Goal: Task Accomplishment & Management: Use online tool/utility

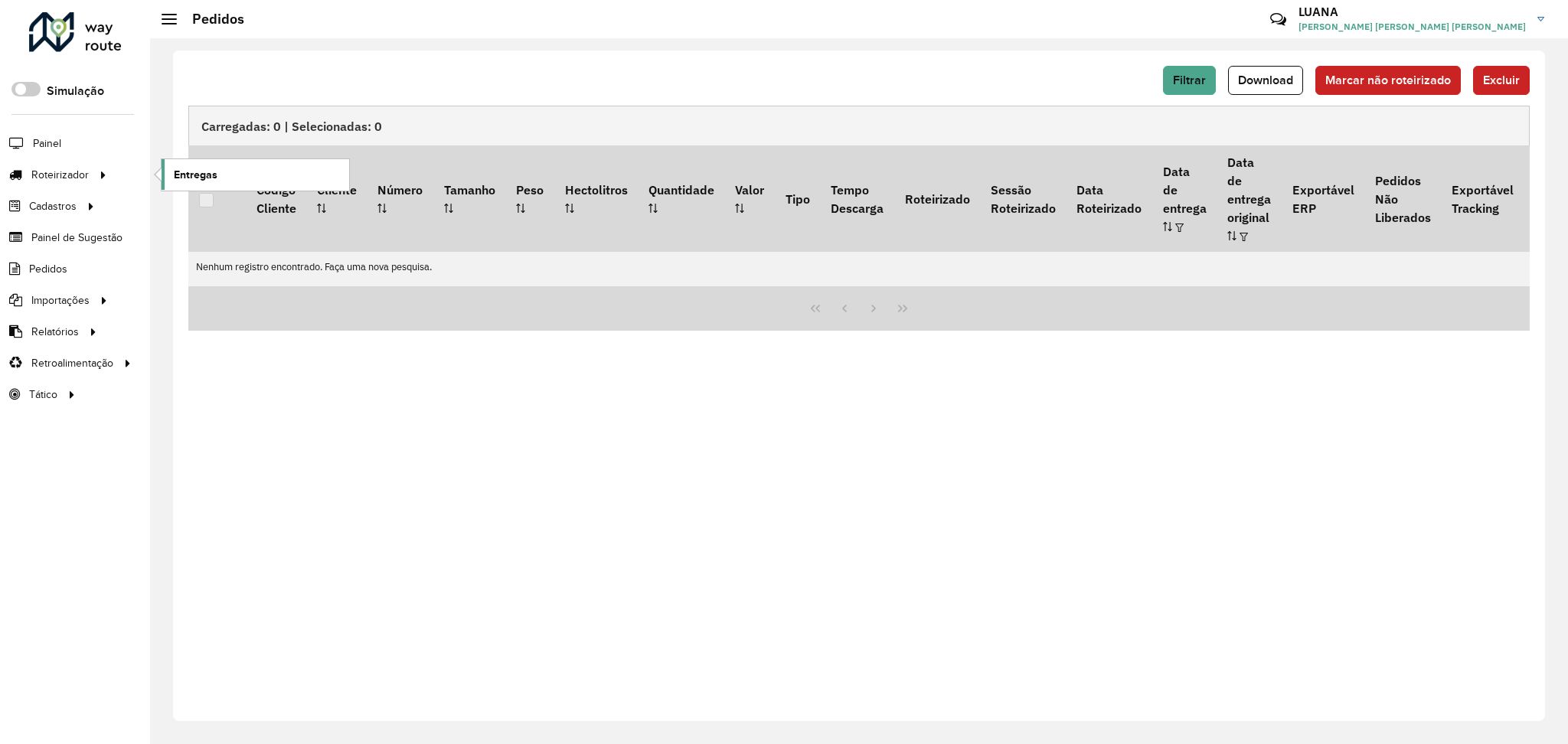
click at [209, 172] on span "Entregas" at bounding box center [196, 175] width 43 height 16
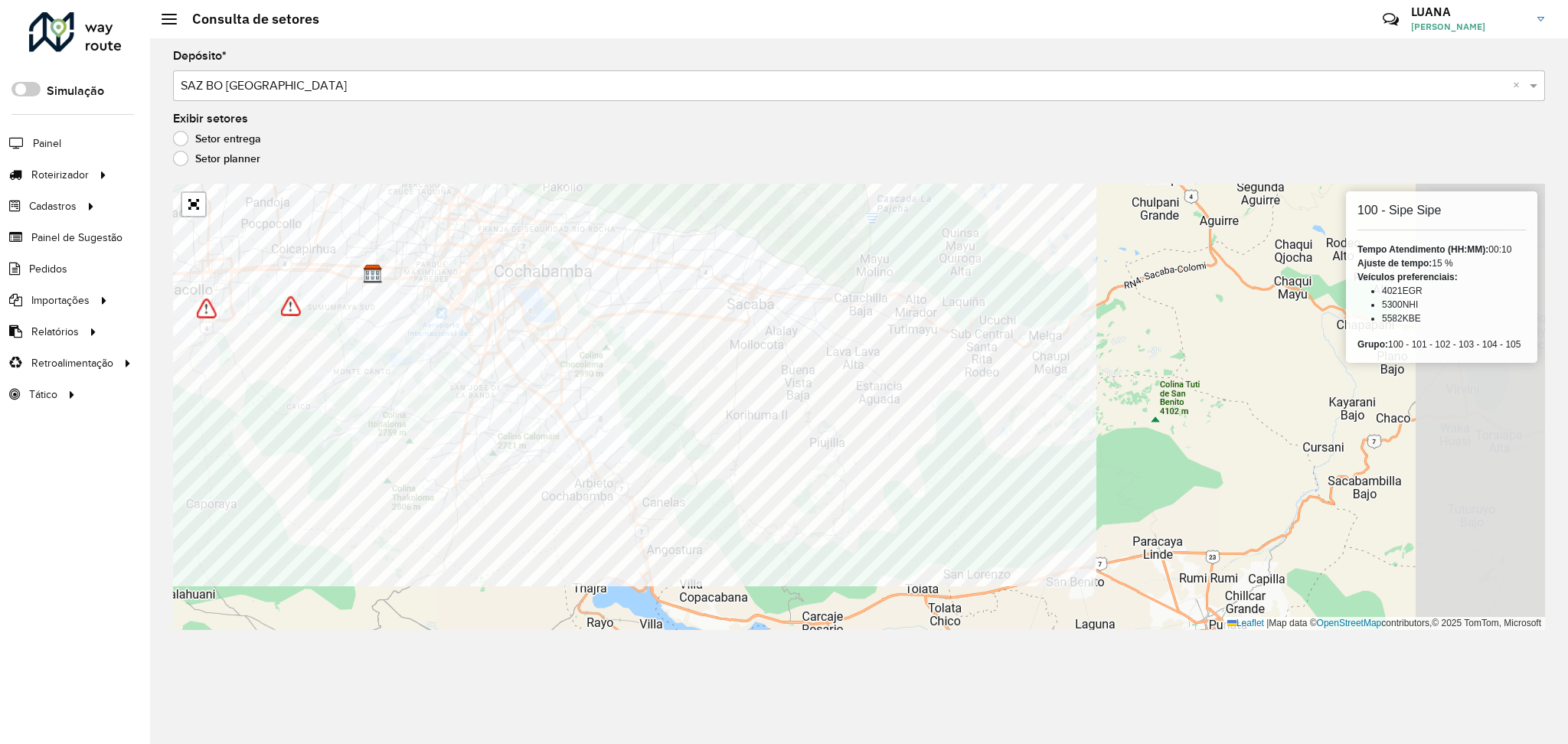
click at [132, 417] on div "Roteirizador AmbevTech Simulação Painel Roteirizador Entregas Cadastros Checkpo…" at bounding box center [784, 372] width 1568 height 744
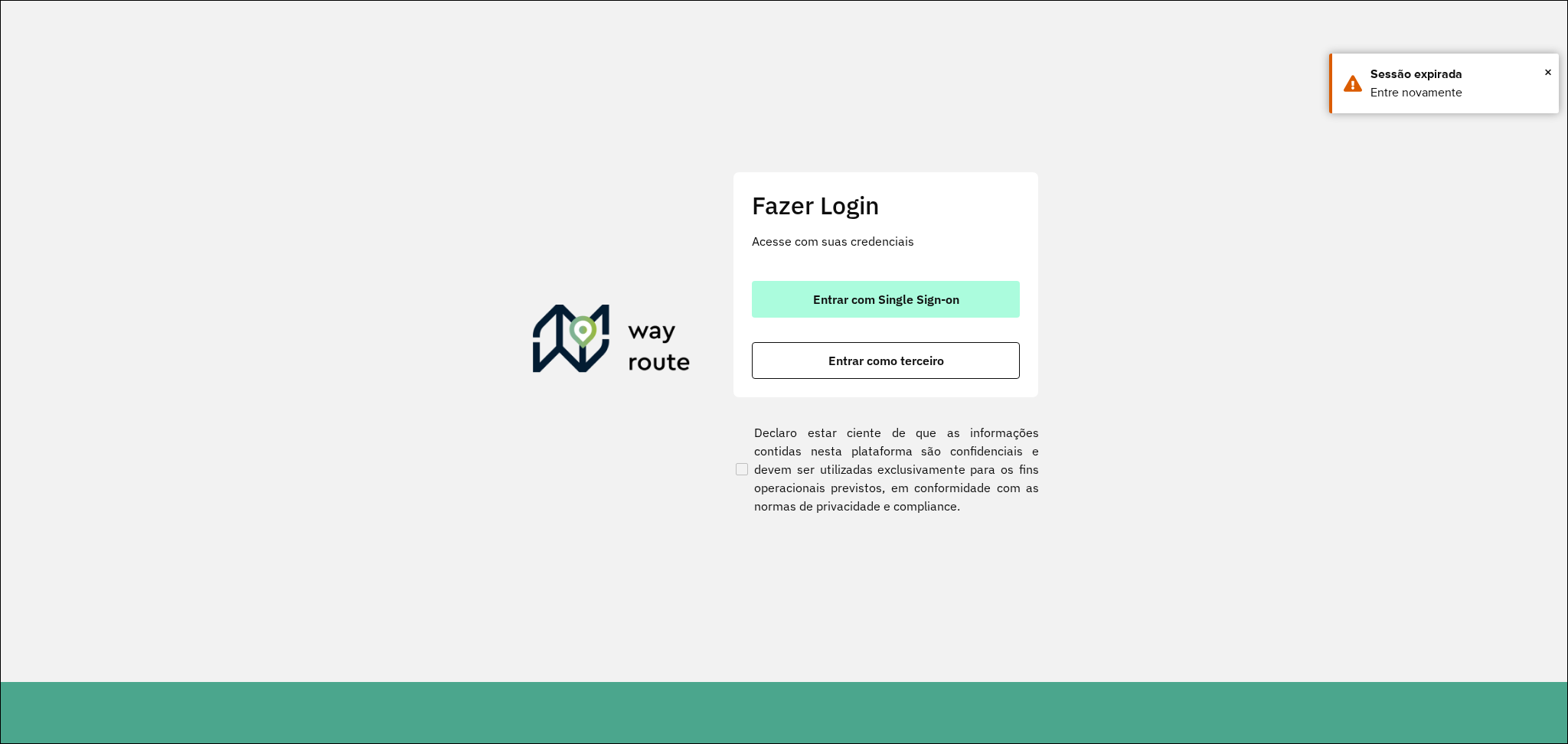
click at [890, 293] on span "Entrar com Single Sign-on" at bounding box center [886, 299] width 146 height 12
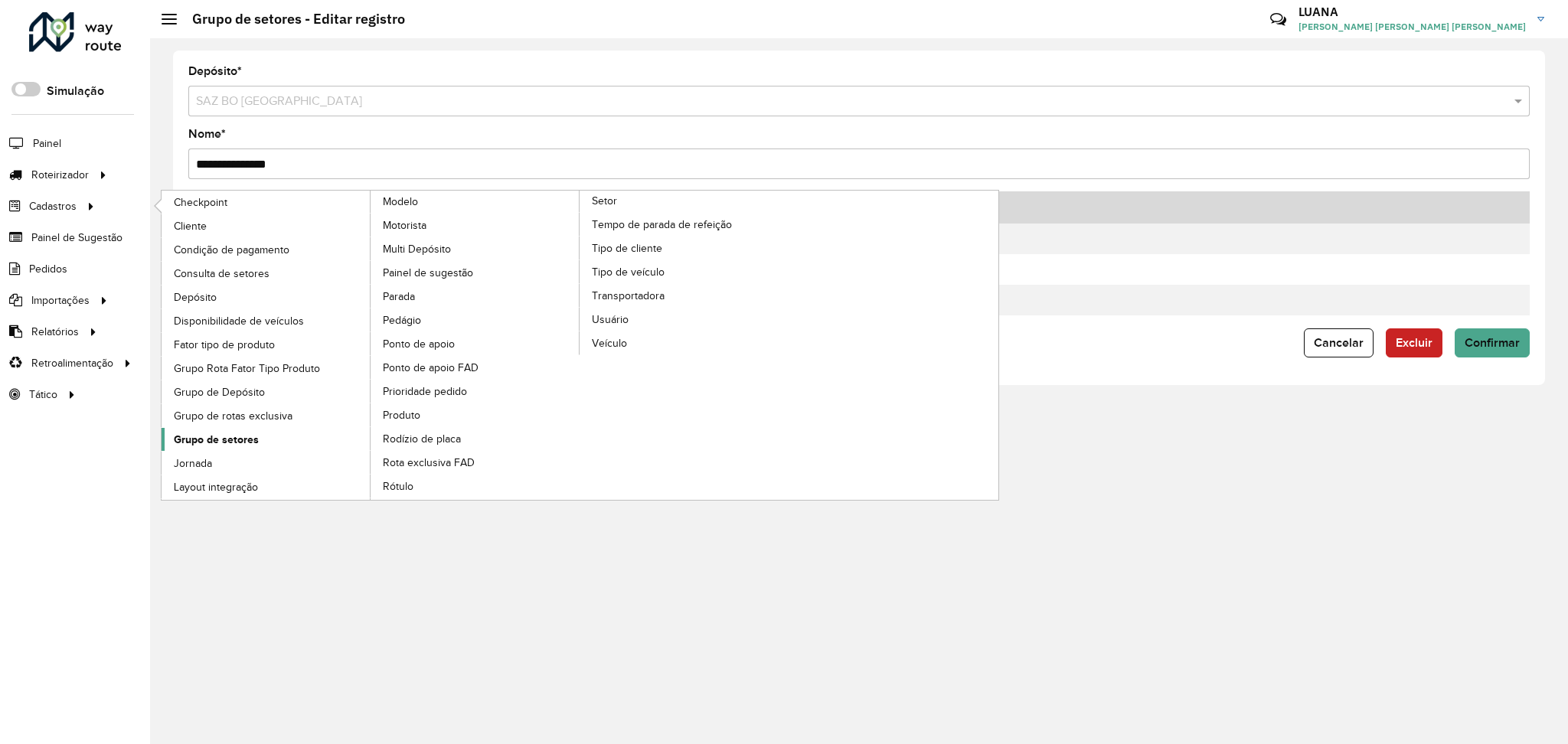
click at [270, 446] on link "Grupo de setores" at bounding box center [266, 440] width 210 height 23
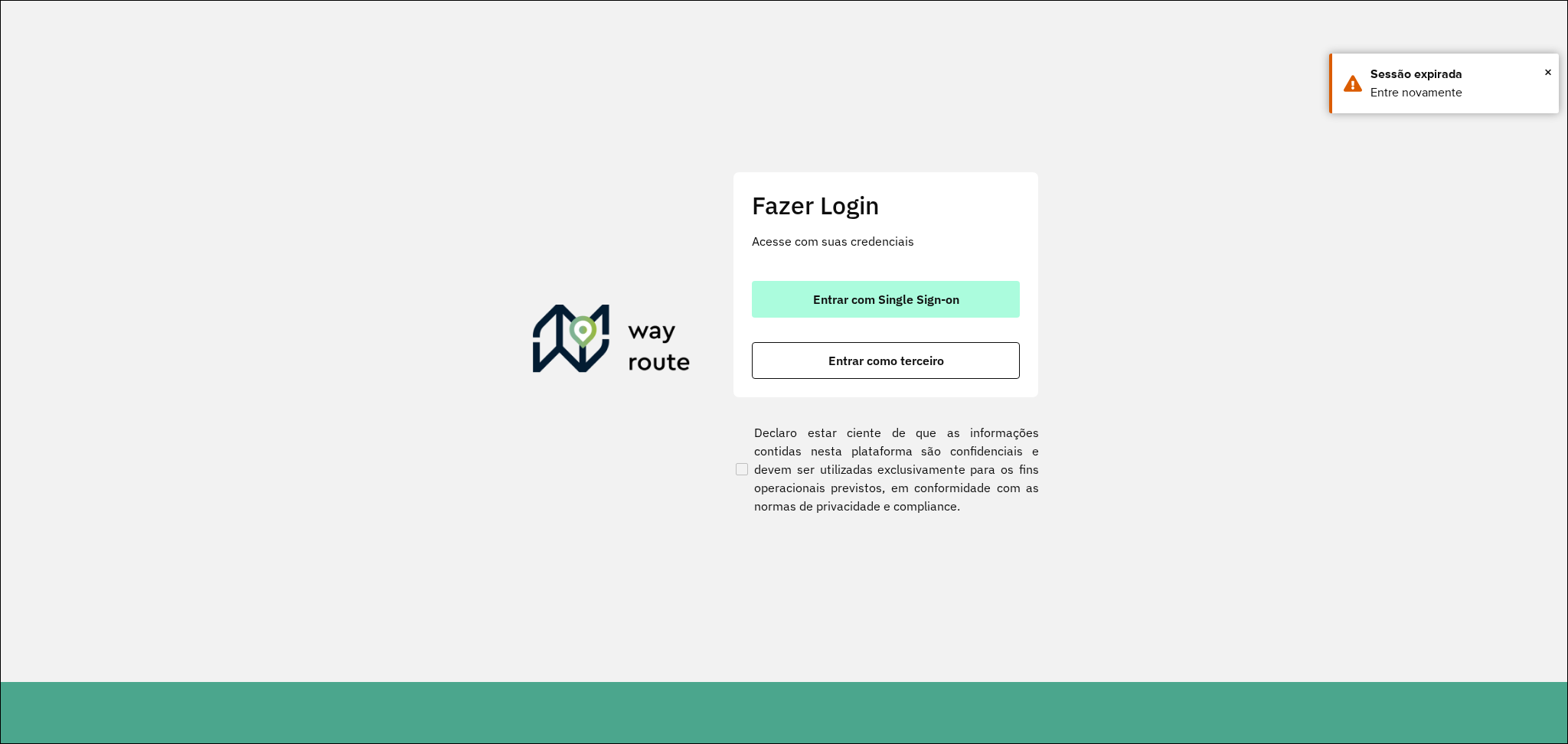
click at [860, 309] on button "Entrar com Single Sign-on" at bounding box center [885, 300] width 268 height 37
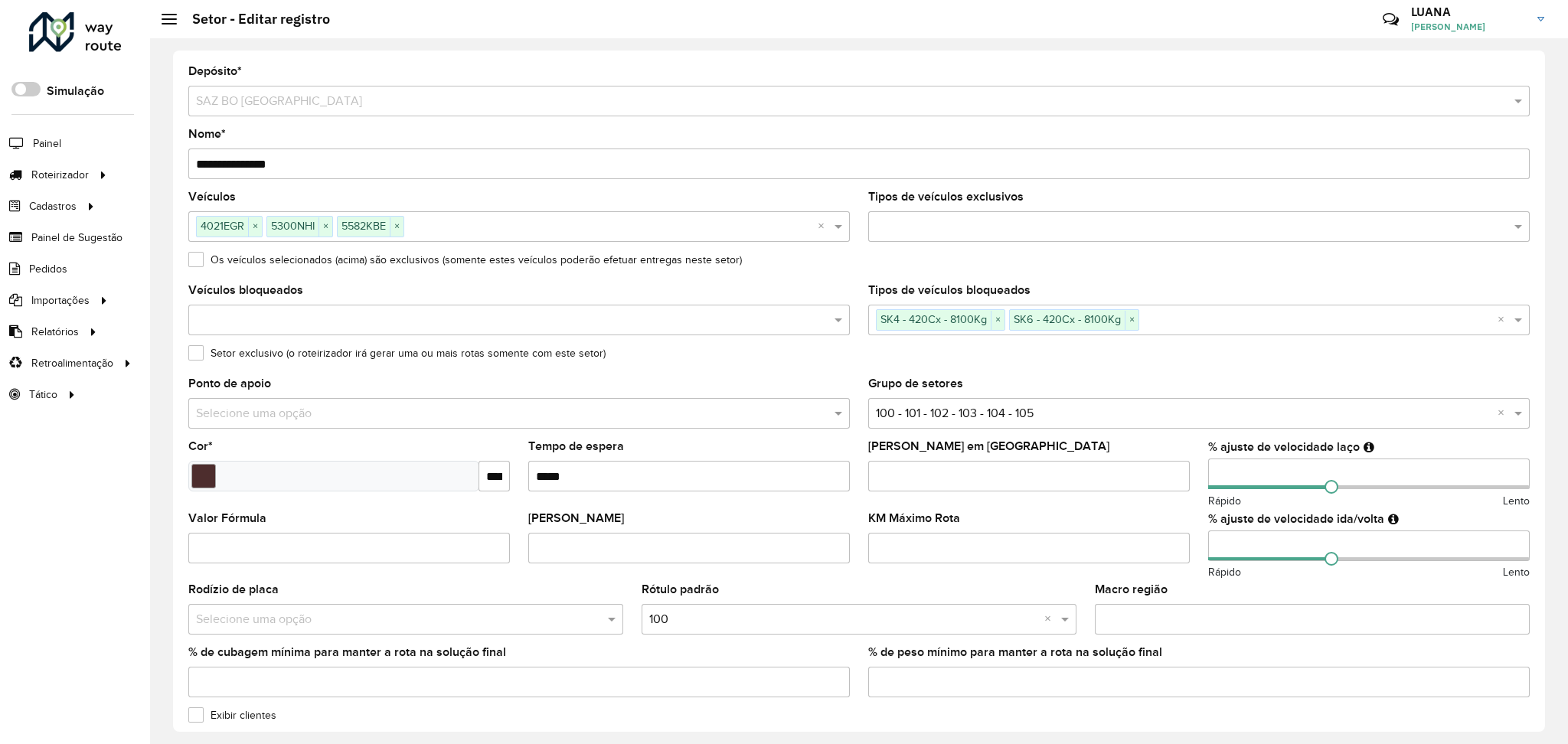
scroll to position [306, 0]
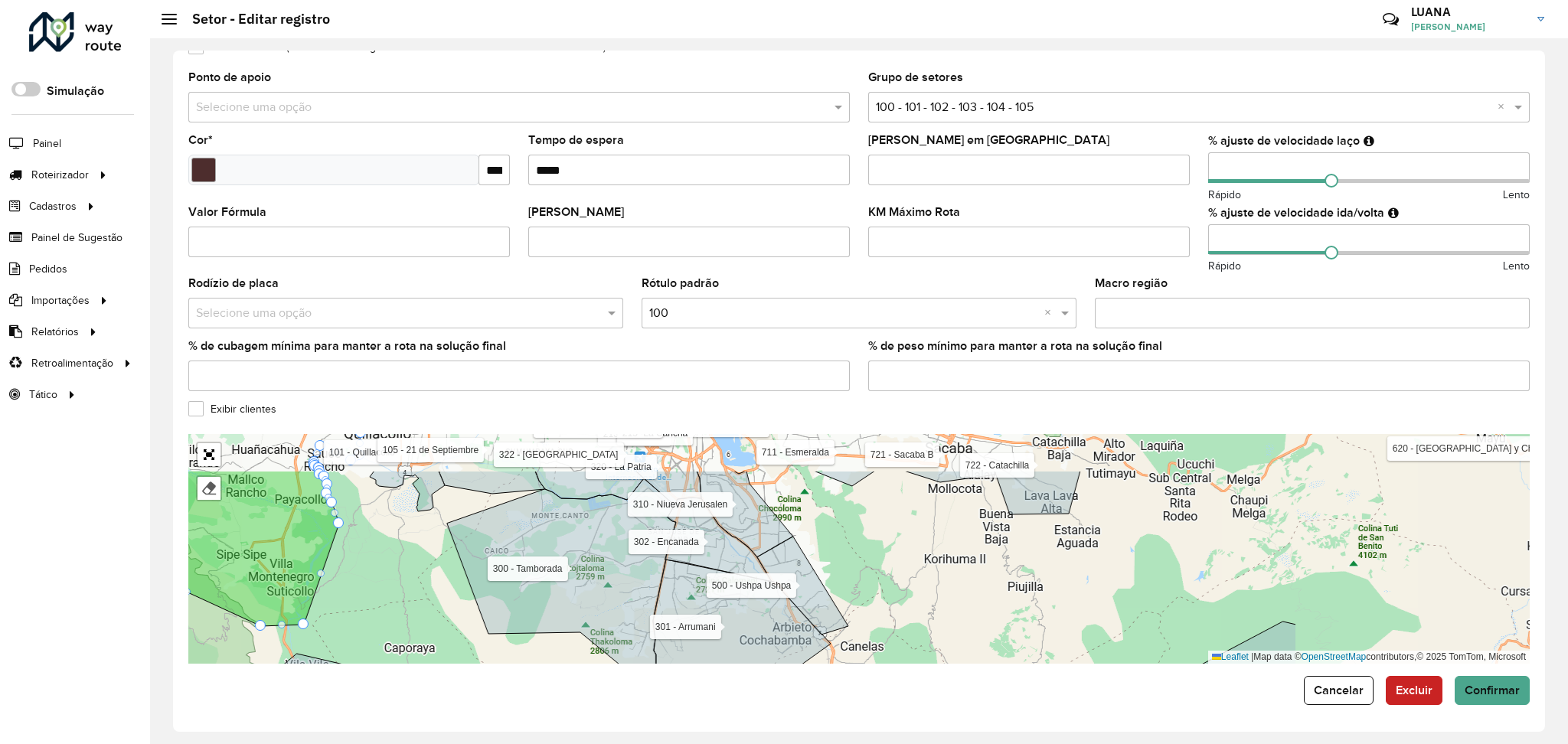
drag, startPoint x: 1293, startPoint y: 519, endPoint x: 934, endPoint y: 579, distance: 364.0
click at [934, 579] on div "101 - Quillacollo 105 - 21 de Septiembre 110 - Combuyo 111 - Combuyo 200 - El F…" at bounding box center [859, 548] width 1341 height 229
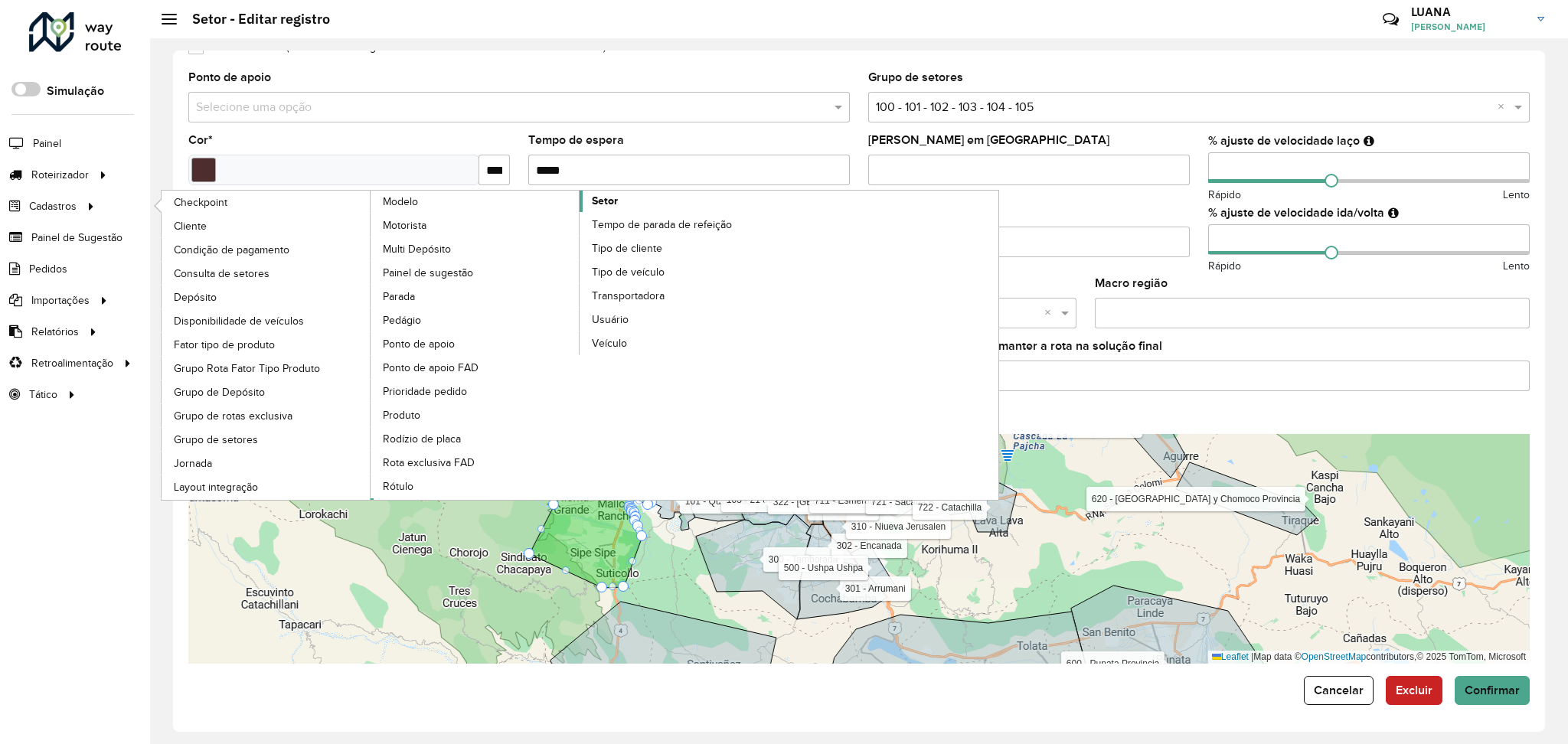
click at [658, 198] on link "Setor" at bounding box center [580, 345] width 419 height 309
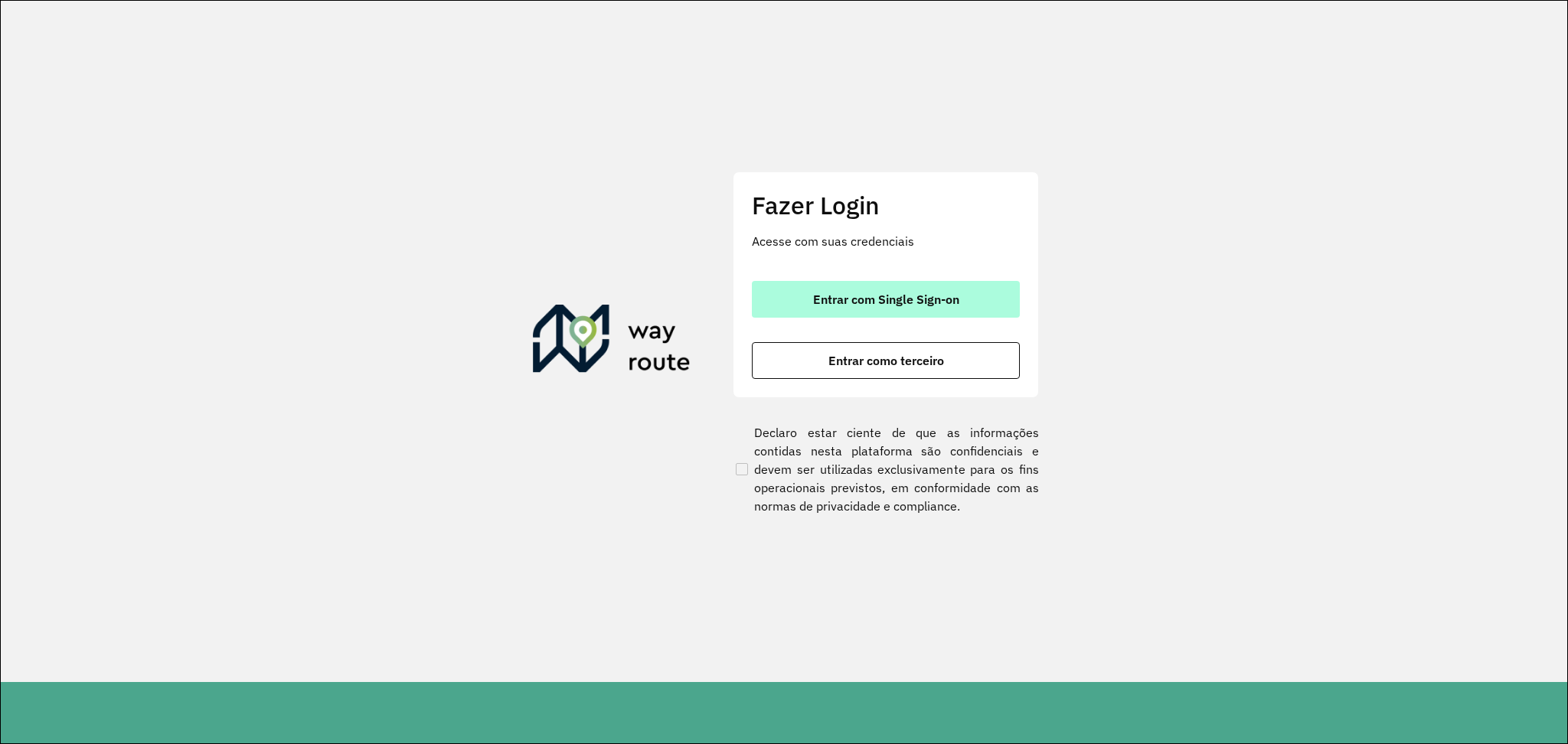
click at [957, 305] on span "Entrar com Single Sign-on" at bounding box center [886, 299] width 146 height 12
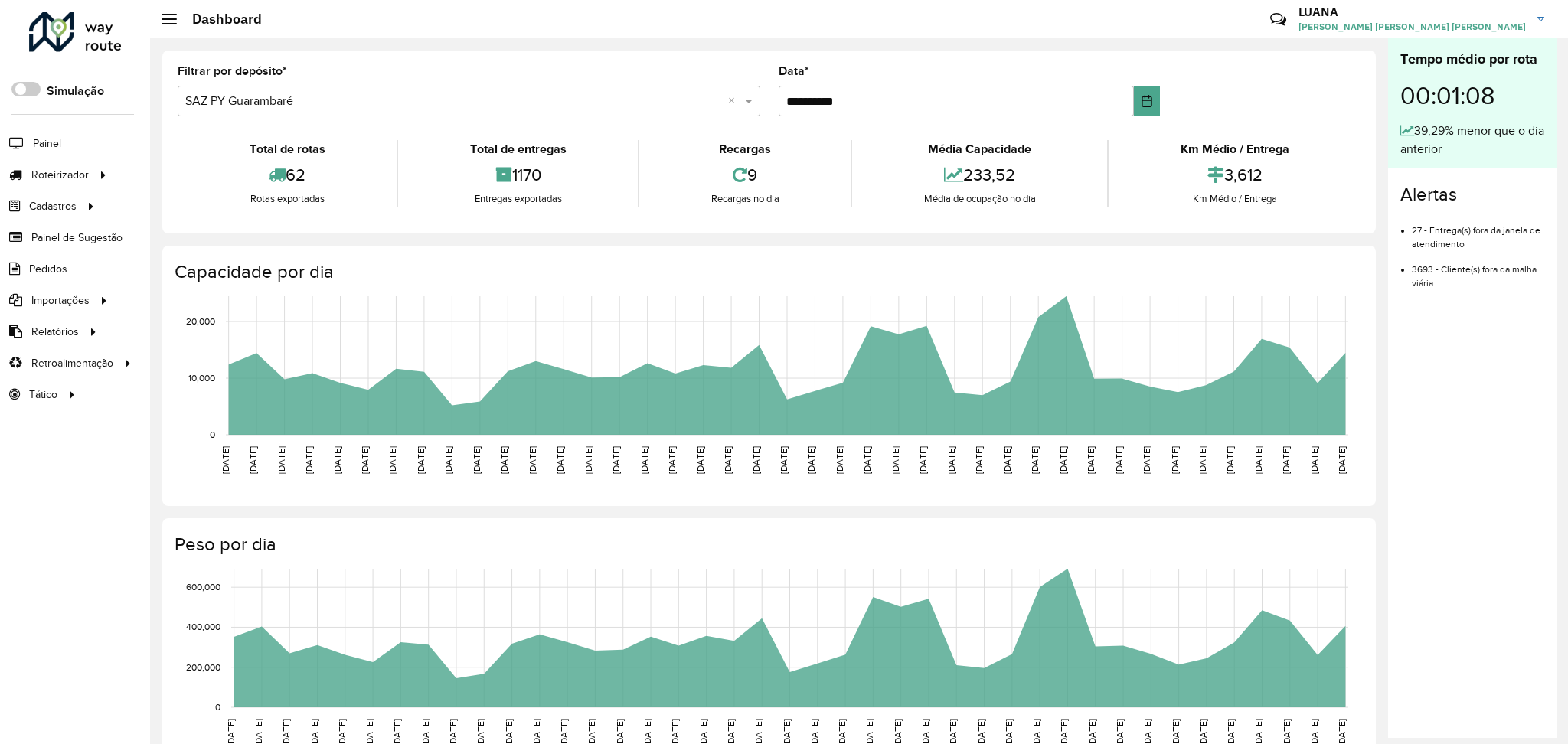
click at [203, 185] on div "62" at bounding box center [287, 175] width 212 height 33
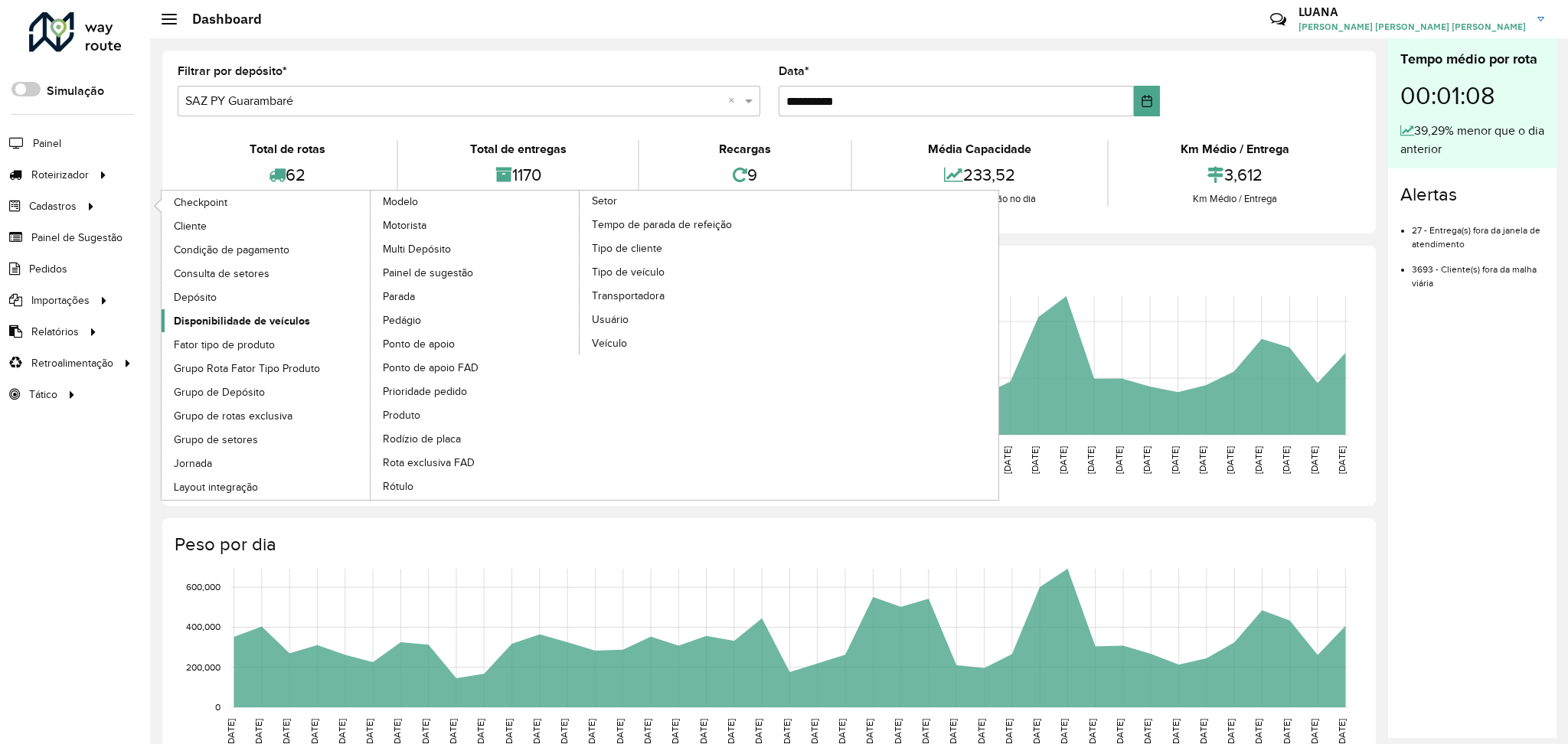
click at [261, 319] on span "Disponibilidade de veículos" at bounding box center [241, 321] width 136 height 16
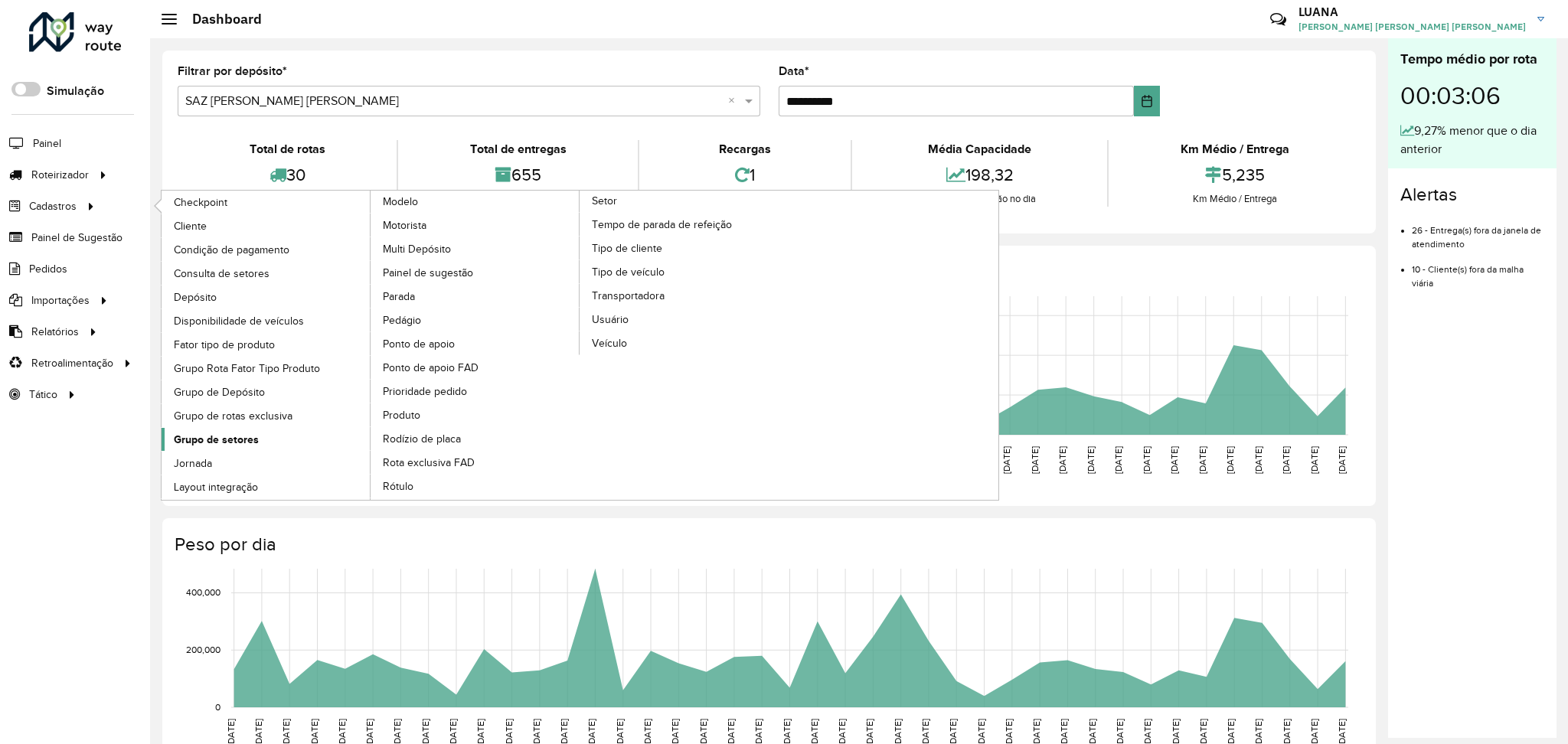
click at [258, 446] on link "Grupo de setores" at bounding box center [266, 440] width 210 height 23
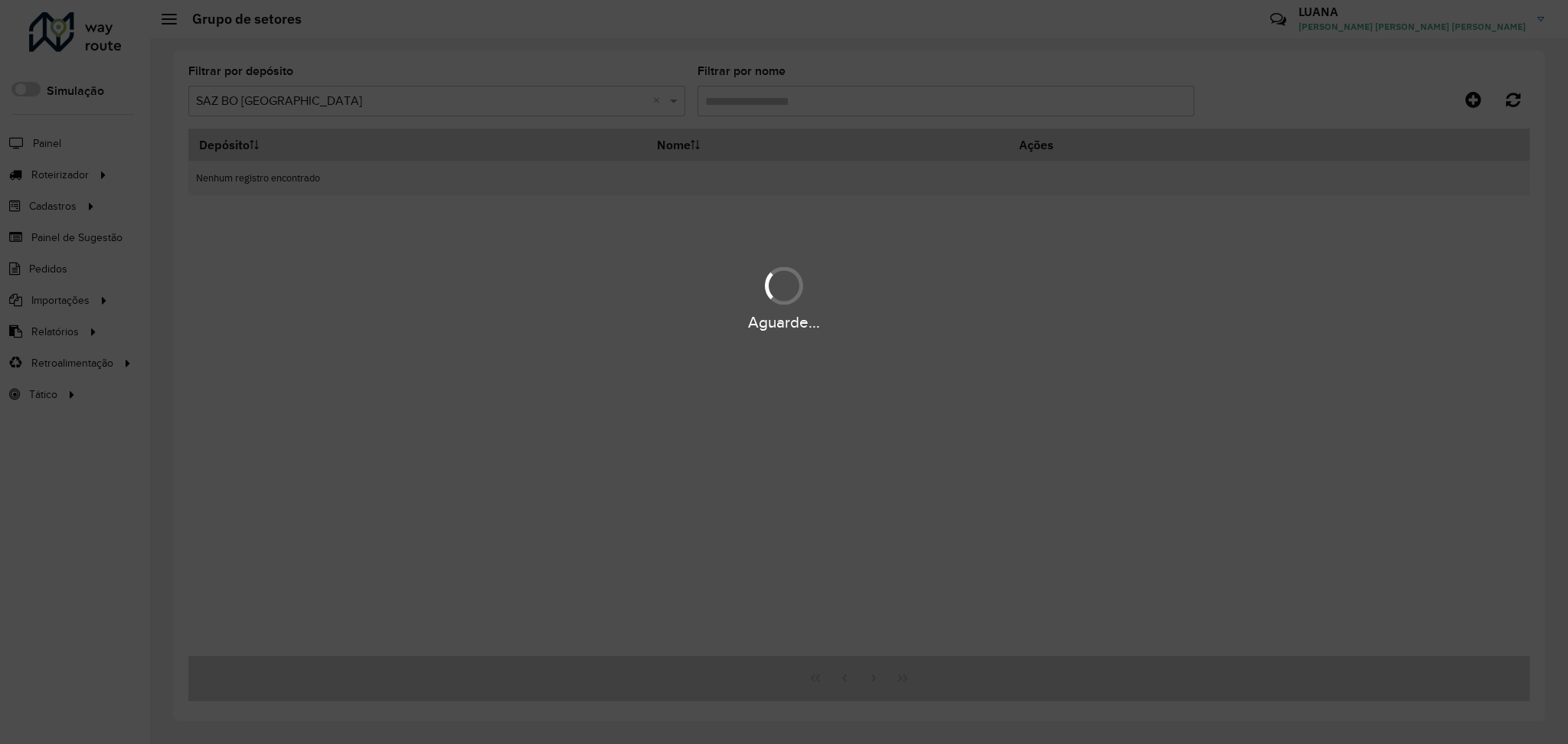
type input "***"
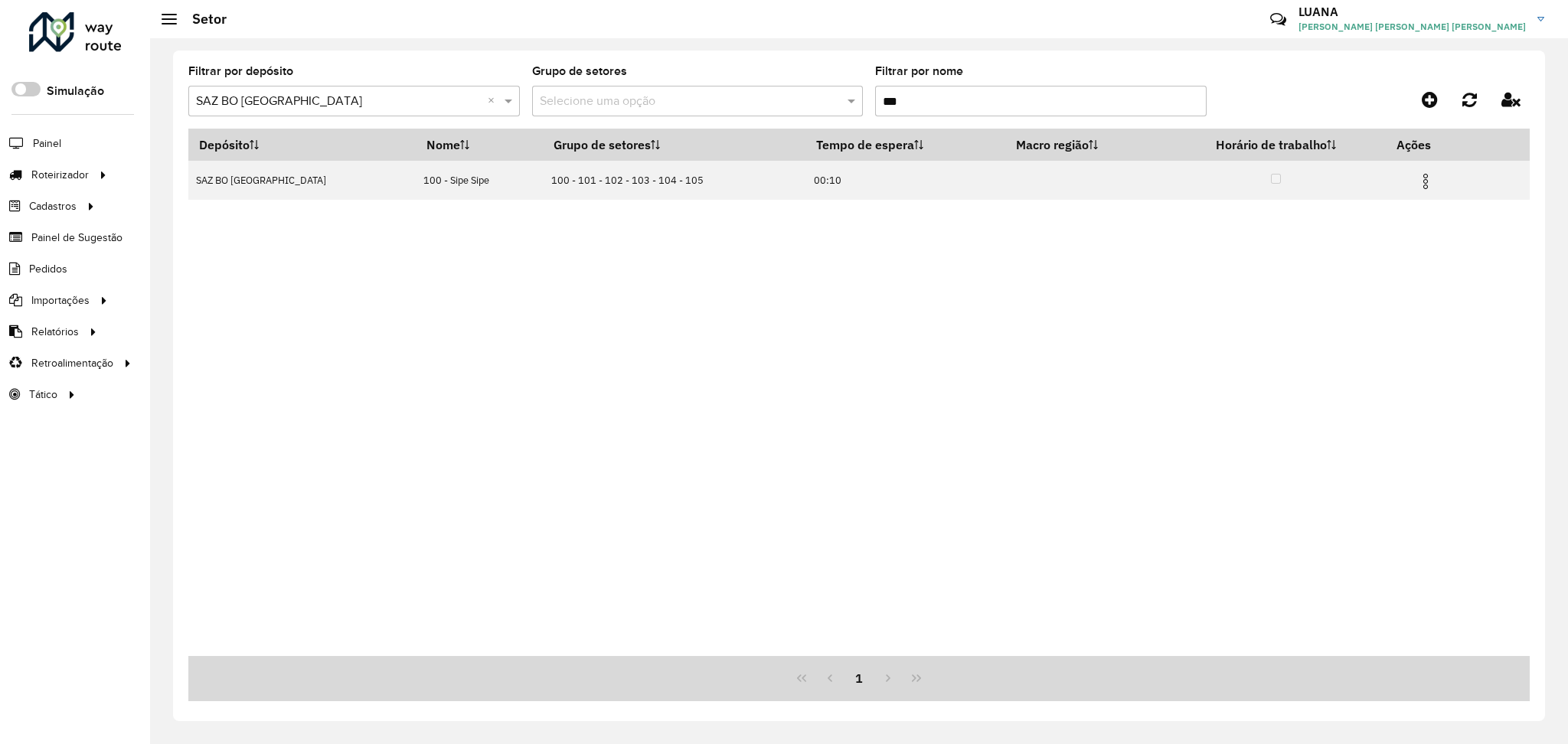
click at [1030, 99] on input "***" at bounding box center [1041, 101] width 332 height 31
click at [196, 175] on span "Entregas" at bounding box center [196, 175] width 43 height 16
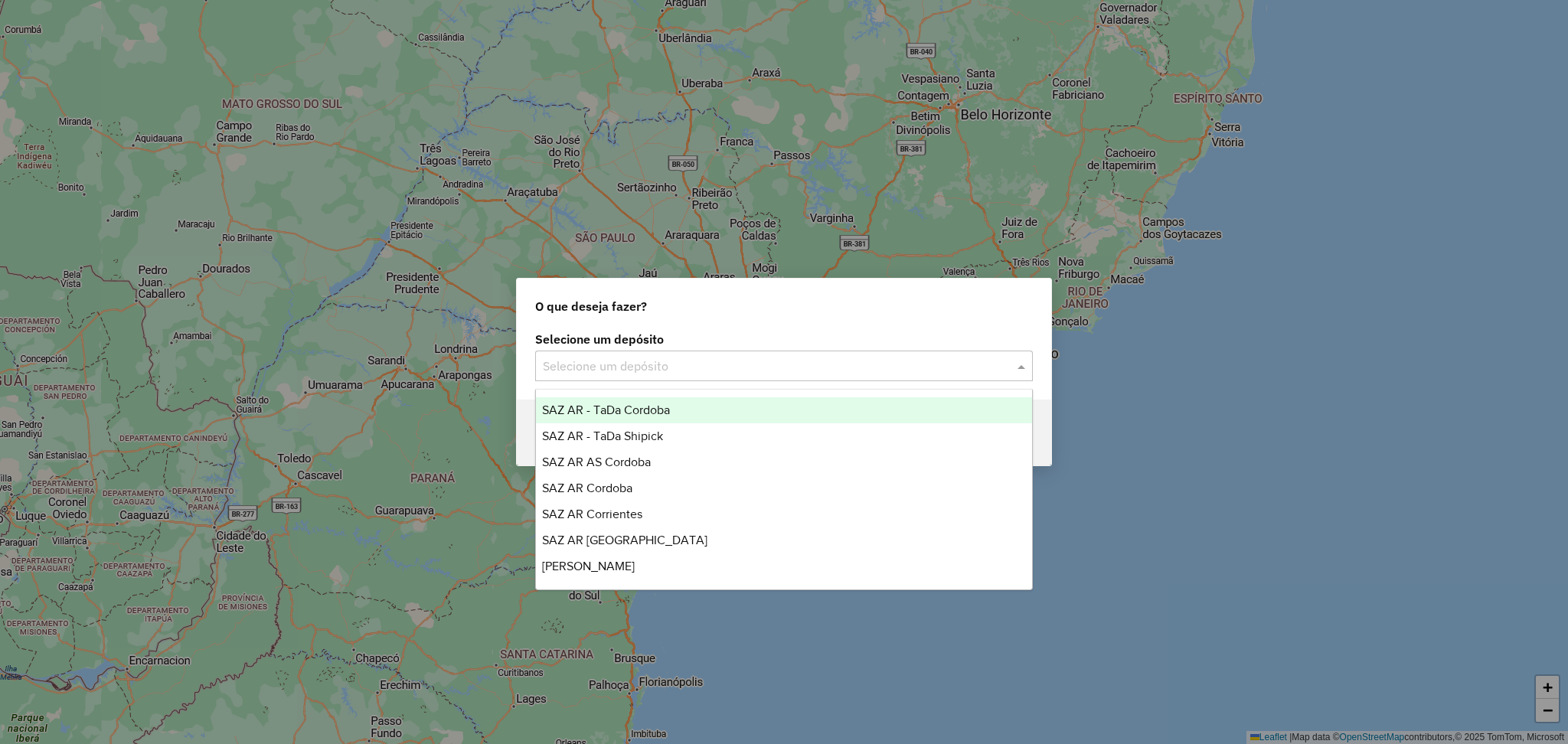
click at [797, 373] on input "text" at bounding box center [768, 366] width 452 height 19
type input "*"
type input "****"
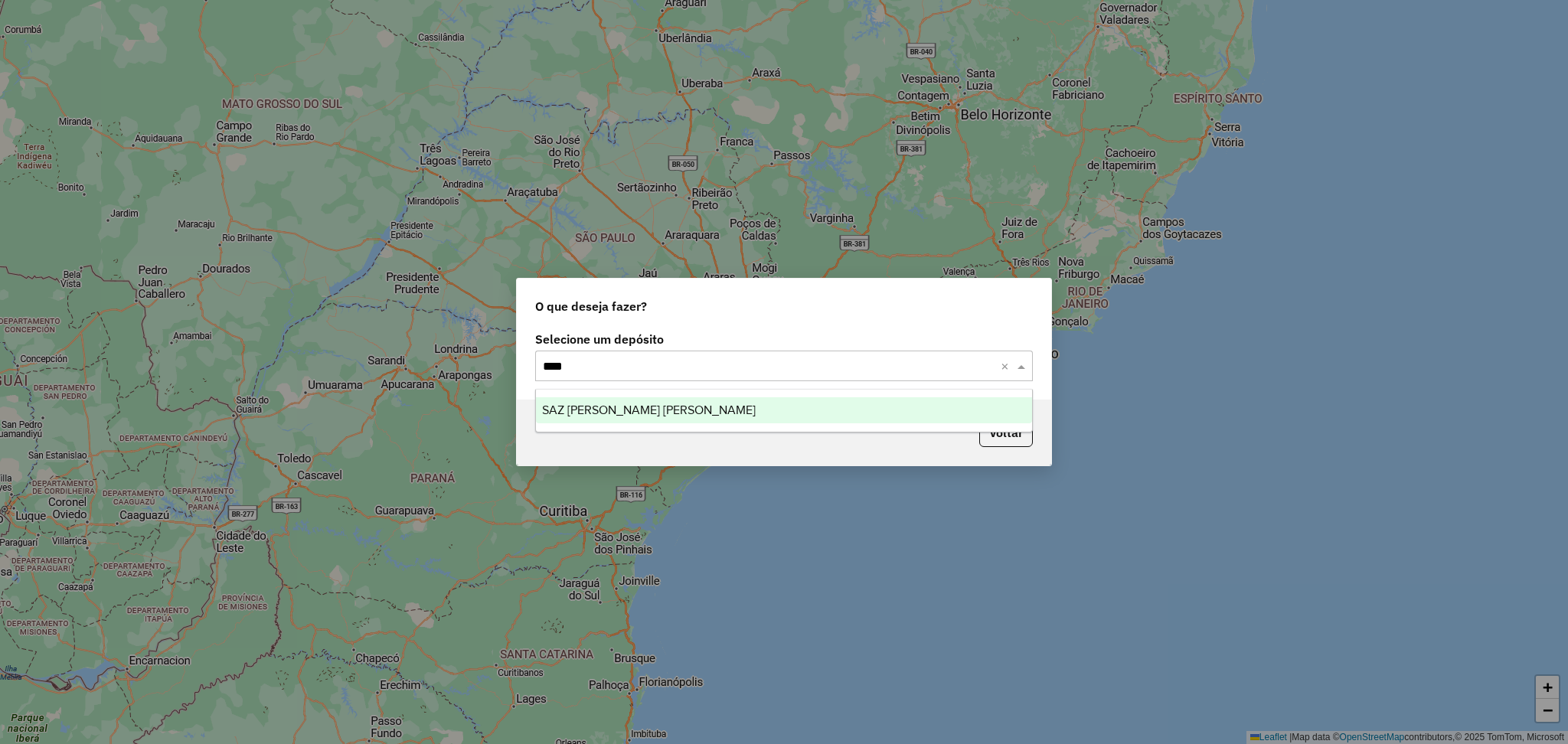
click at [819, 411] on div "SAZ [PERSON_NAME] [PERSON_NAME]" at bounding box center [784, 411] width 496 height 26
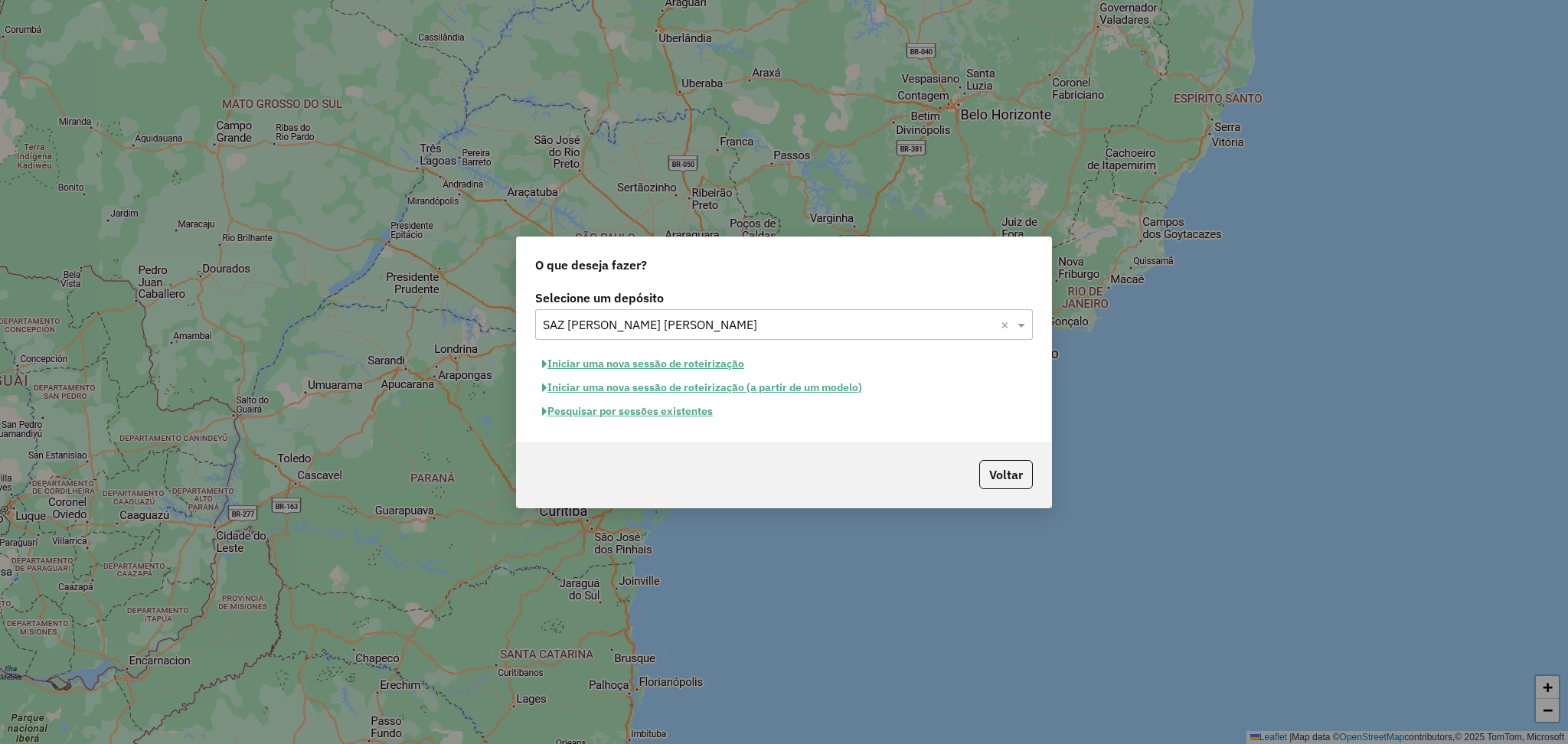
click at [675, 356] on button "Iniciar uma nova sessão de roteirização" at bounding box center [643, 364] width 216 height 23
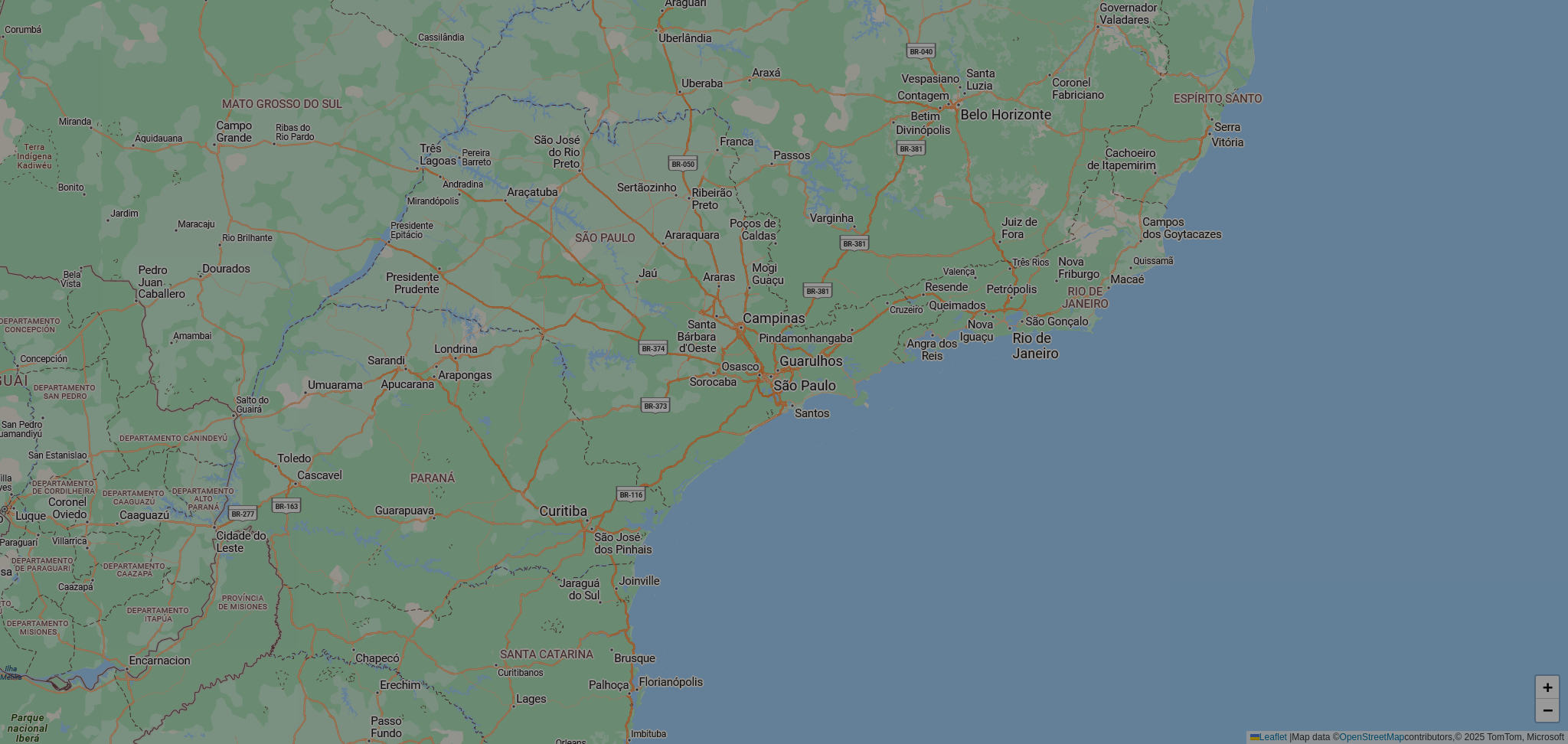
select select "*"
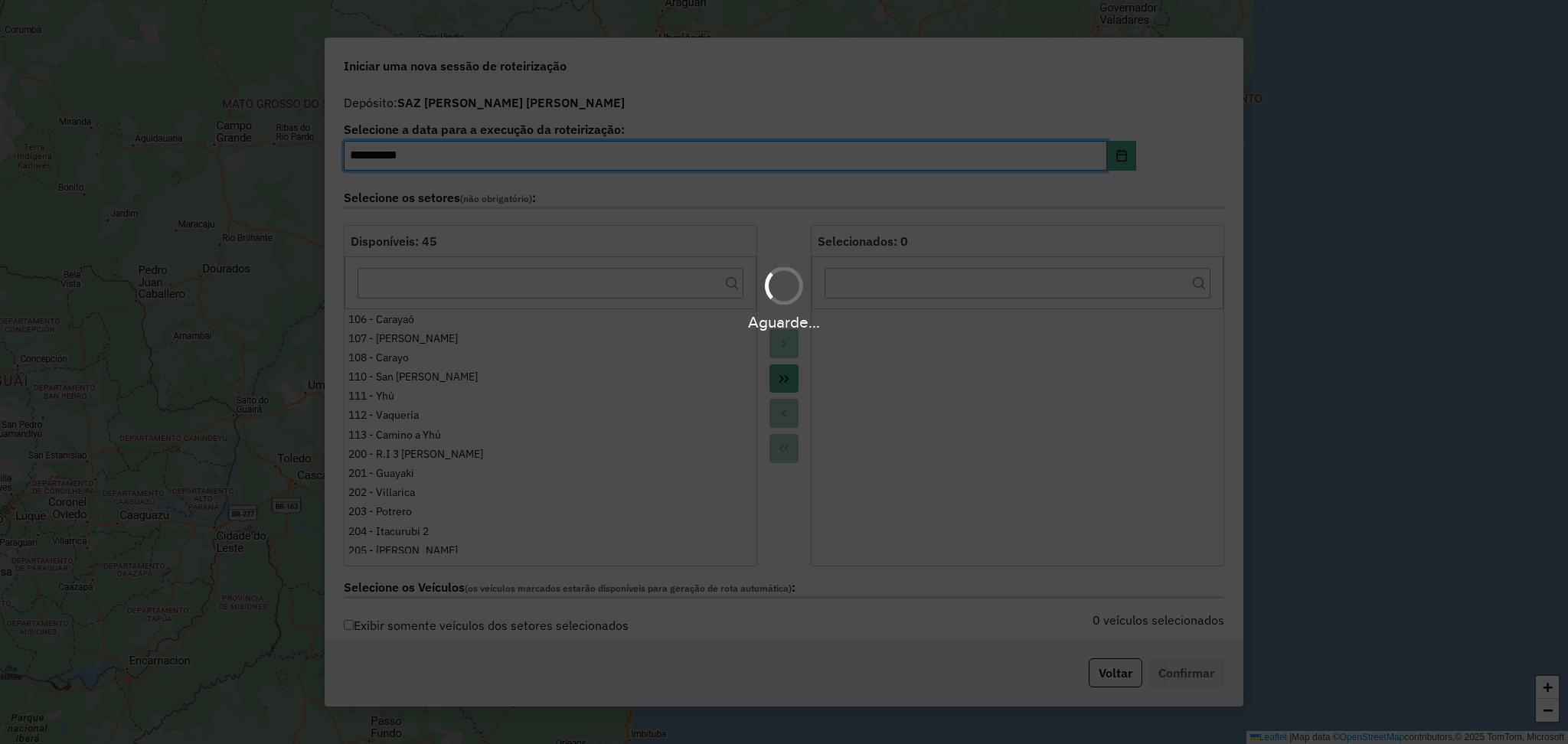
click at [1125, 681] on div "Aguarde..." at bounding box center [784, 372] width 1568 height 744
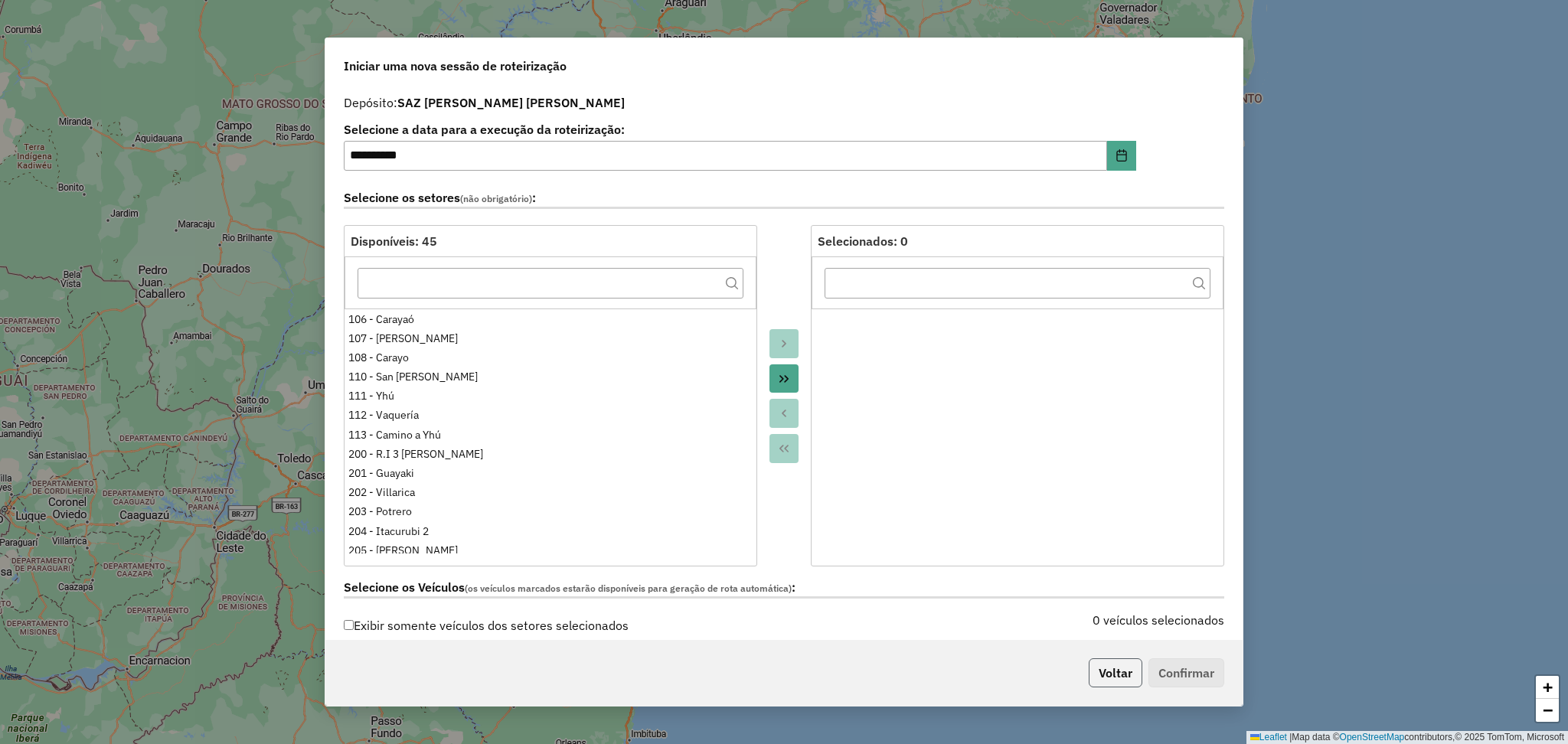
click at [1120, 674] on button "Voltar" at bounding box center [1115, 673] width 54 height 29
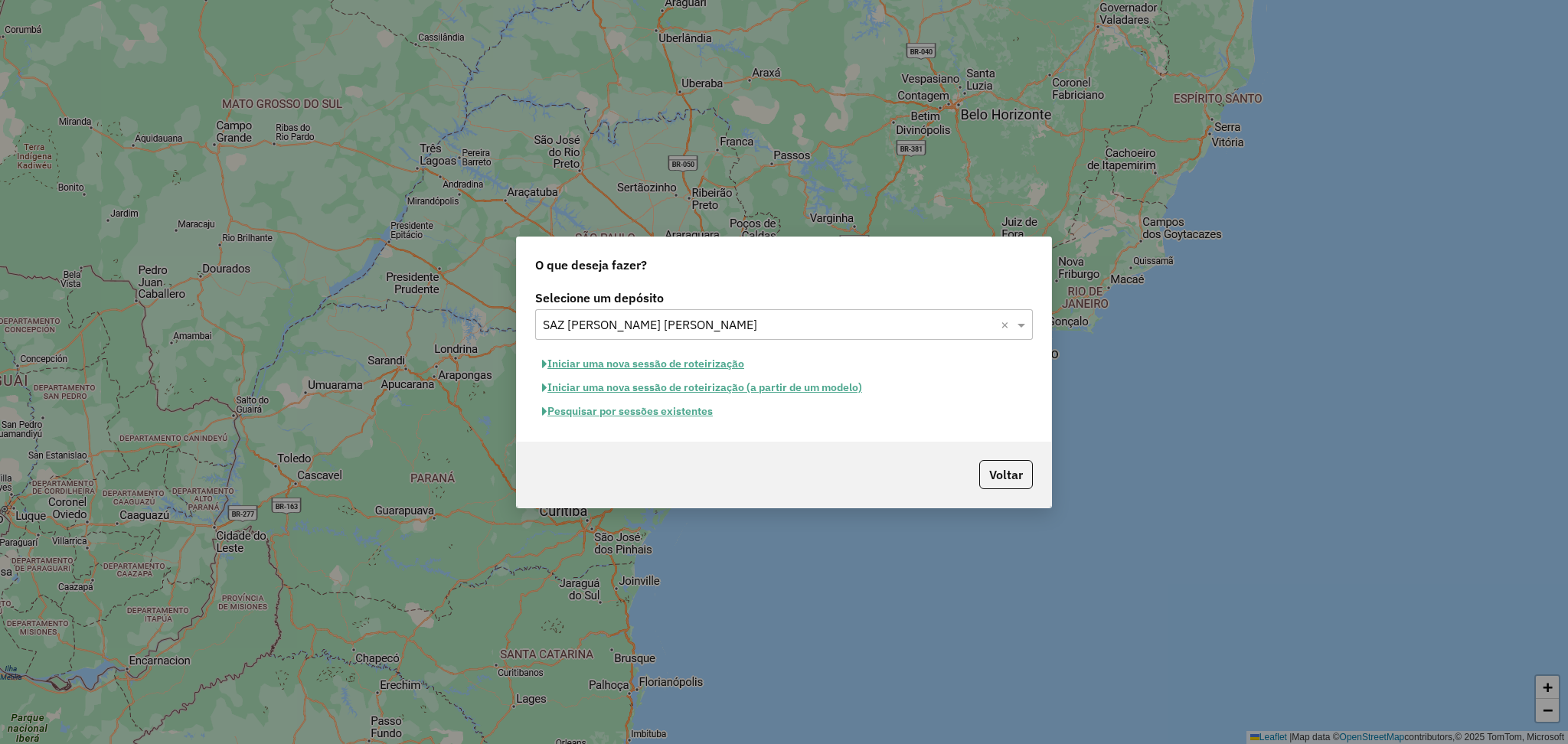
click at [697, 407] on button "Pesquisar por sessões existentes" at bounding box center [627, 411] width 184 height 23
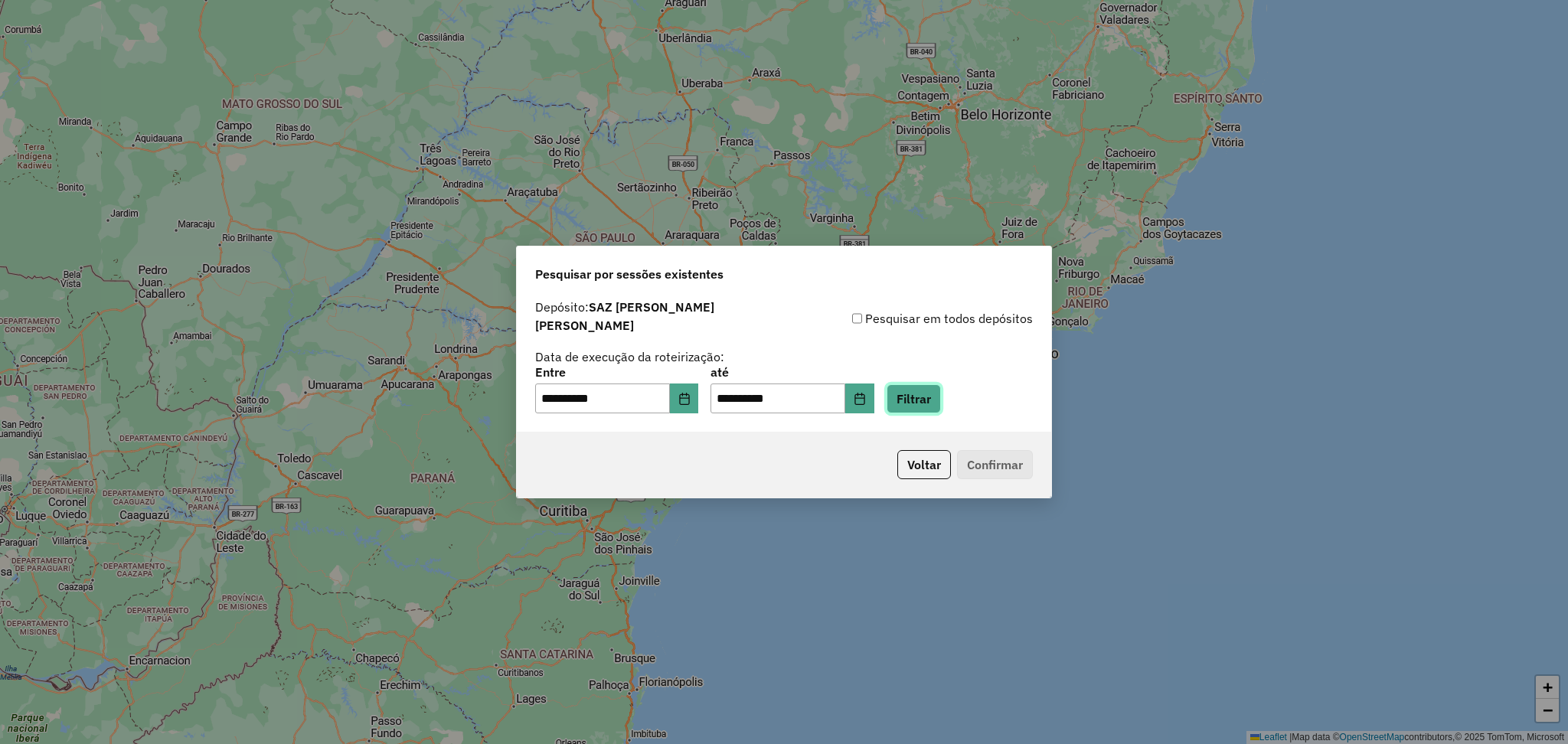
click at [930, 403] on button "Filtrar" at bounding box center [914, 399] width 55 height 29
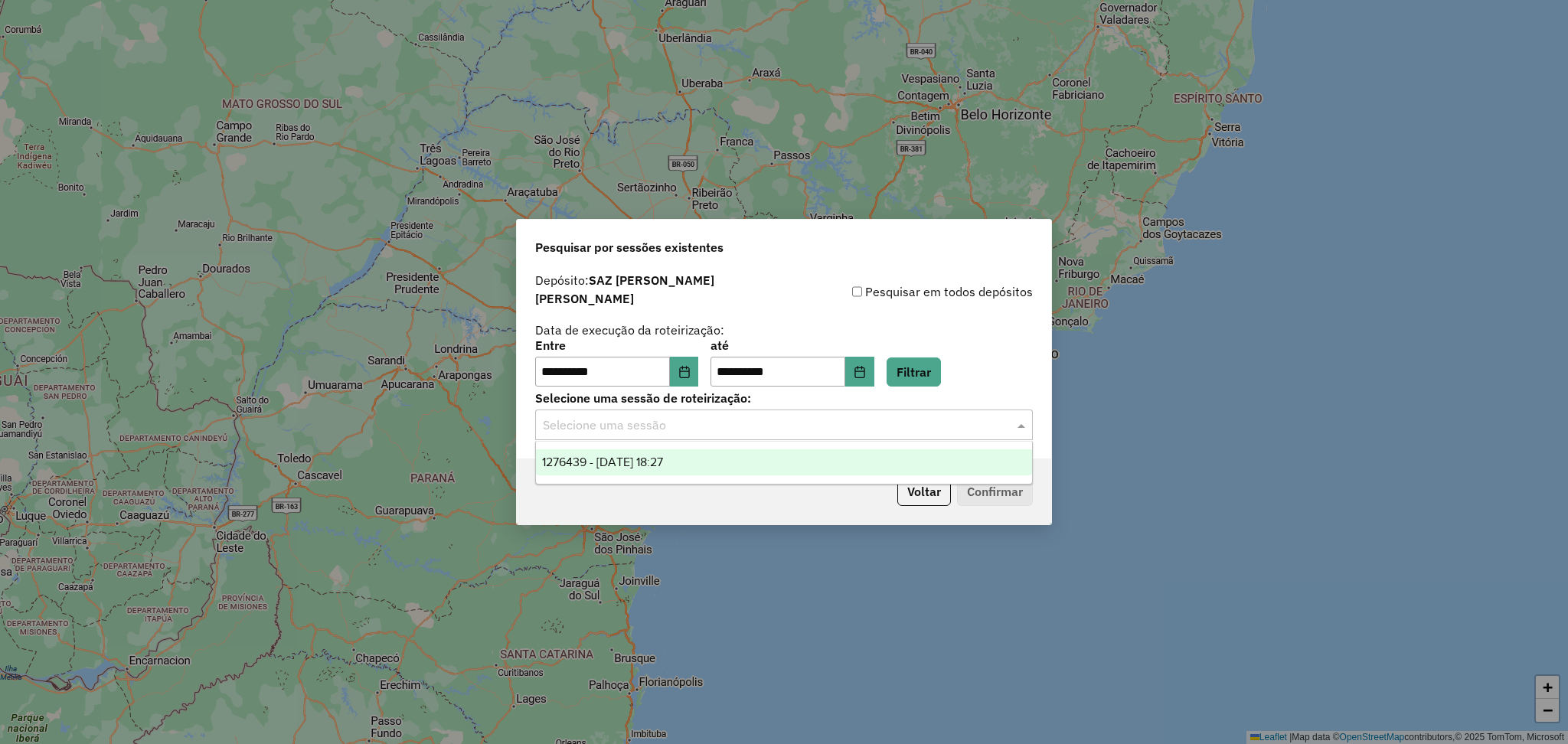
click at [790, 424] on input "text" at bounding box center [768, 425] width 452 height 19
click at [706, 458] on div "1276439 - 16/09/2025 18:27" at bounding box center [784, 462] width 496 height 26
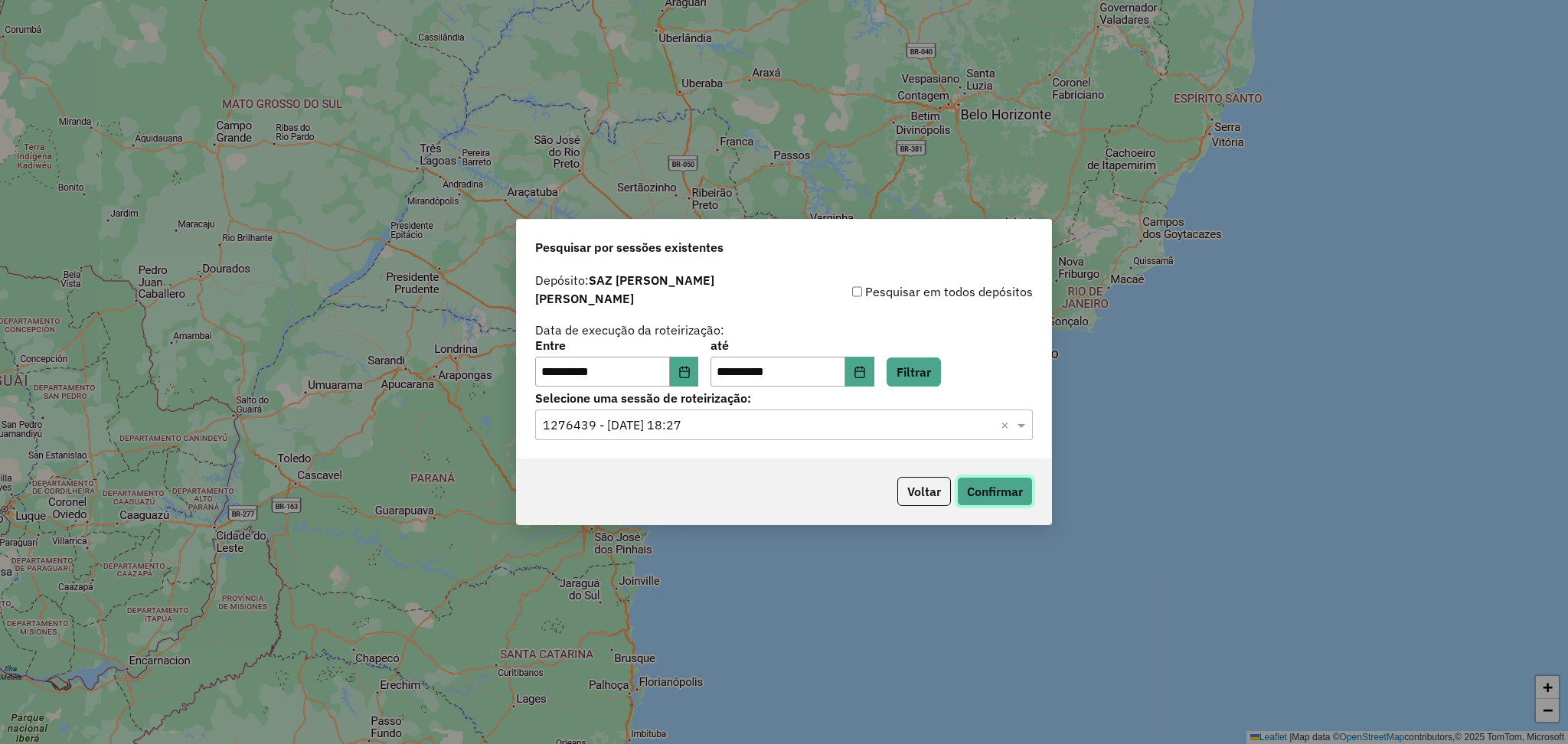
click at [1005, 490] on button "Confirmar" at bounding box center [995, 492] width 76 height 29
click at [699, 378] on button "Choose Date" at bounding box center [684, 372] width 29 height 31
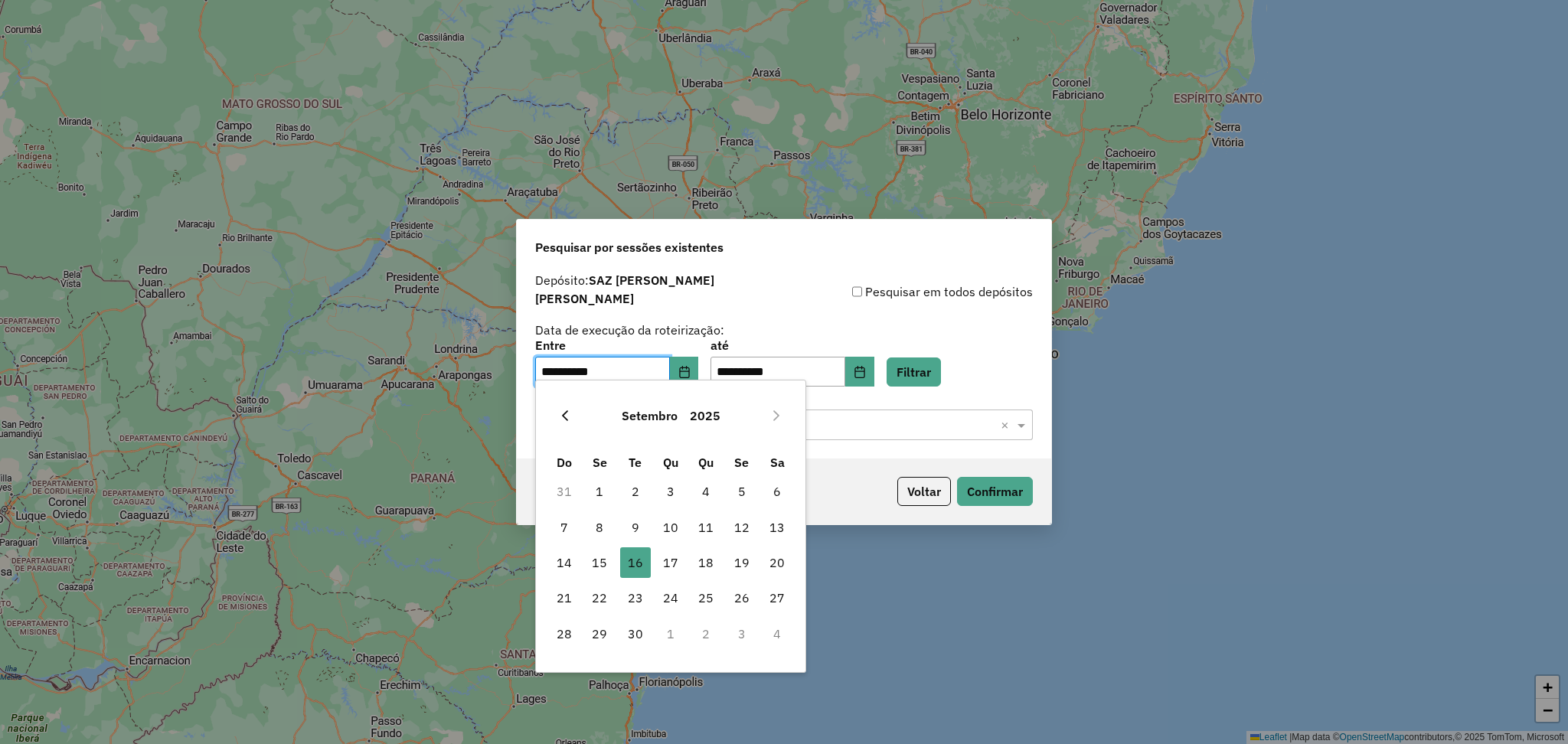
click at [559, 410] on icon "Previous Month" at bounding box center [564, 415] width 12 height 12
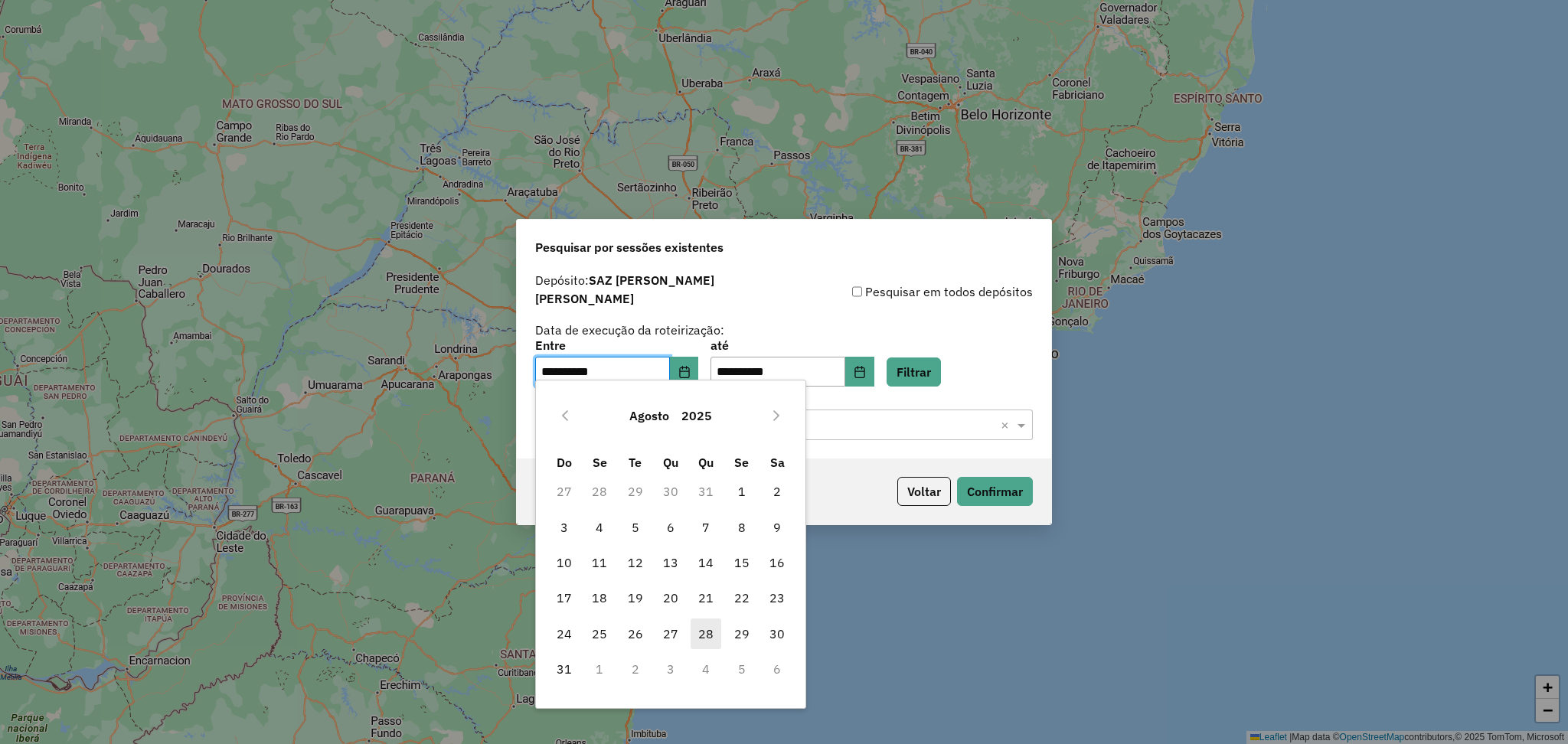
click at [707, 630] on span "28" at bounding box center [706, 634] width 31 height 31
type input "**********"
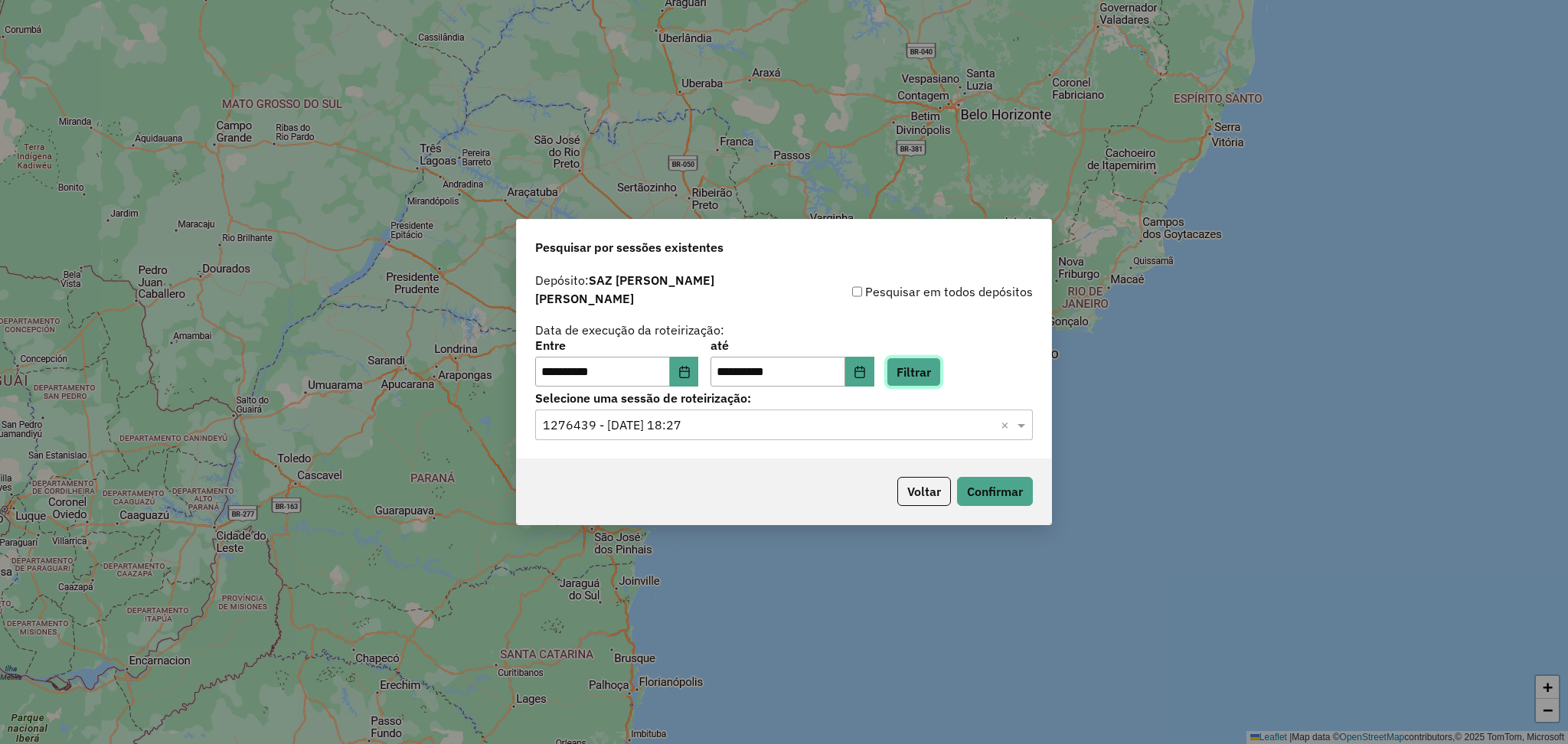
click at [920, 378] on button "Filtrar" at bounding box center [914, 372] width 55 height 29
click at [749, 428] on div "Selecione uma sessão × 1276439 - 16/09/2025 18:27 ×" at bounding box center [784, 425] width 497 height 31
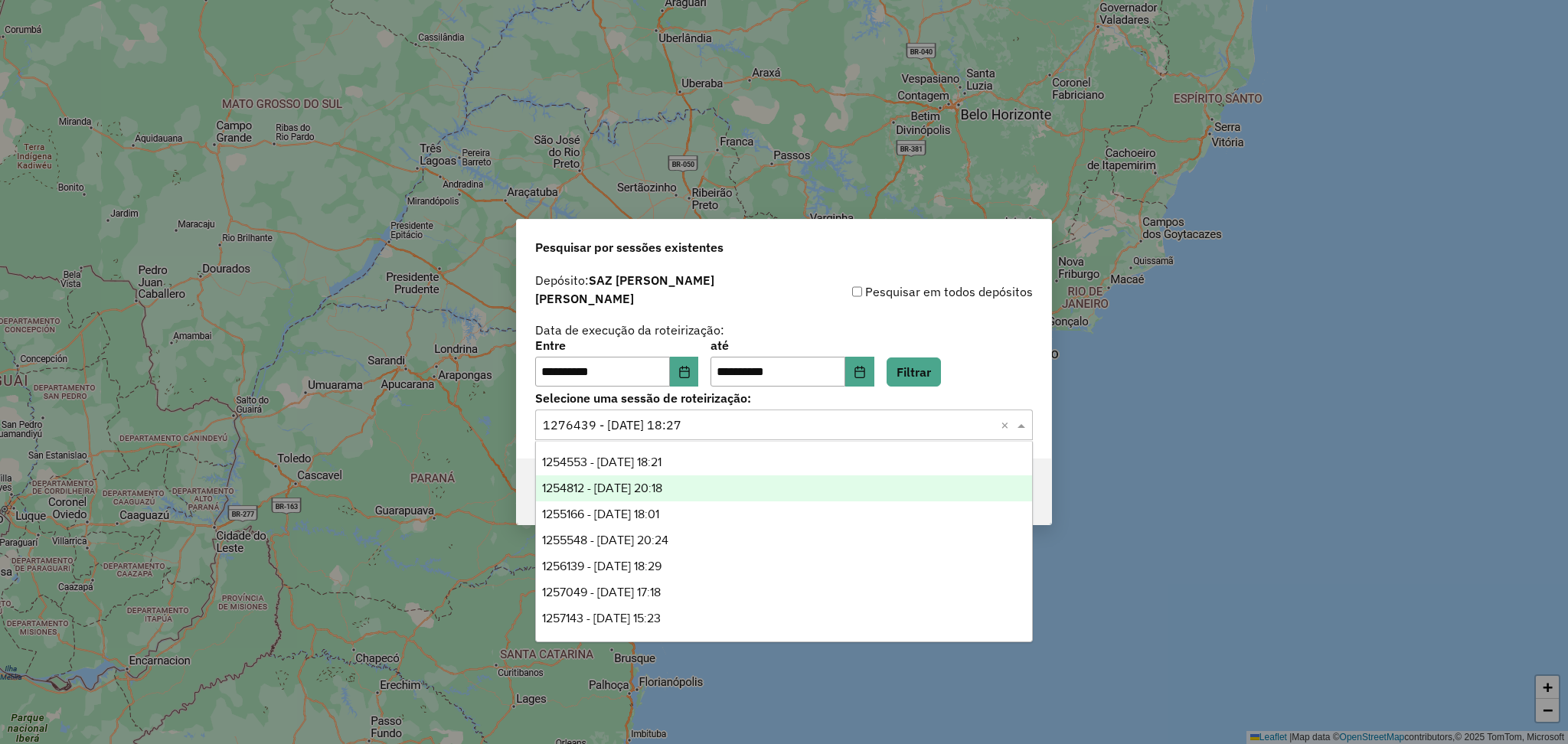
click at [750, 494] on div "1254812 - 28/08/2025 20:18" at bounding box center [784, 489] width 496 height 26
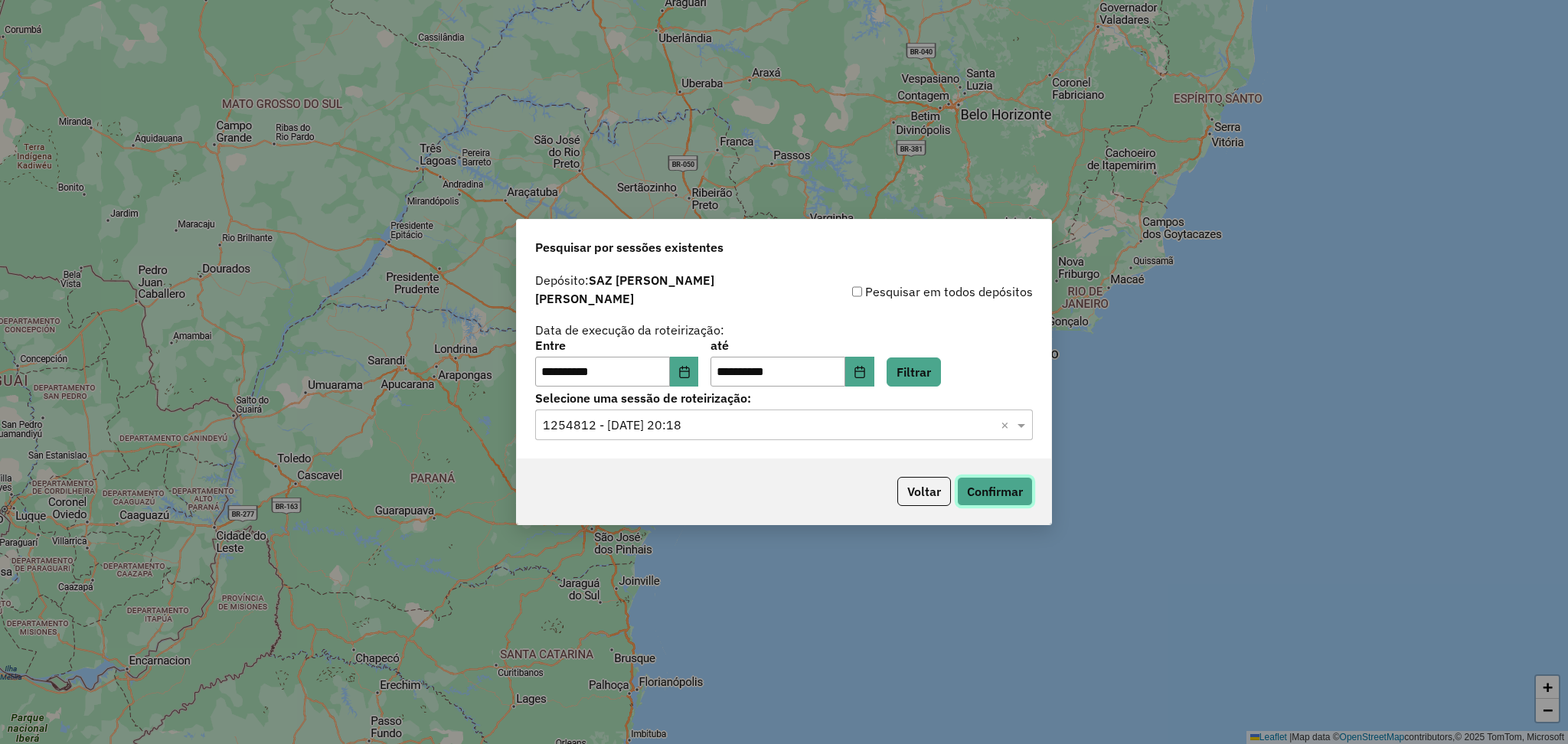
click at [973, 486] on button "Confirmar" at bounding box center [995, 492] width 76 height 29
click at [724, 419] on input "text" at bounding box center [768, 425] width 452 height 19
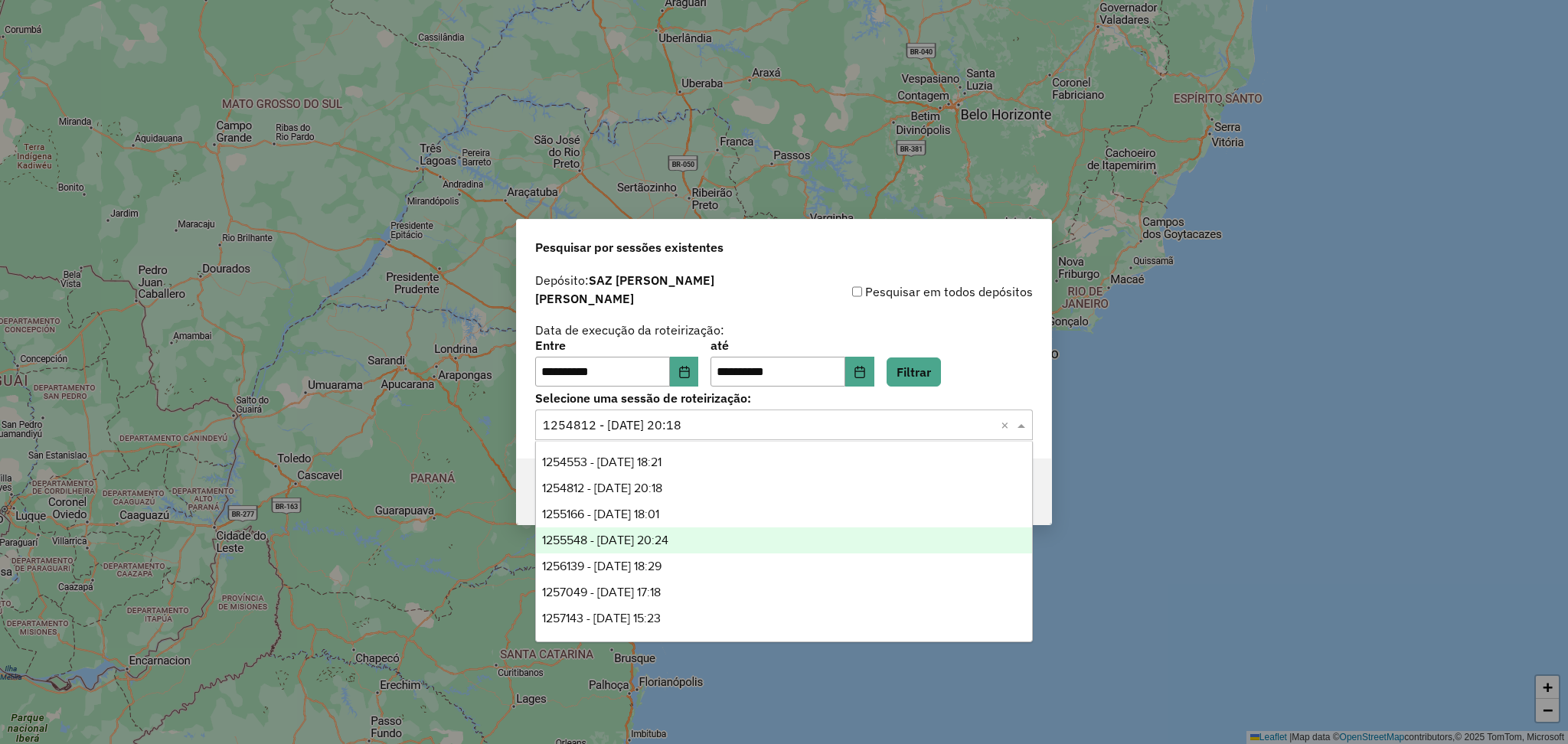
click at [720, 539] on div "1255548 - 29/08/2025 20:24" at bounding box center [784, 540] width 496 height 26
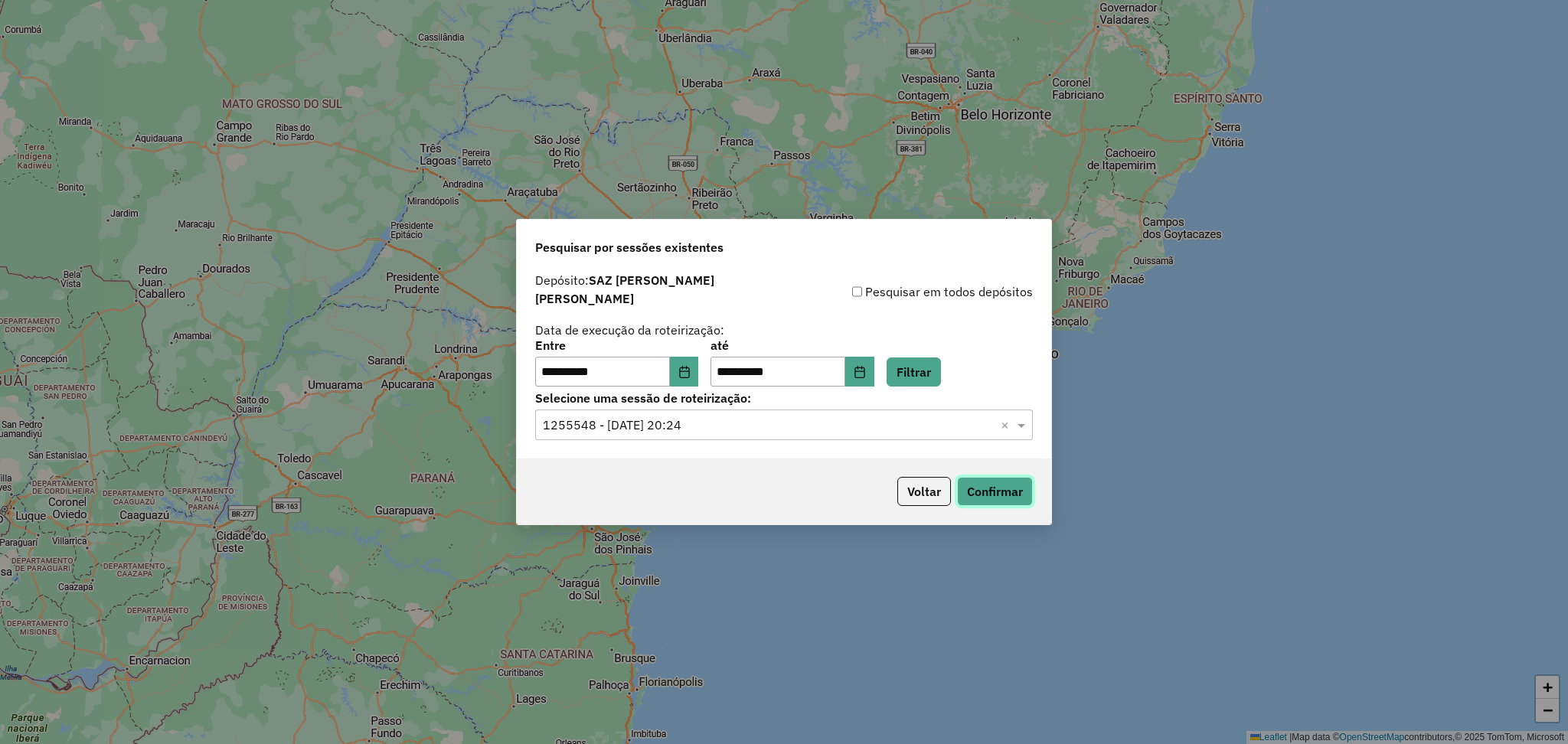
click at [999, 486] on button "Confirmar" at bounding box center [995, 492] width 76 height 29
click at [748, 416] on input "text" at bounding box center [768, 425] width 452 height 19
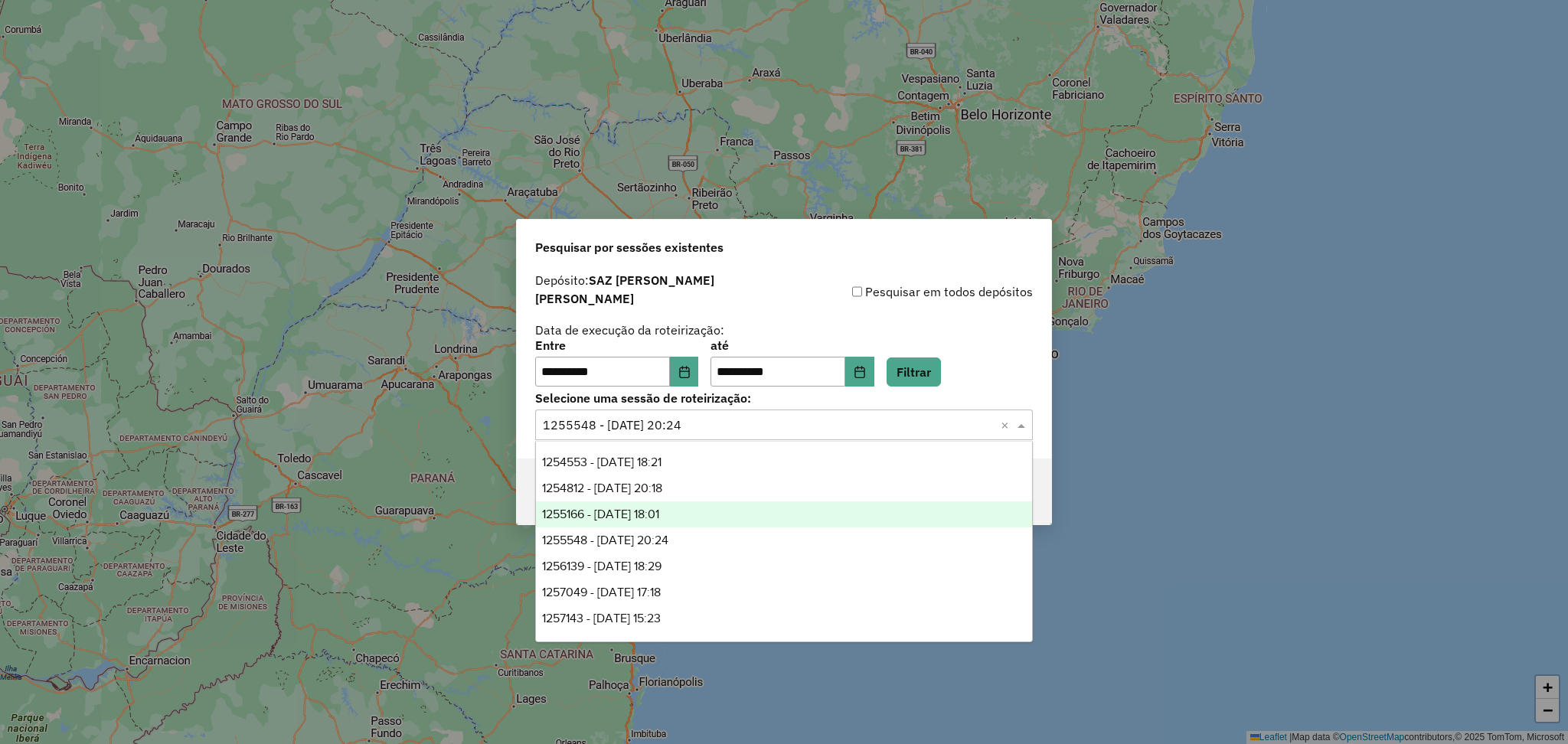
click at [675, 523] on div "1255166 - 29/08/2025 18:01" at bounding box center [784, 515] width 496 height 26
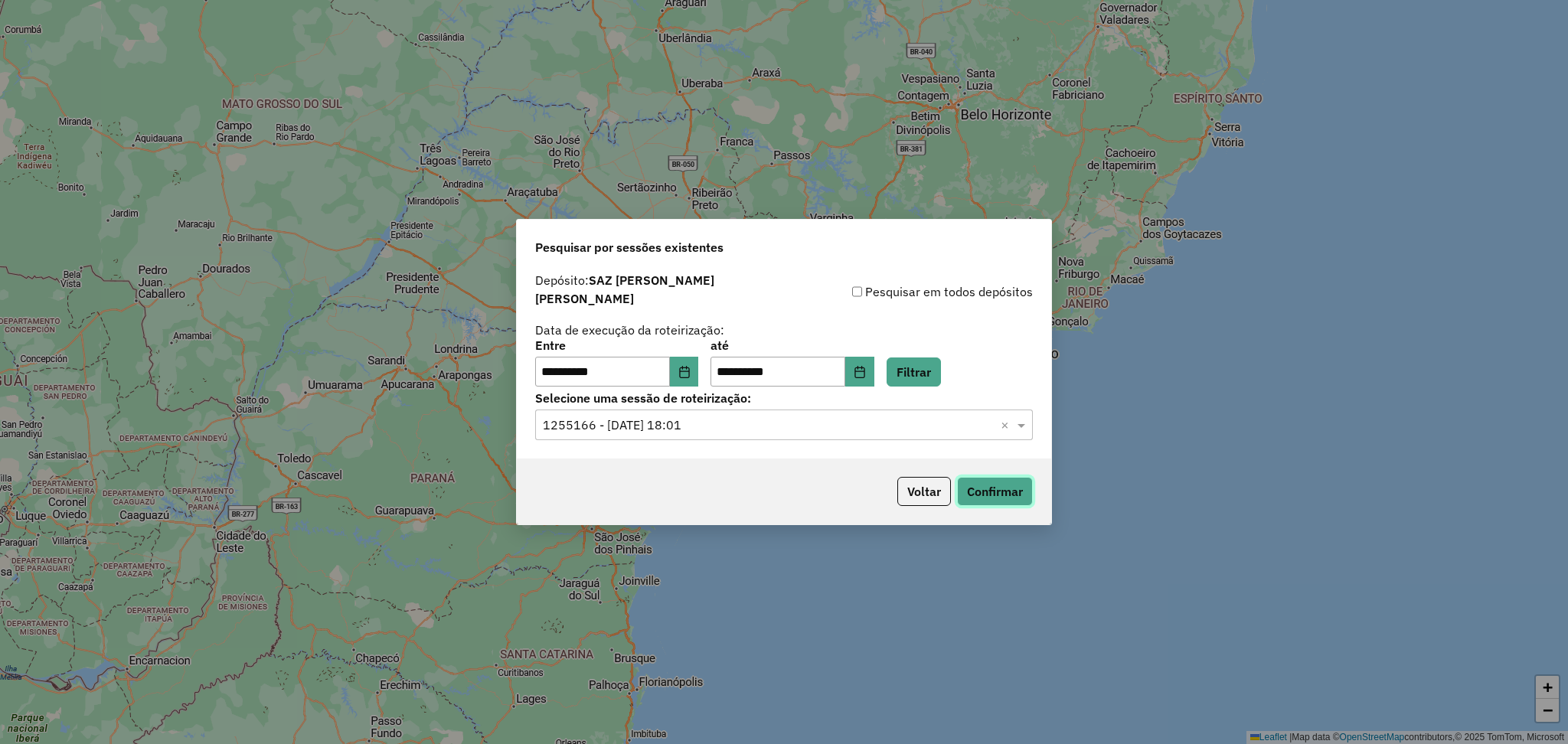
click at [984, 485] on button "Confirmar" at bounding box center [995, 492] width 76 height 29
click at [782, 416] on input "text" at bounding box center [768, 425] width 452 height 19
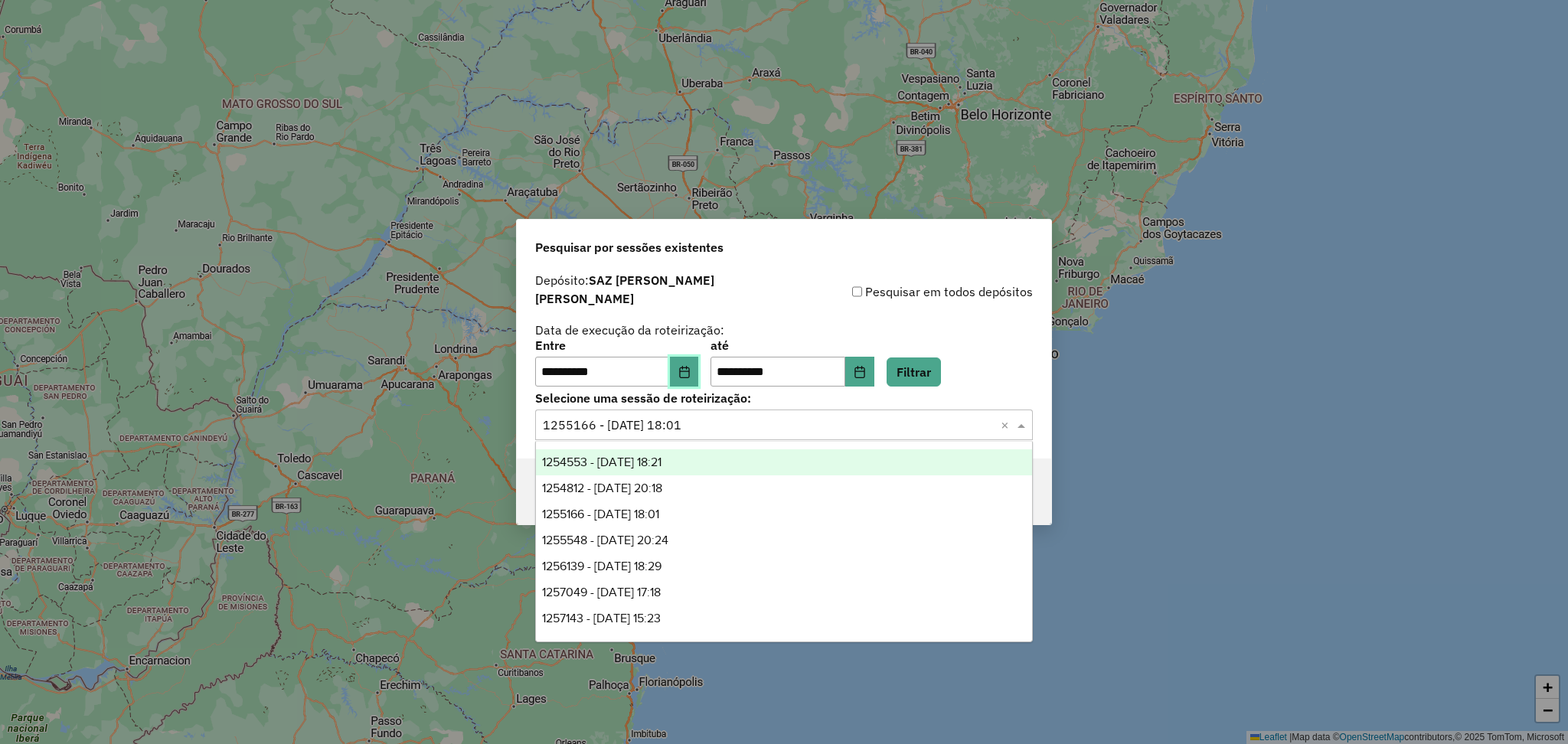
click at [689, 370] on button "Choose Date" at bounding box center [684, 372] width 29 height 31
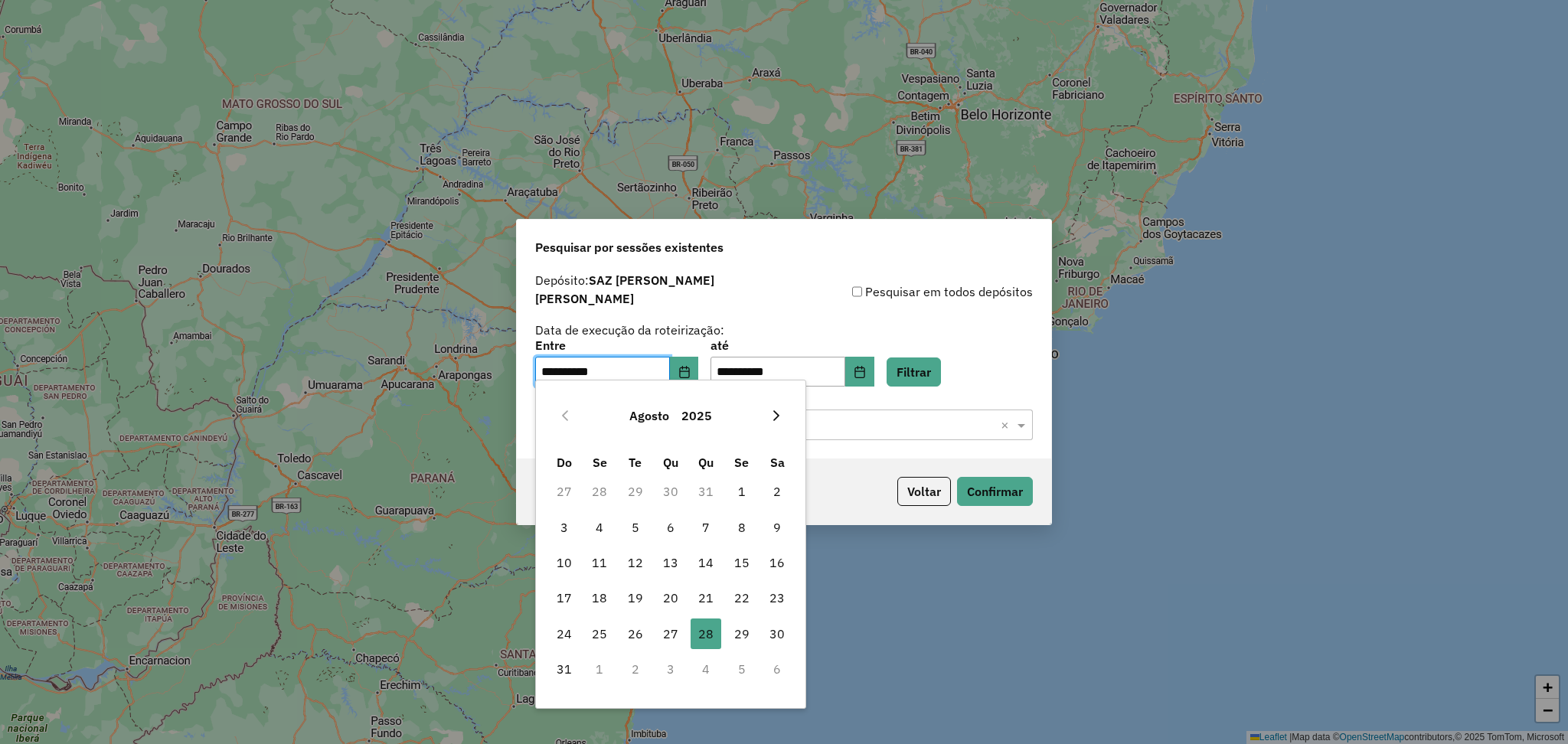
click at [772, 412] on icon "Next Month" at bounding box center [776, 415] width 12 height 12
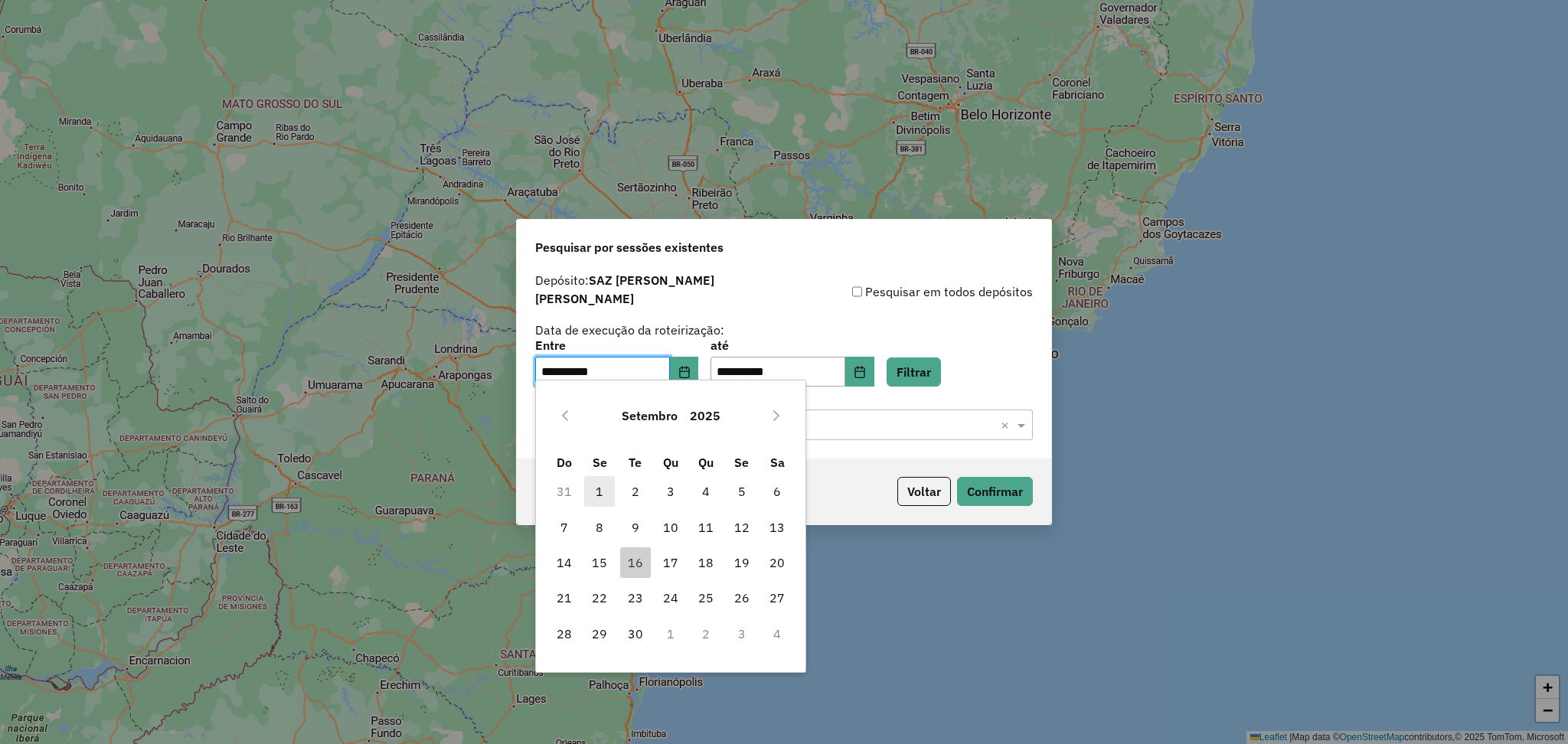
click at [595, 494] on span "1" at bounding box center [600, 492] width 31 height 31
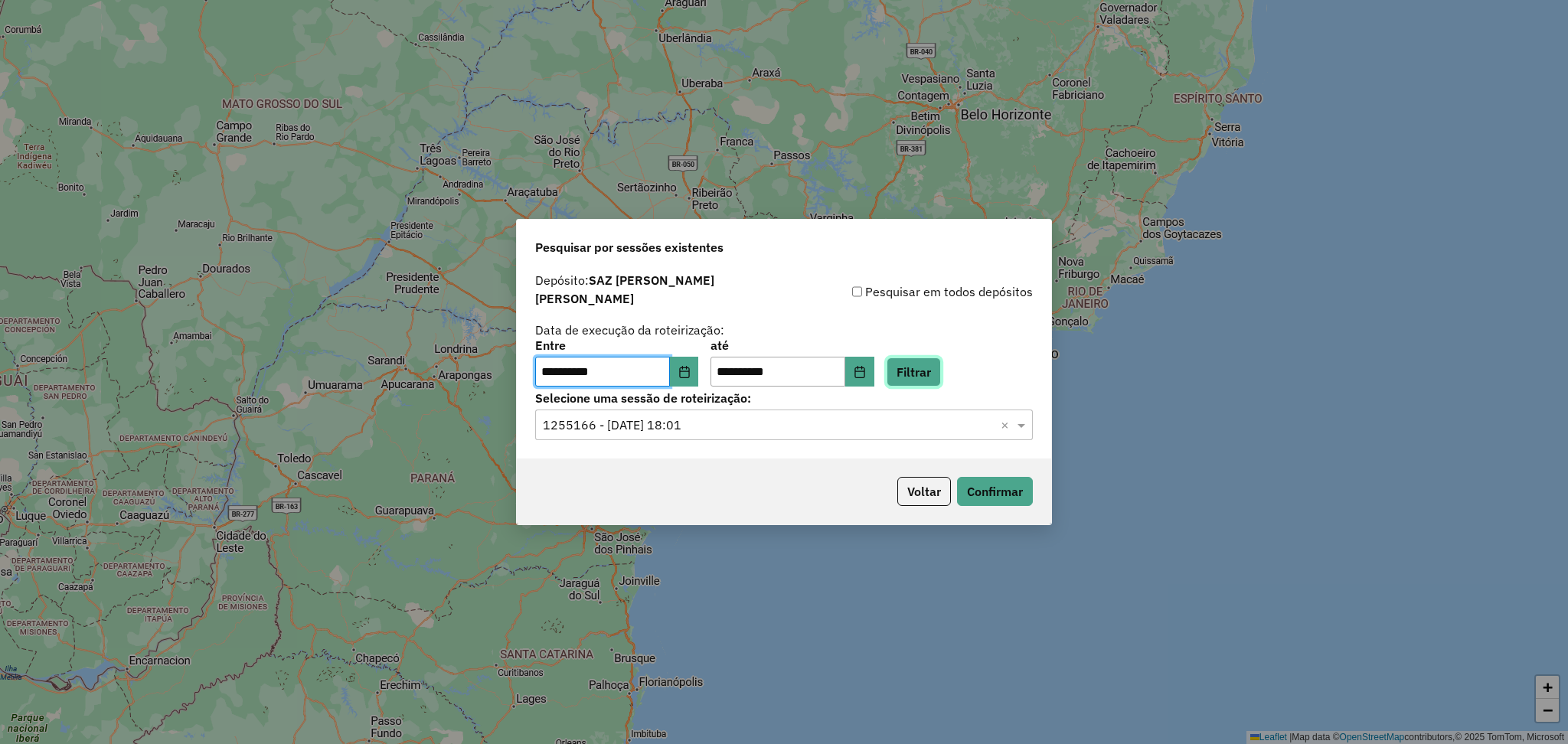
click at [941, 366] on button "Filtrar" at bounding box center [914, 372] width 55 height 29
click at [786, 419] on input "text" at bounding box center [768, 425] width 452 height 19
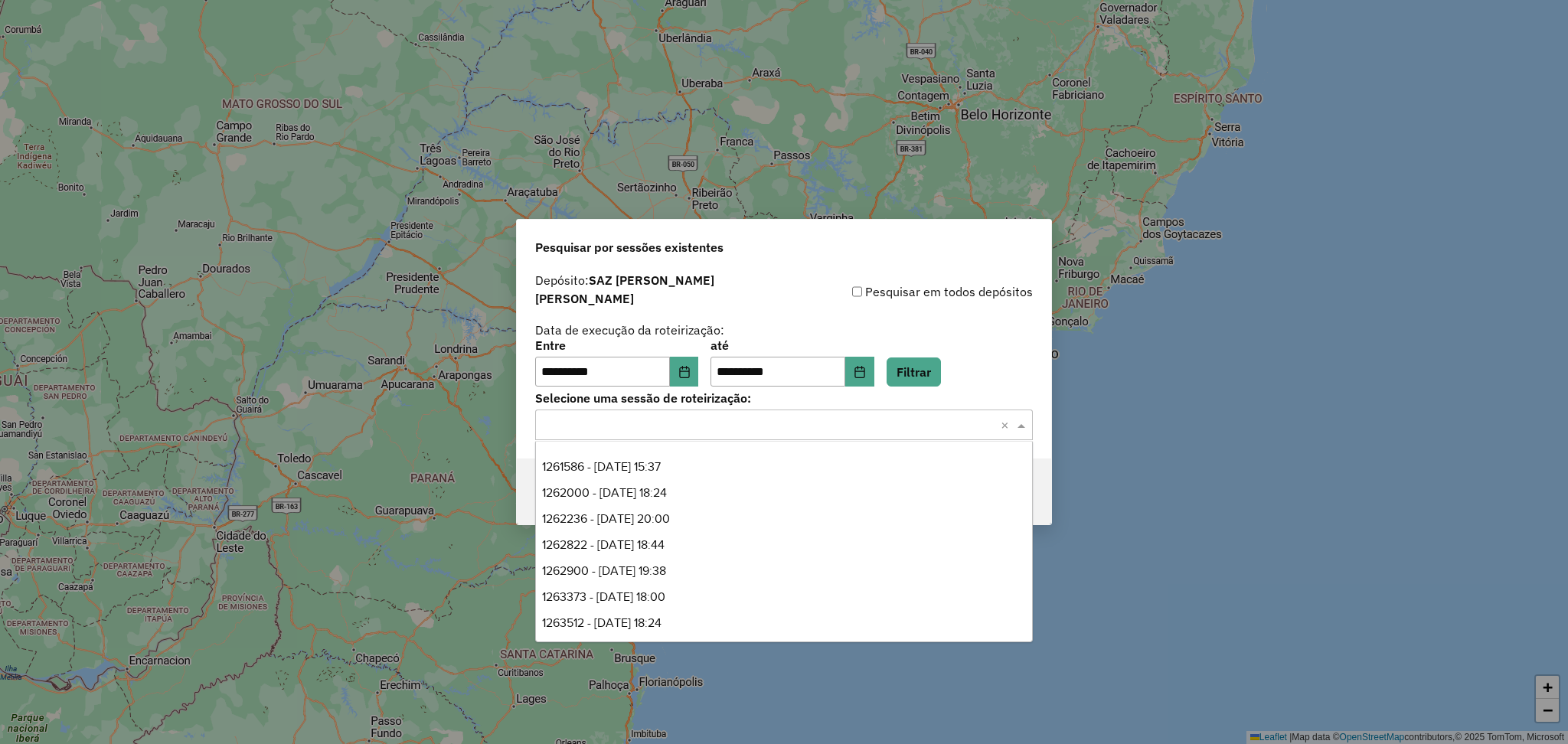
scroll to position [388, 0]
click at [749, 516] on div "1274518 - 12/09/2025 19:54" at bounding box center [784, 517] width 496 height 26
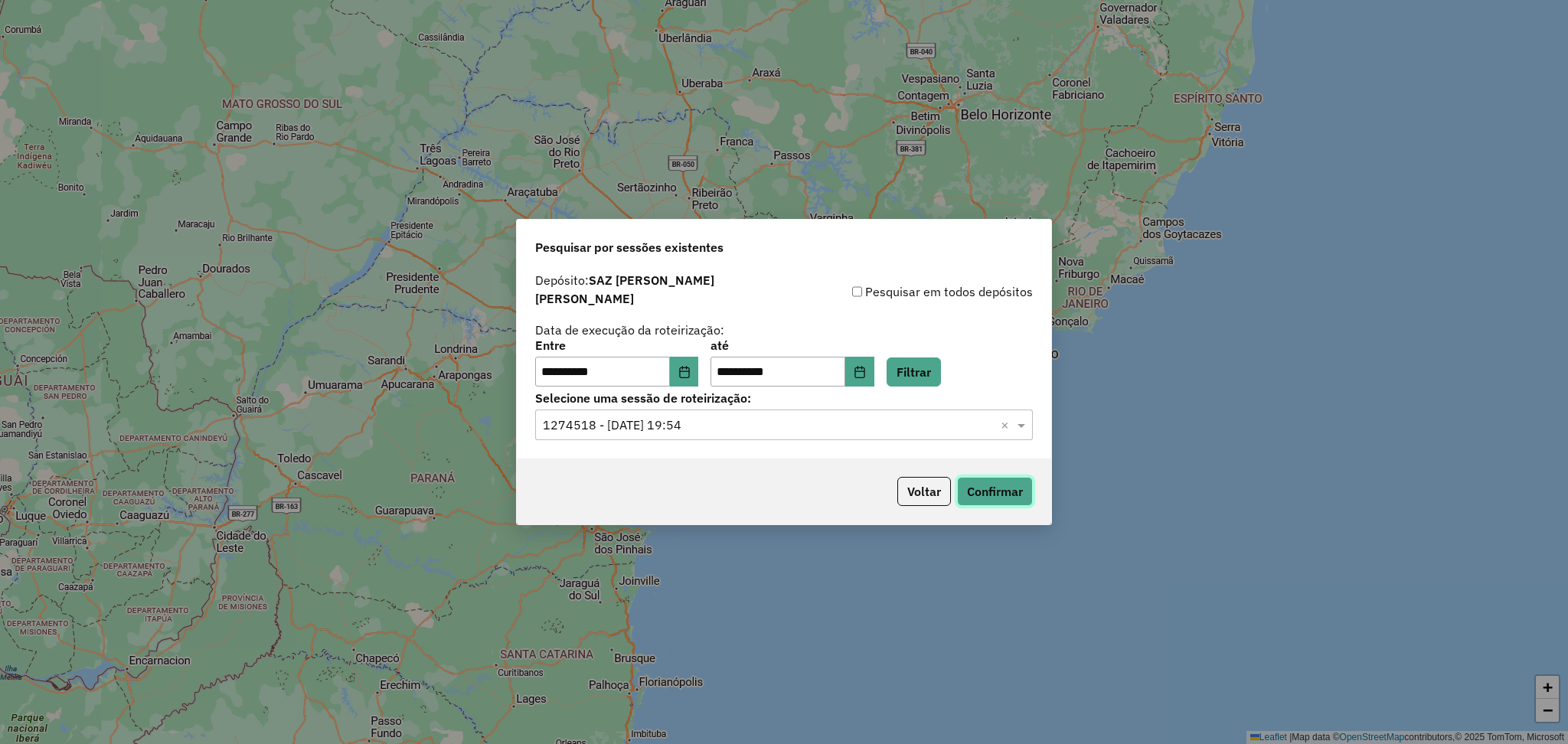
click at [980, 480] on button "Confirmar" at bounding box center [995, 492] width 76 height 29
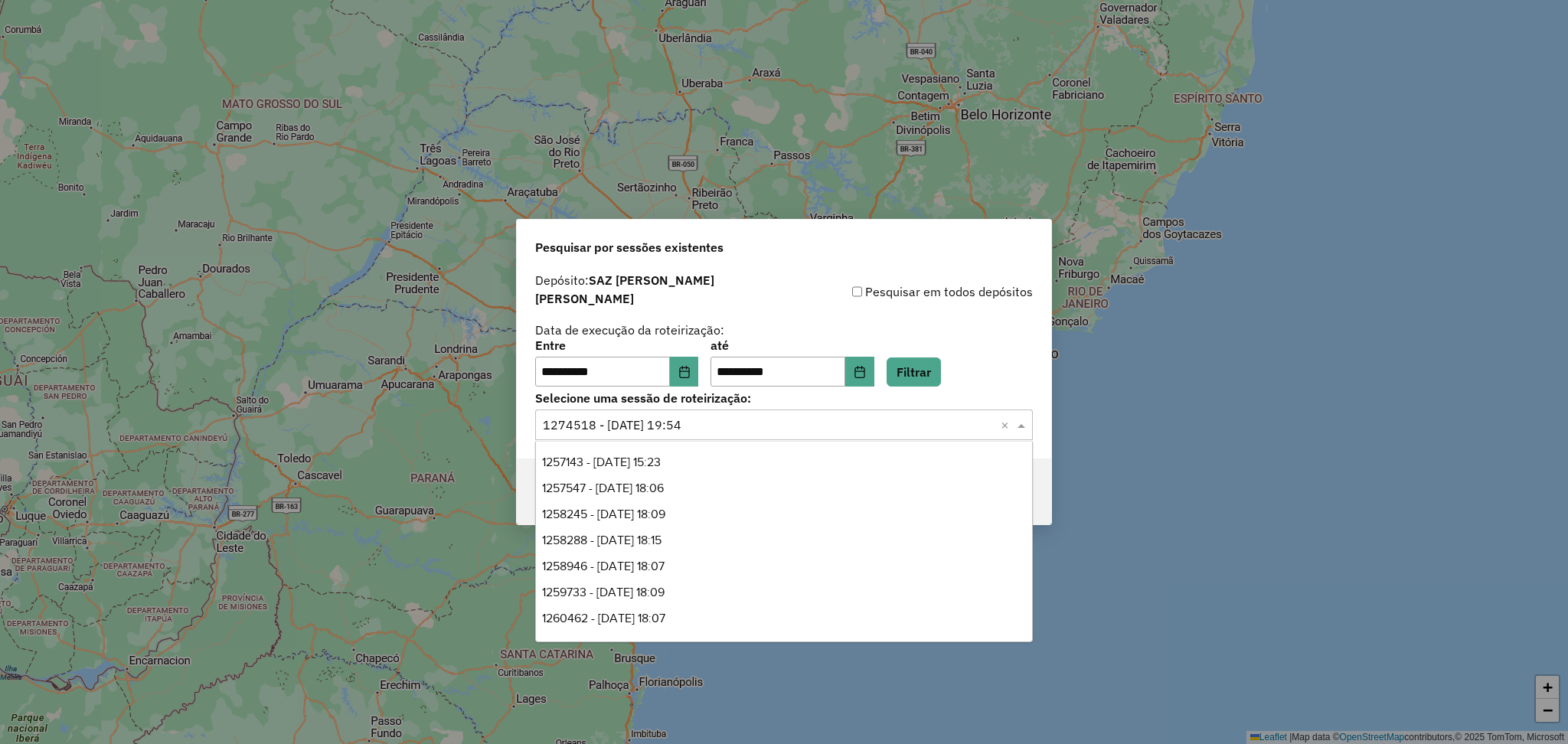
click at [745, 427] on input "text" at bounding box center [768, 425] width 452 height 19
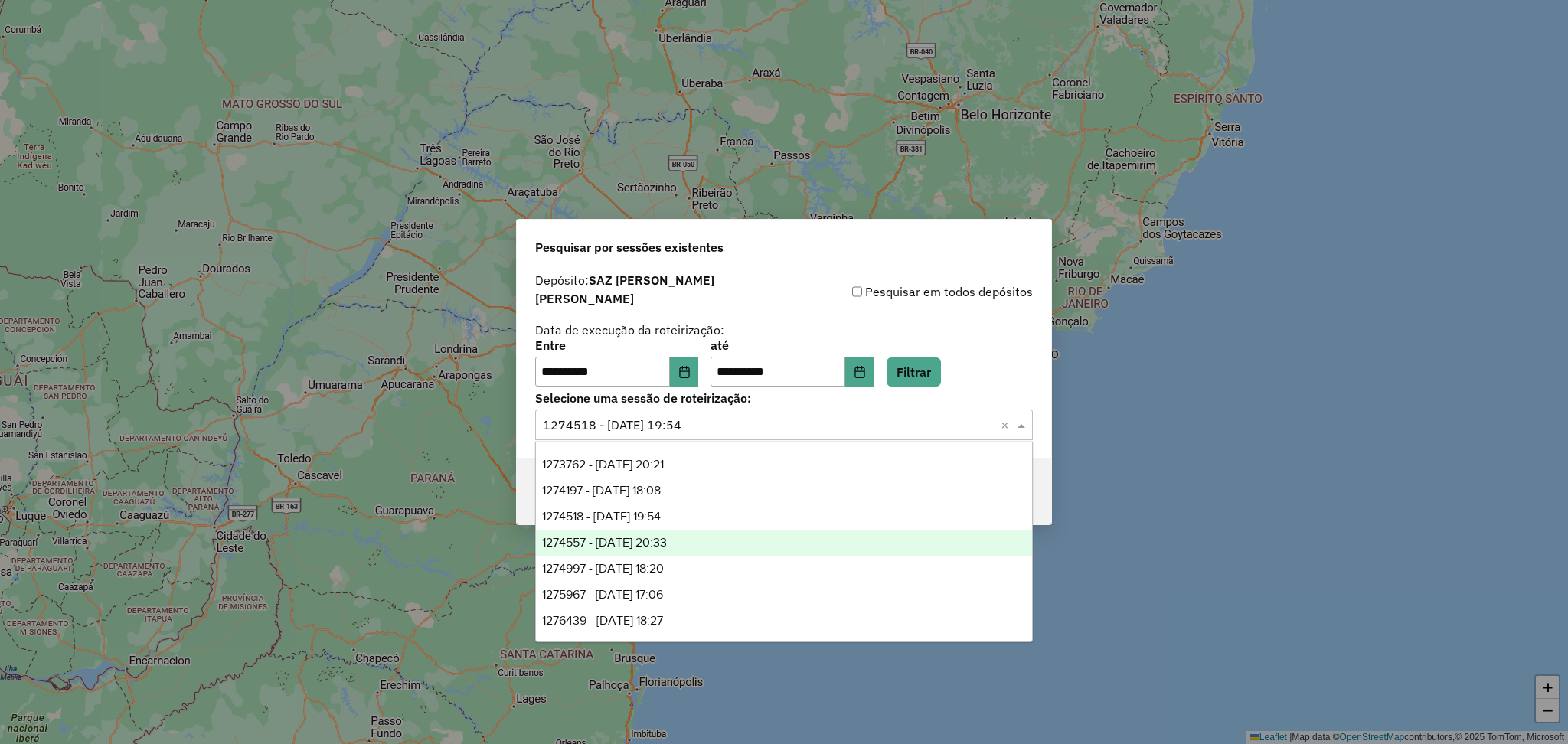
click at [695, 548] on div "1274557 - 12/09/2025 20:33" at bounding box center [784, 543] width 496 height 26
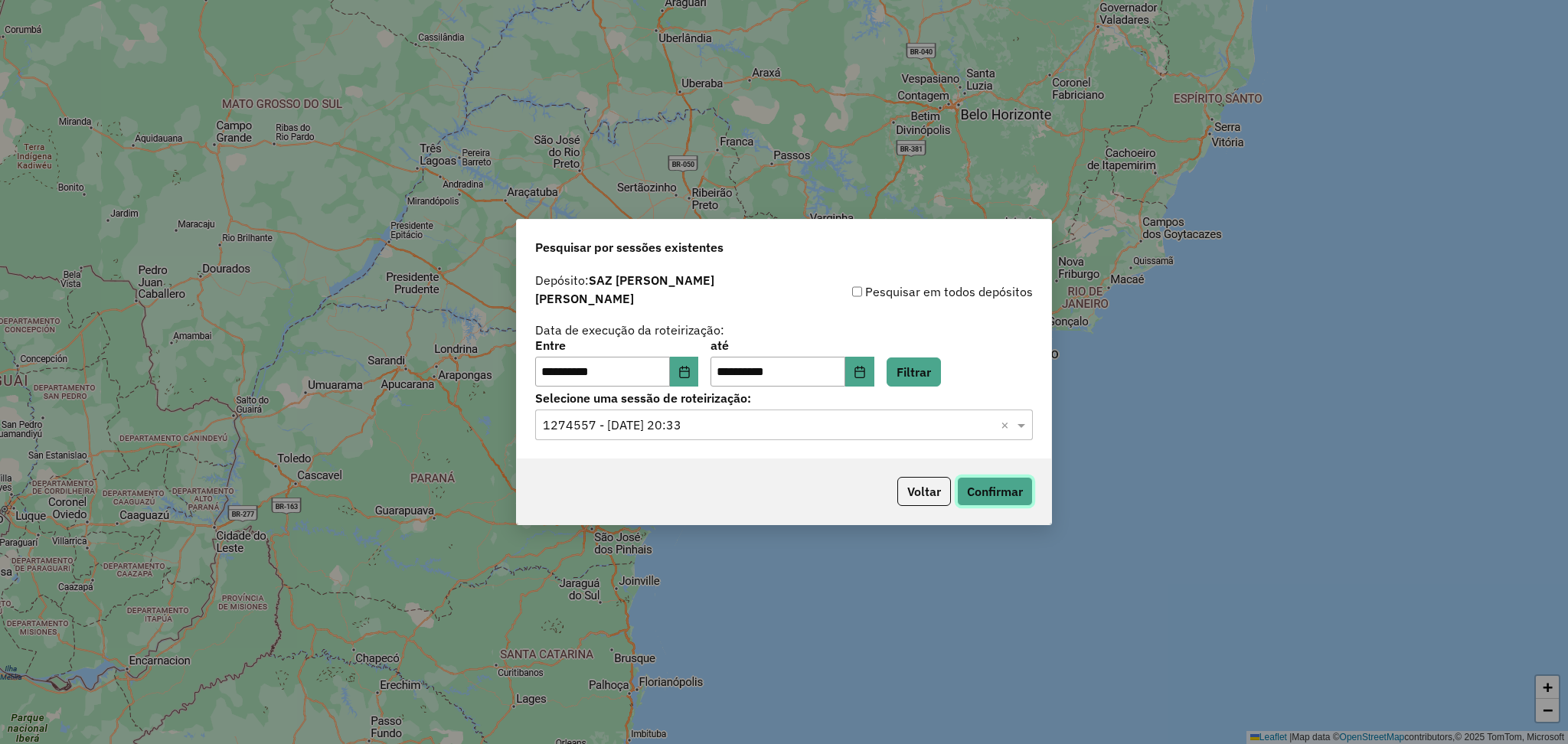
click at [985, 477] on button "Confirmar" at bounding box center [995, 492] width 76 height 29
click at [762, 428] on input "text" at bounding box center [768, 425] width 452 height 19
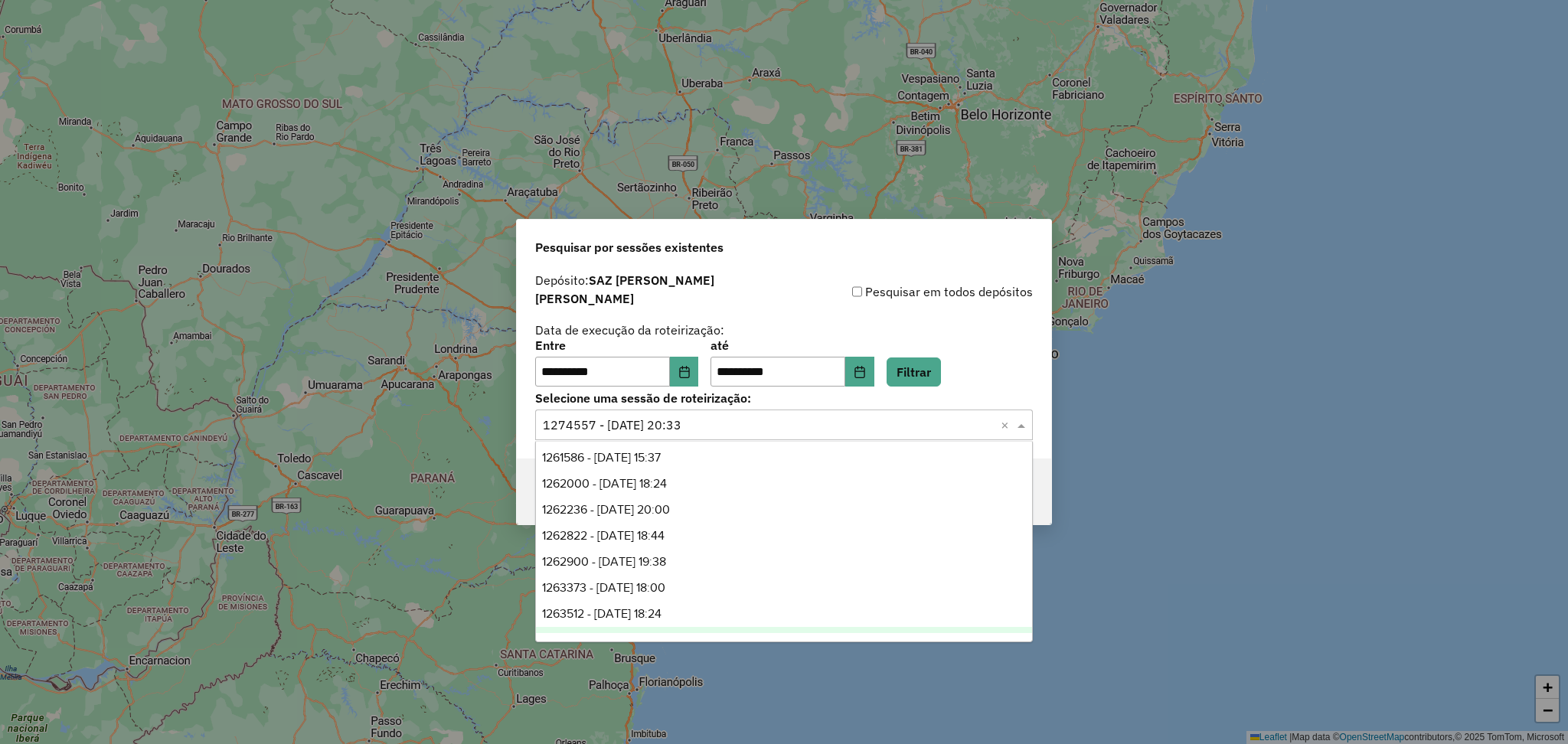
scroll to position [203, 0]
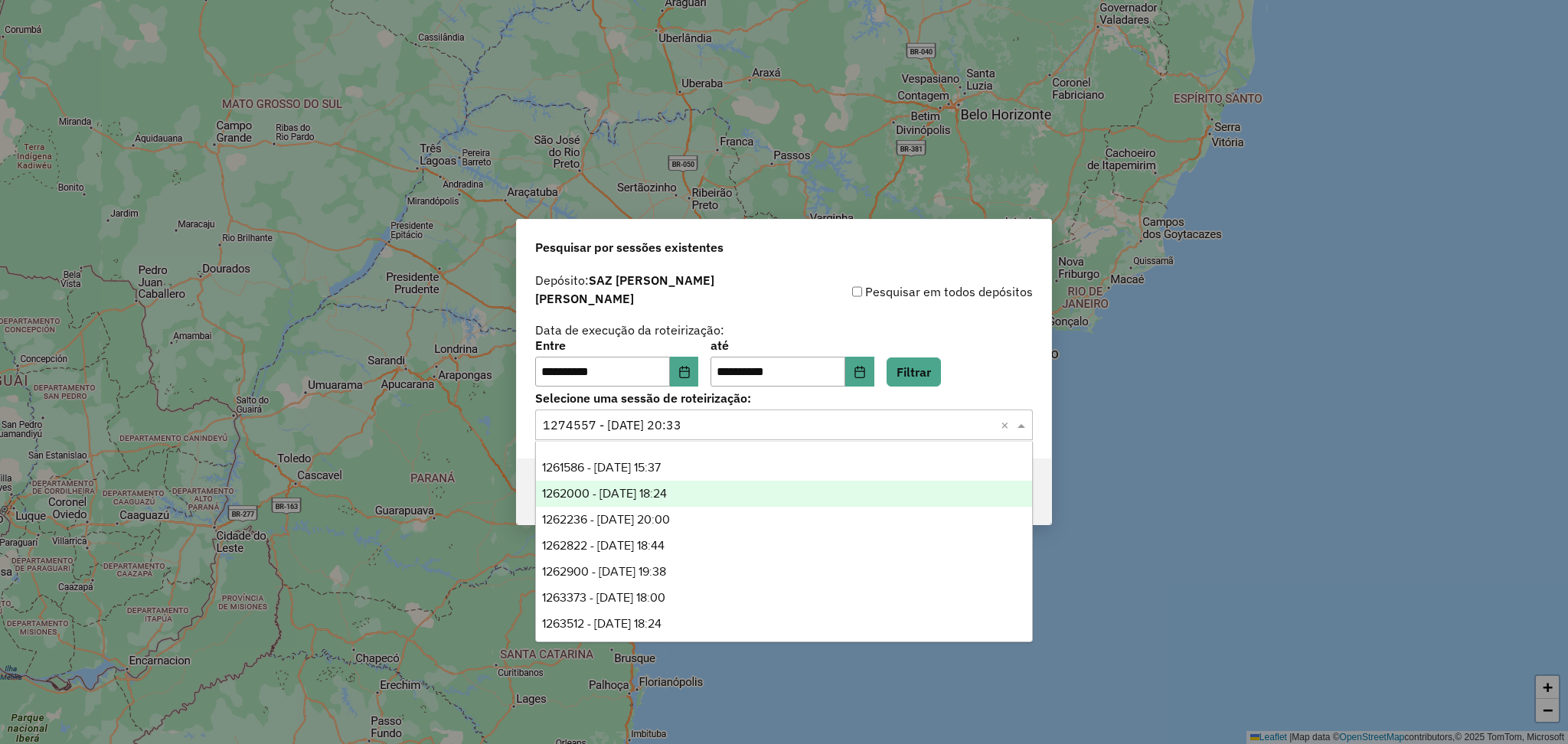
click at [763, 500] on div "1262000 - 09/09/2025 18:24" at bounding box center [784, 494] width 496 height 26
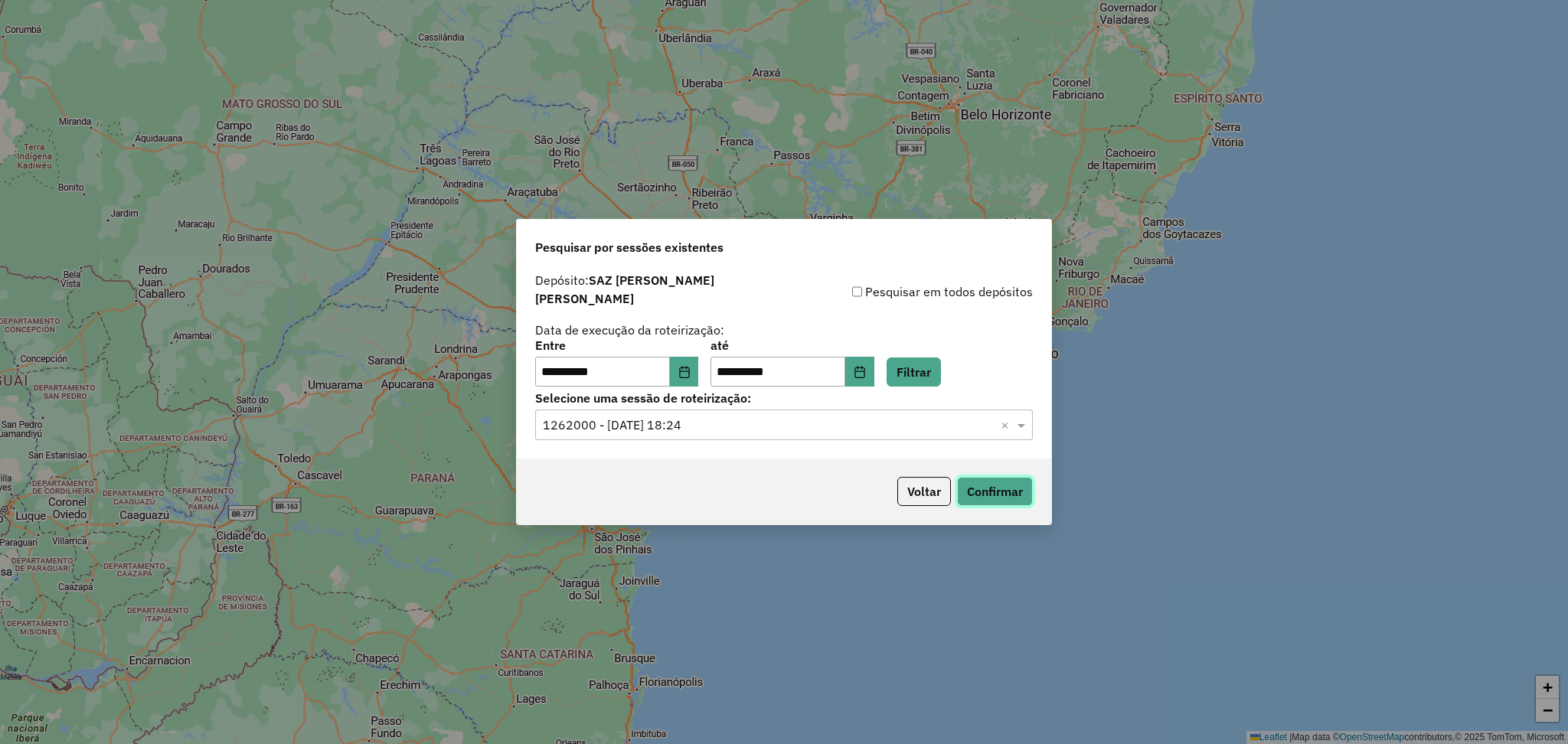
click at [1000, 492] on button "Confirmar" at bounding box center [995, 492] width 76 height 29
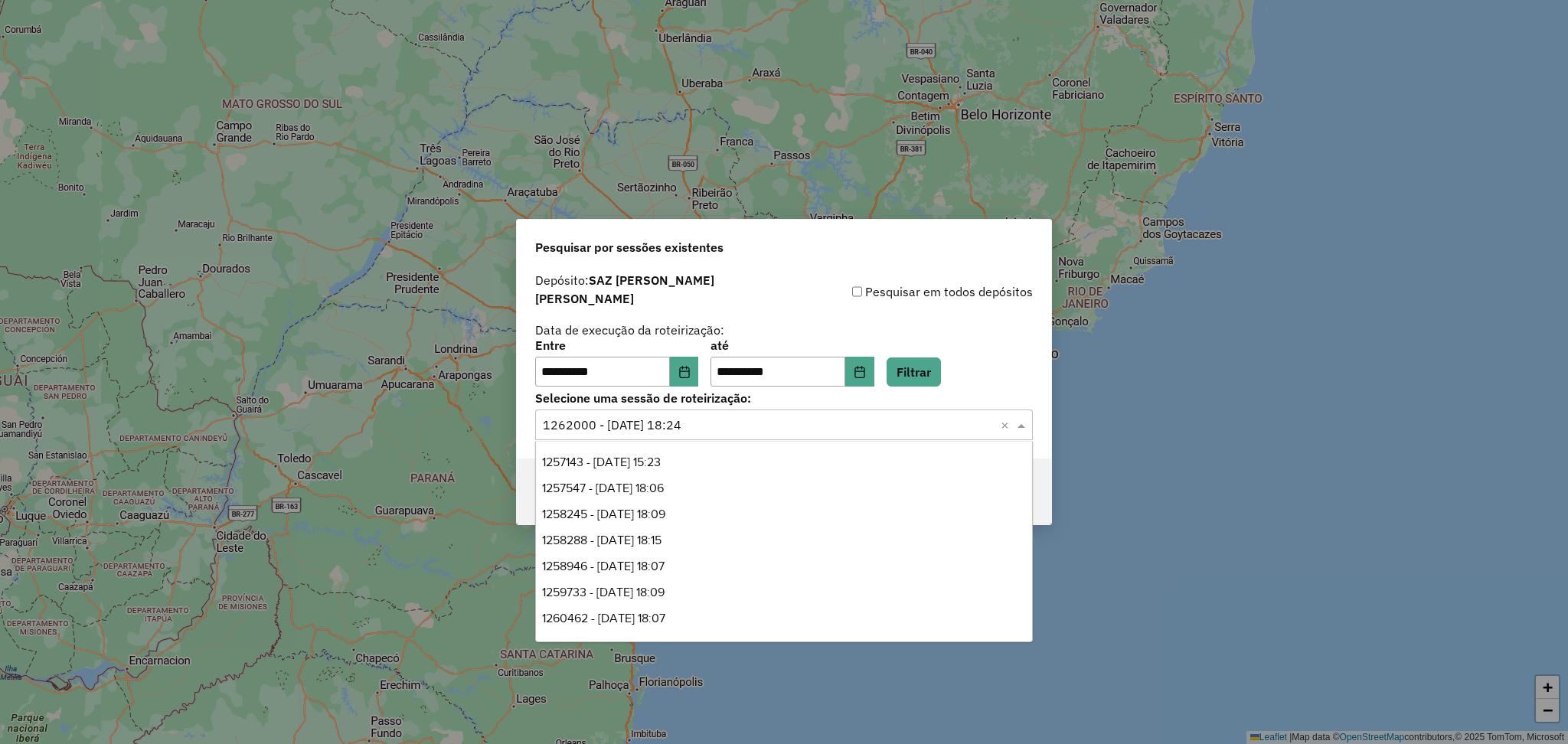
click at [766, 417] on input "text" at bounding box center [768, 425] width 452 height 19
click at [739, 484] on div "1262236 - 09/09/2025 20:00" at bounding box center [784, 489] width 496 height 26
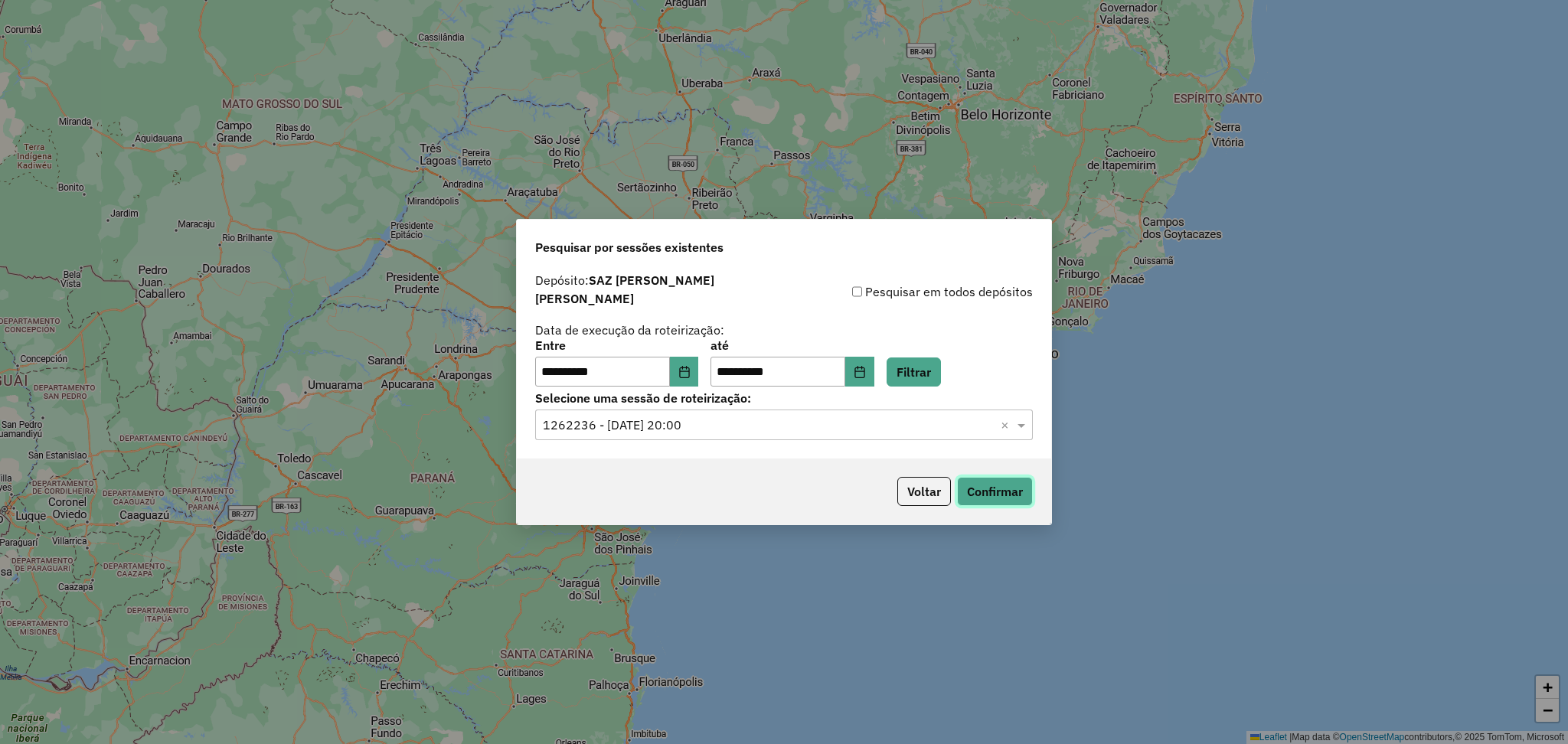
click at [997, 479] on button "Confirmar" at bounding box center [995, 492] width 76 height 29
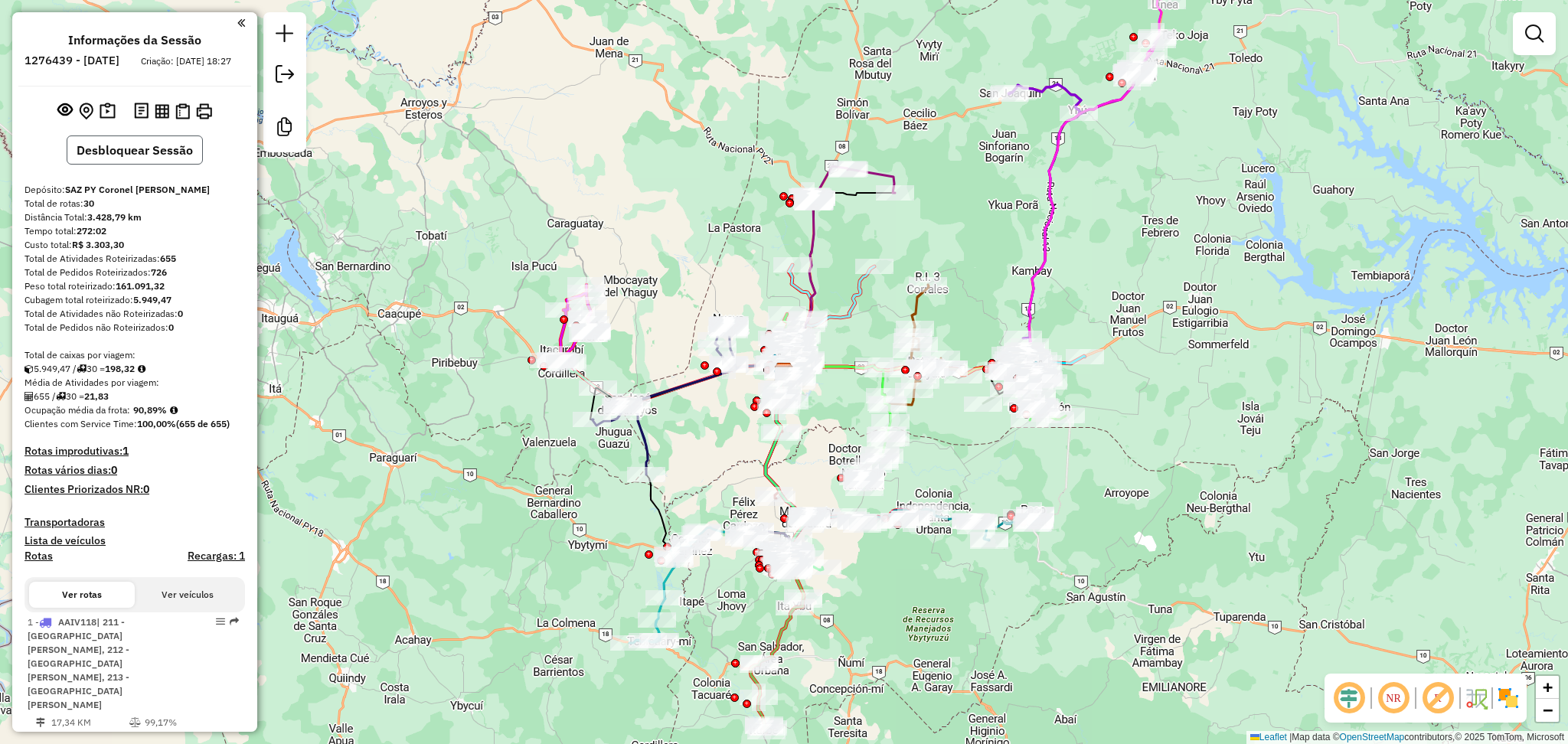
click at [139, 164] on button "Desbloquear Sessão" at bounding box center [134, 150] width 136 height 29
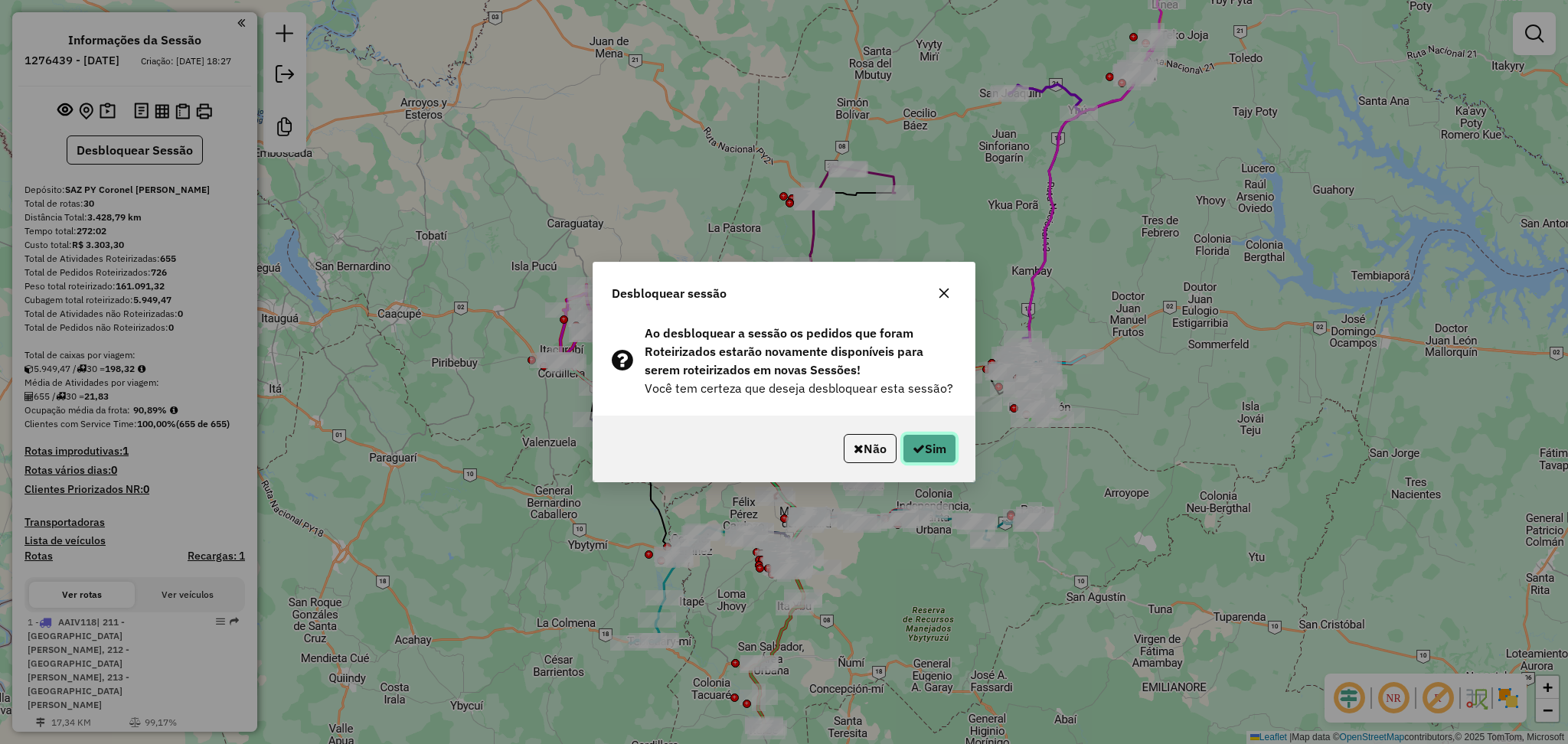
click at [932, 457] on button "Sim" at bounding box center [929, 448] width 54 height 29
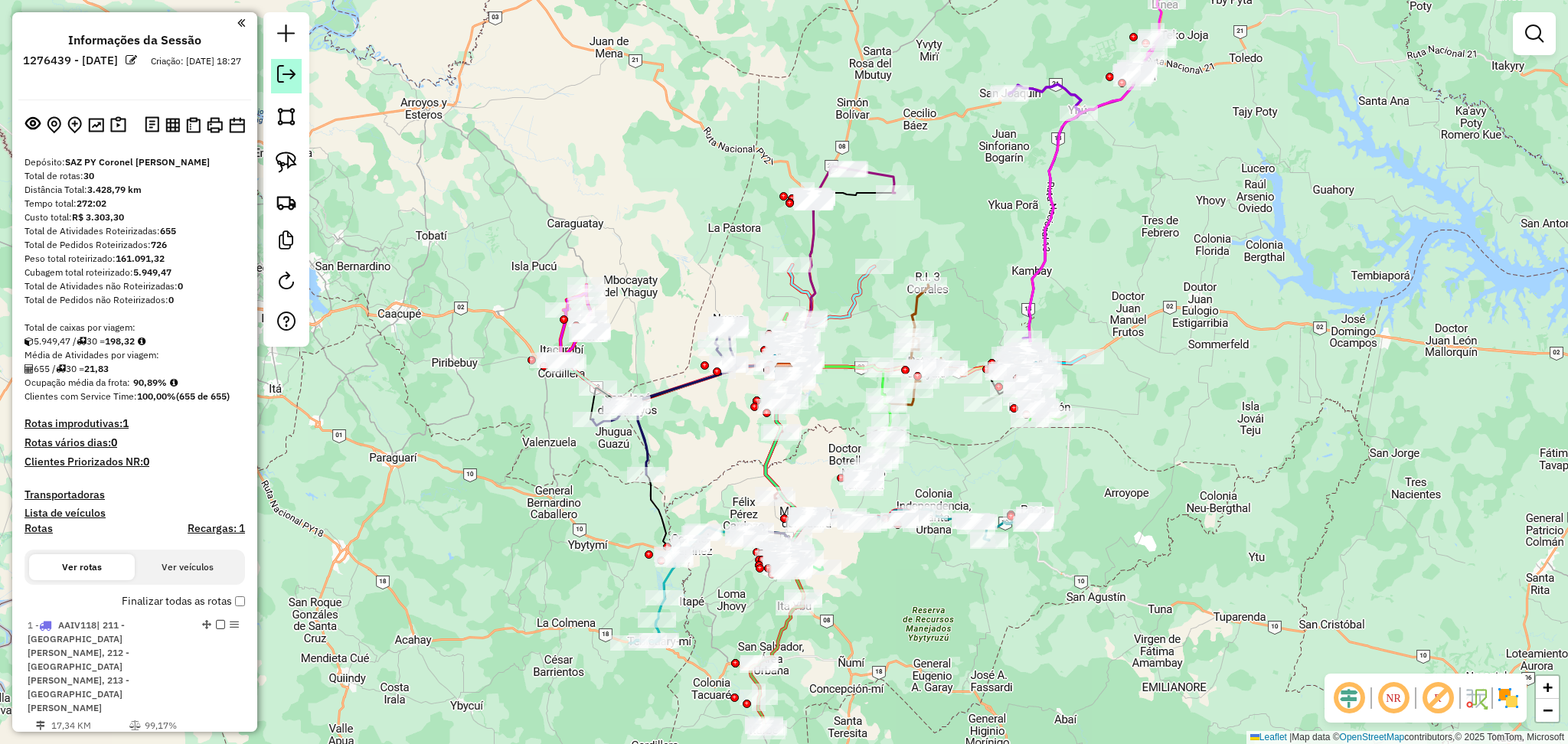
click at [284, 86] on link at bounding box center [287, 76] width 31 height 35
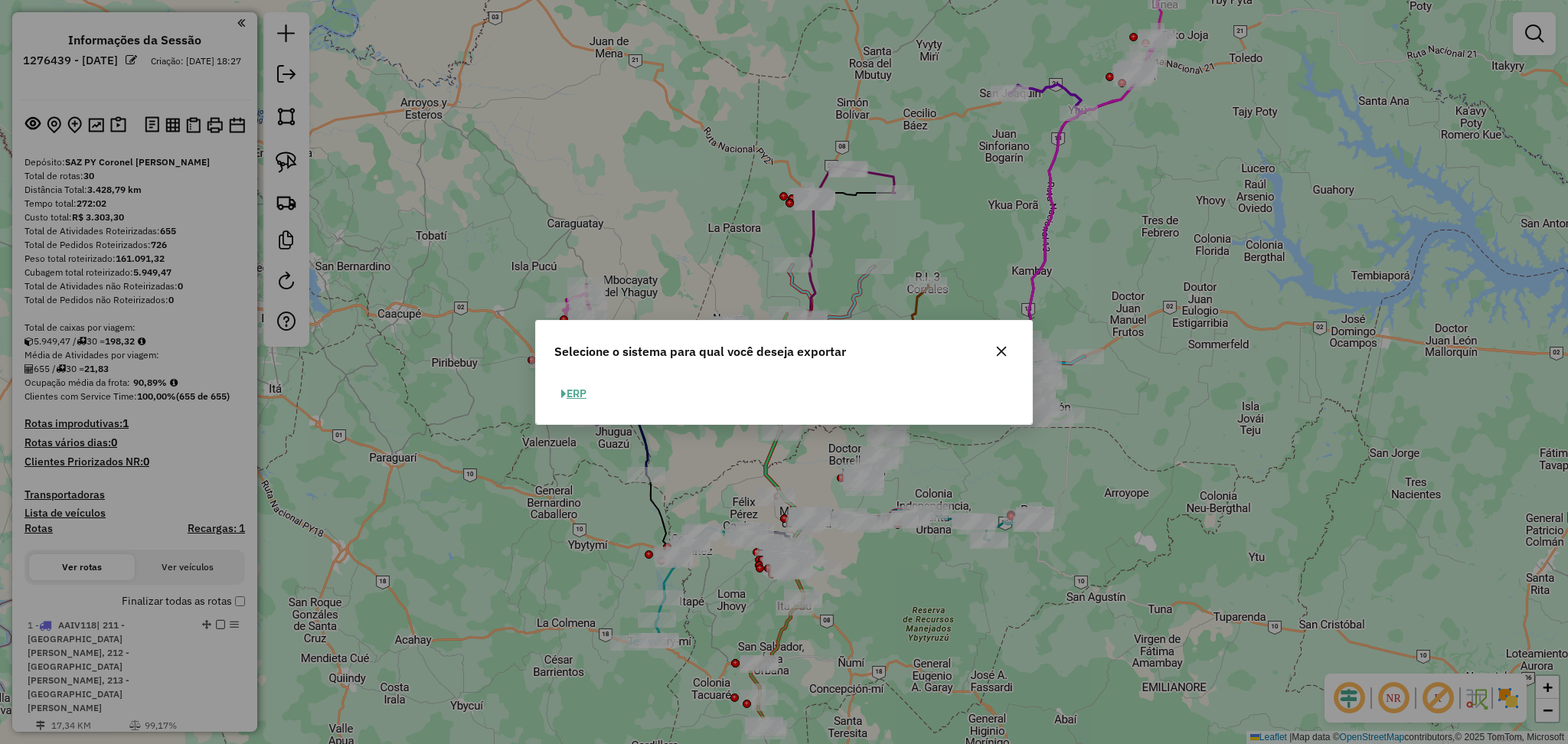
click at [567, 393] on button "ERP" at bounding box center [574, 394] width 39 height 23
select select "**"
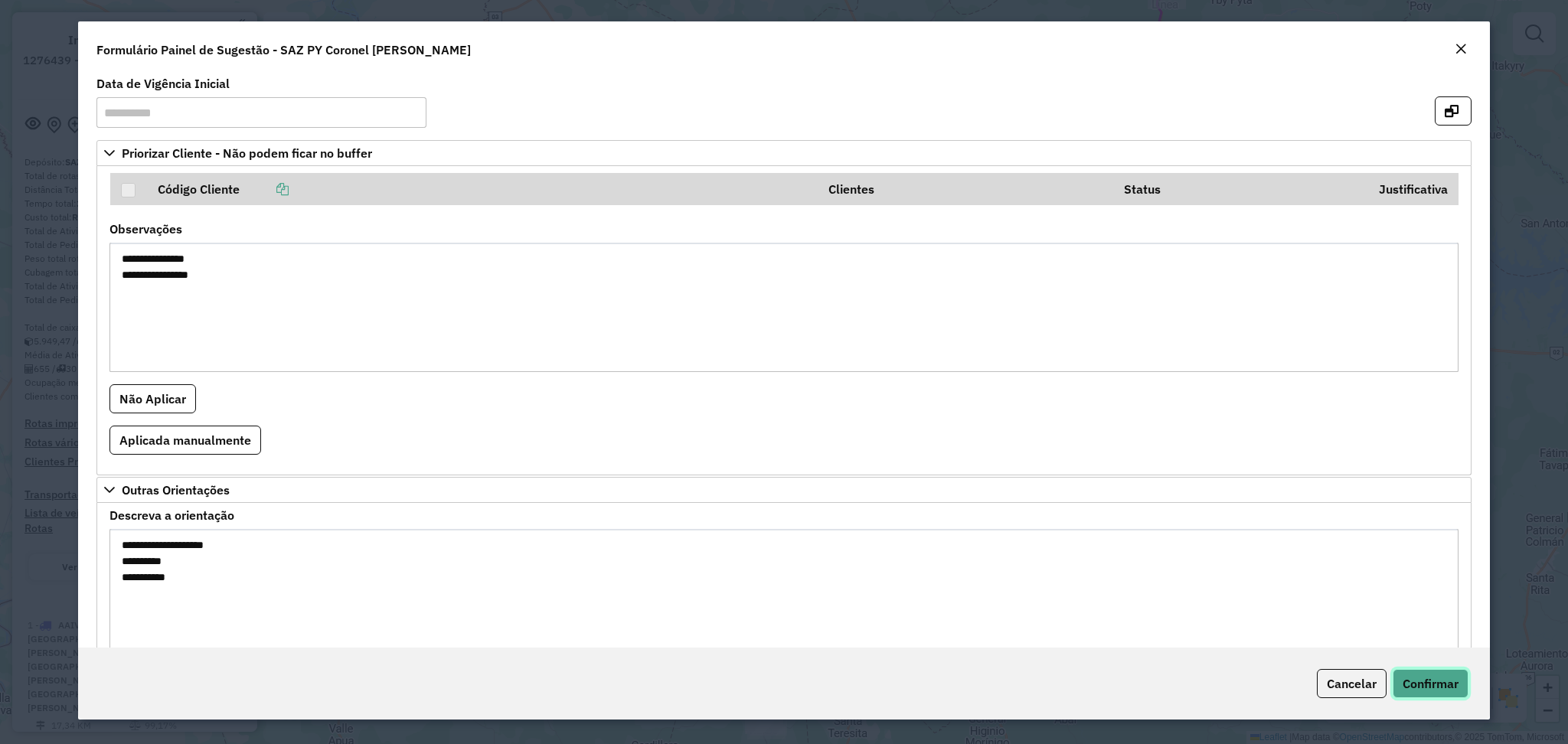
click at [1425, 676] on span "Confirmar" at bounding box center [1430, 684] width 56 height 15
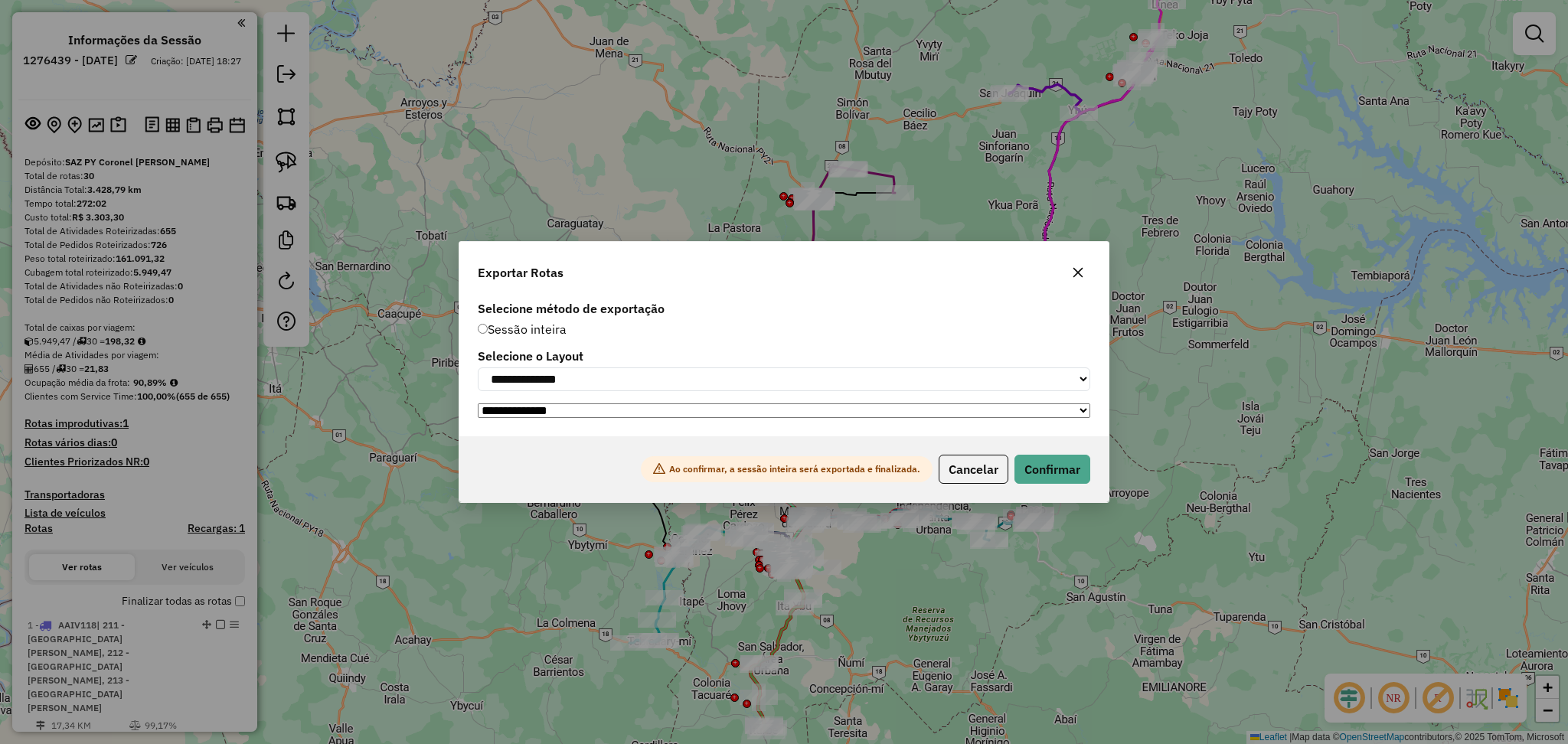
drag, startPoint x: 1087, startPoint y: 271, endPoint x: 1064, endPoint y: 275, distance: 23.3
click at [1083, 271] on button "button" at bounding box center [1078, 272] width 24 height 24
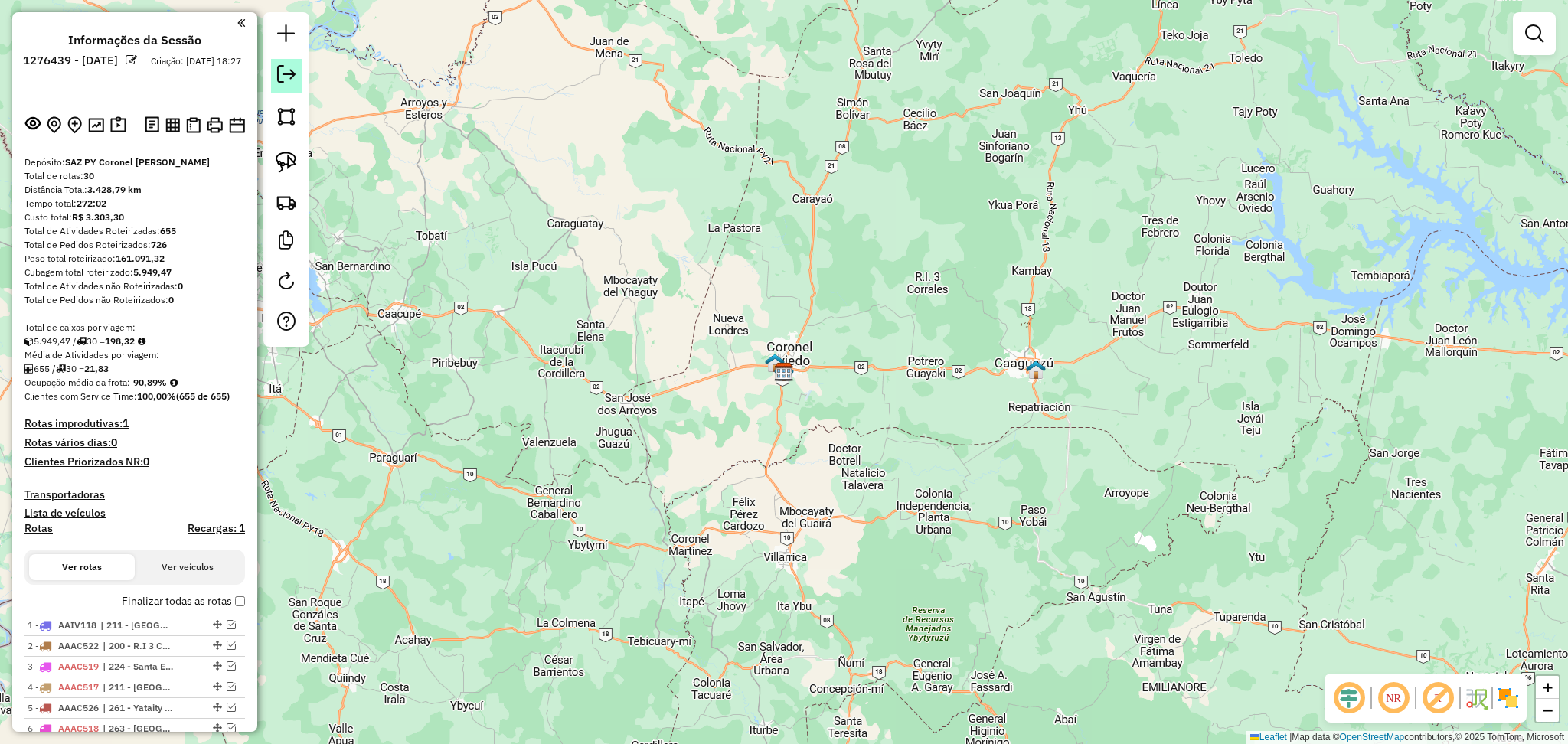
click at [295, 85] on link at bounding box center [287, 76] width 31 height 35
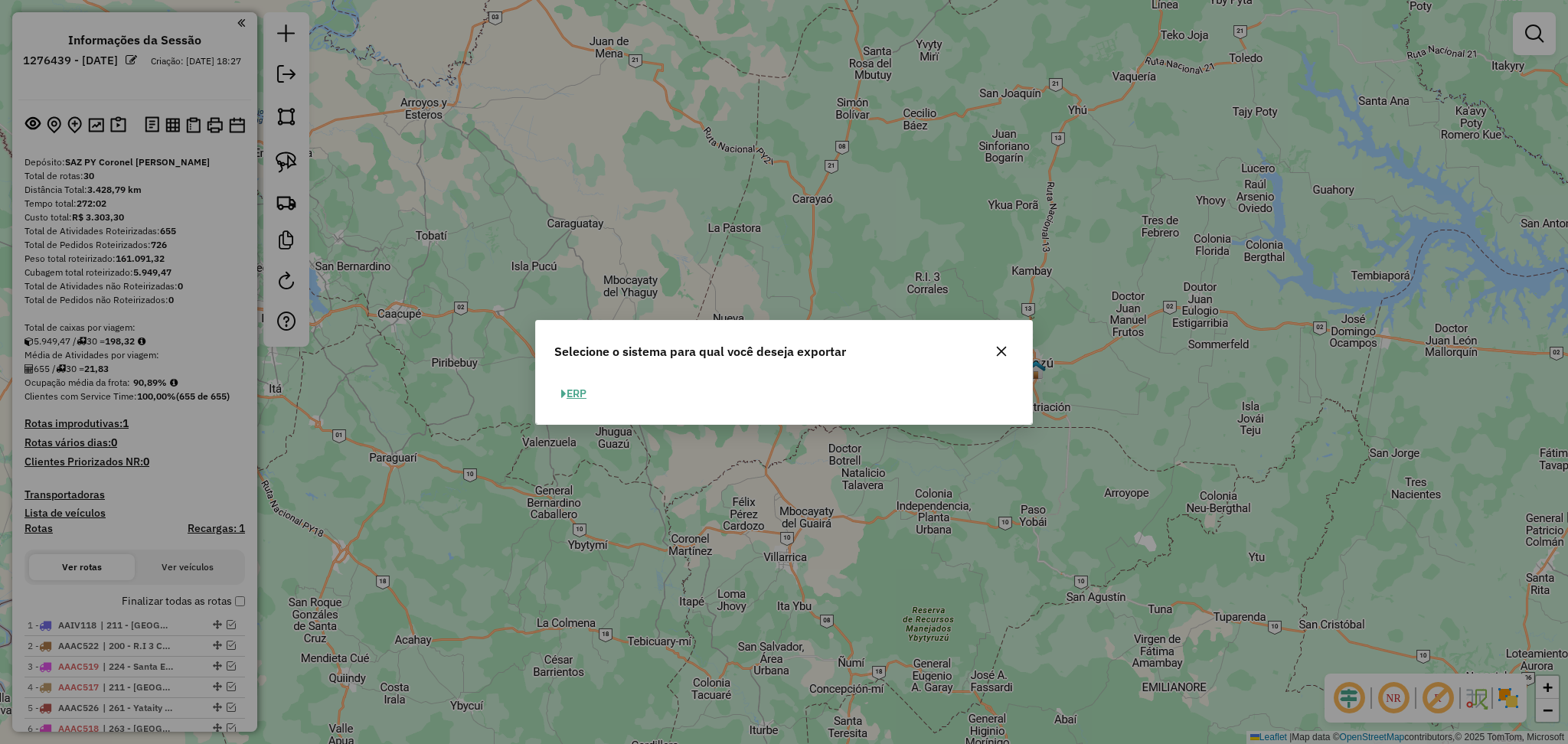
click at [574, 395] on button "ERP" at bounding box center [574, 394] width 39 height 23
select select "**"
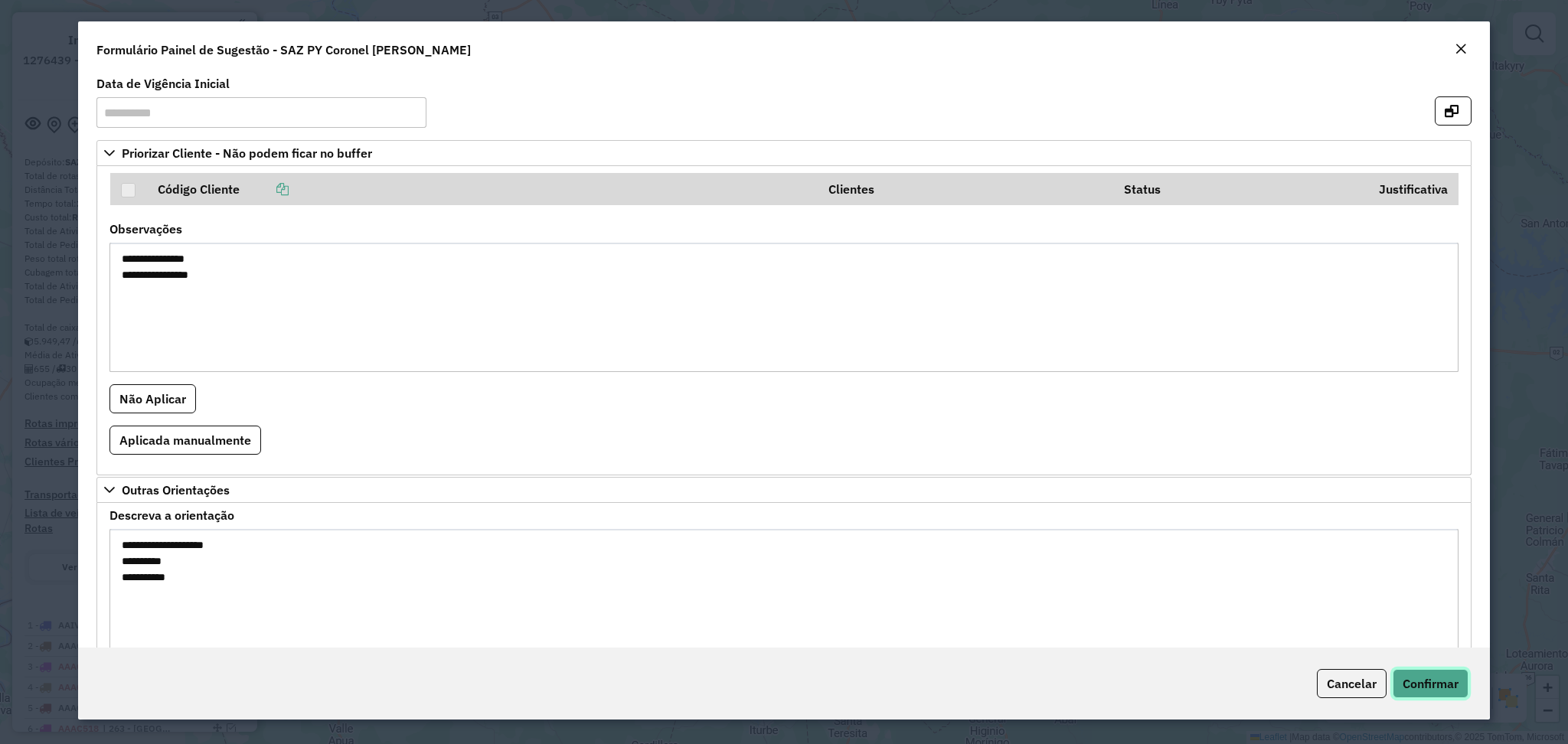
click at [1419, 683] on span "Confirmar" at bounding box center [1430, 684] width 56 height 15
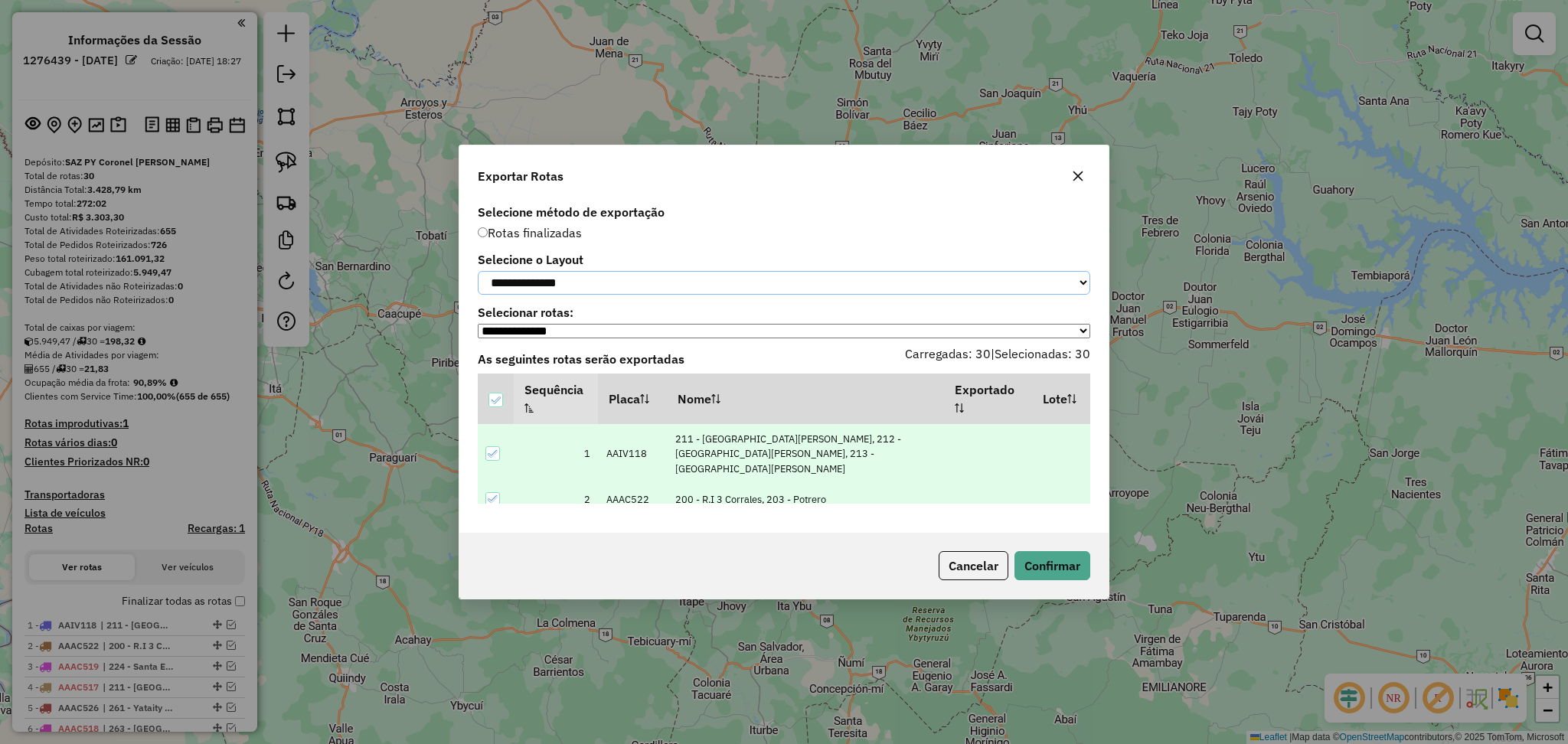
click at [744, 273] on select "**********" at bounding box center [783, 283] width 613 height 23
select select "*********"
click at [477, 271] on select "**********" at bounding box center [783, 283] width 613 height 23
click at [1079, 561] on button "Confirmar" at bounding box center [1052, 566] width 76 height 29
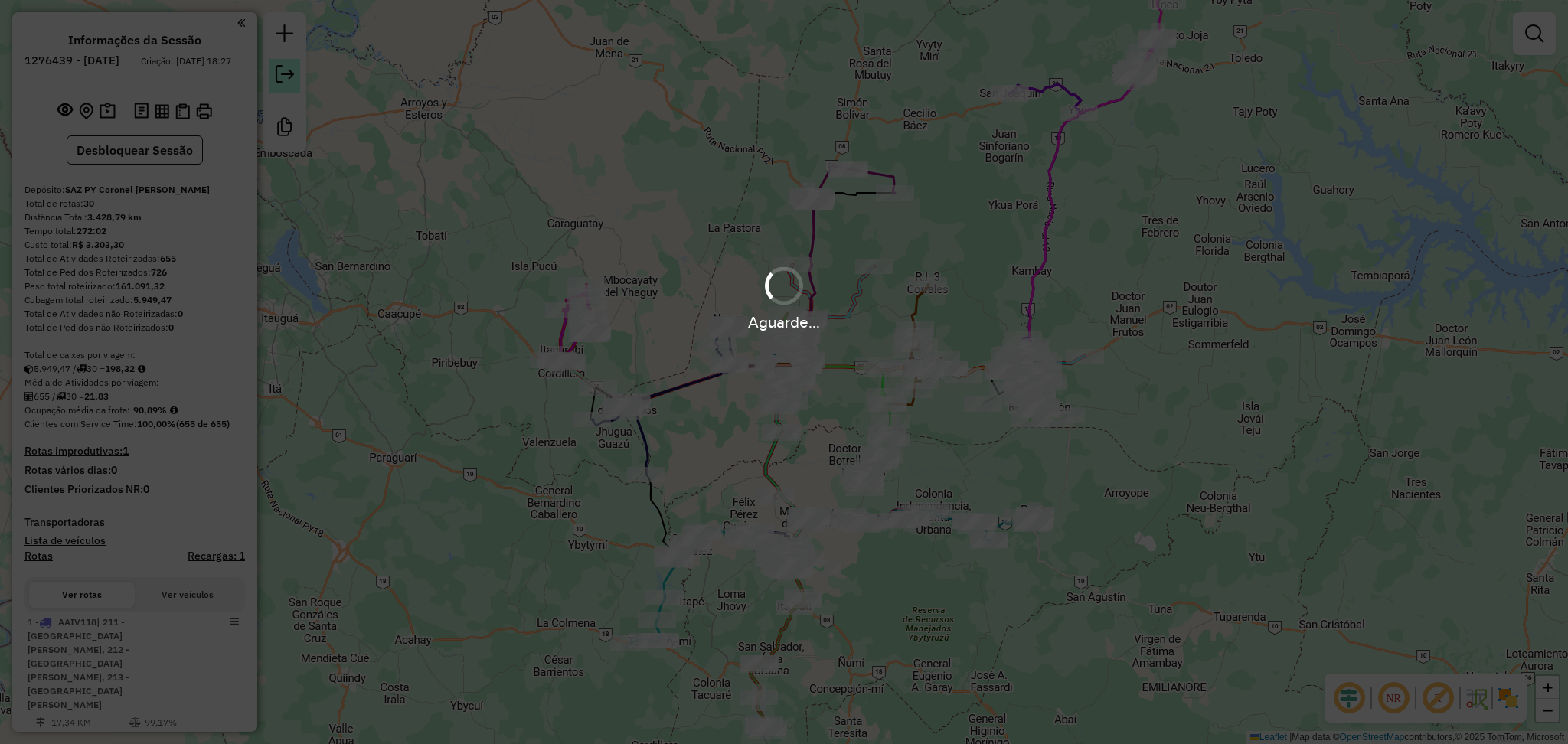
click at [295, 73] on link at bounding box center [285, 76] width 31 height 35
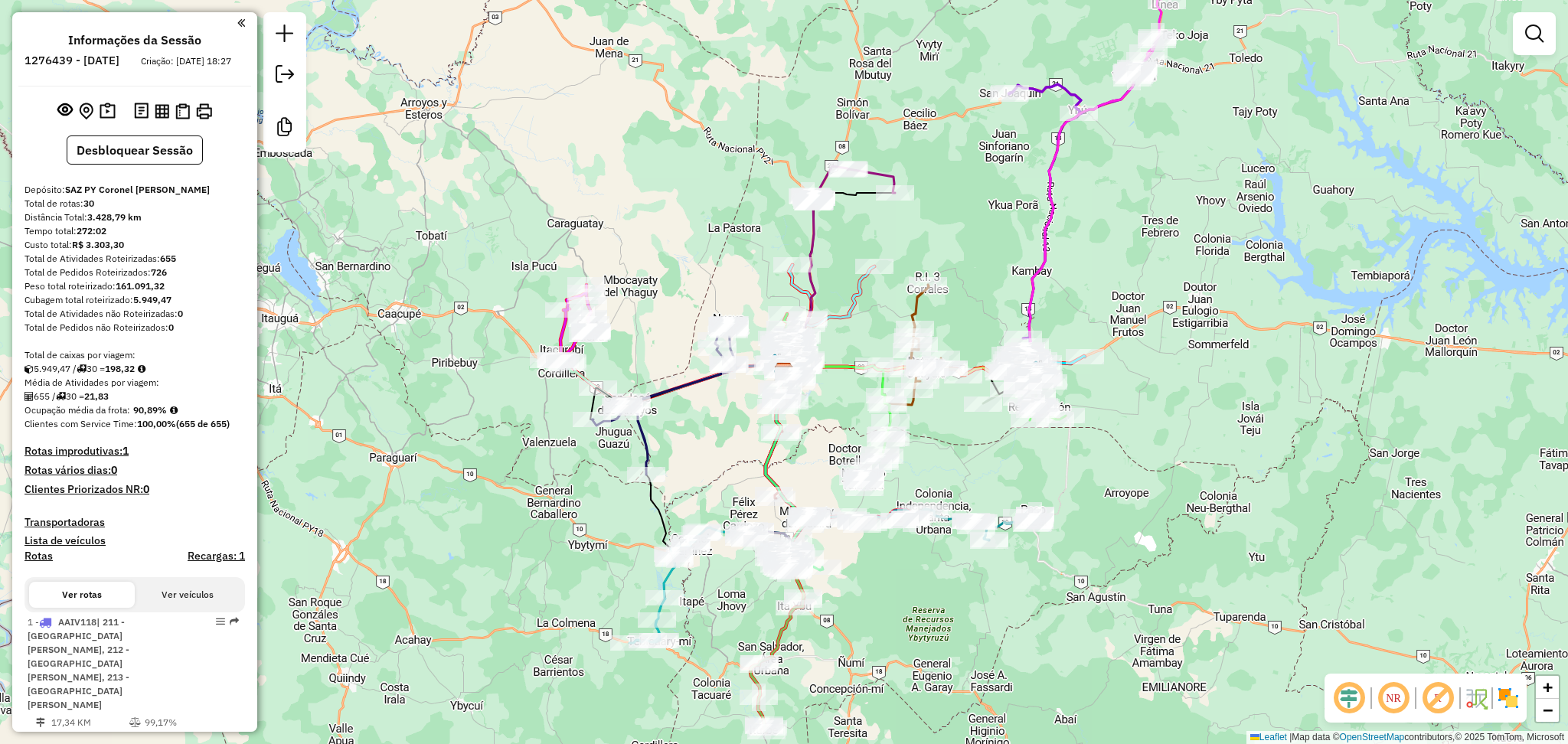
click at [292, 79] on em at bounding box center [284, 74] width 19 height 19
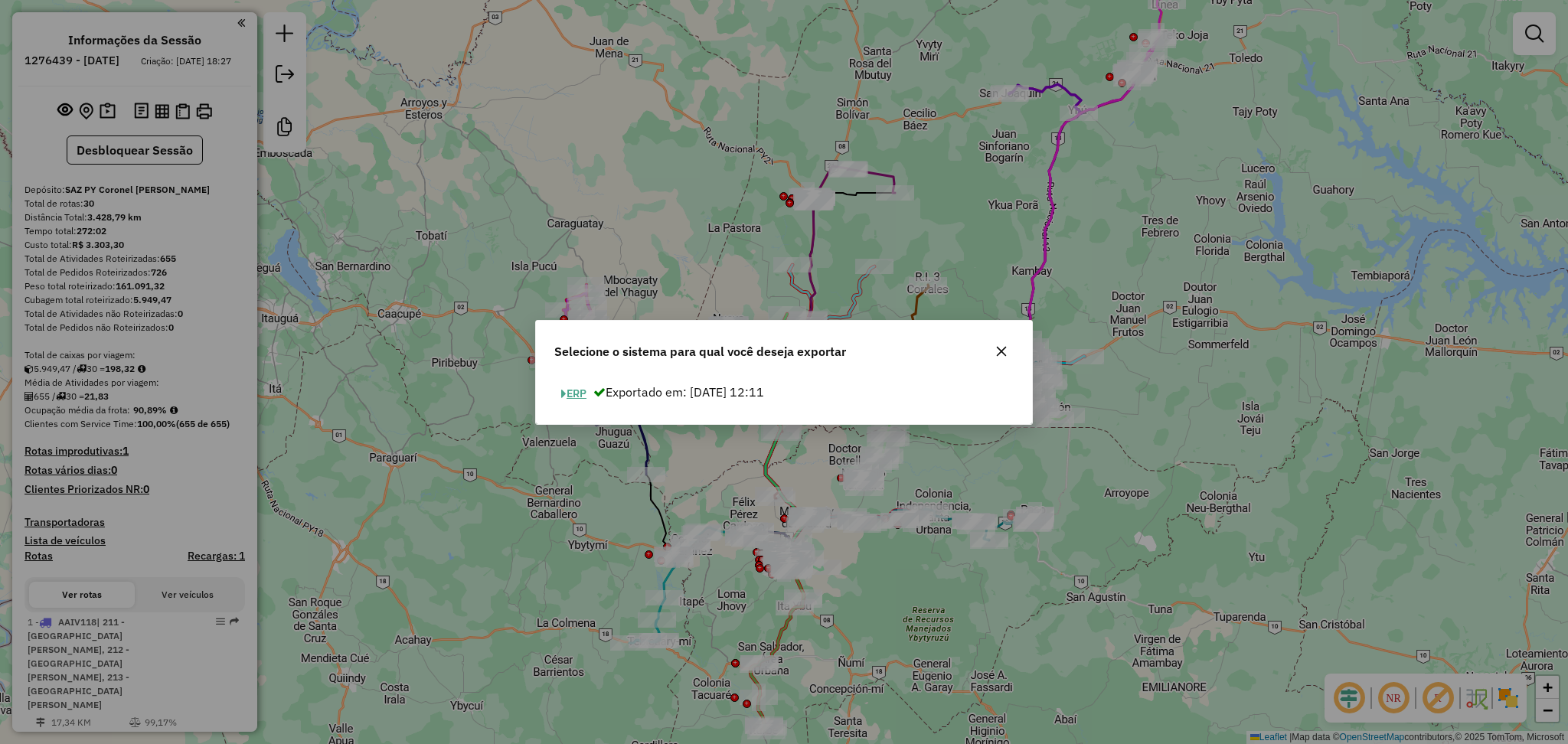
click at [571, 399] on button "ERP" at bounding box center [574, 394] width 39 height 23
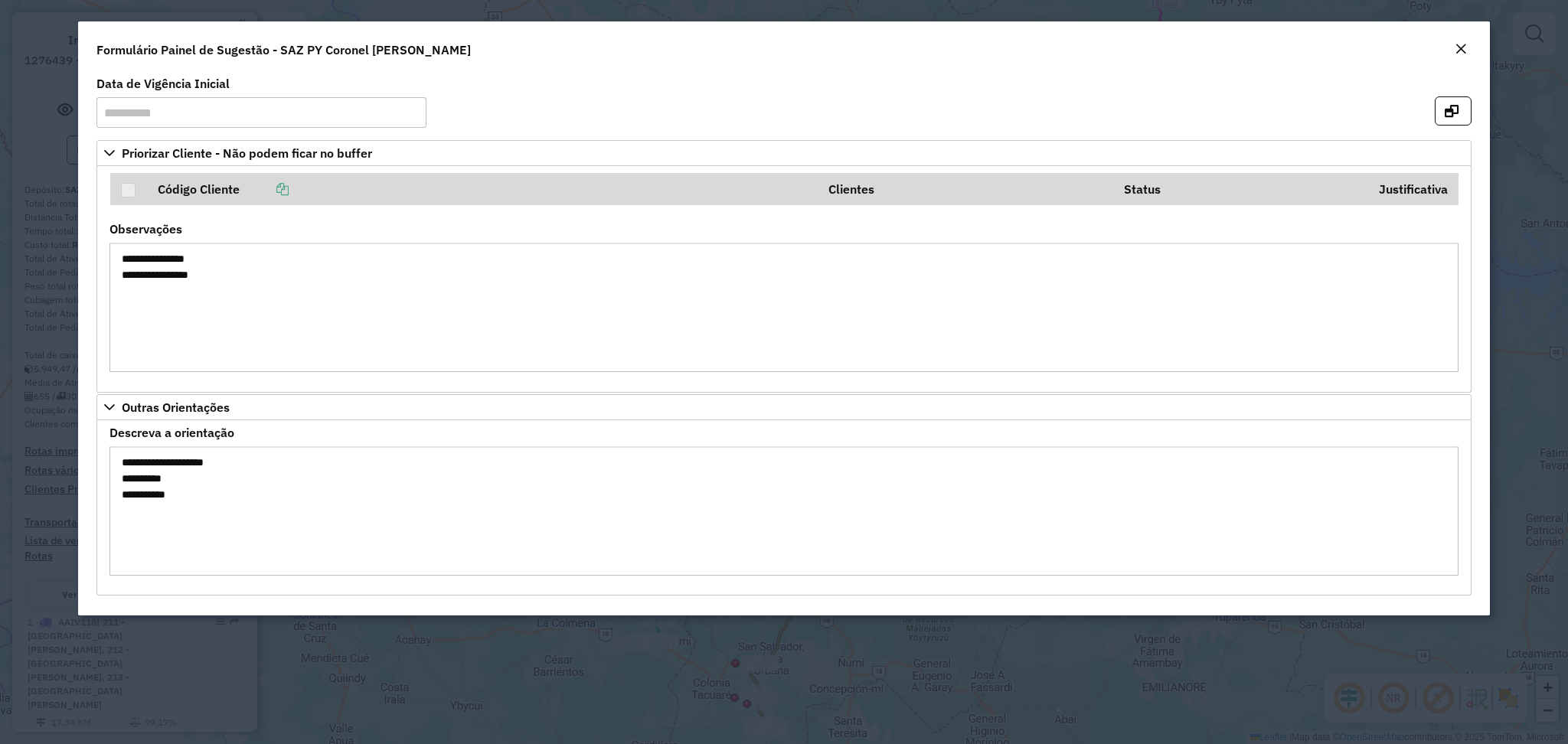
click at [1463, 35] on div "Formulário Painel de Sugestão - SAZ PY Coronel Oviedo" at bounding box center [783, 47] width 1411 height 51
click at [1466, 54] on button "Close" at bounding box center [1460, 49] width 22 height 20
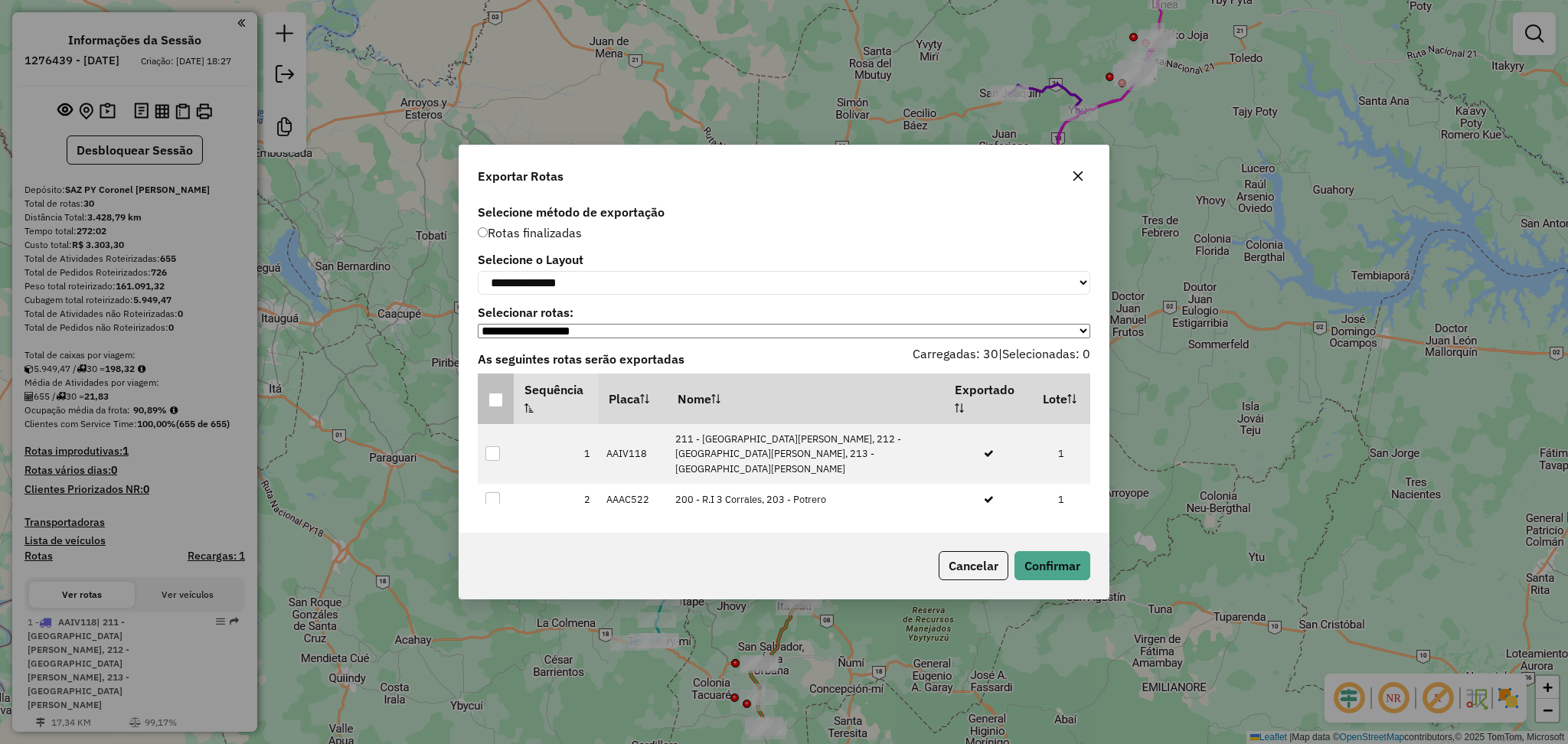
click at [499, 405] on div at bounding box center [496, 400] width 14 height 14
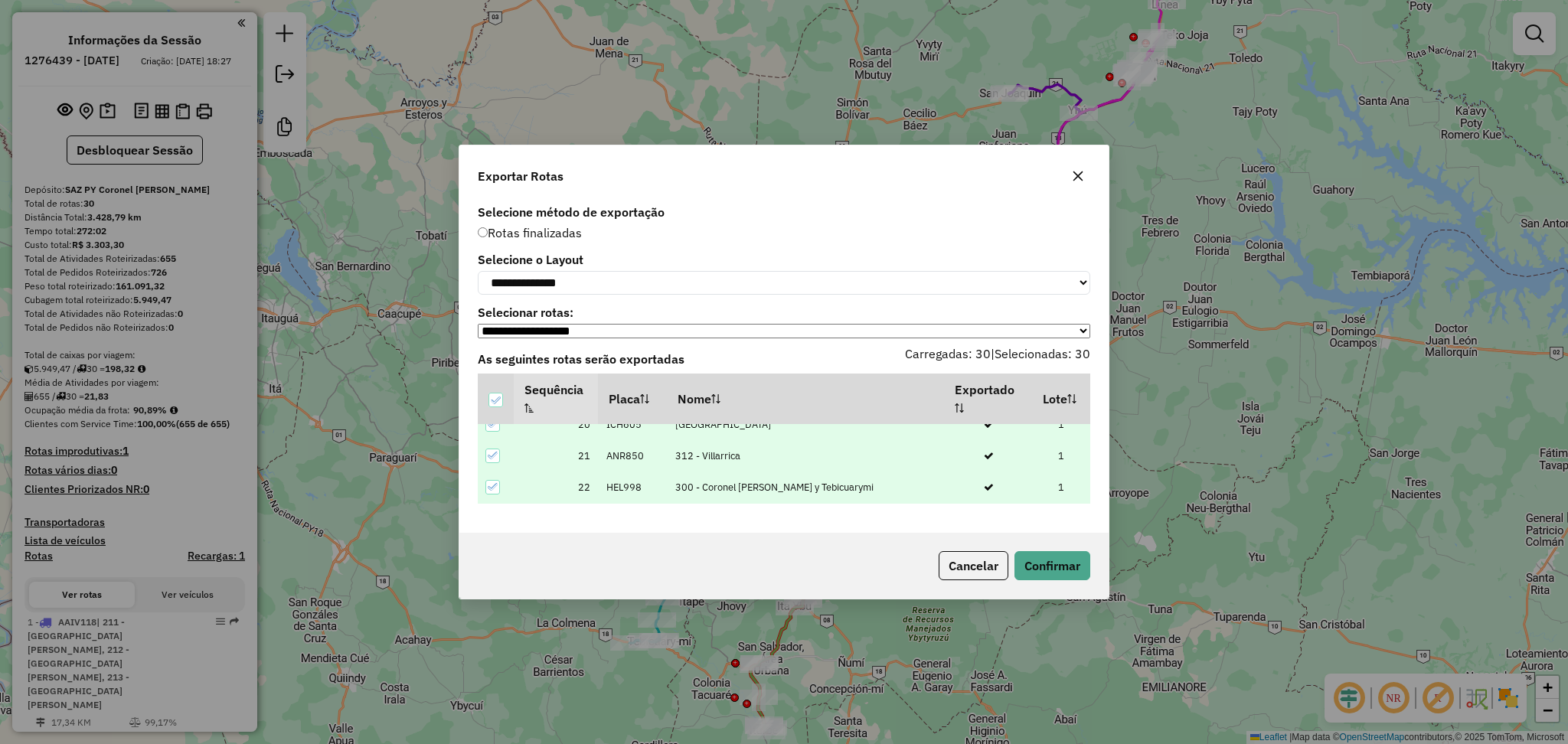
scroll to position [714, 0]
click at [621, 276] on select "**********" at bounding box center [783, 283] width 613 height 23
select select "*********"
click at [477, 271] on select "**********" at bounding box center [783, 283] width 613 height 23
click at [1023, 557] on button "Confirmar" at bounding box center [1052, 566] width 76 height 29
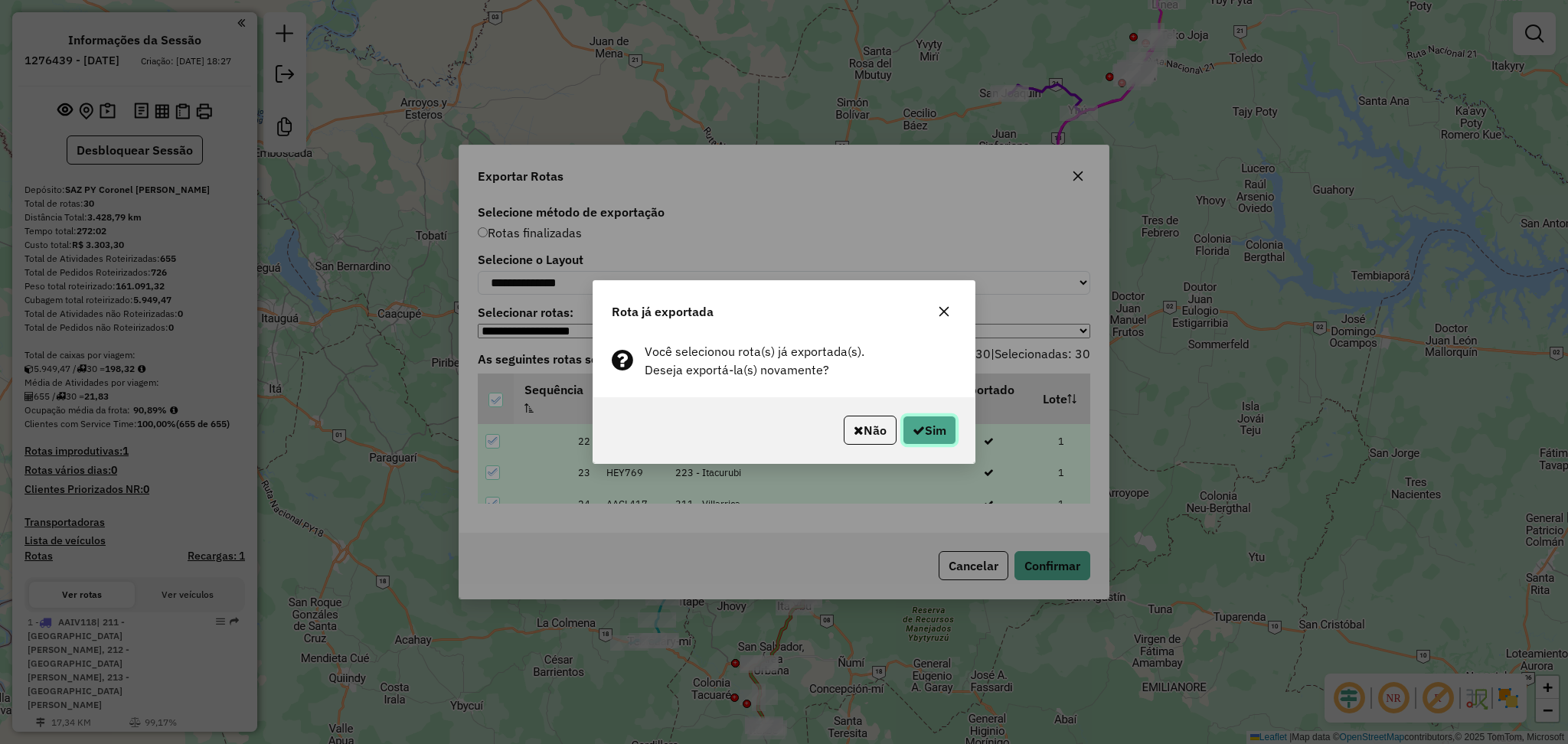
click at [922, 424] on button "Sim" at bounding box center [929, 430] width 54 height 29
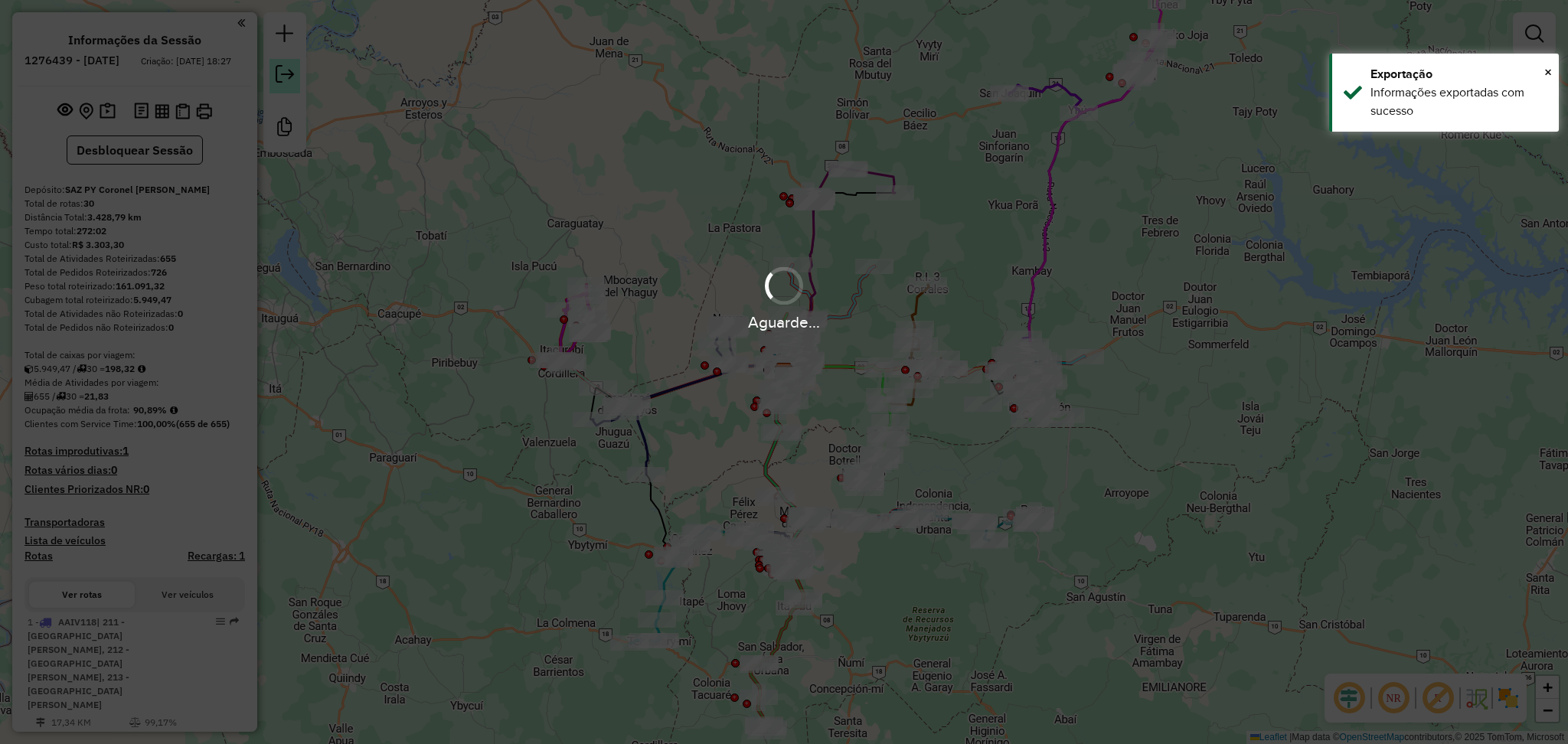
click at [304, 89] on div at bounding box center [284, 82] width 43 height 140
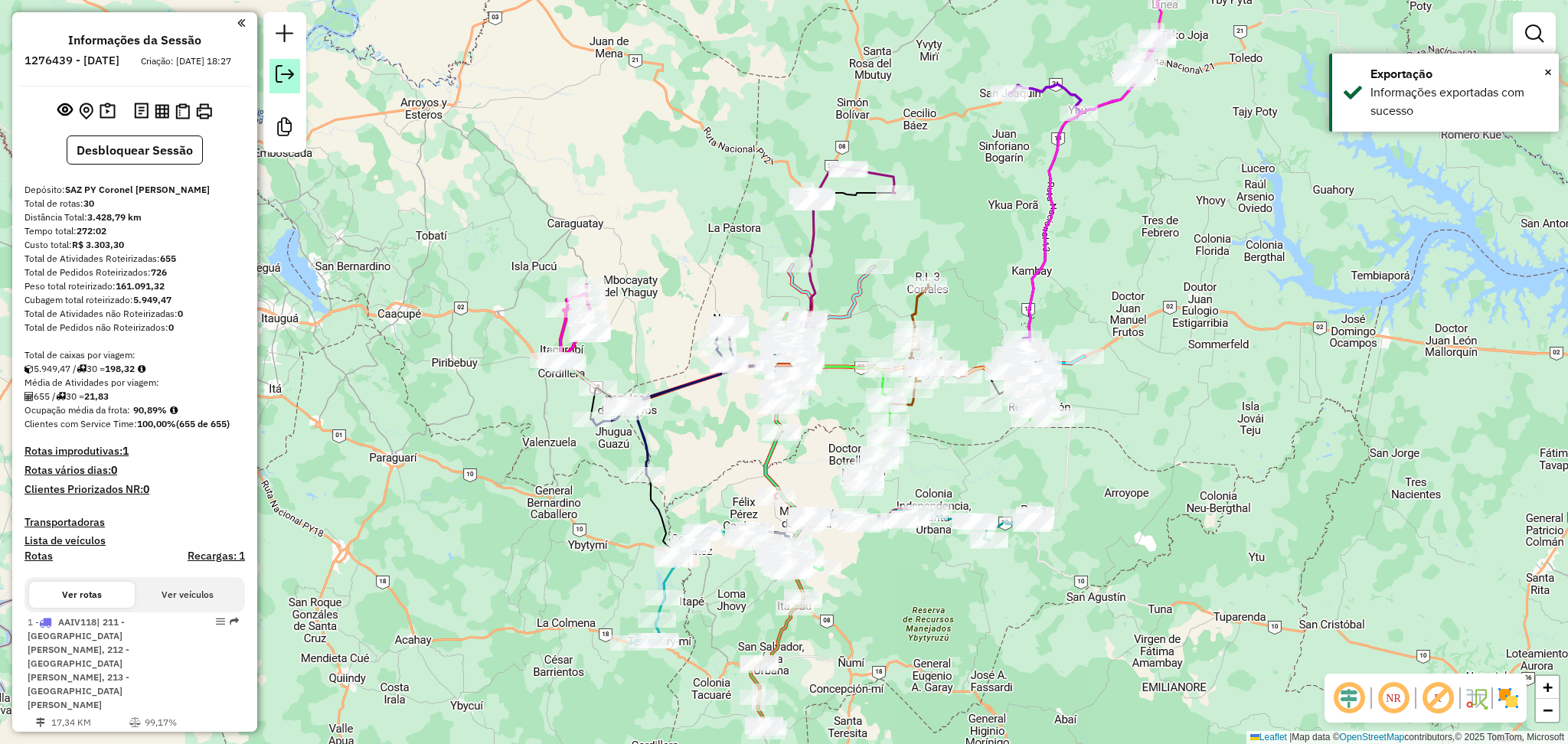
click at [289, 76] on em at bounding box center [284, 74] width 19 height 19
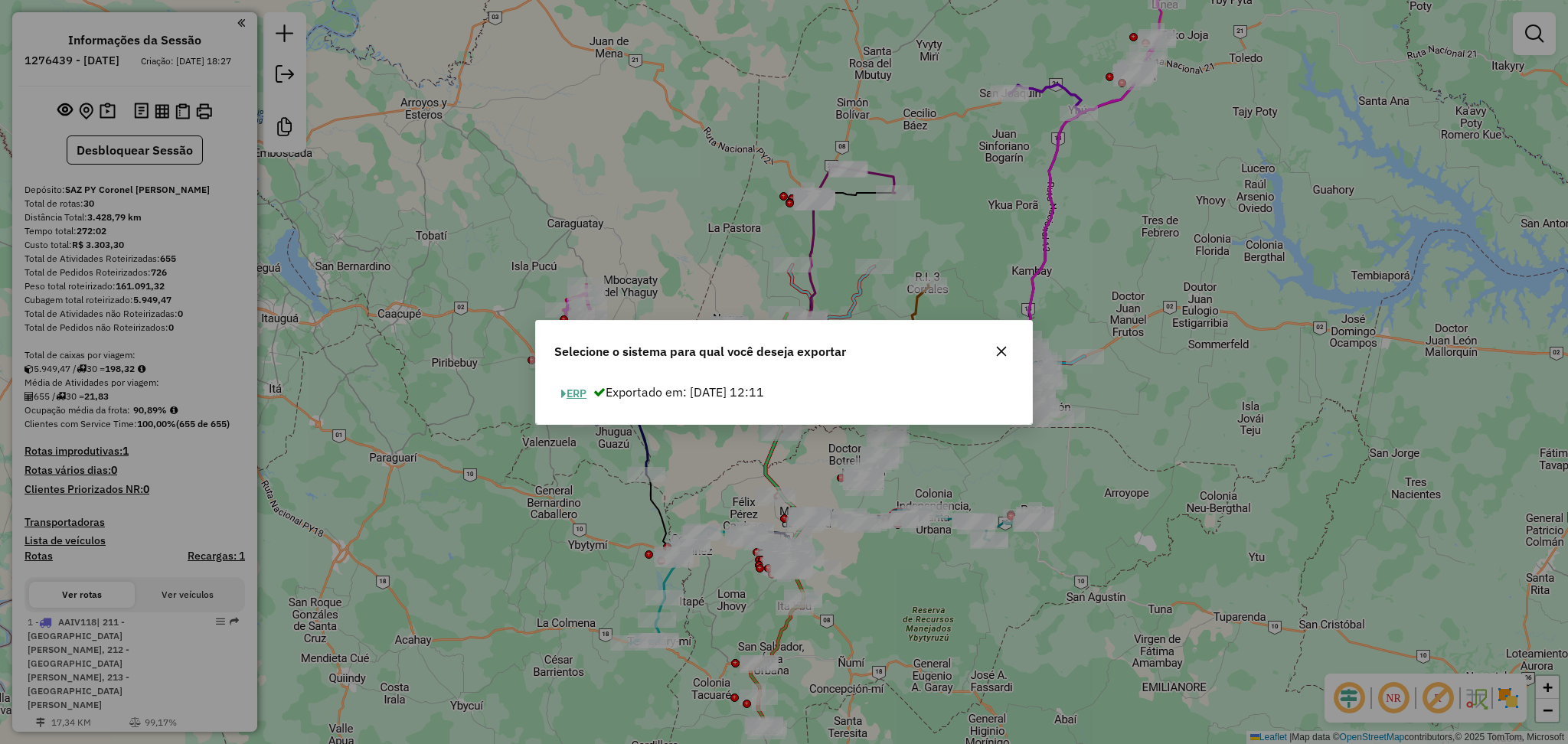
click at [583, 389] on button "ERP" at bounding box center [574, 394] width 39 height 23
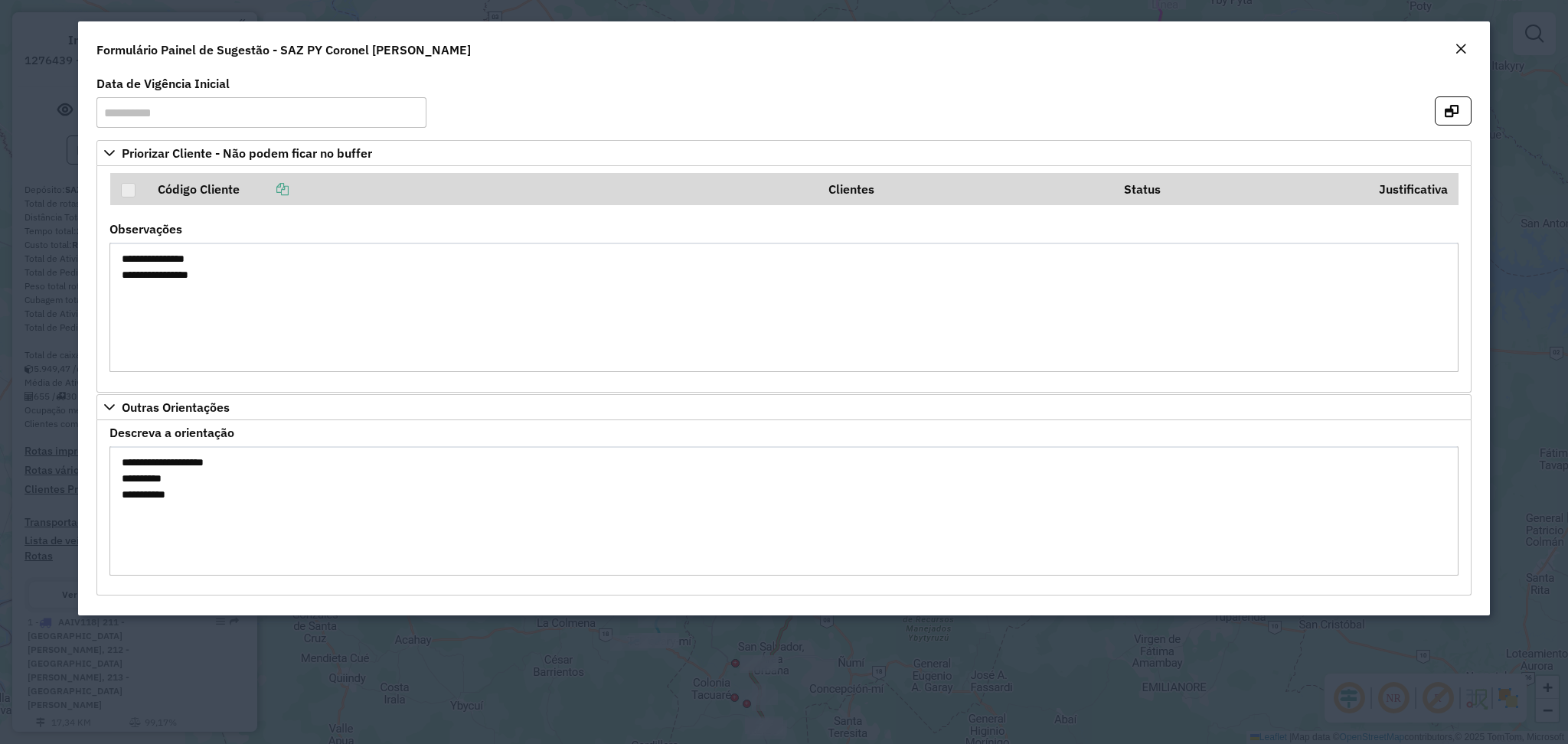
click at [1467, 51] on button "Close" at bounding box center [1460, 49] width 22 height 20
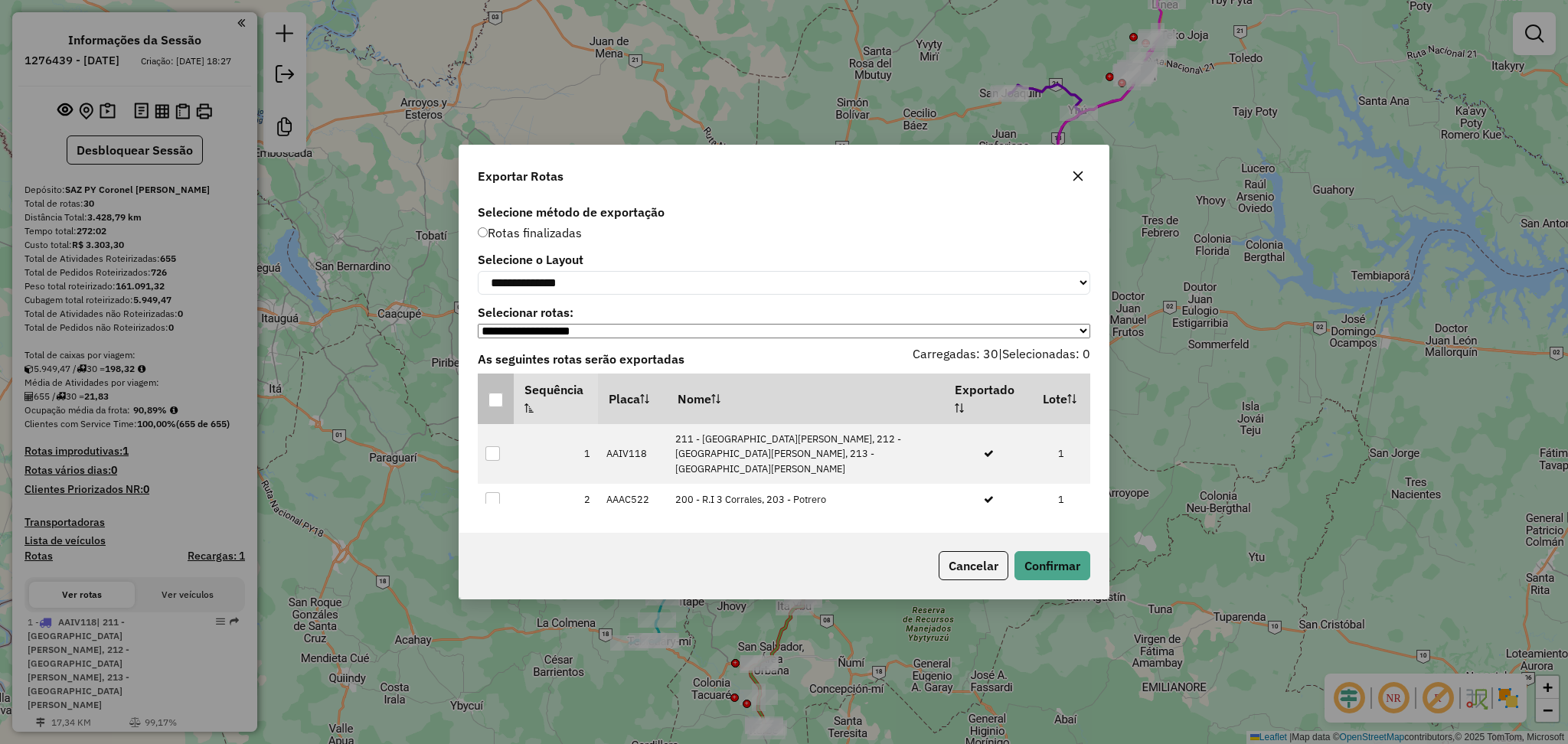
click at [494, 406] on div at bounding box center [496, 400] width 14 height 14
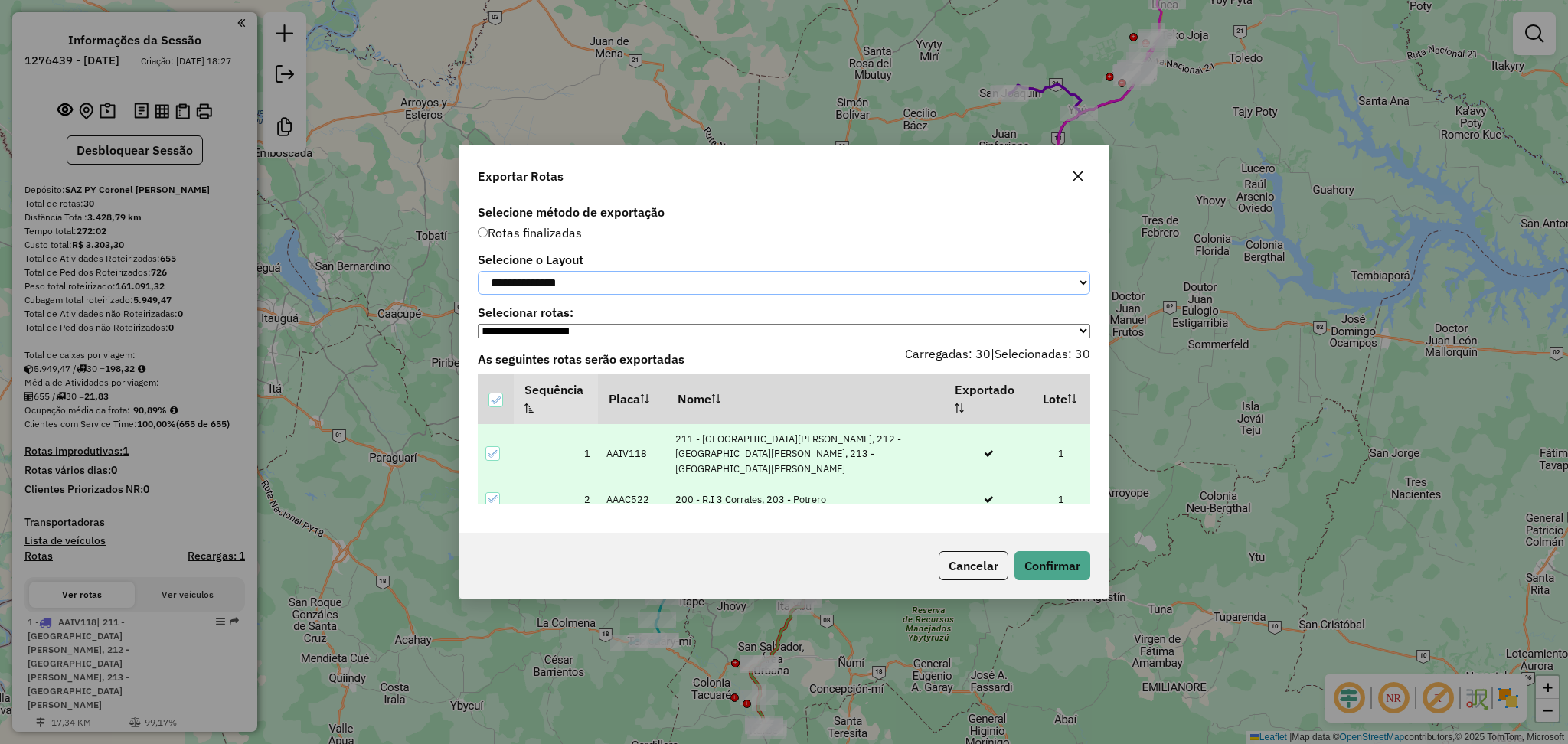
click at [808, 285] on select "**********" at bounding box center [783, 283] width 613 height 23
select select "*********"
click at [477, 271] on select "**********" at bounding box center [783, 283] width 613 height 23
click at [1066, 570] on button "Confirmar" at bounding box center [1052, 566] width 76 height 29
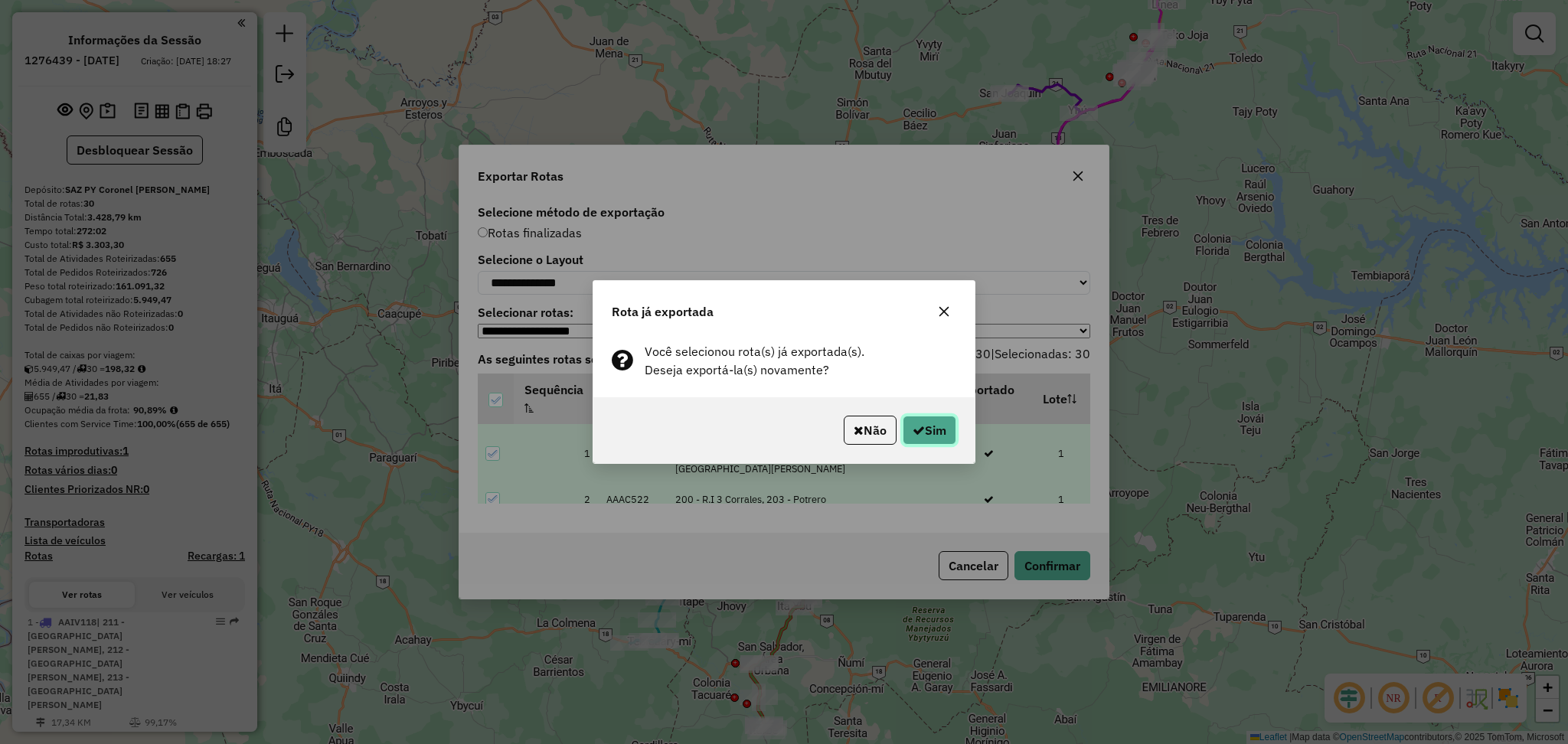
click at [924, 428] on button "Sim" at bounding box center [929, 430] width 54 height 29
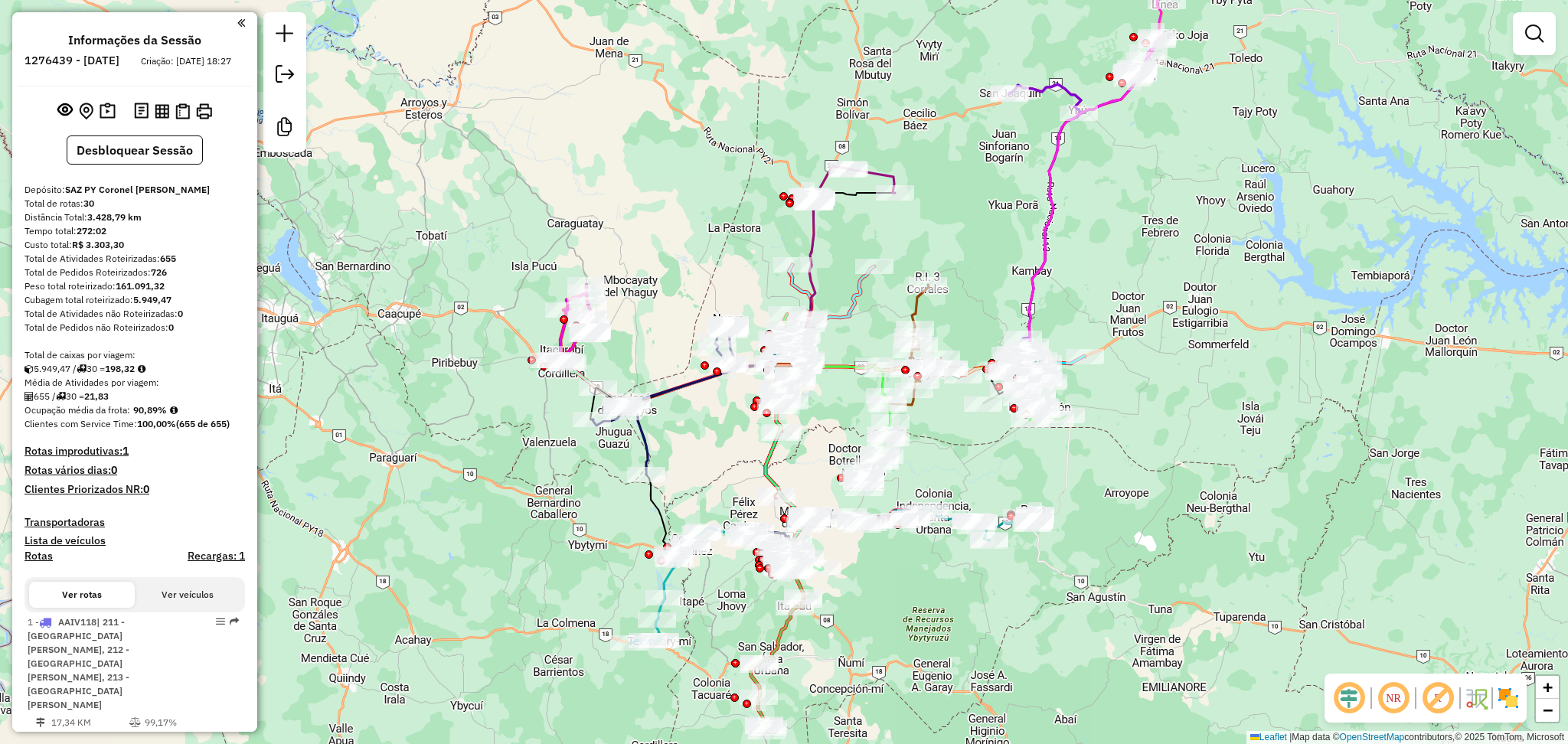
click at [1157, 271] on div "Janela de atendimento Grade de atendimento Capacidade Transportadoras Veículos …" at bounding box center [784, 372] width 1568 height 744
click at [497, 141] on div "Janela de atendimento Grade de atendimento Capacidade Transportadoras Veículos …" at bounding box center [784, 372] width 1568 height 744
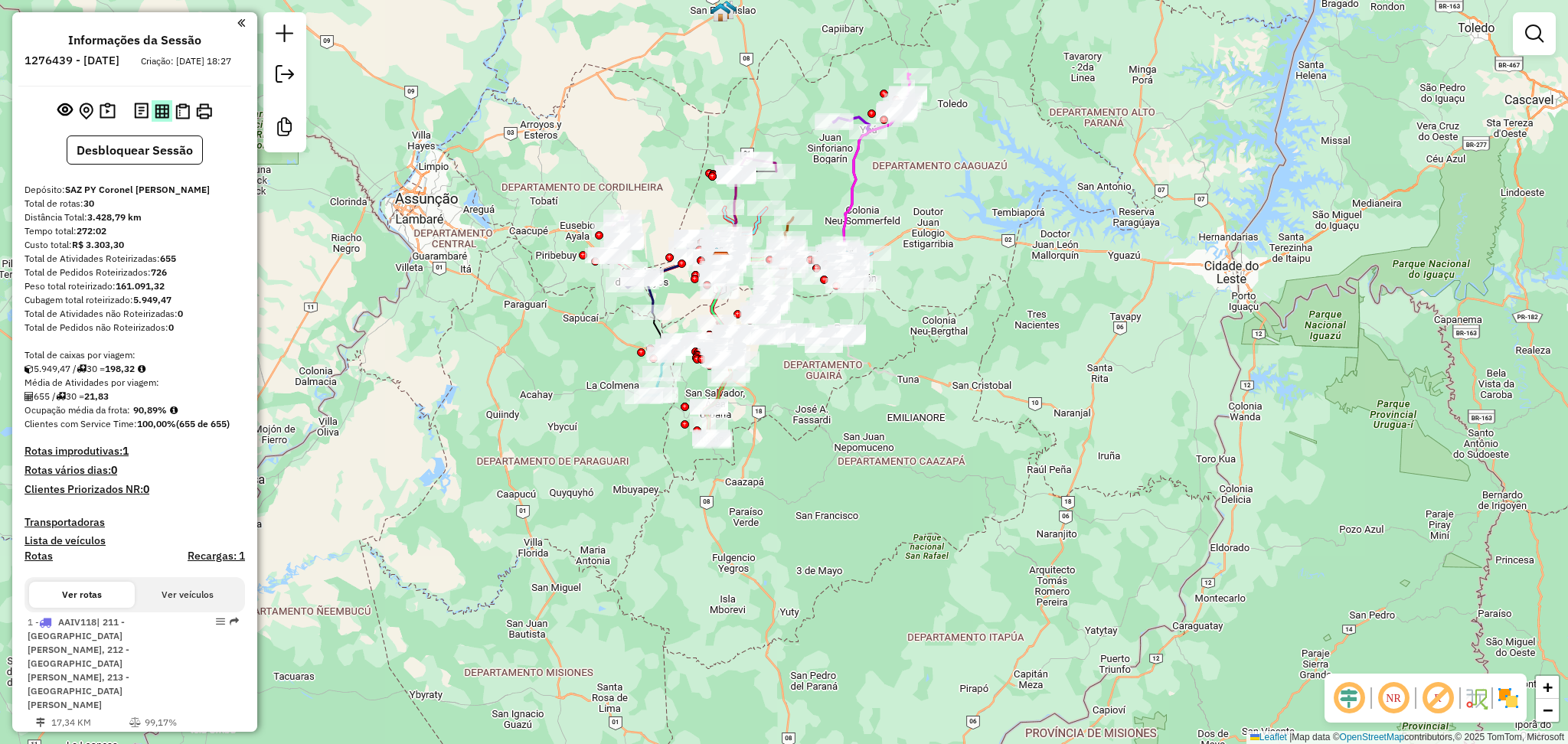
click at [155, 118] on img at bounding box center [162, 111] width 14 height 14
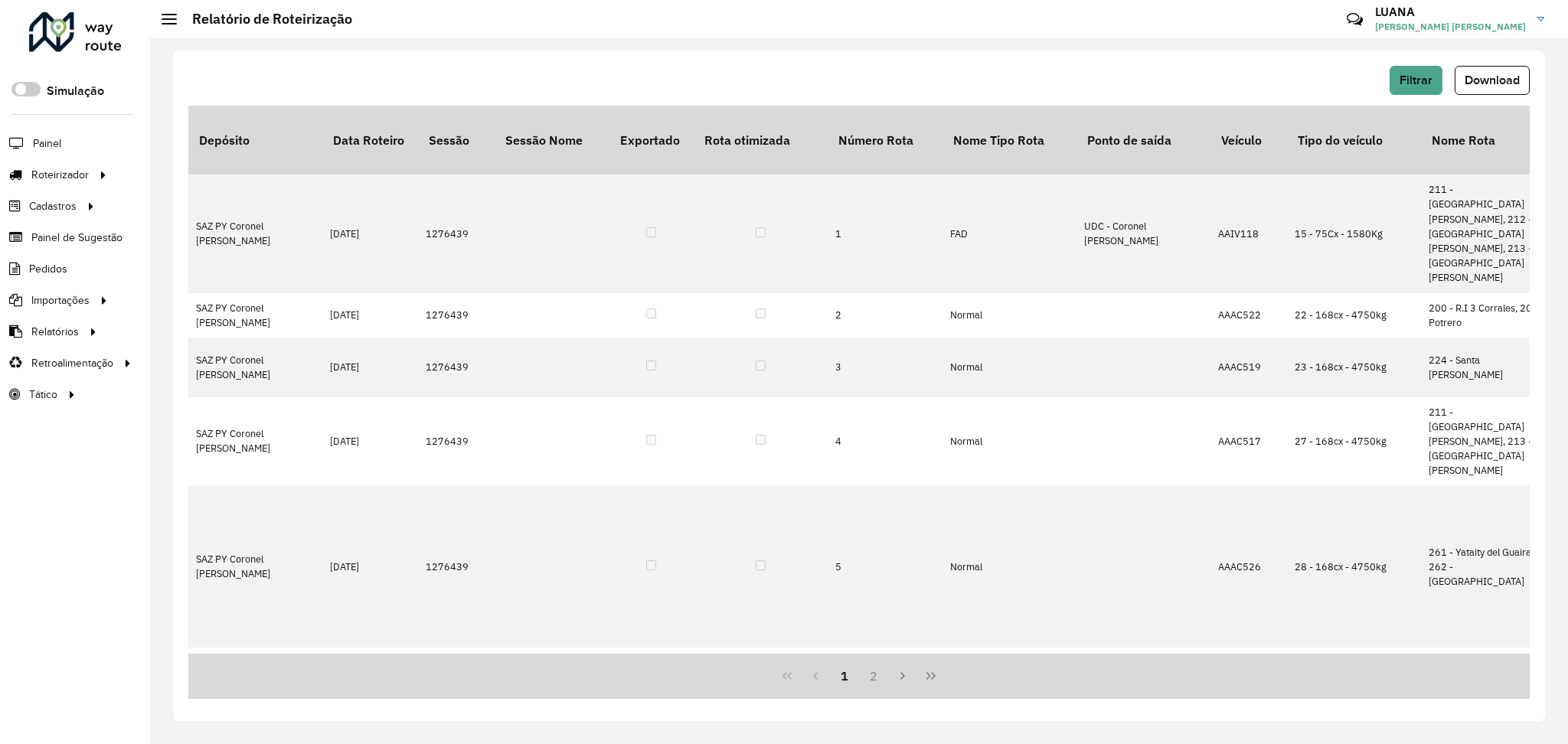
drag, startPoint x: 461, startPoint y: 655, endPoint x: 485, endPoint y: 655, distance: 24.0
click at [485, 655] on div "1 2" at bounding box center [859, 676] width 1341 height 45
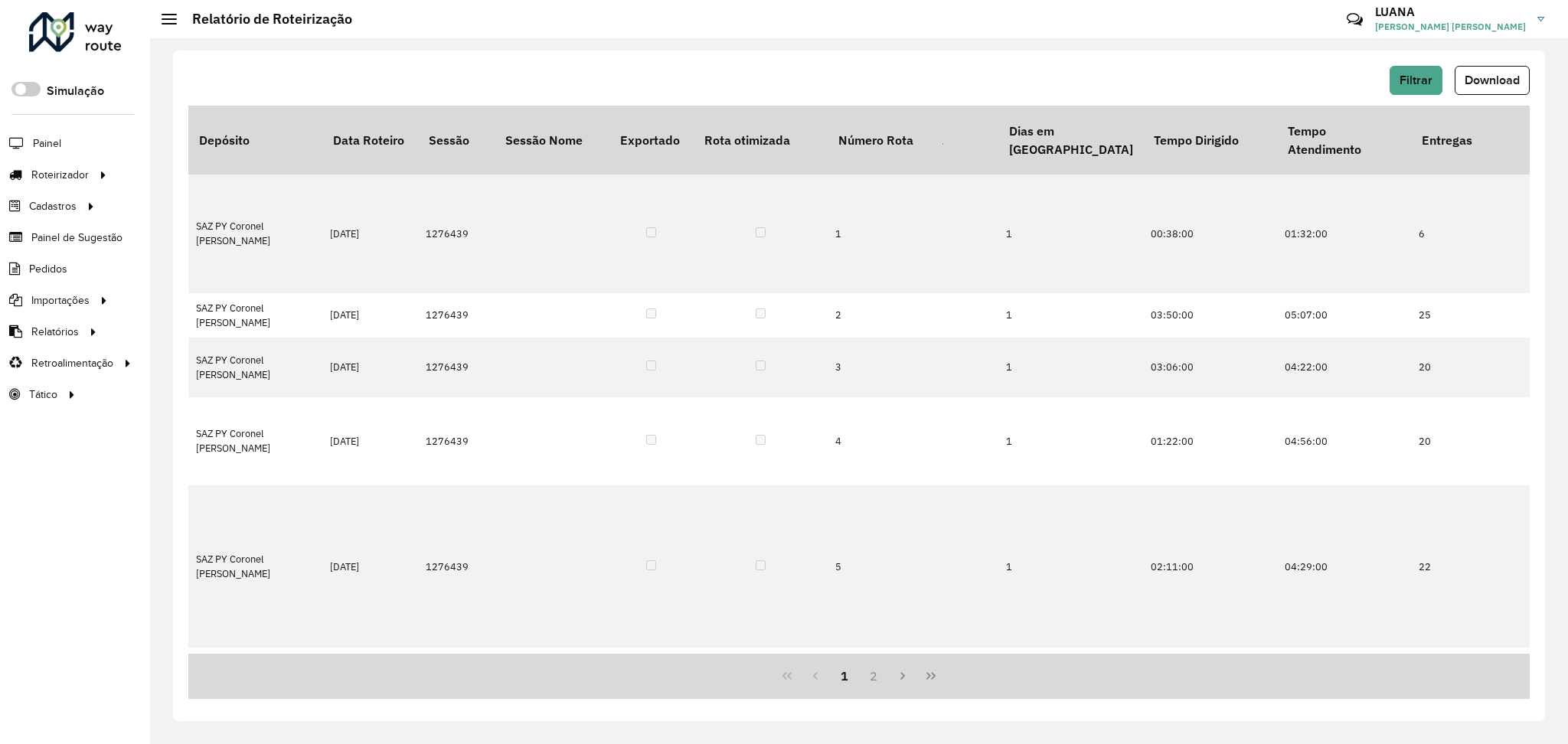
scroll to position [0, 3251]
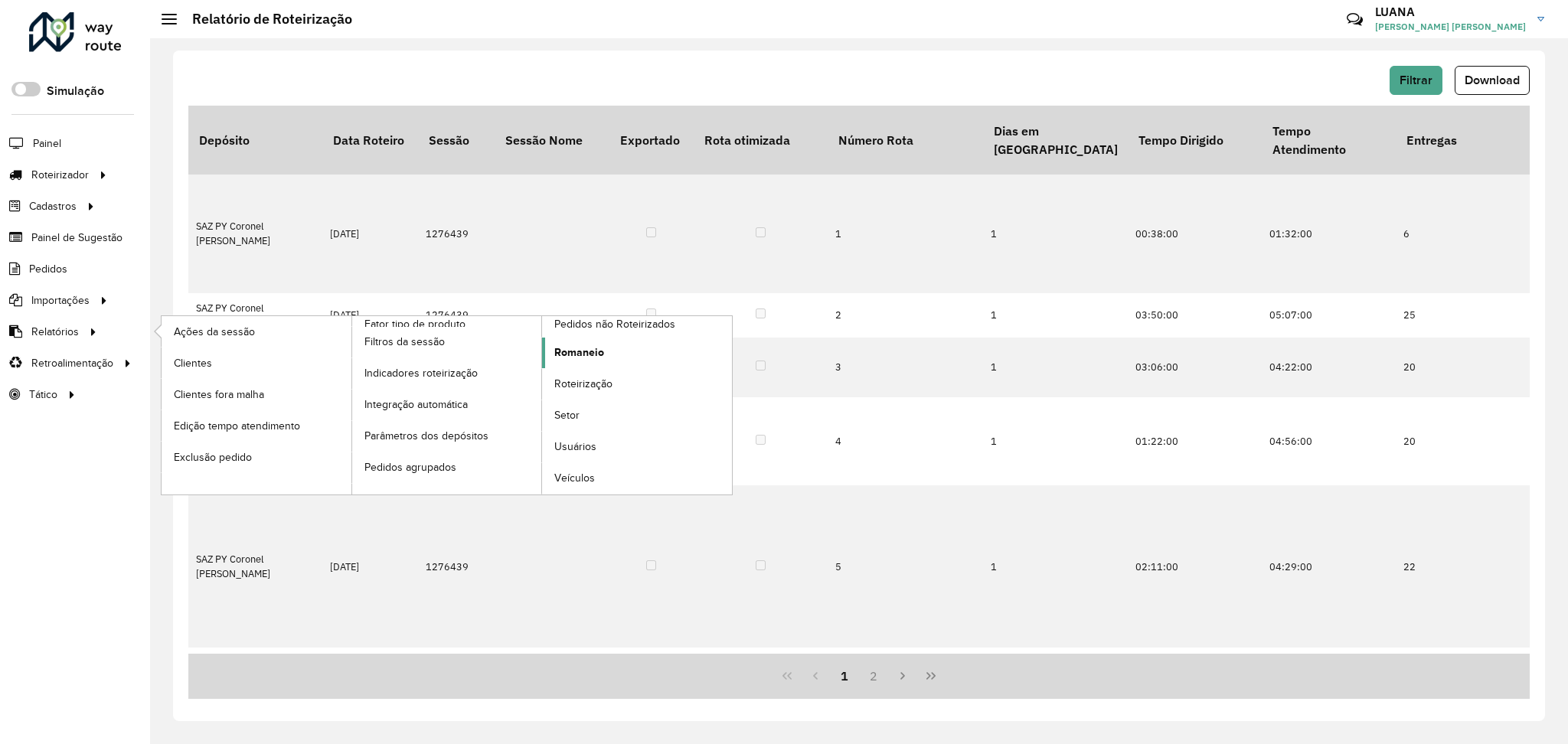
click at [607, 358] on link "Romaneio" at bounding box center [637, 353] width 190 height 31
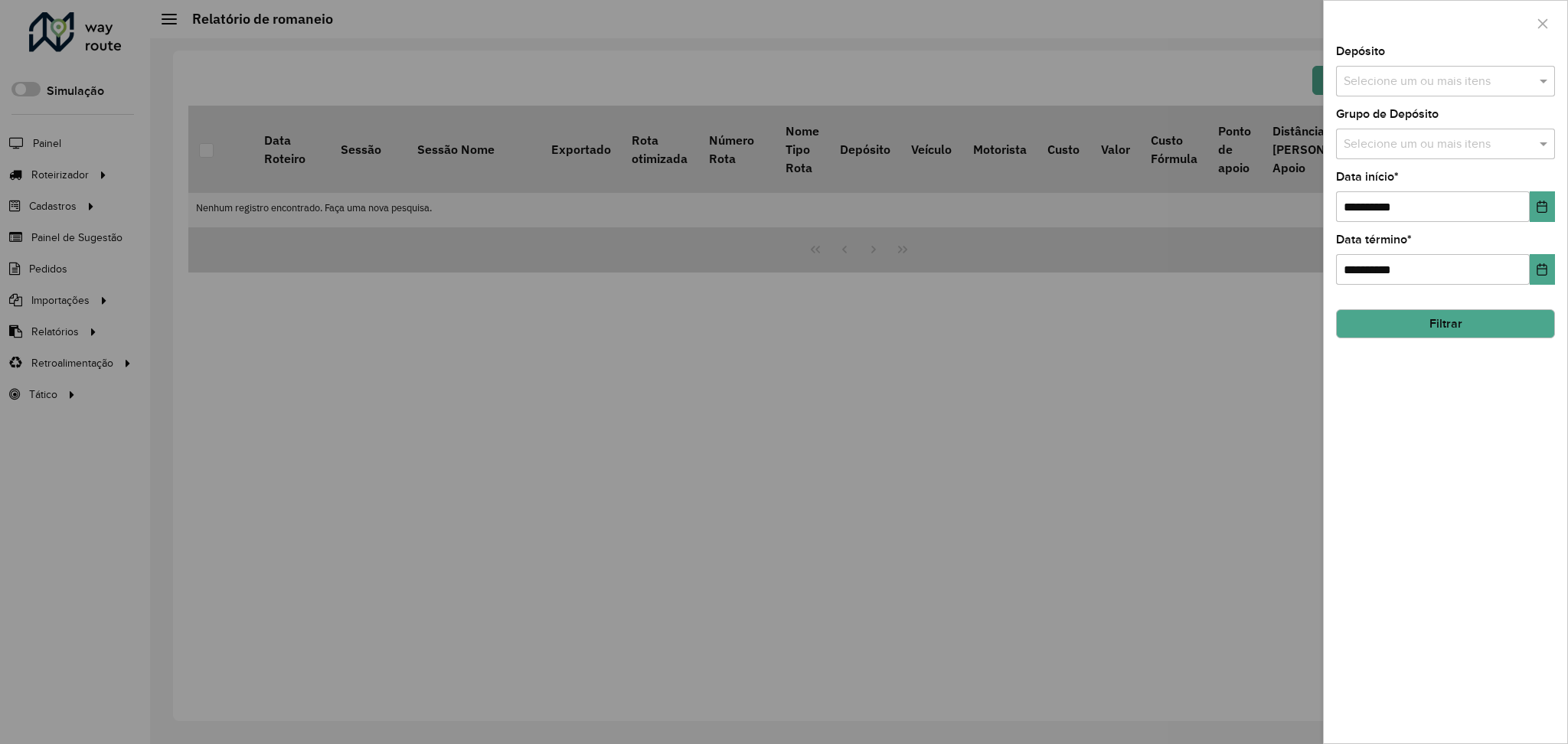
click at [1388, 93] on div "Selecione um ou mais itens" at bounding box center [1446, 81] width 219 height 31
type input "*****"
click at [1393, 148] on div "SAZ PY Coronel [PERSON_NAME]" at bounding box center [1446, 158] width 217 height 26
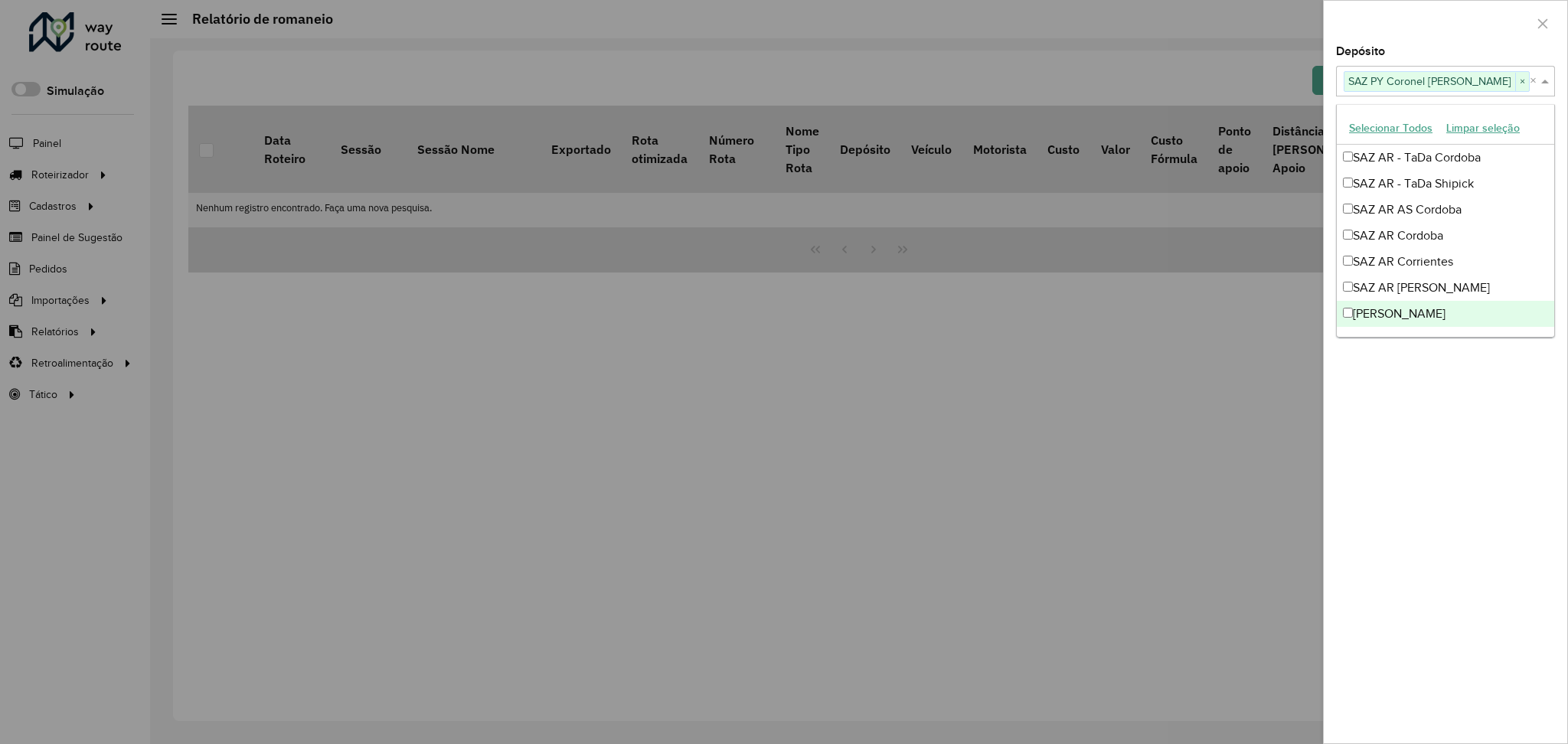
drag, startPoint x: 1434, startPoint y: 473, endPoint x: 1431, endPoint y: 363, distance: 110.0
click at [1435, 473] on div "**********" at bounding box center [1445, 395] width 243 height 697
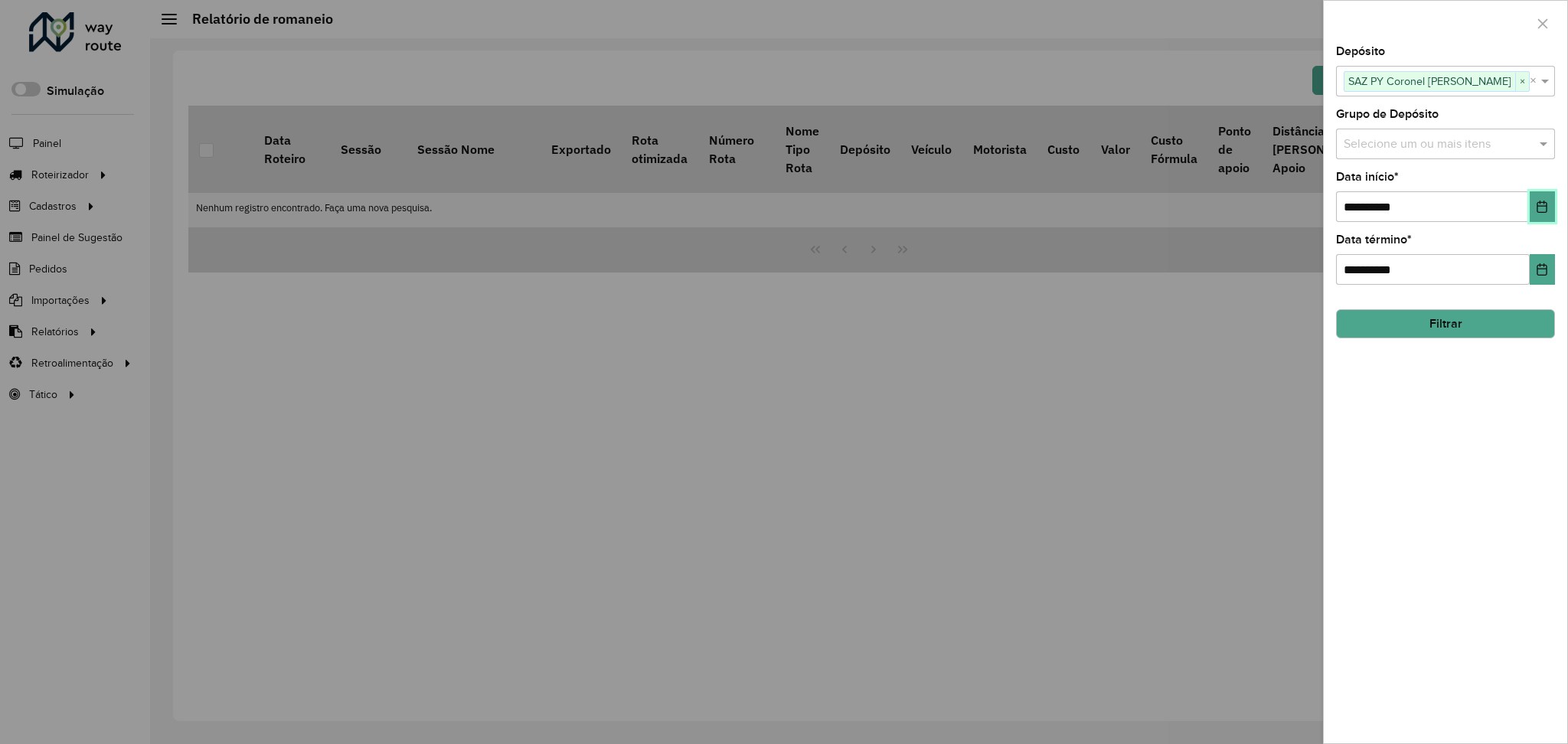
click at [1547, 215] on button "Choose Date" at bounding box center [1541, 207] width 25 height 31
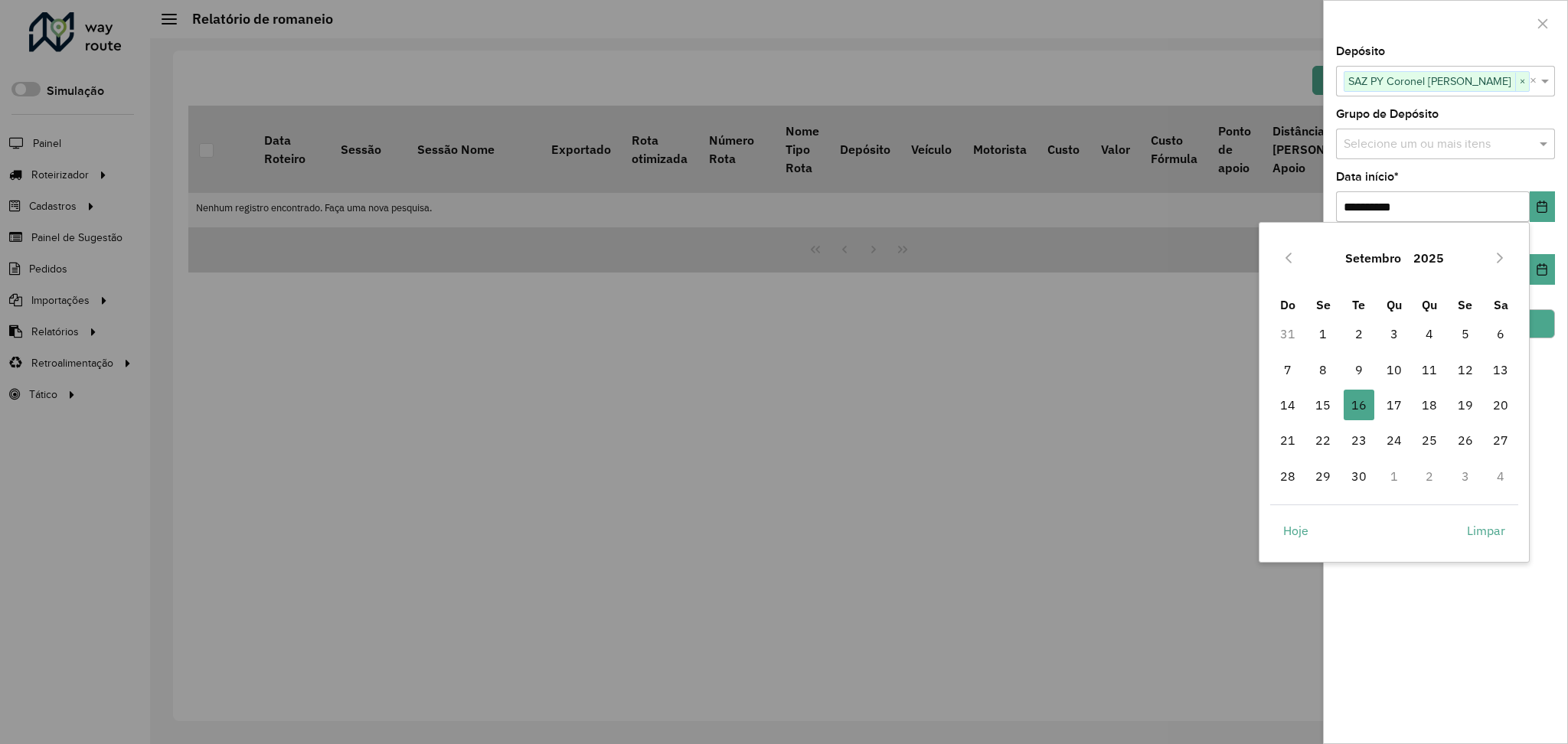
drag, startPoint x: 1409, startPoint y: 614, endPoint x: 1391, endPoint y: 520, distance: 95.7
click at [1409, 598] on div "**********" at bounding box center [1445, 395] width 243 height 697
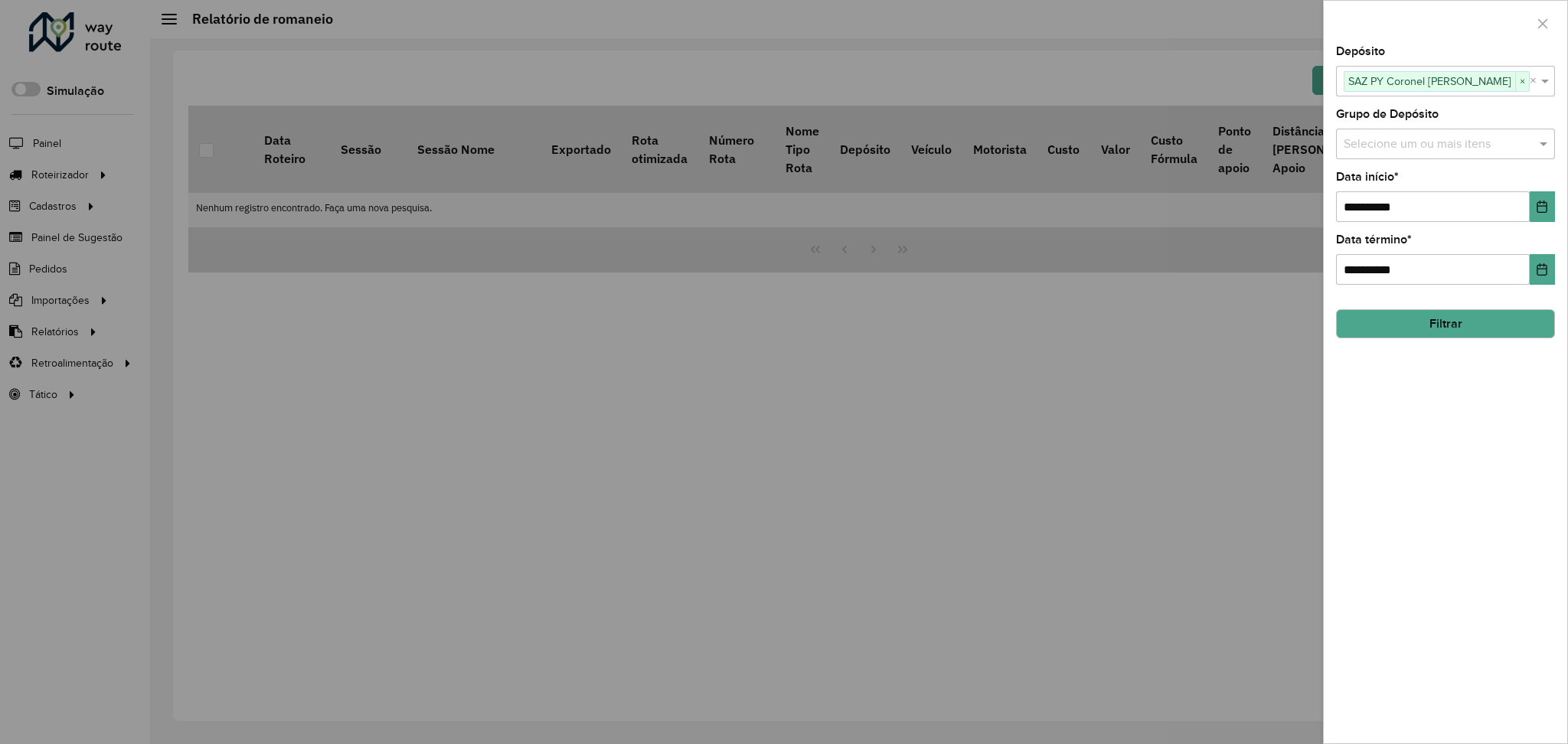
click at [1480, 335] on button "Filtrar" at bounding box center [1446, 324] width 219 height 29
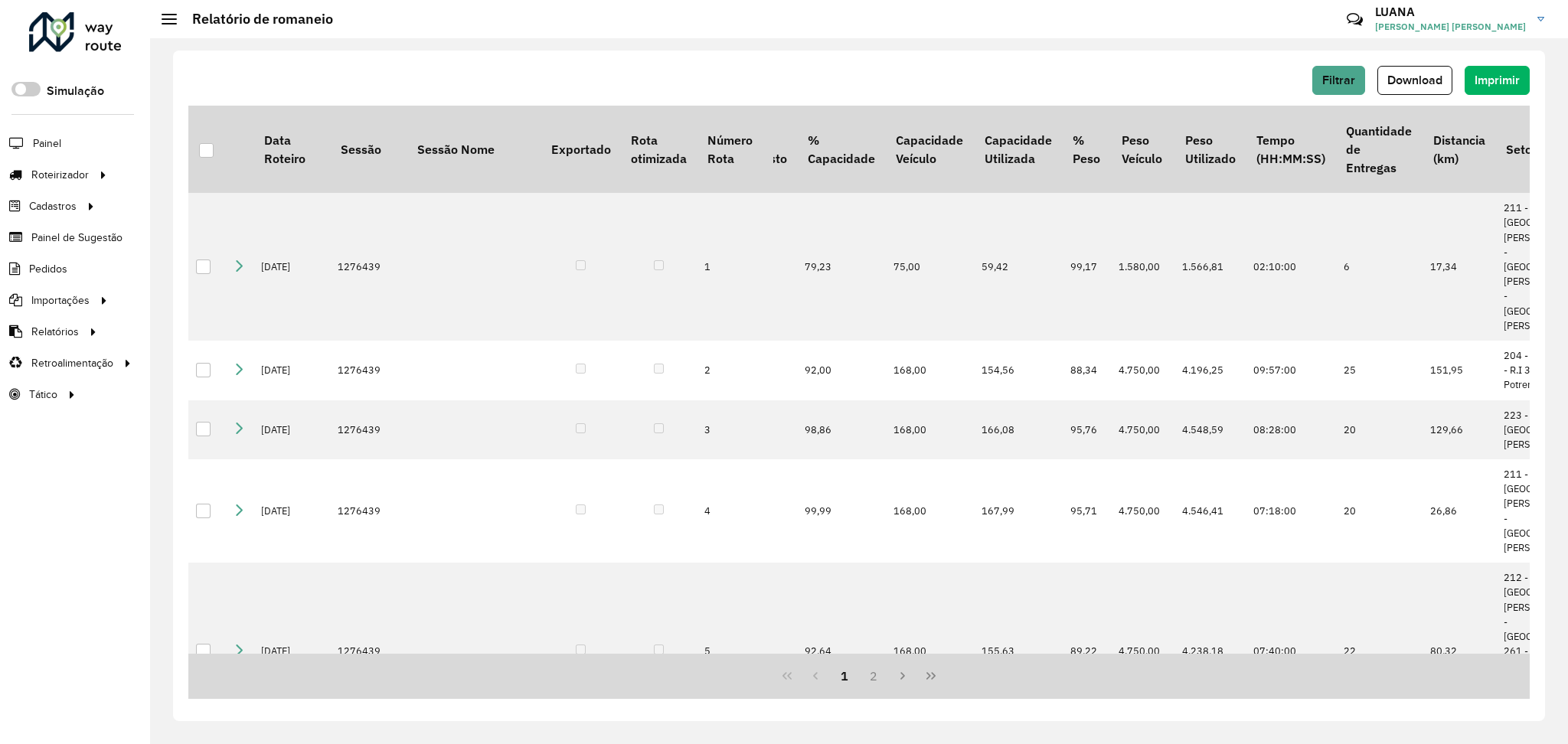
scroll to position [0, 946]
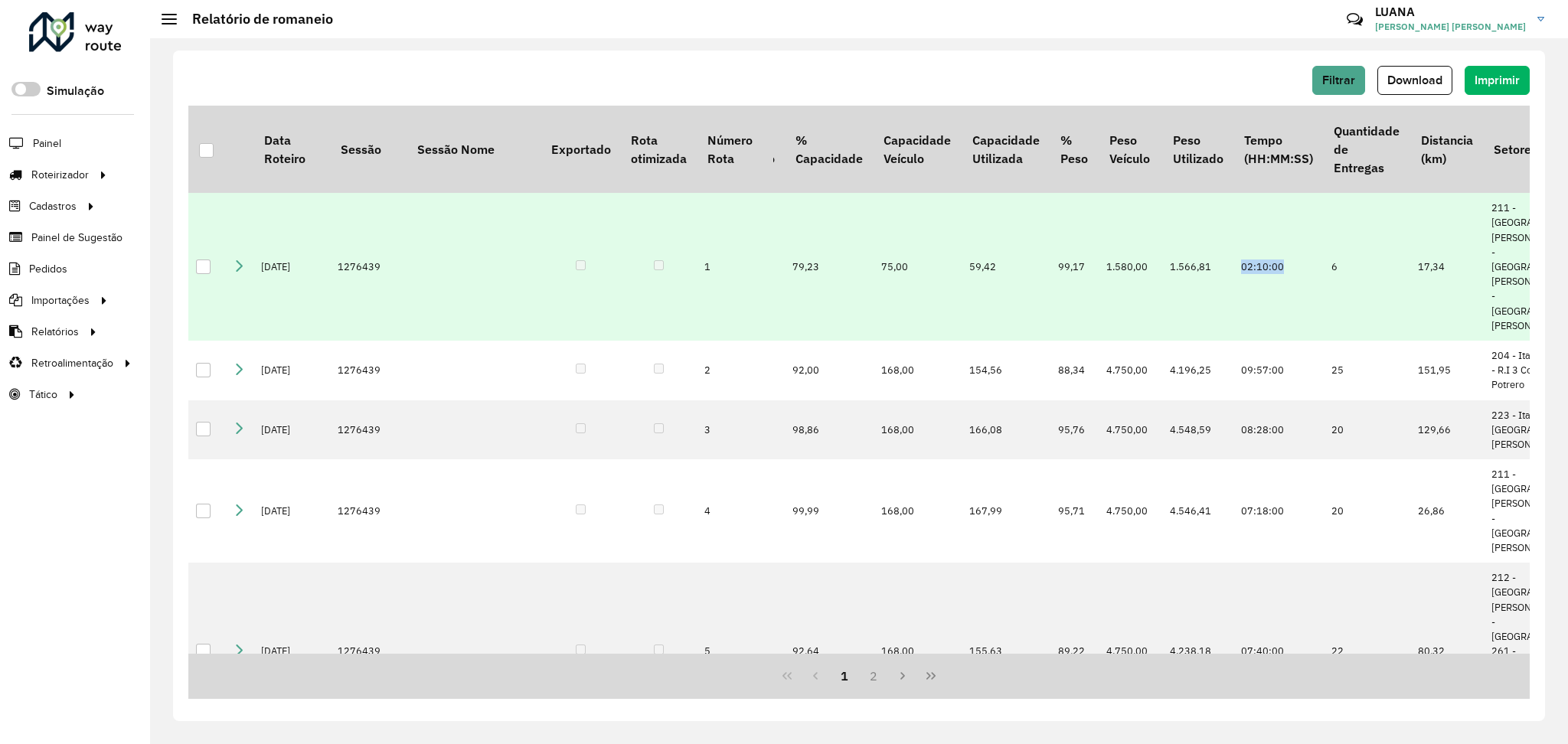
drag, startPoint x: 1182, startPoint y: 240, endPoint x: 1130, endPoint y: 236, distance: 52.2
click at [1130, 236] on tr "16/09/2025 1276439 1 FAD SAZ PY Coronel Oviedo AAIV118 Motorista Estandar 1 0,0…" at bounding box center [484, 267] width 2482 height 148
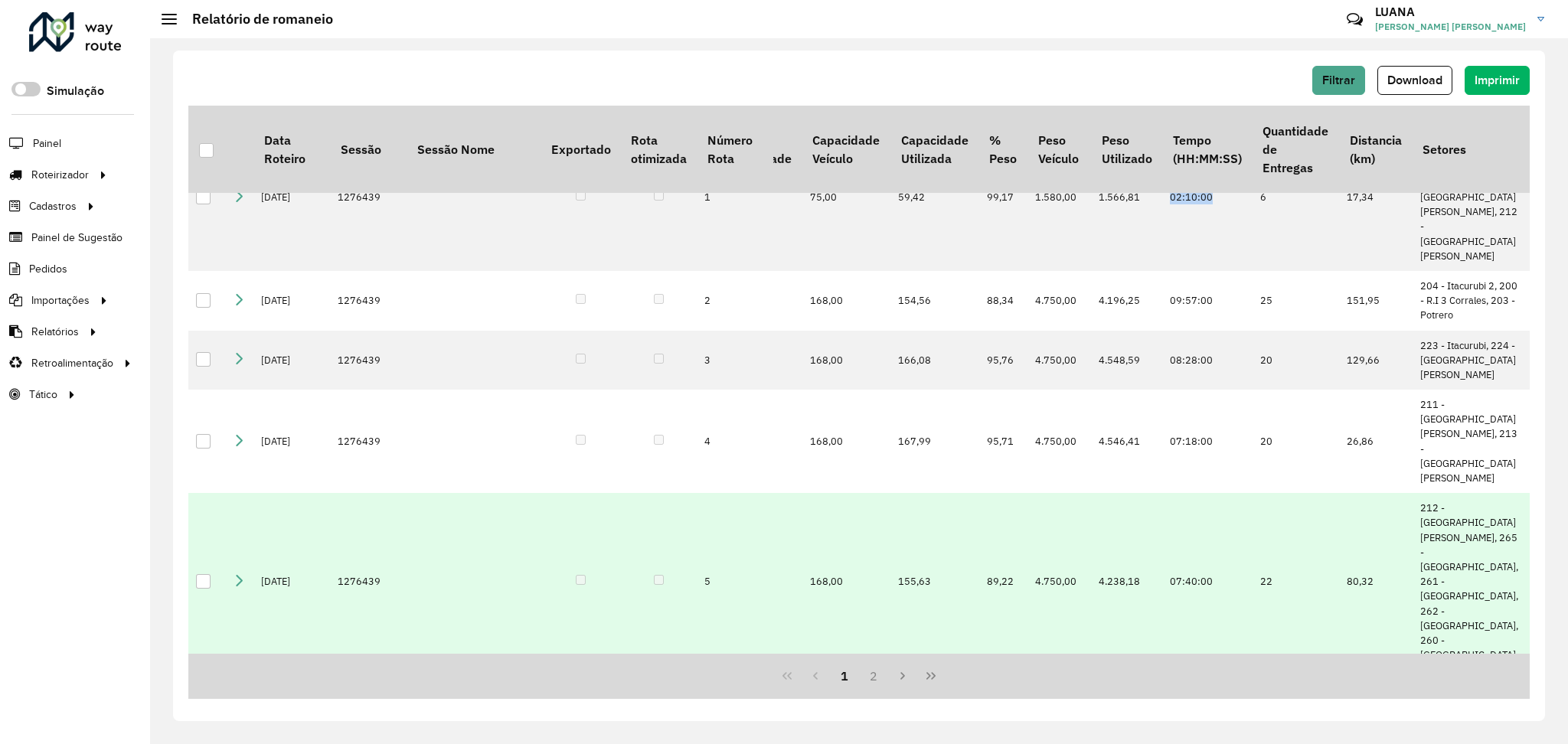
scroll to position [101, 1017]
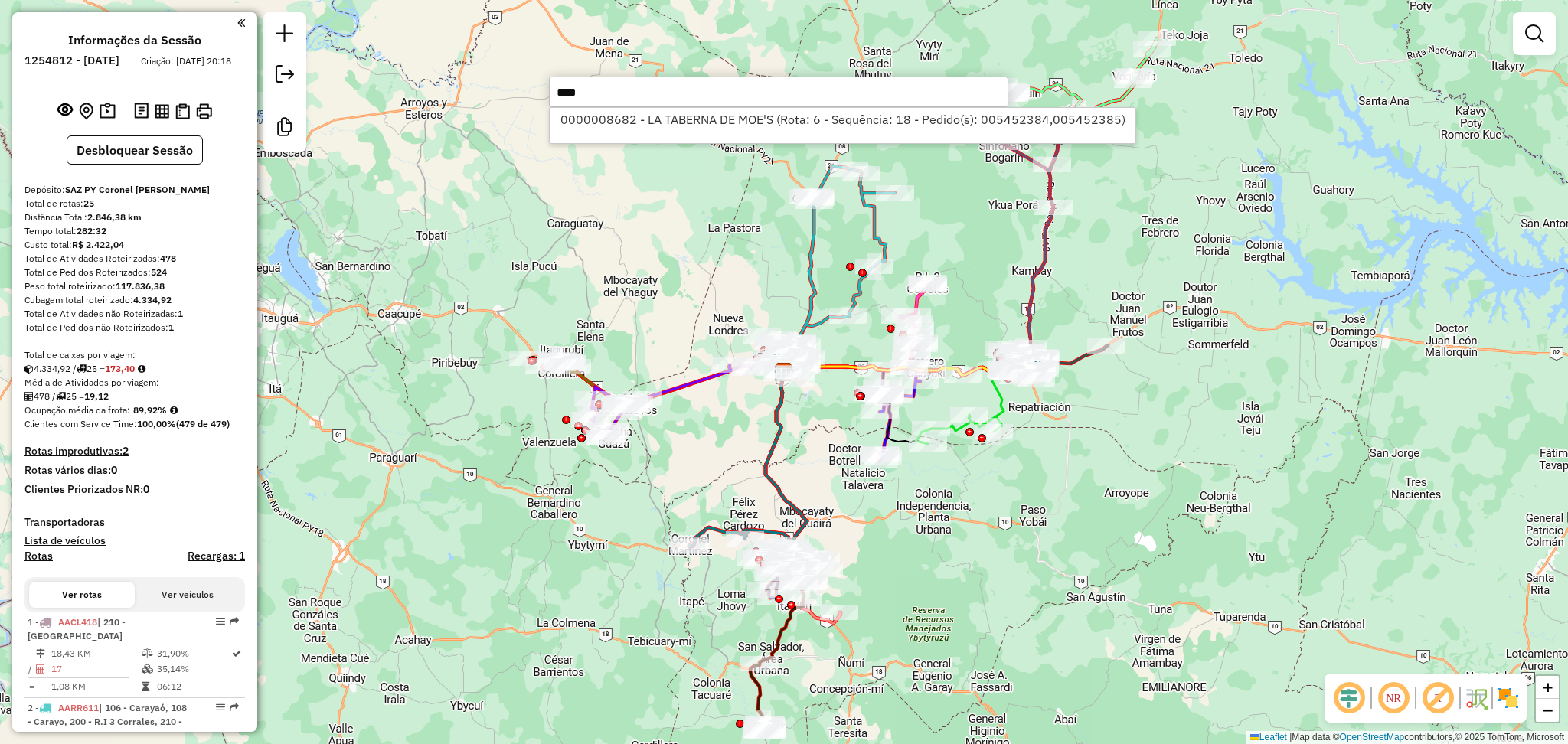
type input "****"
click at [645, 95] on input "****" at bounding box center [778, 92] width 460 height 31
click at [657, 220] on div "Janela de atendimento Grade de atendimento Capacidade Transportadoras Veículos …" at bounding box center [784, 372] width 1568 height 744
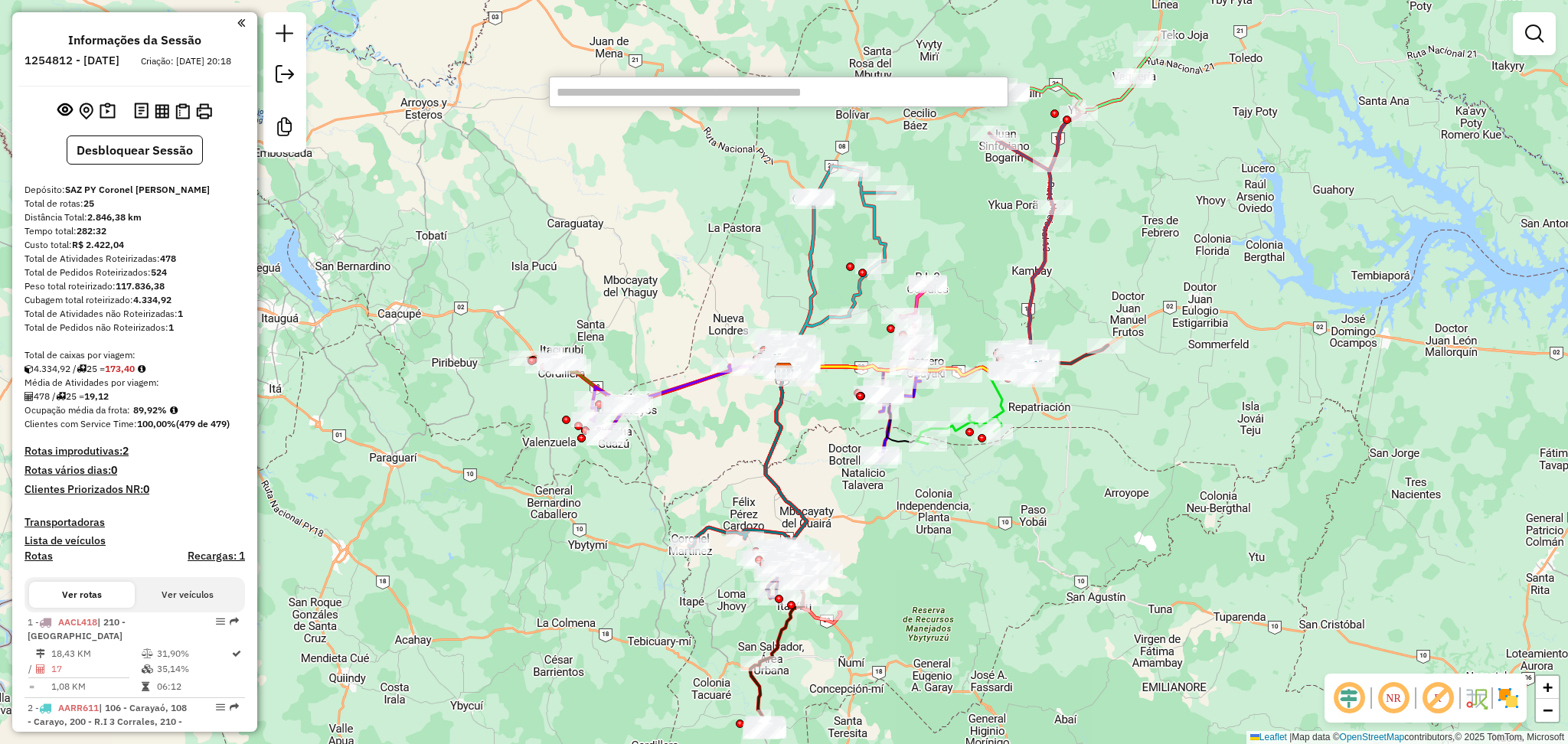
paste input "**********"
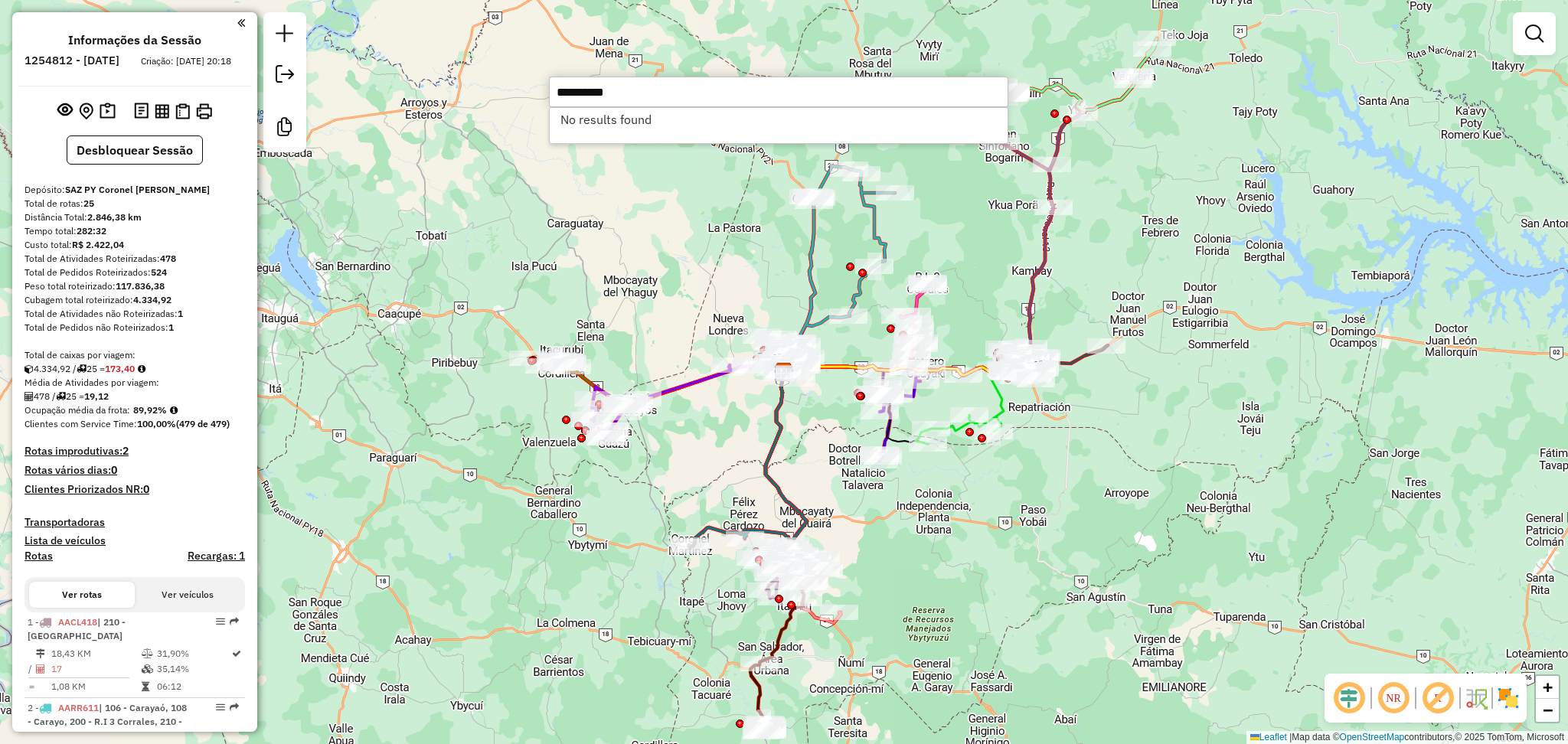
type input "**********"
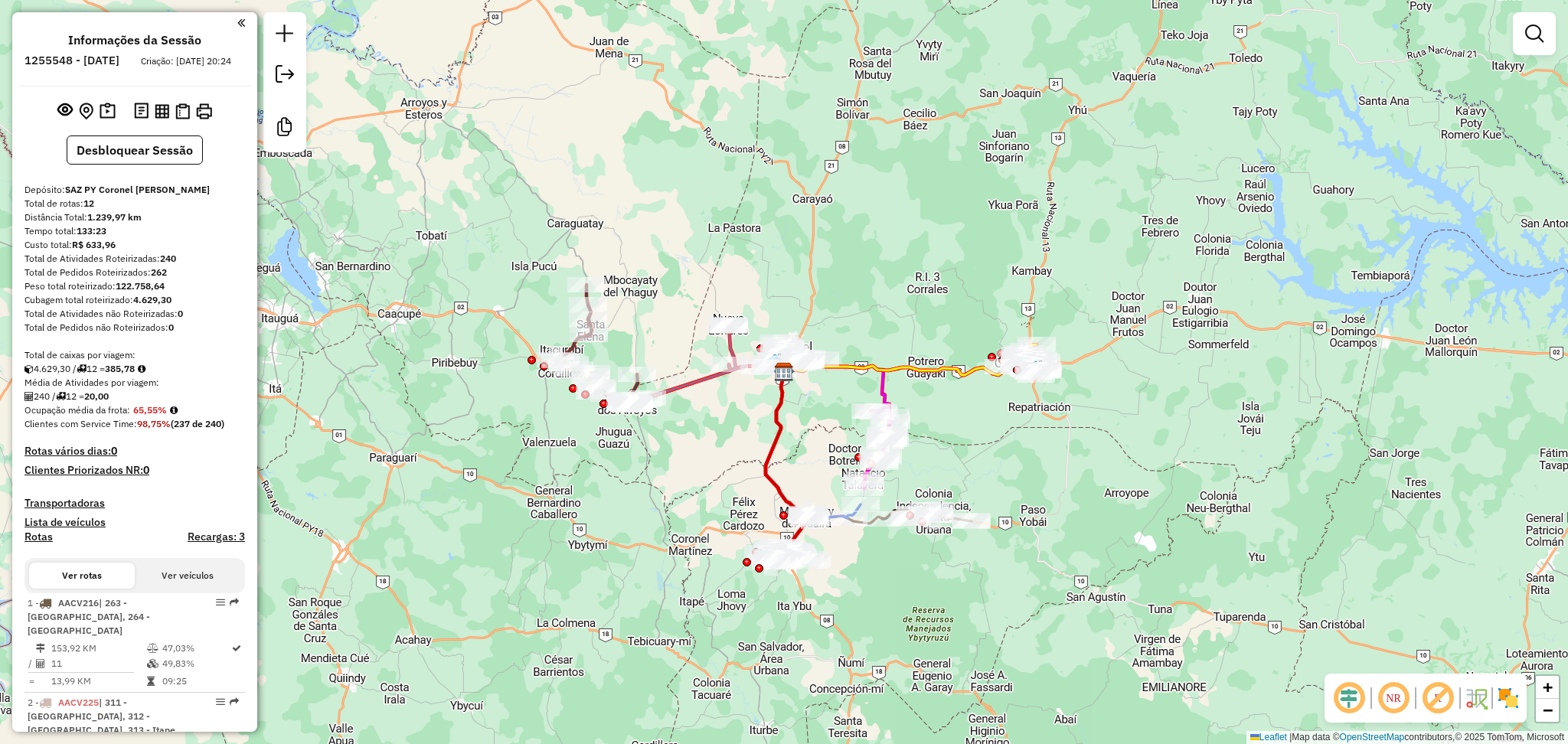
click at [658, 225] on div "Janela de atendimento Grade de atendimento Capacidade Transportadoras Veículos …" at bounding box center [784, 372] width 1568 height 744
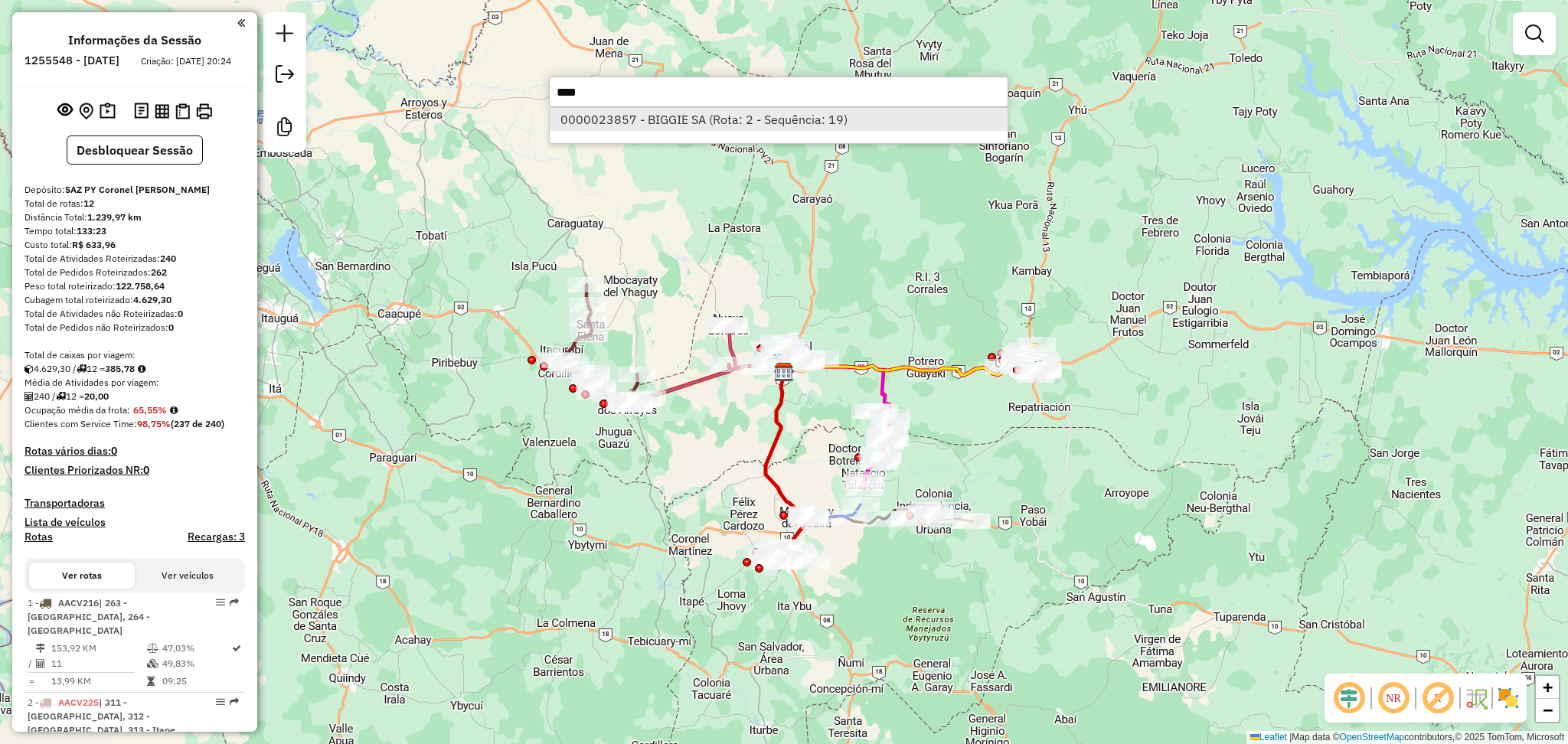
type input "****"
click at [675, 129] on li "0000023857 - BIGGIE SA (Rota: 2 - Sequência: 19)" at bounding box center [778, 119] width 458 height 23
select select "**********"
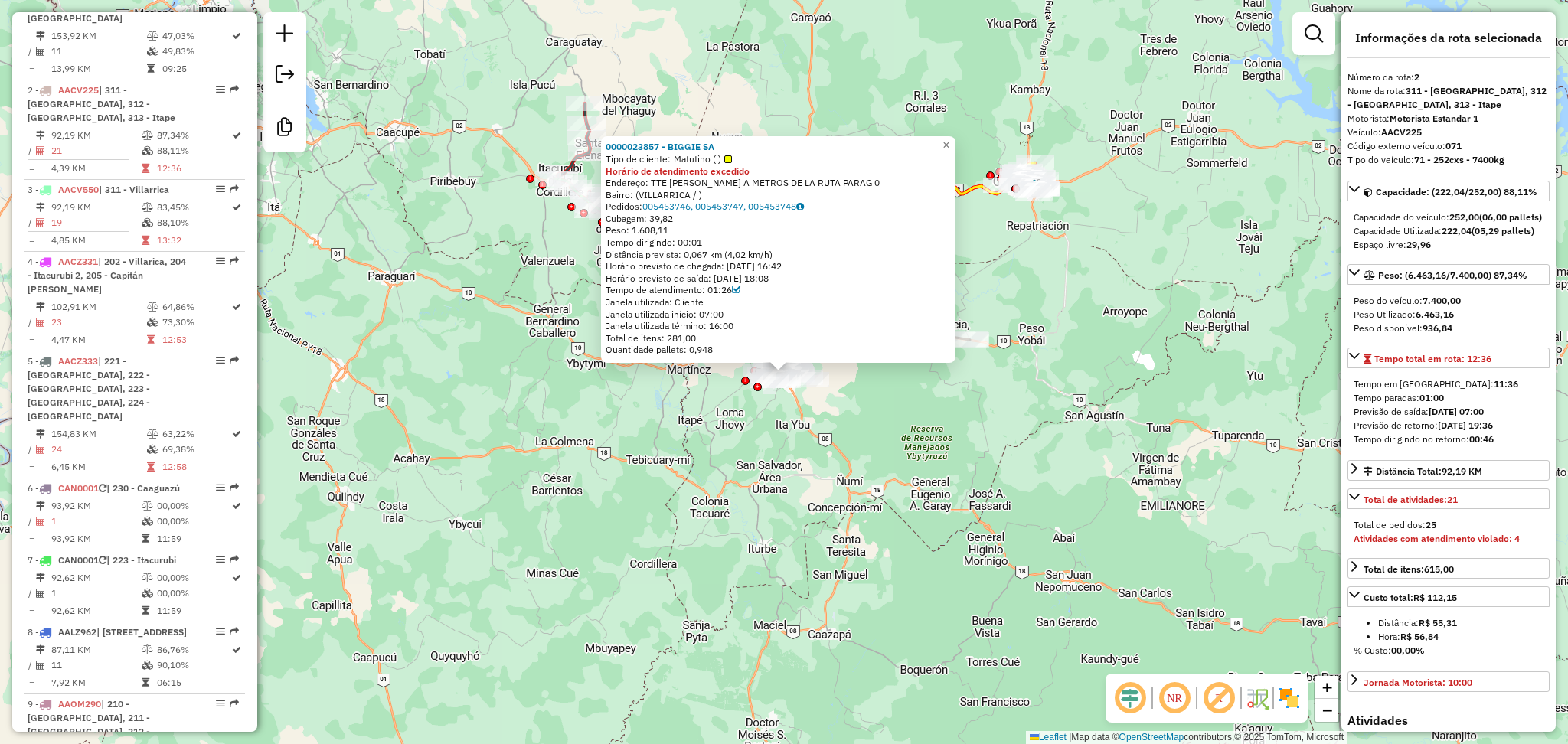
scroll to position [680, 0]
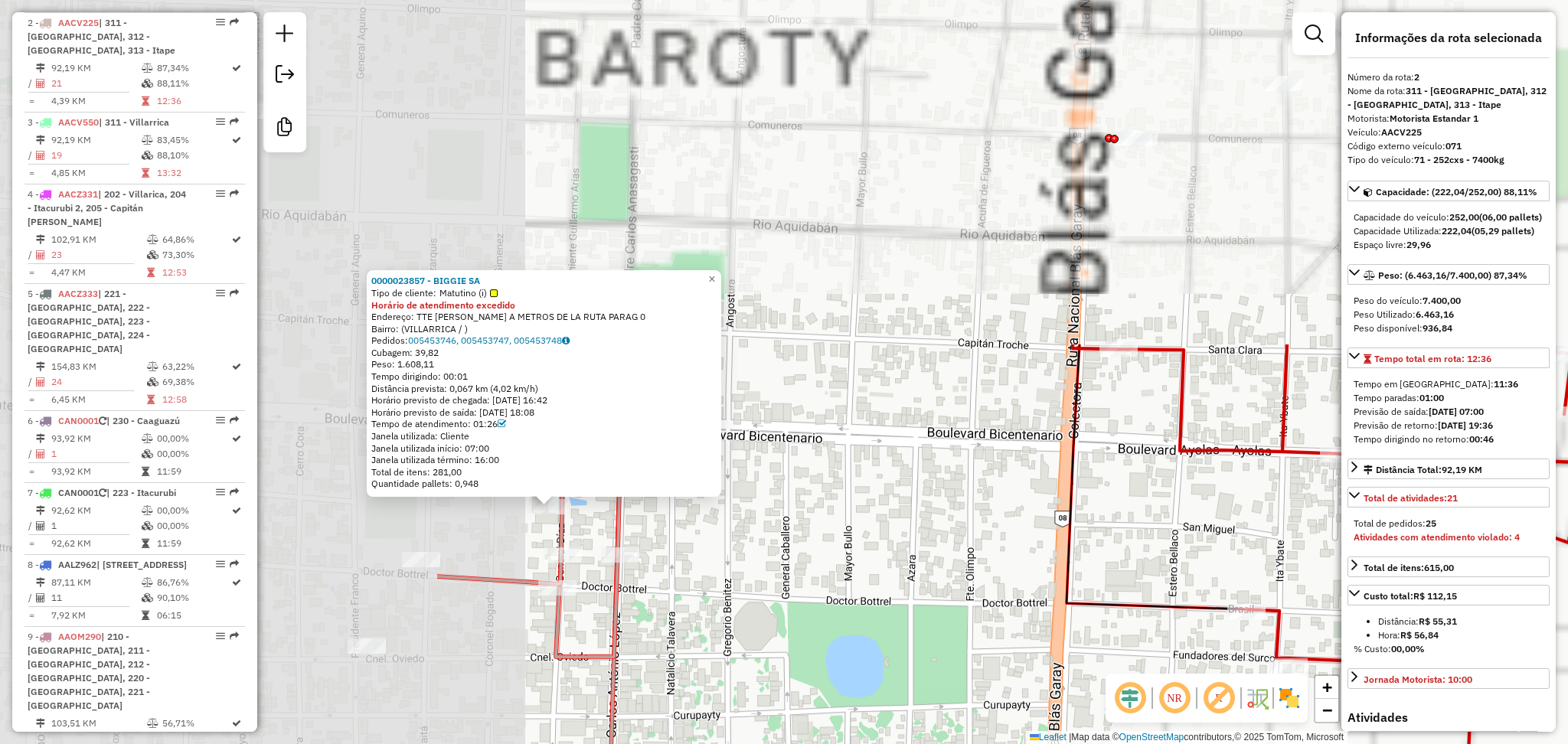
drag, startPoint x: 536, startPoint y: 358, endPoint x: 1130, endPoint y: 777, distance: 726.9
click at [1130, 744] on html "Aguarde... Pop-up bloqueado! Seu navegador bloqueou automáticamente a abertura …" at bounding box center [784, 372] width 1568 height 744
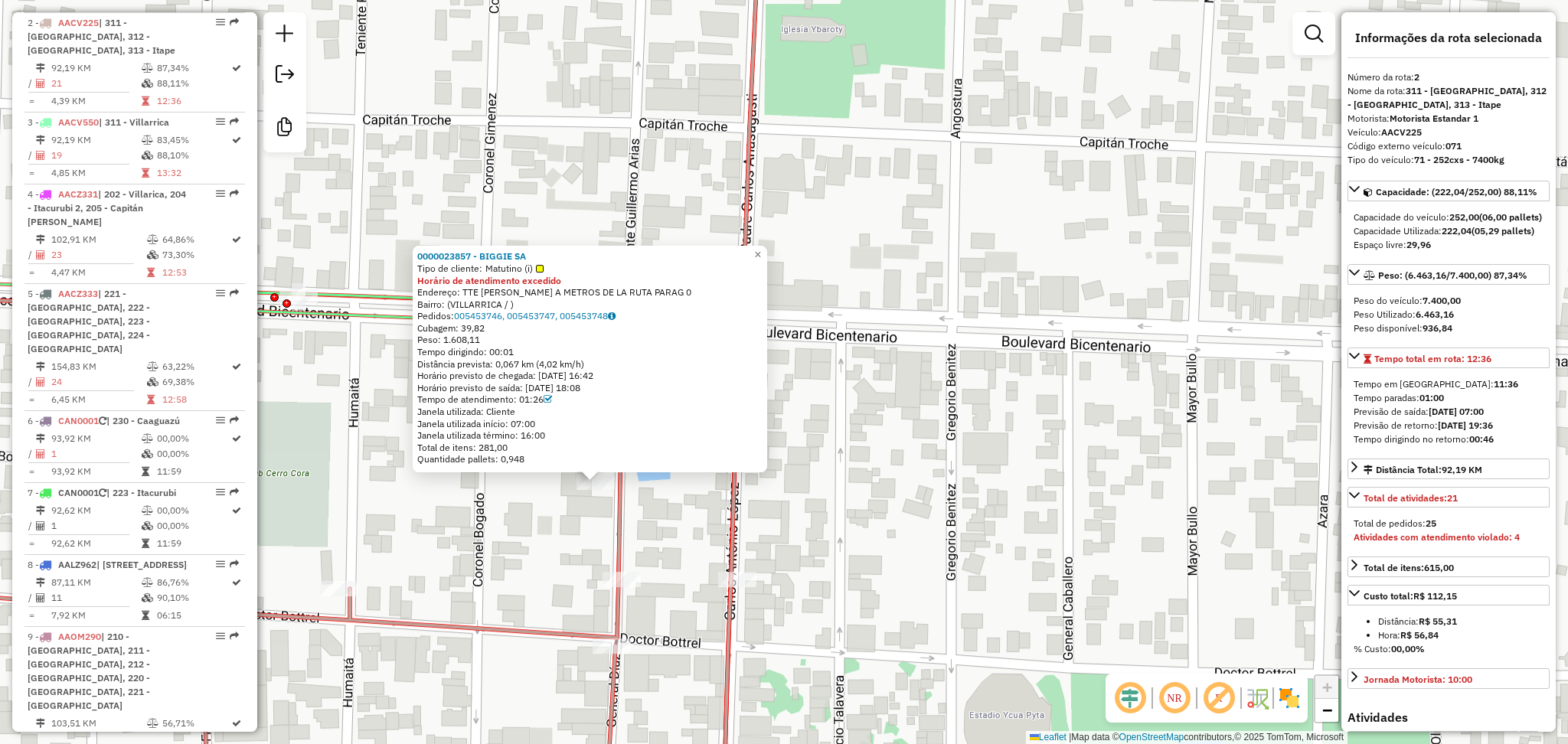
drag, startPoint x: 497, startPoint y: 342, endPoint x: 431, endPoint y: 341, distance: 66.0
click at [431, 341] on div "Peso: 1.608,11" at bounding box center [589, 341] width 345 height 12
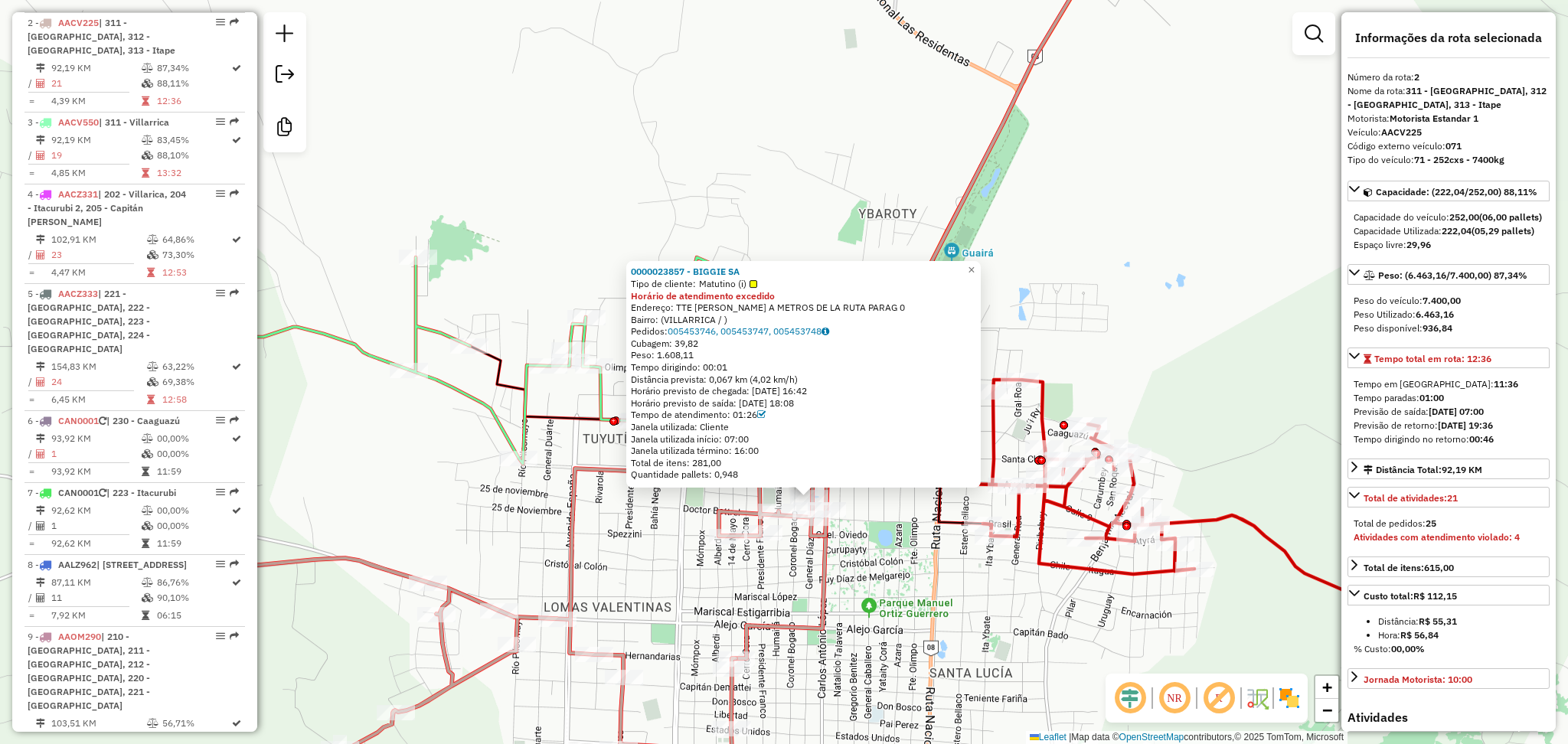
drag, startPoint x: 1078, startPoint y: 554, endPoint x: 892, endPoint y: 598, distance: 191.1
click at [892, 598] on div "0000023857 - BIGGIE SA Tipo de cliente: Matutino (i) Horário de atendimento exc…" at bounding box center [784, 372] width 1568 height 744
drag, startPoint x: 630, startPoint y: 272, endPoint x: 695, endPoint y: 267, distance: 65.2
click at [695, 267] on div "0000023857 - BIGGIE SA Tipo de cliente: Matutino (i) Horário de atendimento exc…" at bounding box center [803, 374] width 354 height 227
copy strong "0000023857"
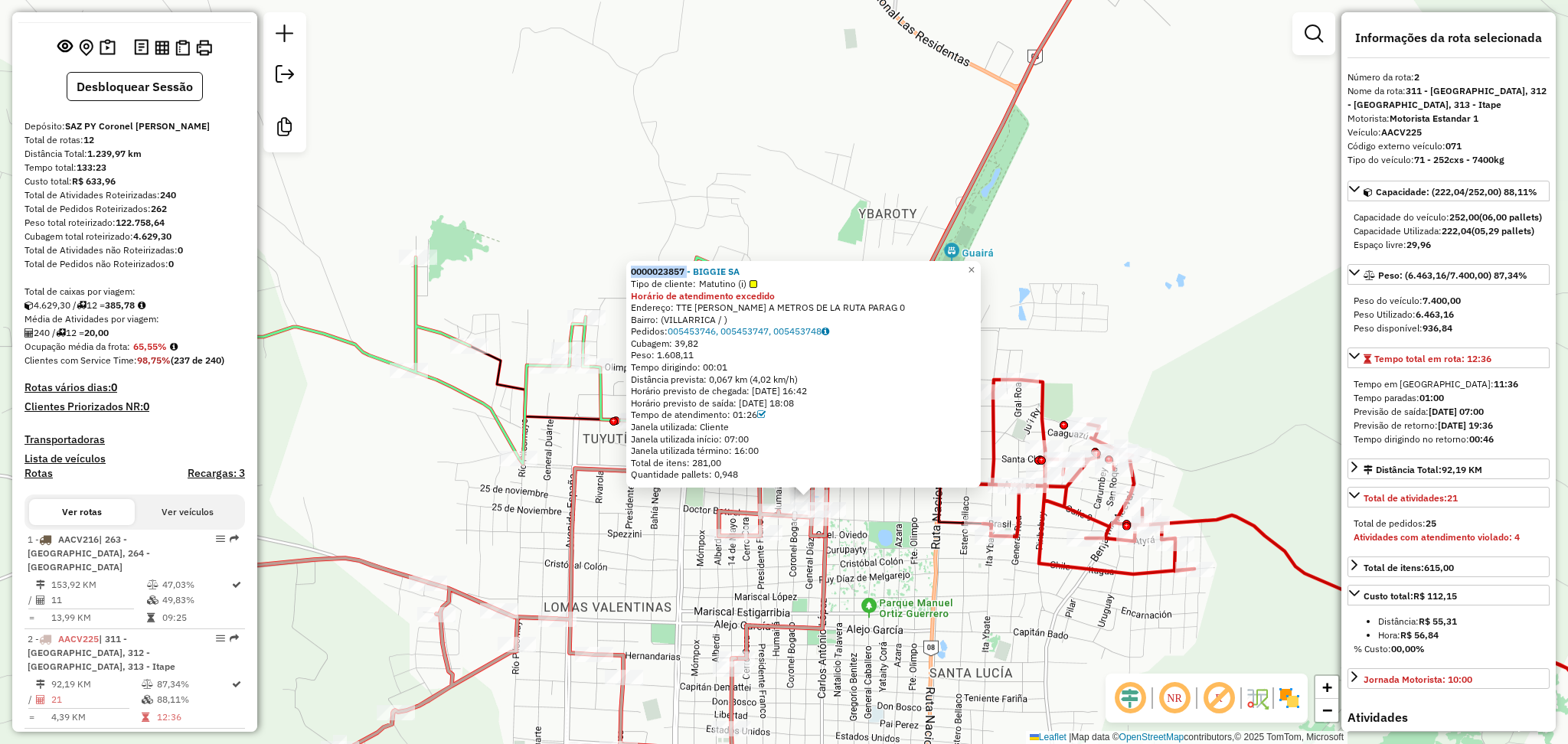
scroll to position [0, 0]
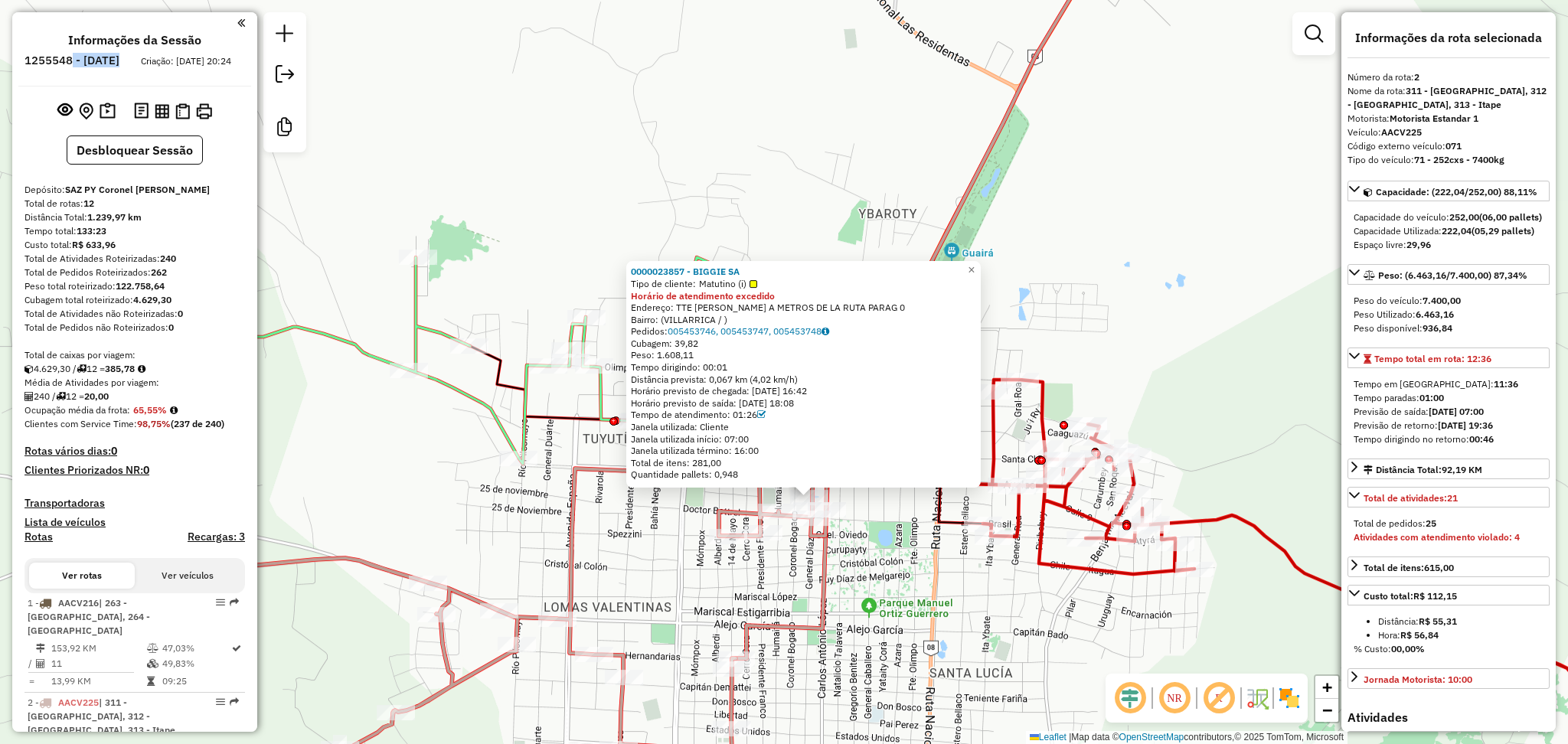
drag, startPoint x: 117, startPoint y: 61, endPoint x: 209, endPoint y: 71, distance: 92.5
click at [209, 71] on ul "Informações da Sessão 1255548 - [DATE] Criação: [DATE] 20:24" at bounding box center [134, 53] width 233 height 40
drag, startPoint x: 155, startPoint y: 88, endPoint x: 175, endPoint y: 85, distance: 20.2
click at [172, 84] on div "Informações da Sessão 1255548 - [DATE] Criação: [DATE] 20:24" at bounding box center [134, 60] width 233 height 54
click at [821, 539] on icon at bounding box center [529, 610] width 596 height 283
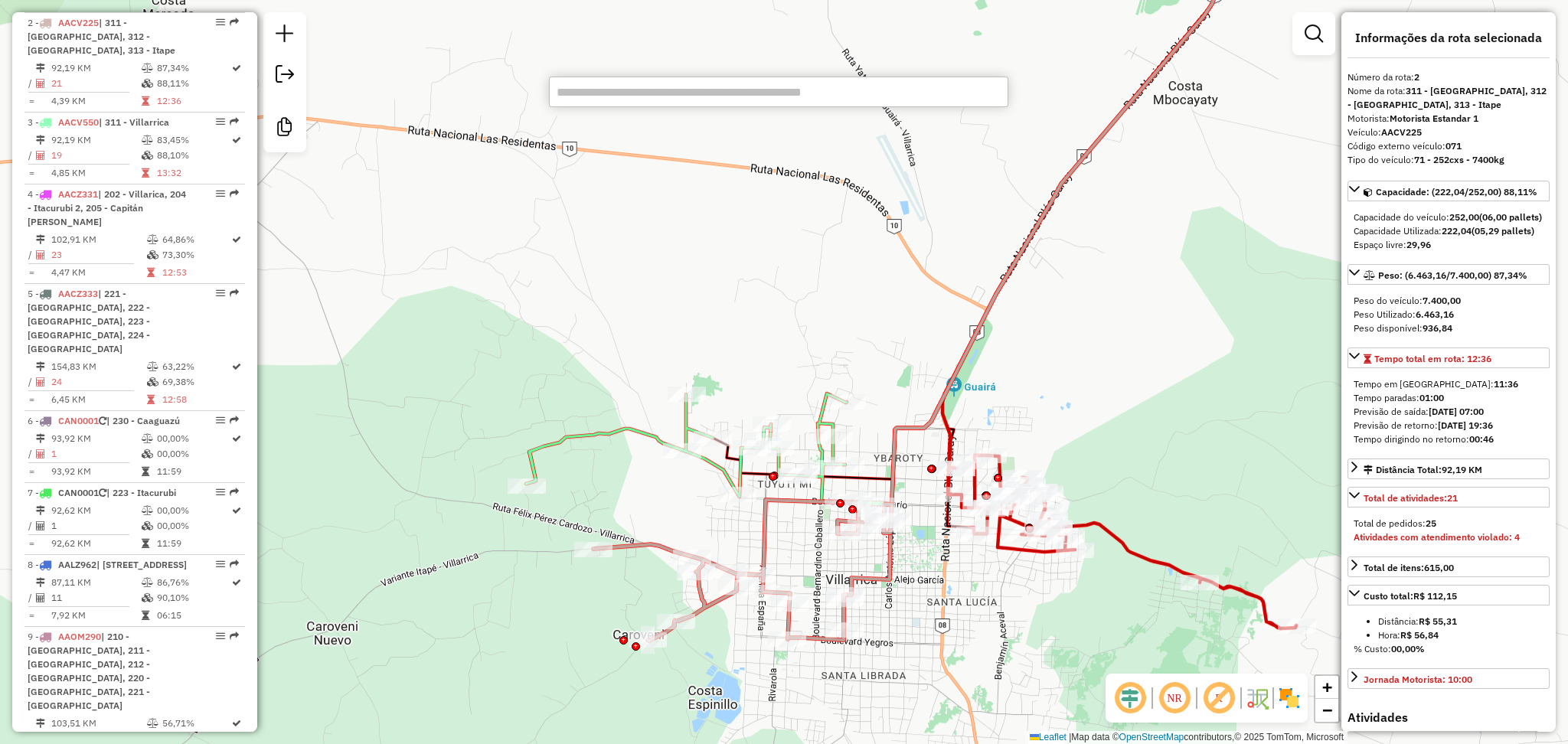
paste input "**********"
type input "**********"
click at [709, 129] on li "0000023857 - BIGGIE SA (Rota: 2 - Sequência: 19)" at bounding box center [778, 119] width 458 height 23
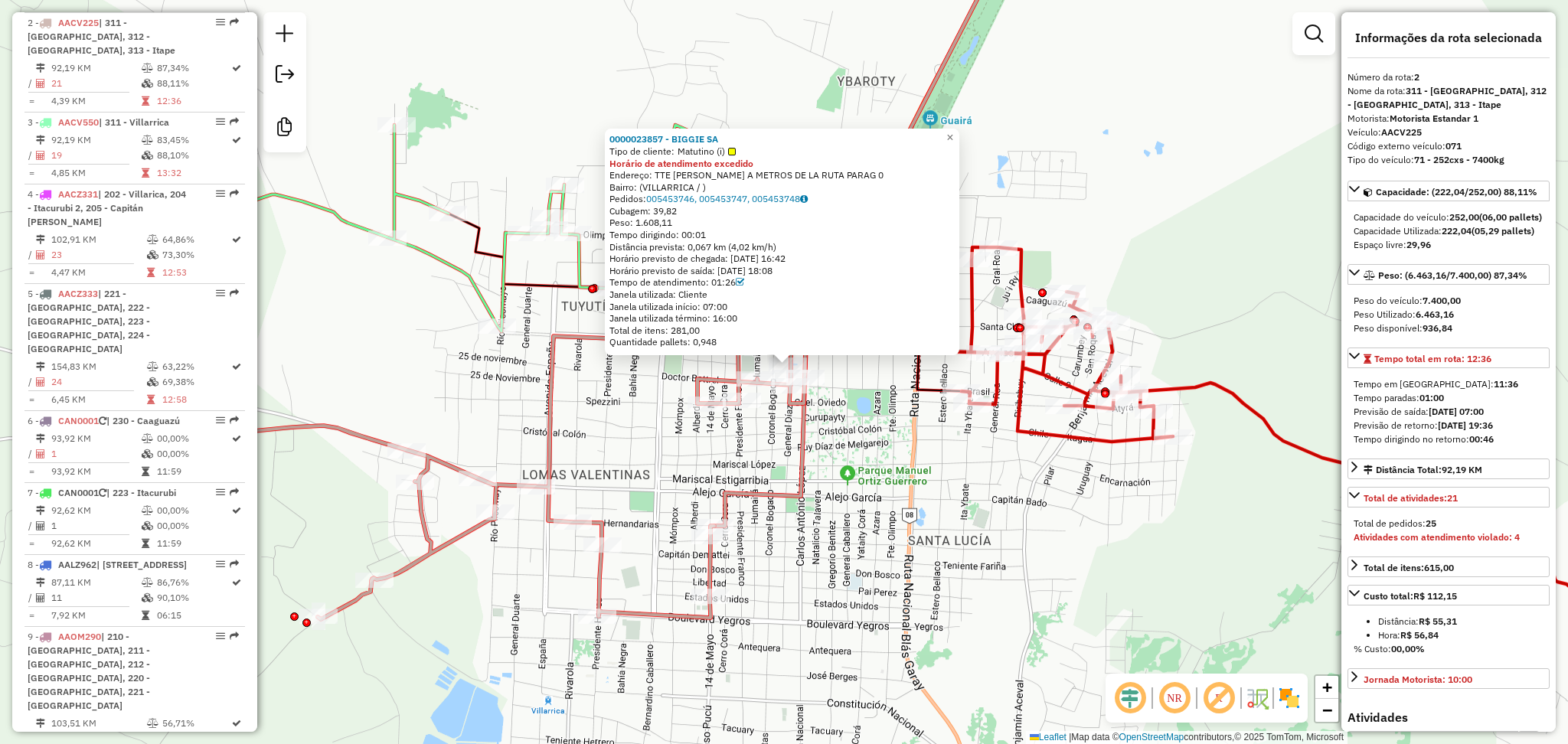
click at [798, 415] on icon at bounding box center [863, 226] width 299 height 601
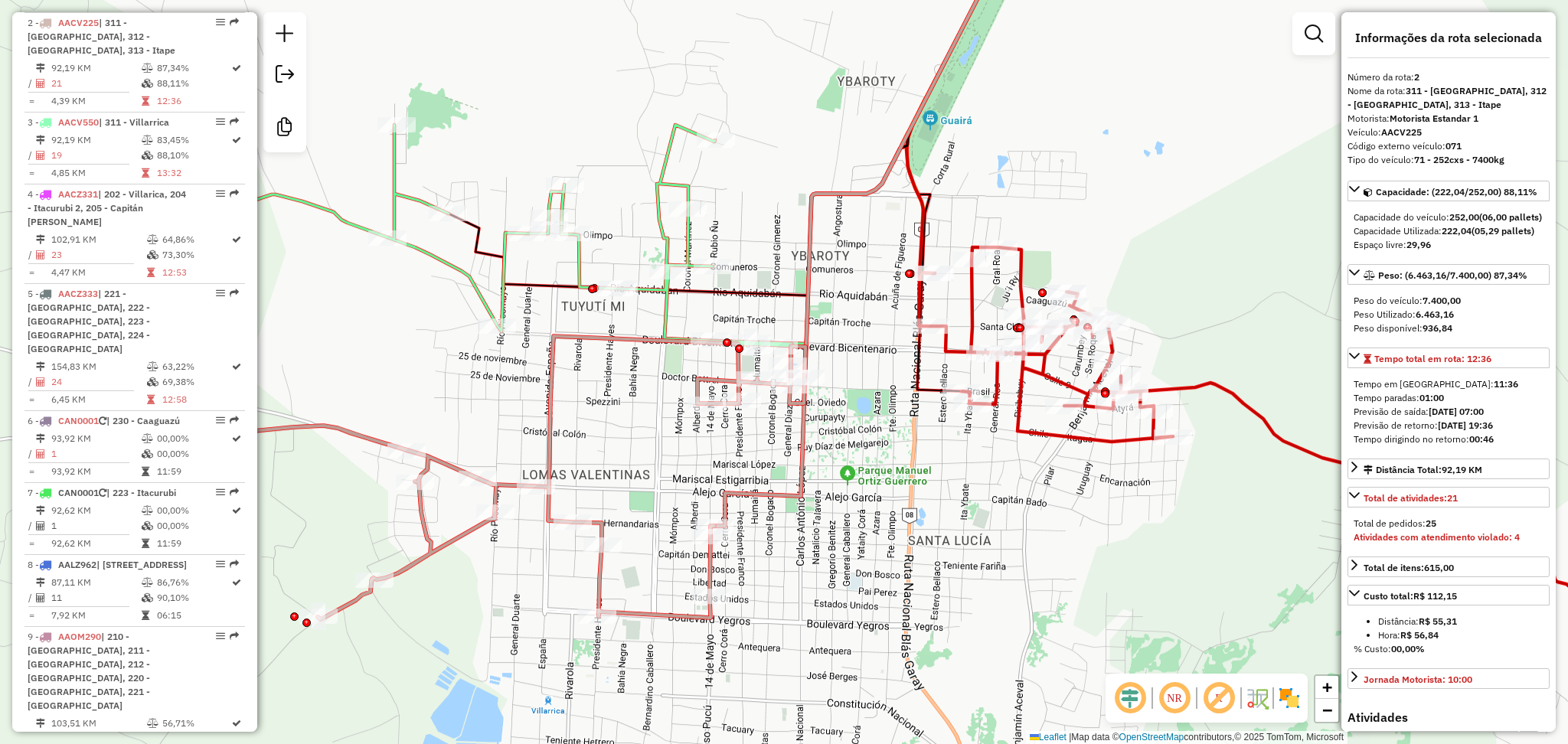
click at [803, 460] on icon at bounding box center [863, 226] width 299 height 601
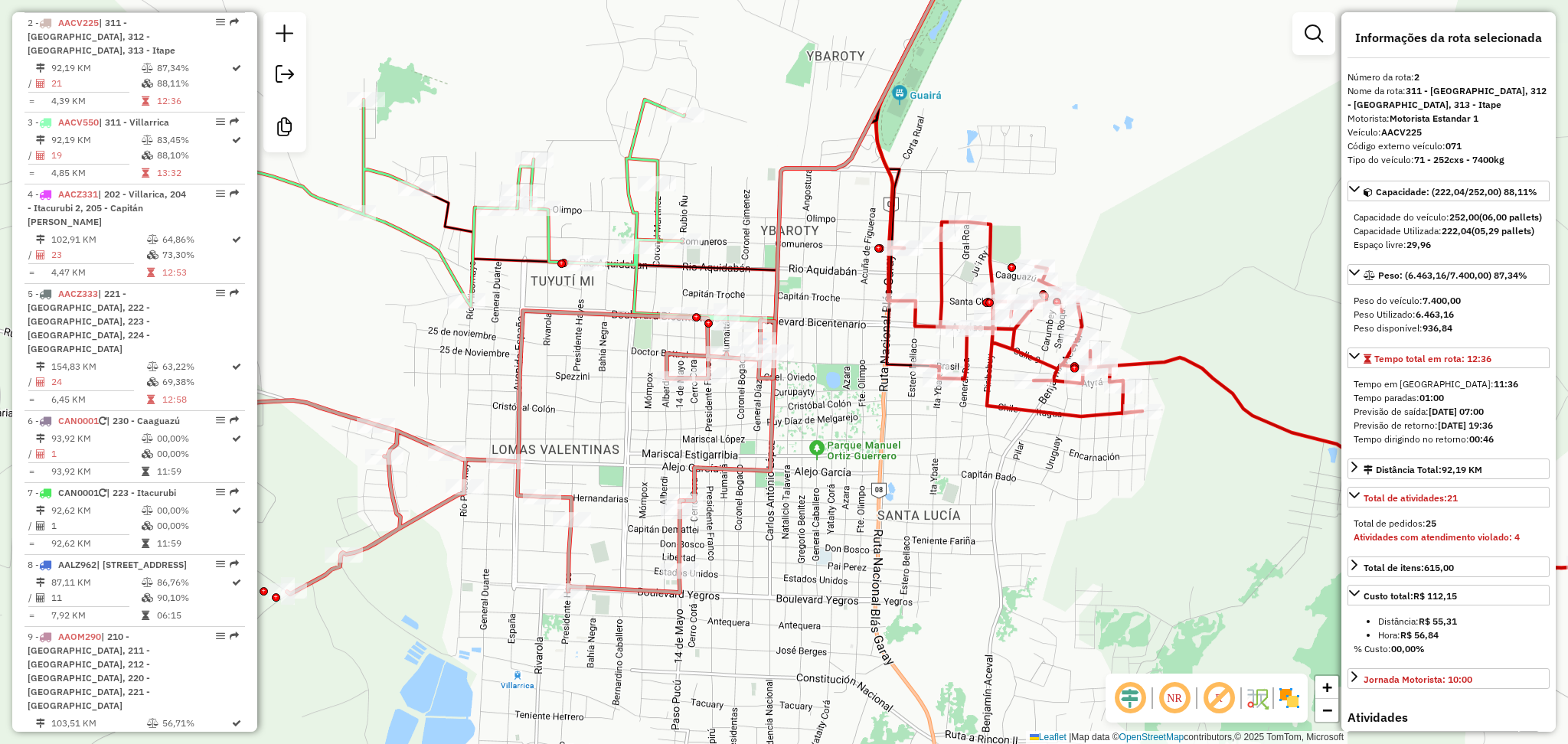
click at [767, 415] on icon at bounding box center [827, 213] width 287 height 575
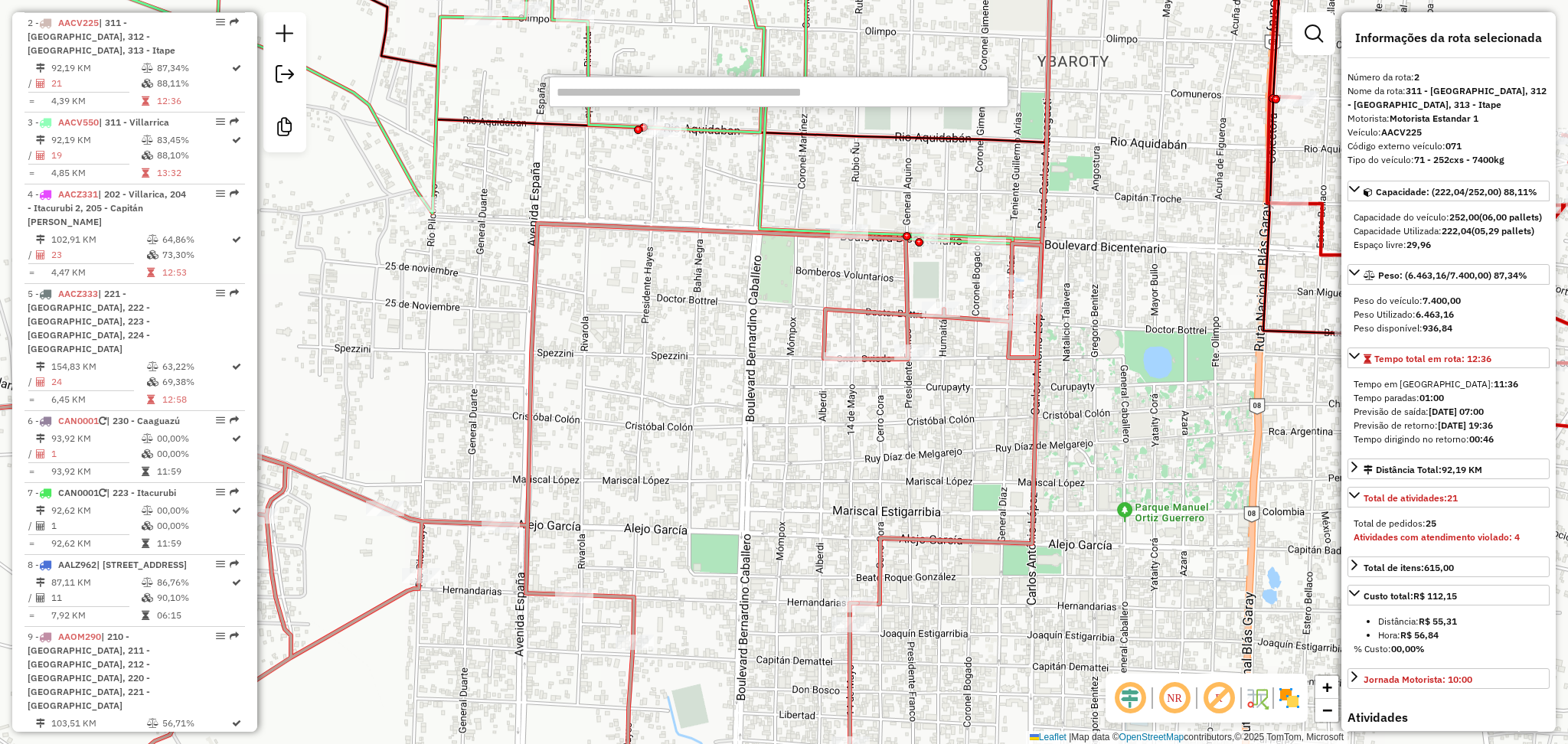
paste input "**********"
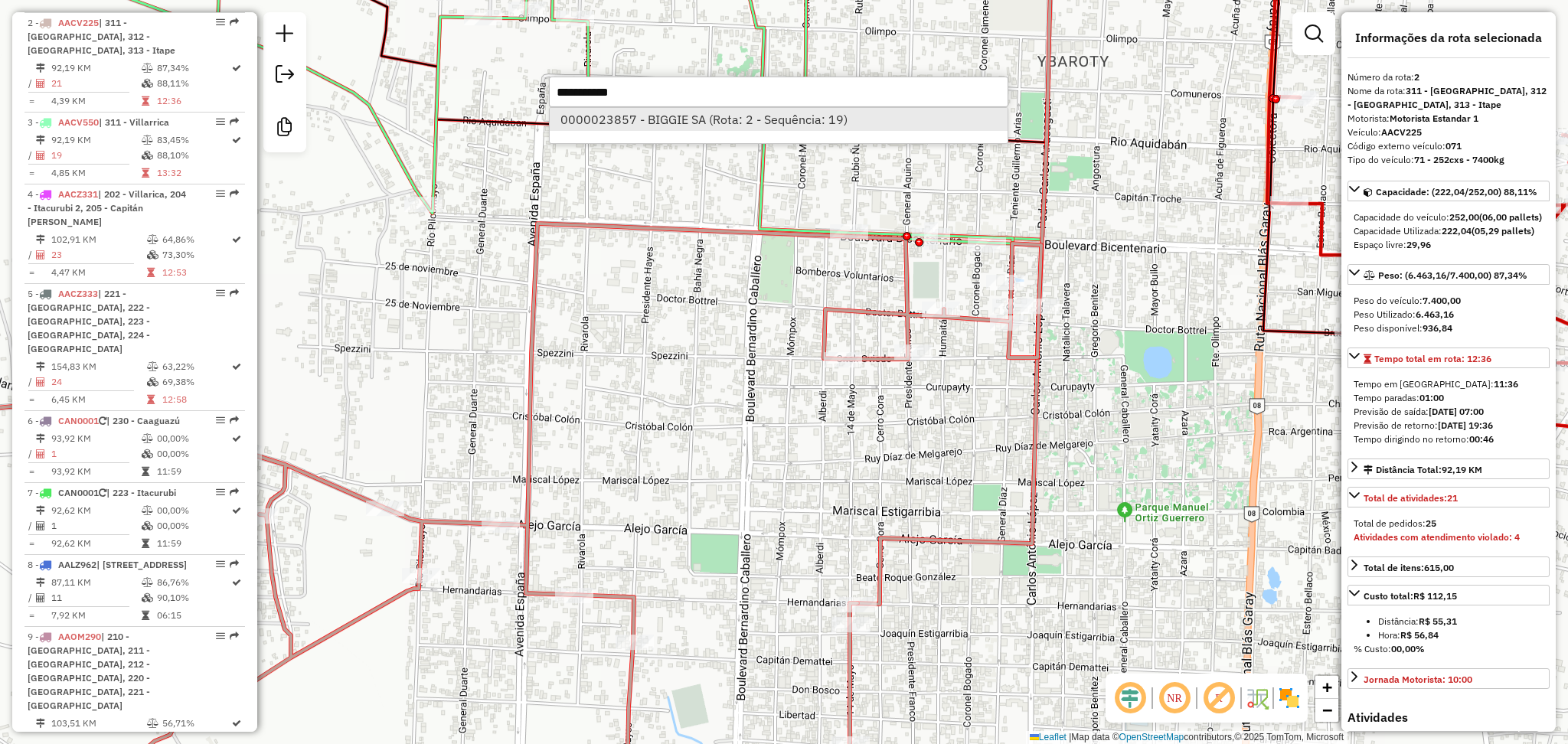
type input "**********"
click at [662, 116] on li "0000023857 - BIGGIE SA (Rota: 2 - Sequência: 19)" at bounding box center [778, 119] width 458 height 23
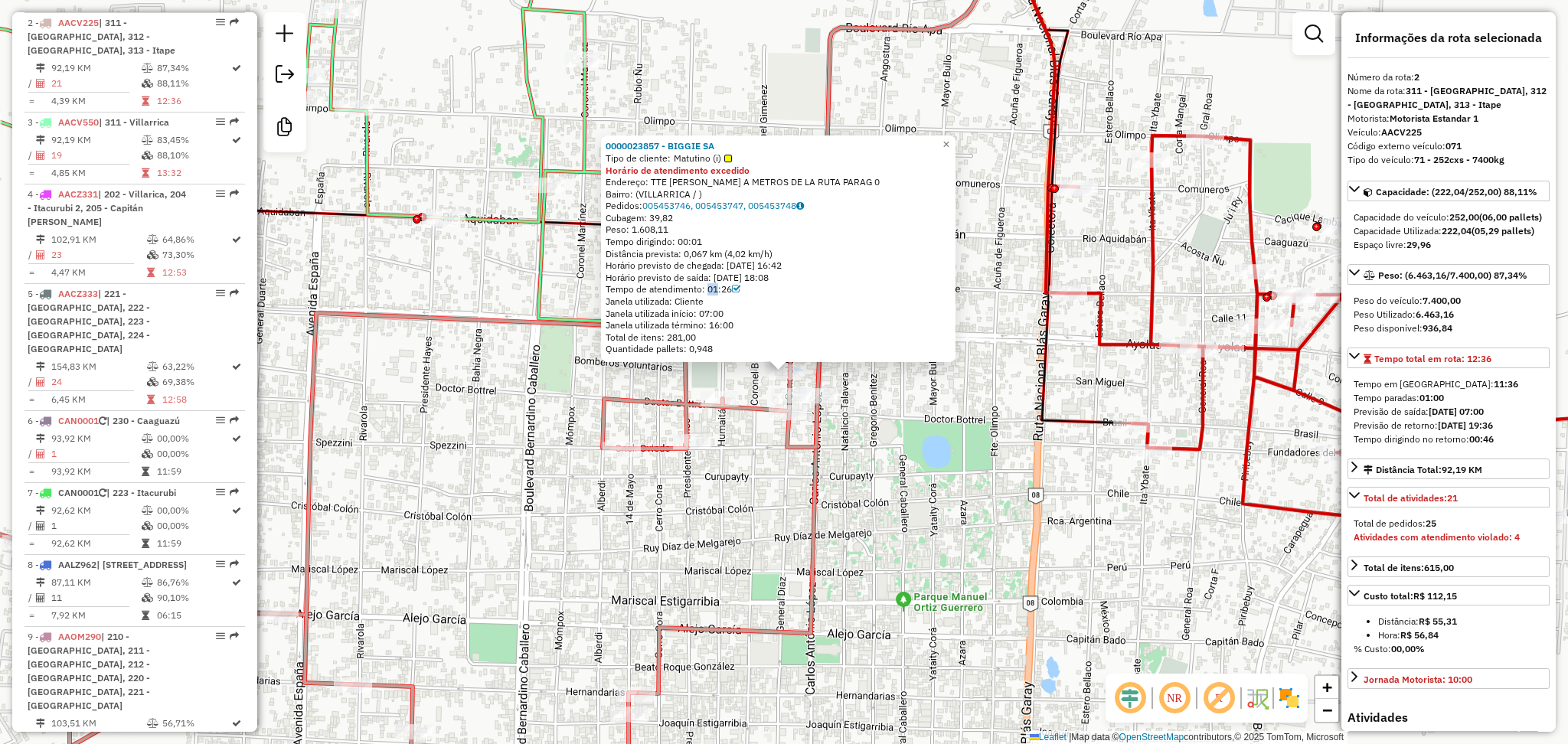
drag, startPoint x: 708, startPoint y: 291, endPoint x: 736, endPoint y: 291, distance: 28.0
click at [736, 291] on div "Tempo de atendimento: 01:26" at bounding box center [778, 290] width 345 height 12
click at [778, 526] on div "0000023857 - BIGGIE SA Tipo de cliente: Matutino (i) Horário de atendimento exc…" at bounding box center [784, 372] width 1568 height 744
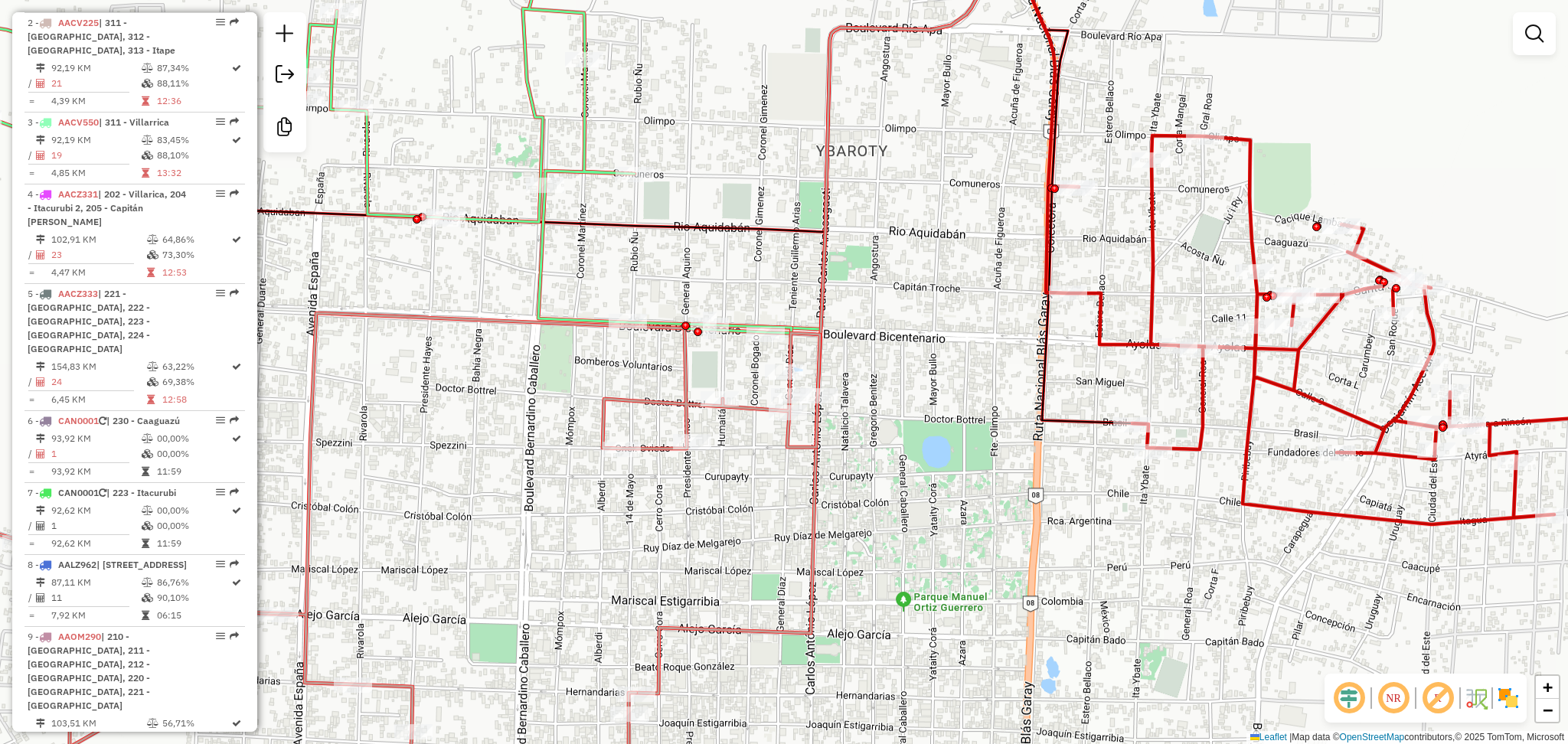
click at [813, 451] on icon at bounding box center [332, 567] width 977 height 507
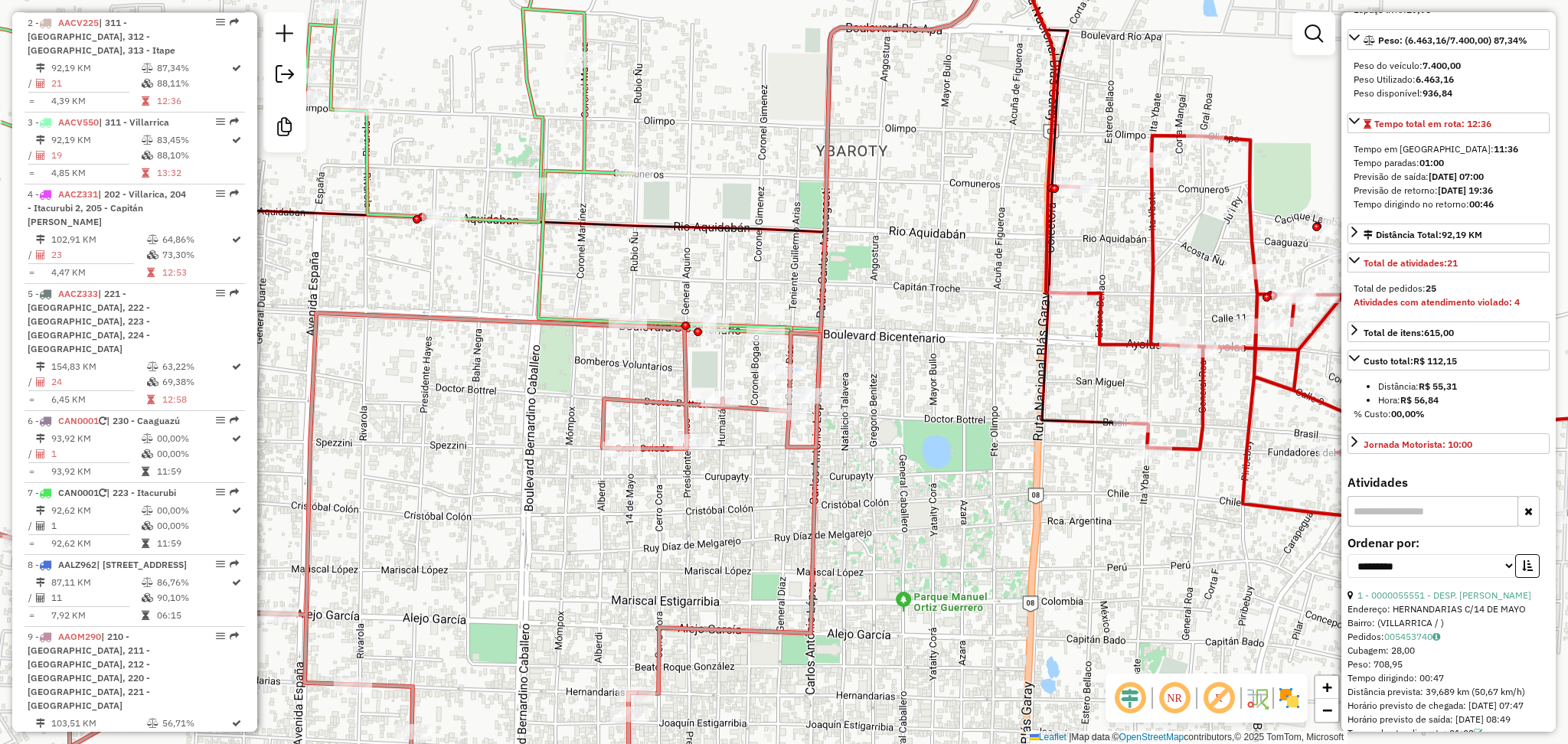
scroll to position [306, 0]
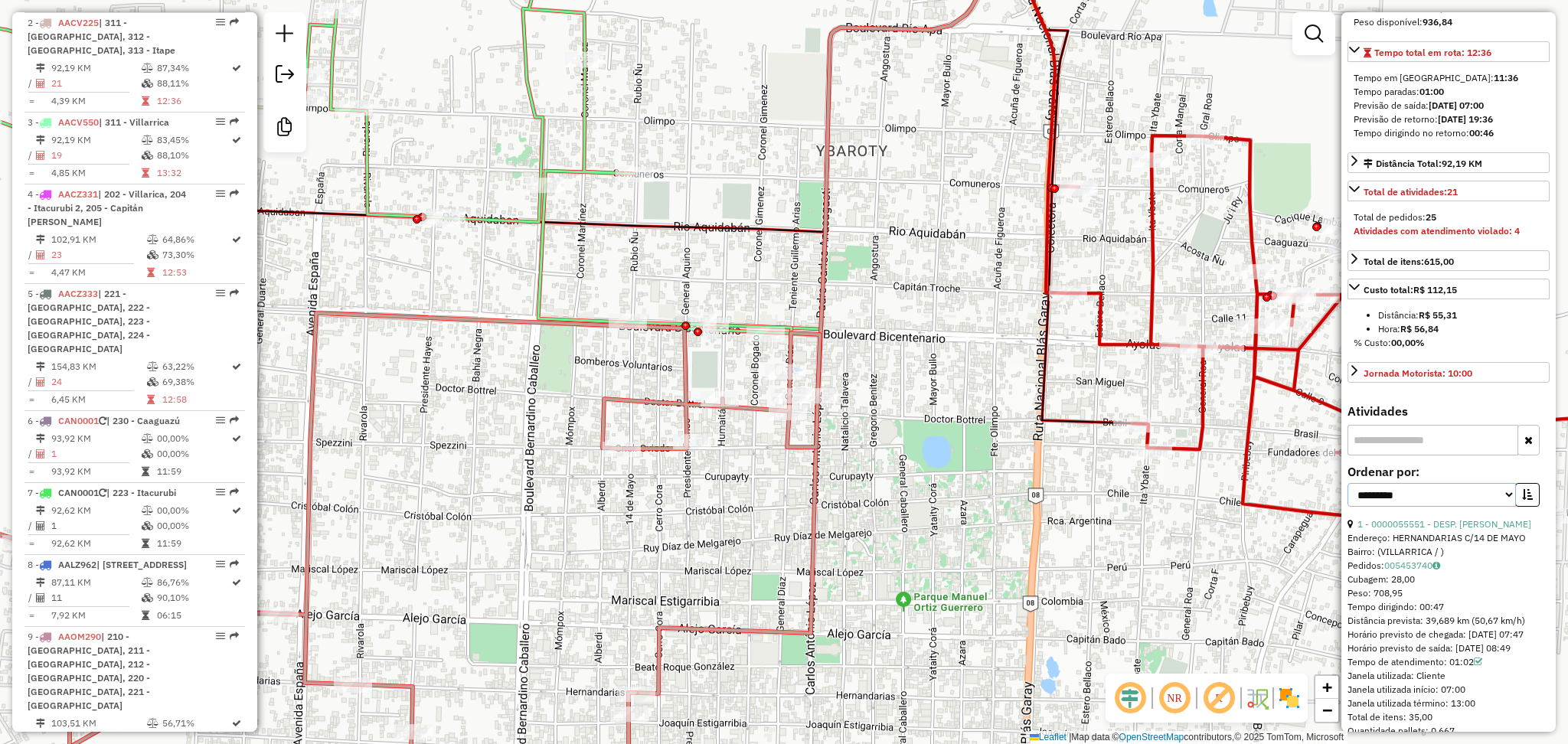
click at [1464, 507] on select "**********" at bounding box center [1431, 494] width 168 height 23
select select "*********"
click at [1347, 507] on select "**********" at bounding box center [1431, 494] width 168 height 23
click at [1515, 507] on button "button" at bounding box center [1527, 494] width 24 height 23
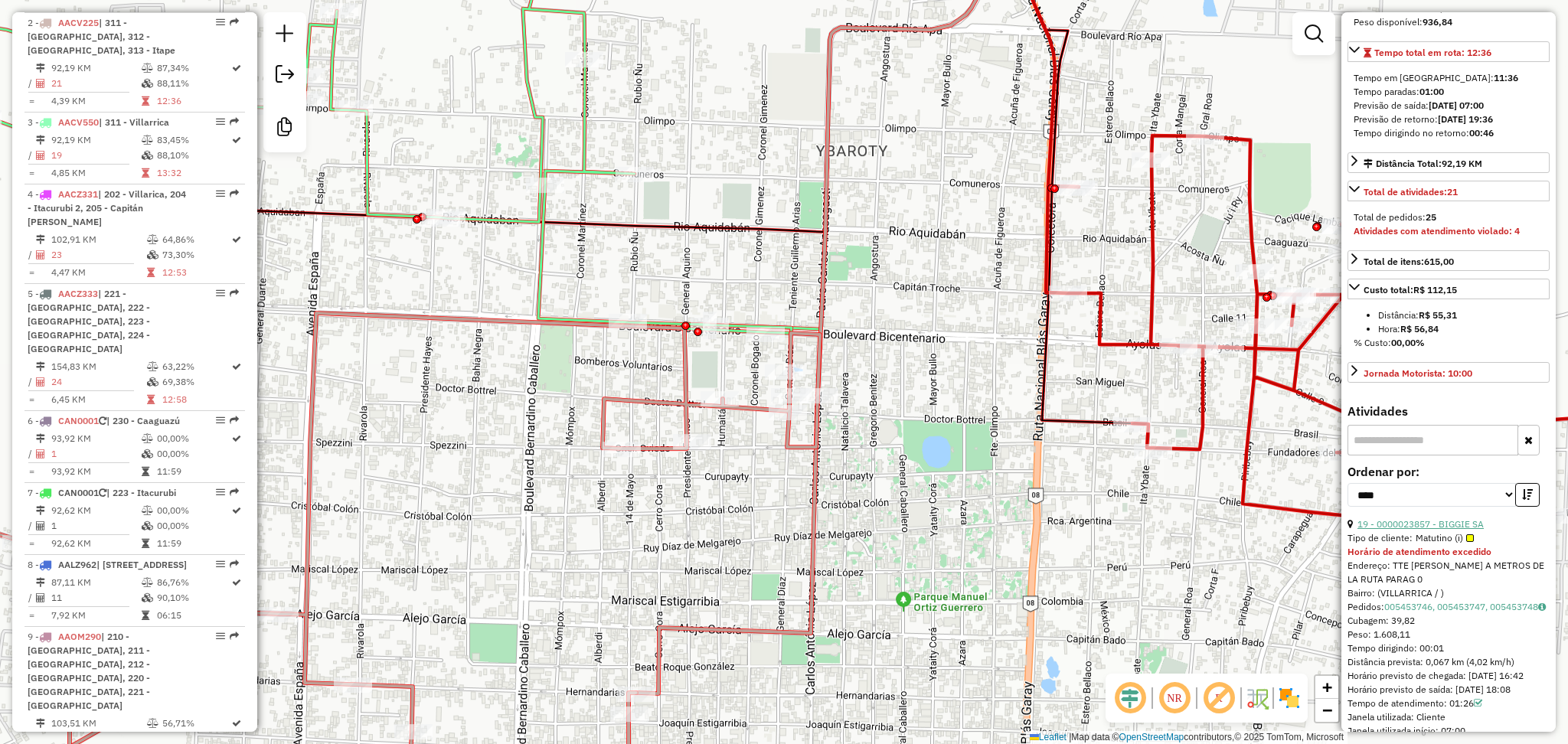
click at [1417, 530] on link "19 - 0000023857 - BIGGIE SA" at bounding box center [1420, 524] width 126 height 11
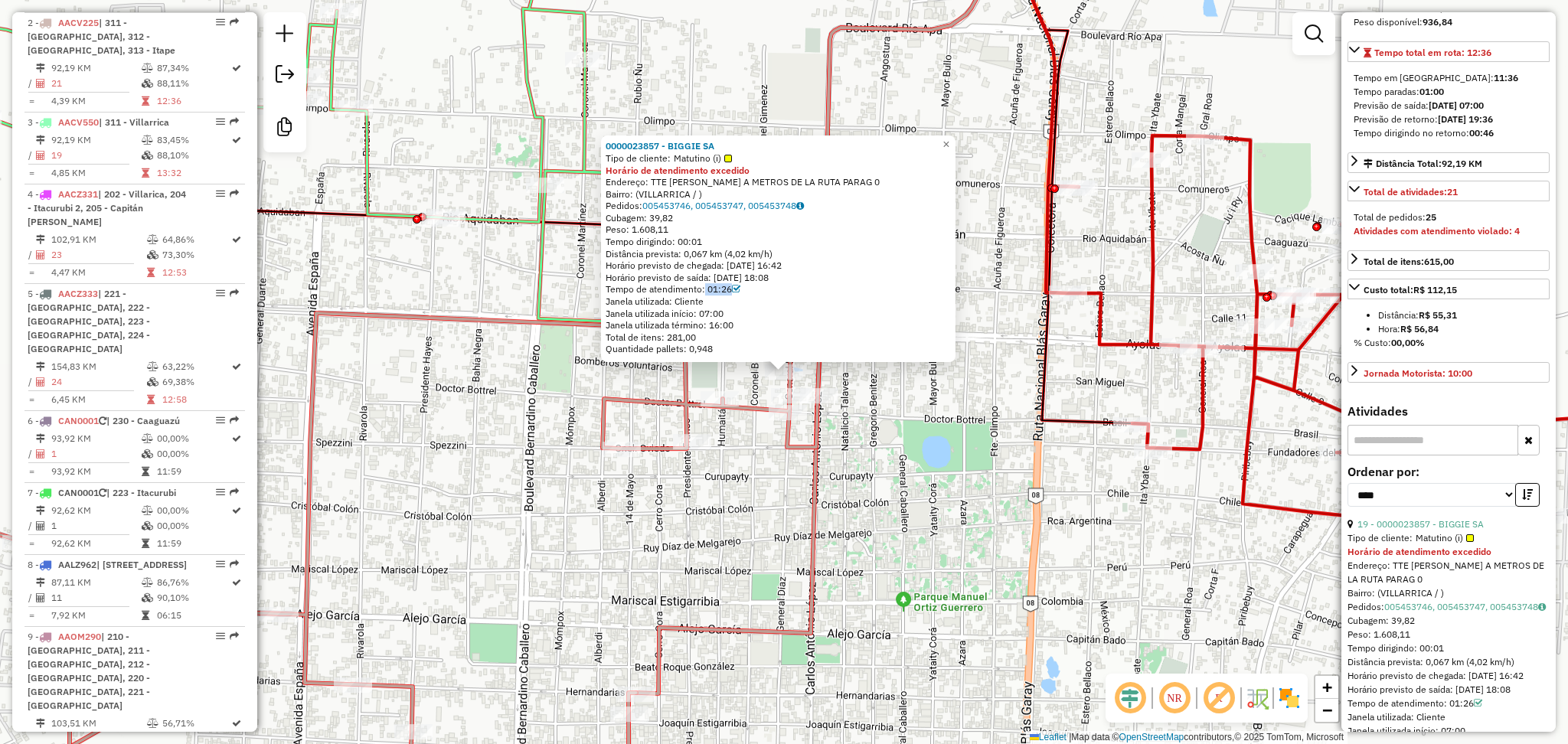
drag, startPoint x: 755, startPoint y: 289, endPoint x: 707, endPoint y: 293, distance: 48.2
click at [707, 293] on div "Tempo de atendimento: 01:26" at bounding box center [778, 290] width 345 height 12
click at [813, 446] on icon at bounding box center [332, 567] width 977 height 507
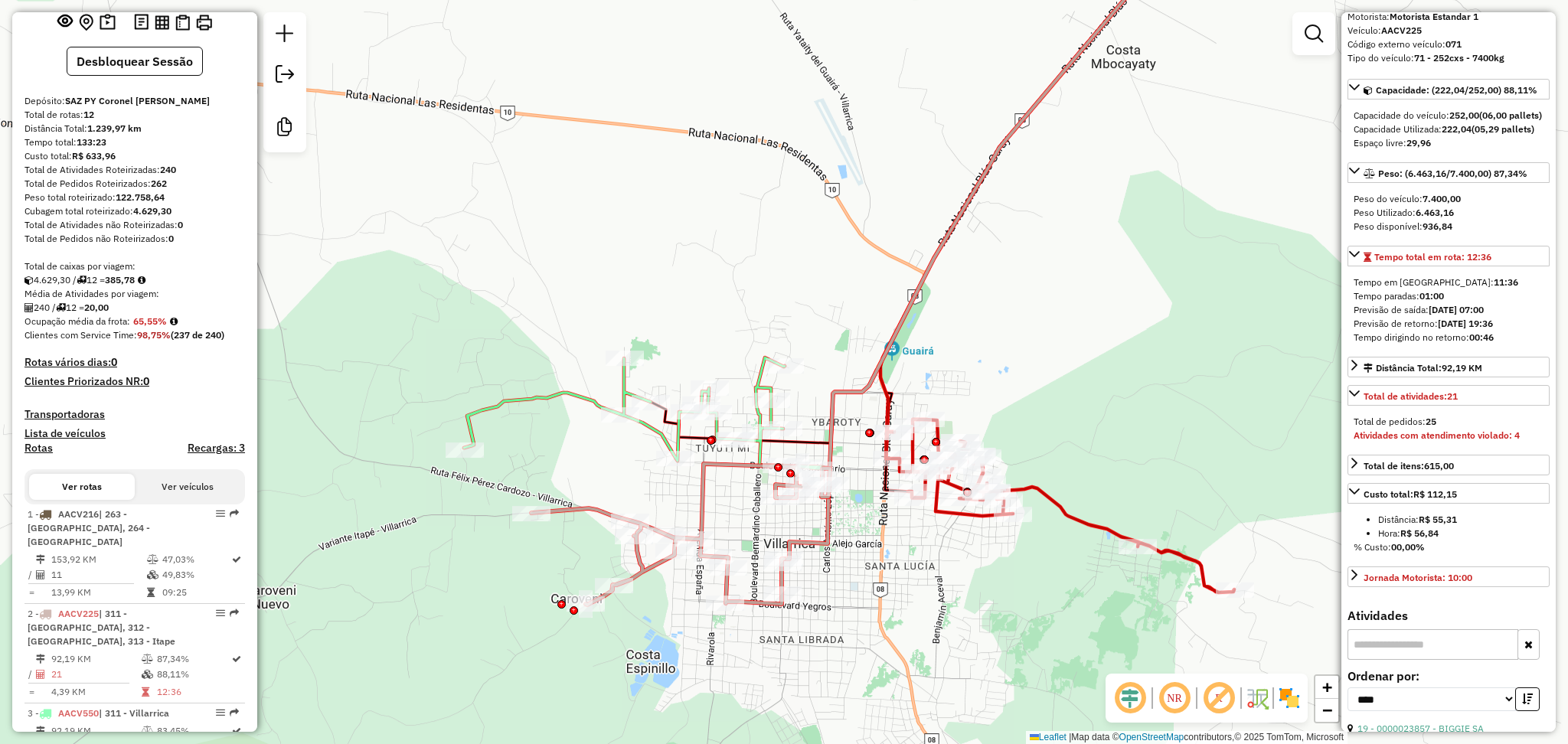
scroll to position [0, 0]
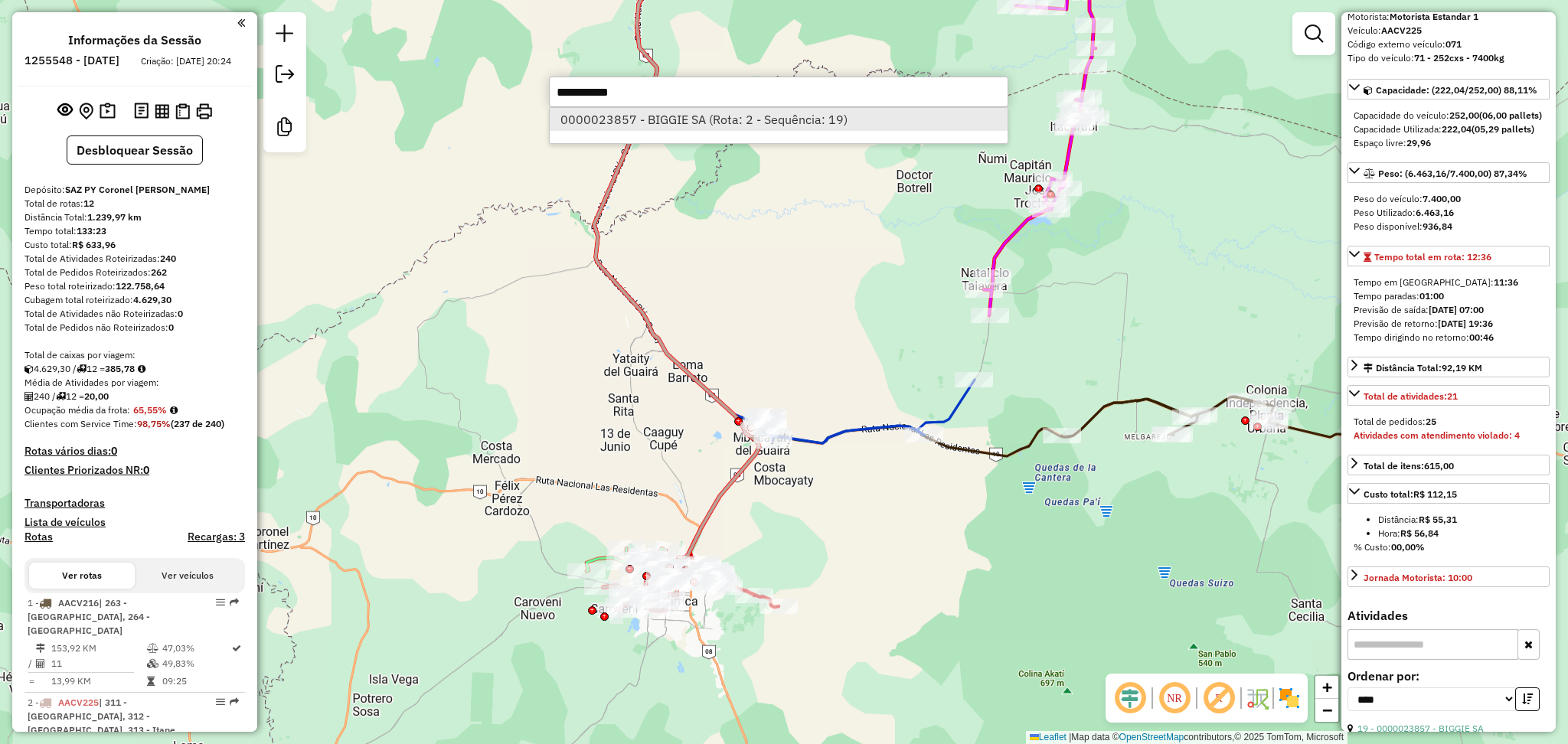
type input "**********"
click at [650, 114] on li "0000023857 - BIGGIE SA (Rota: 2 - Sequência: 19)" at bounding box center [778, 119] width 458 height 23
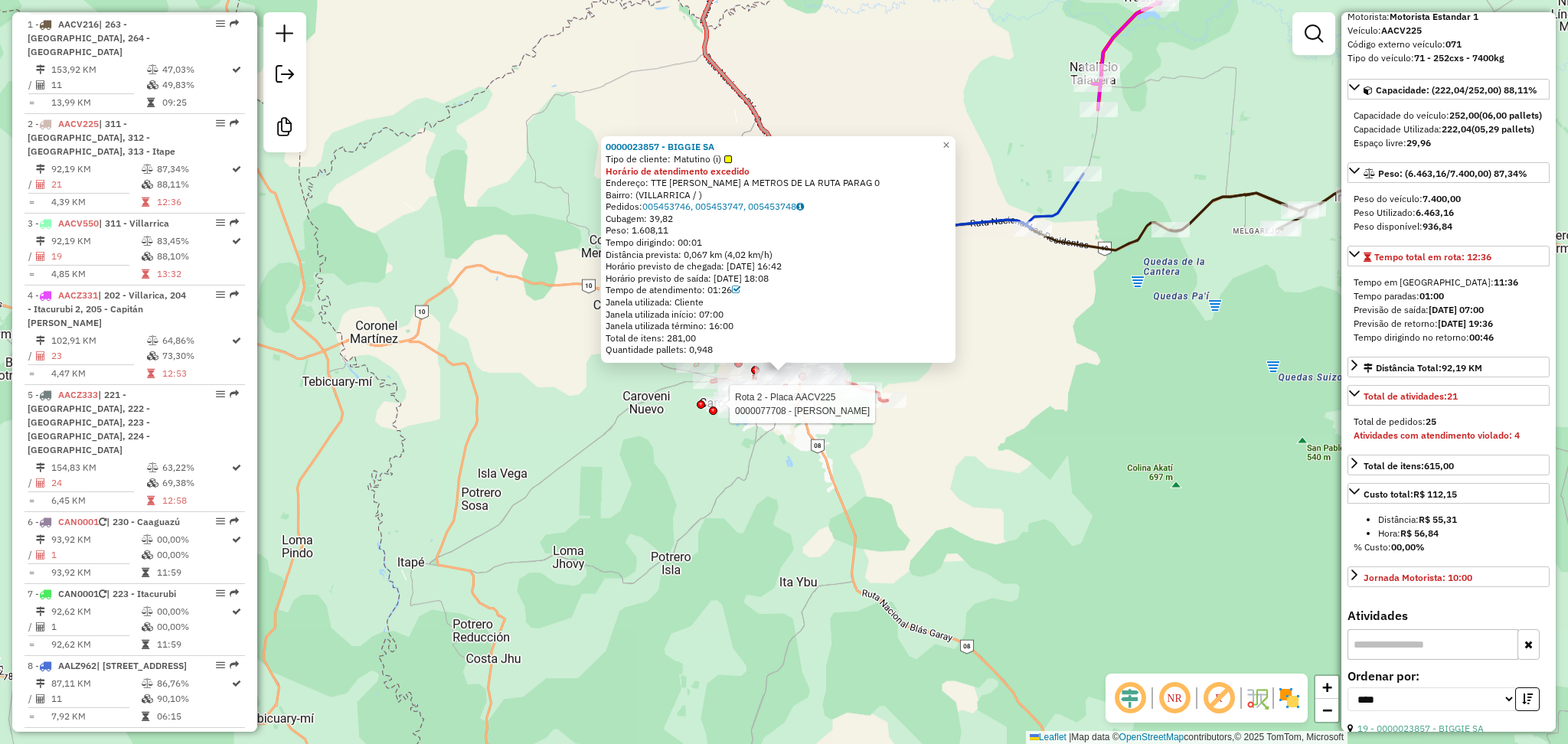
scroll to position [680, 0]
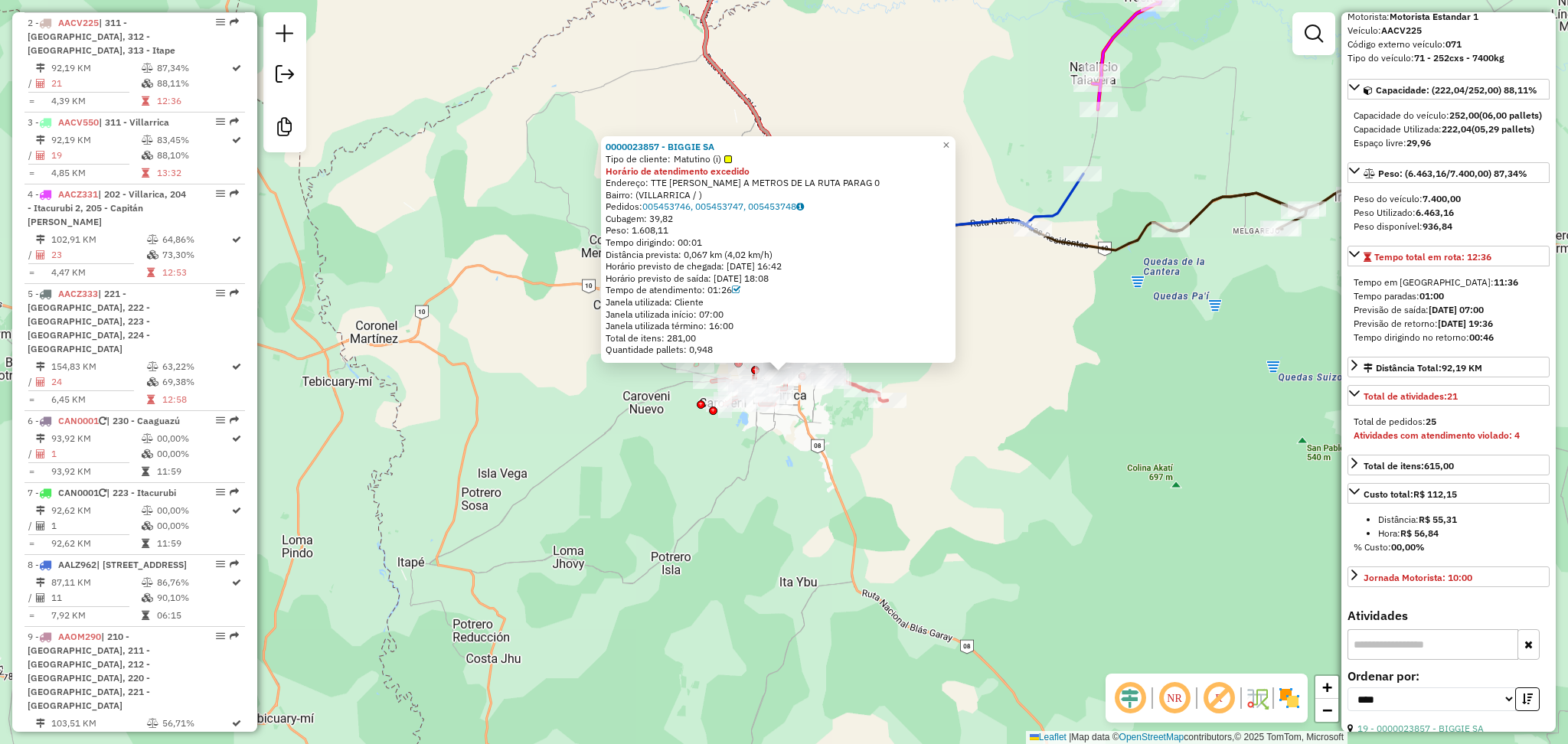
drag, startPoint x: 761, startPoint y: 297, endPoint x: 692, endPoint y: 284, distance: 70.2
click at [692, 284] on div "0000023857 - BIGGIE SA Tipo de cliente: Matutino (i) Horário de atendimento exc…" at bounding box center [778, 248] width 345 height 215
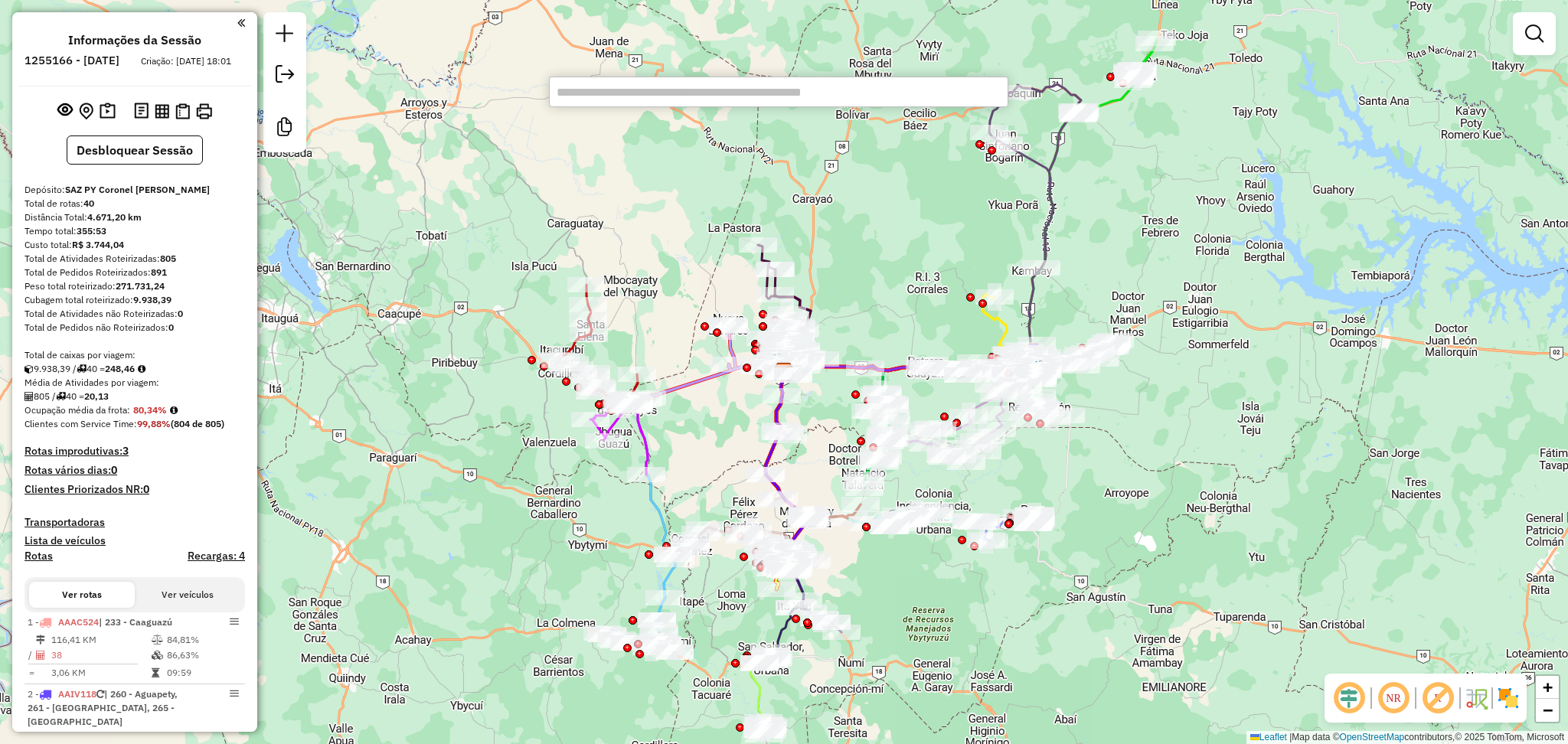
paste input "**********"
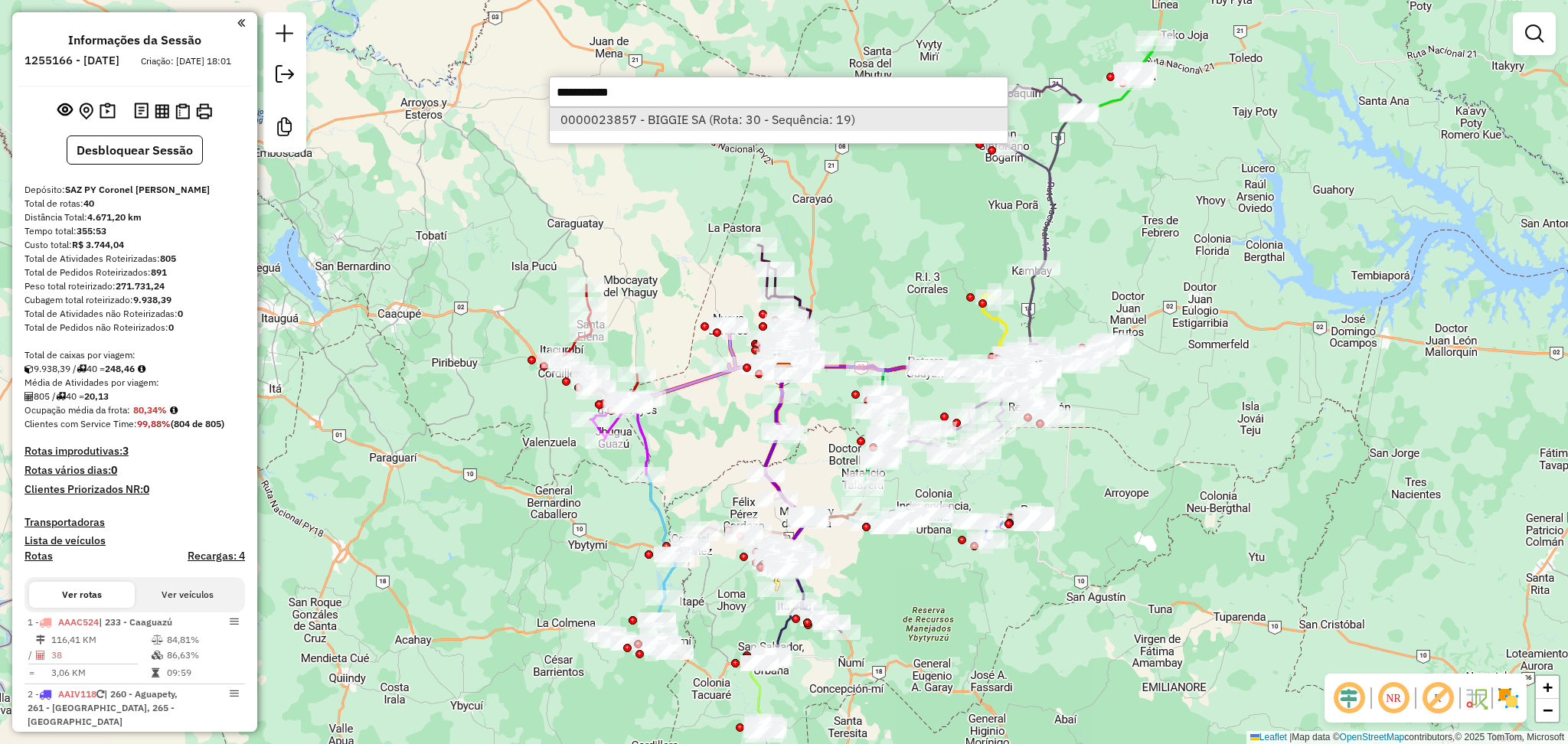
type input "**********"
click at [671, 125] on li "0000023857 - BIGGIE SA (Rota: 30 - Sequência: 19)" at bounding box center [778, 119] width 458 height 23
select select "**********"
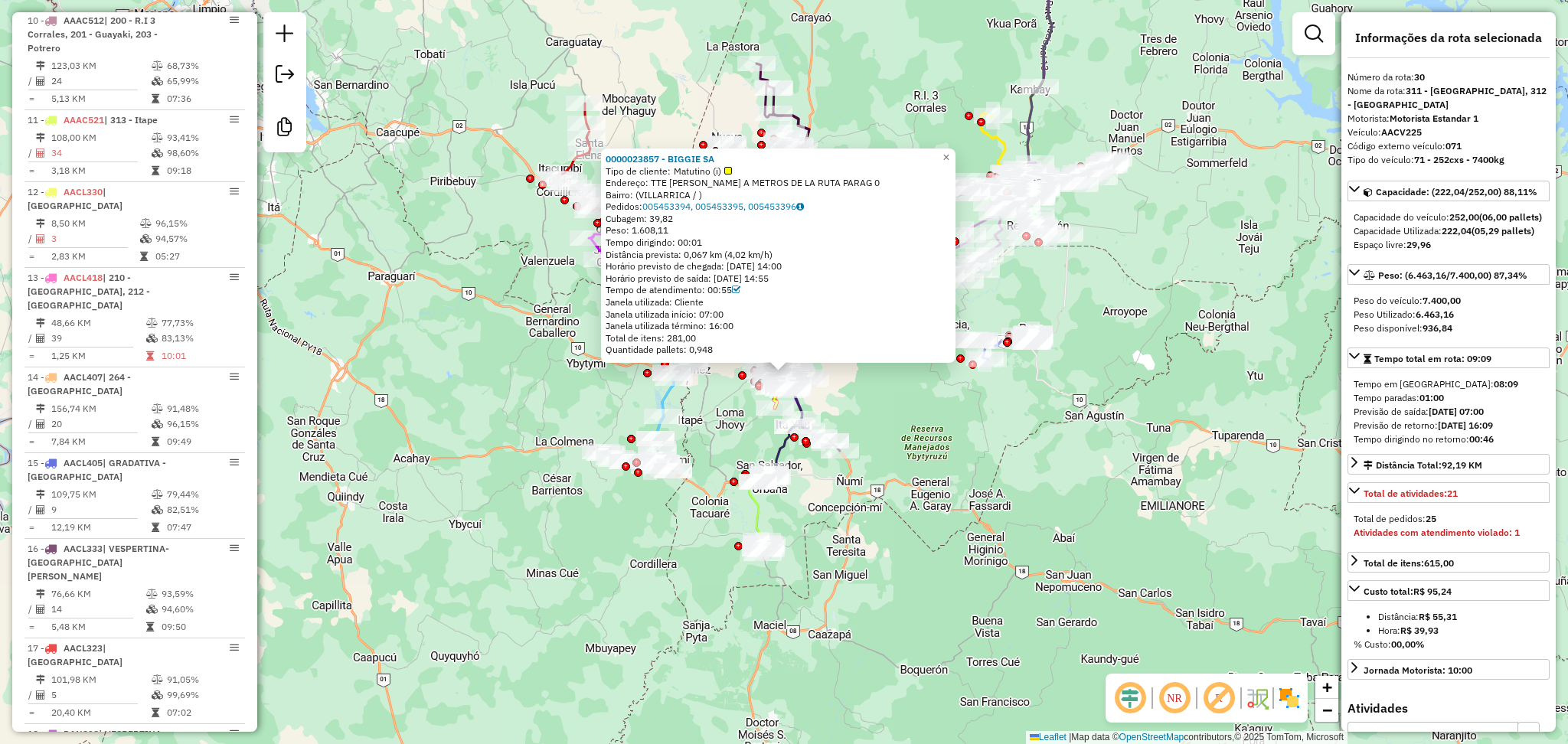
scroll to position [3019, 0]
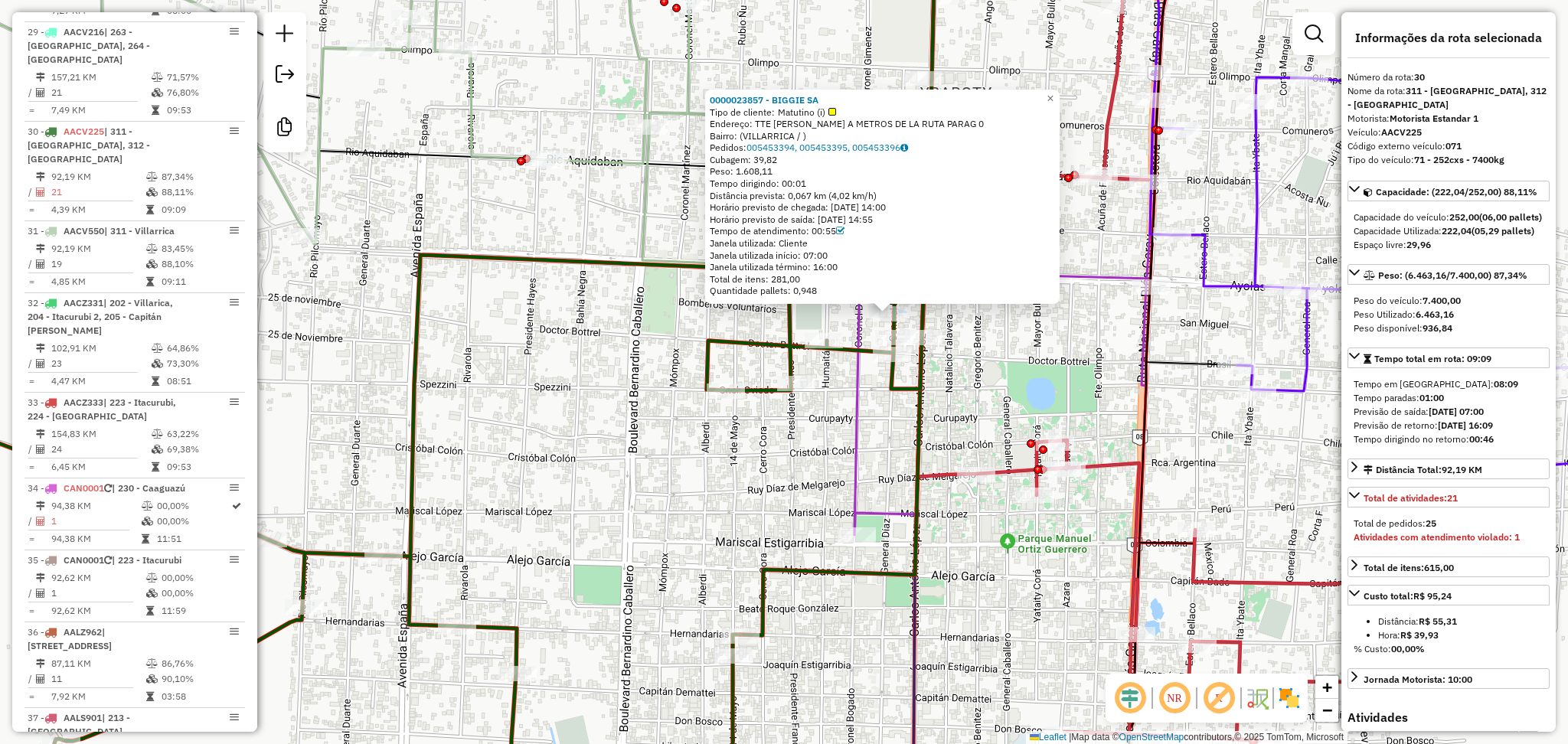
click at [852, 353] on icon at bounding box center [383, 538] width 1081 height 565
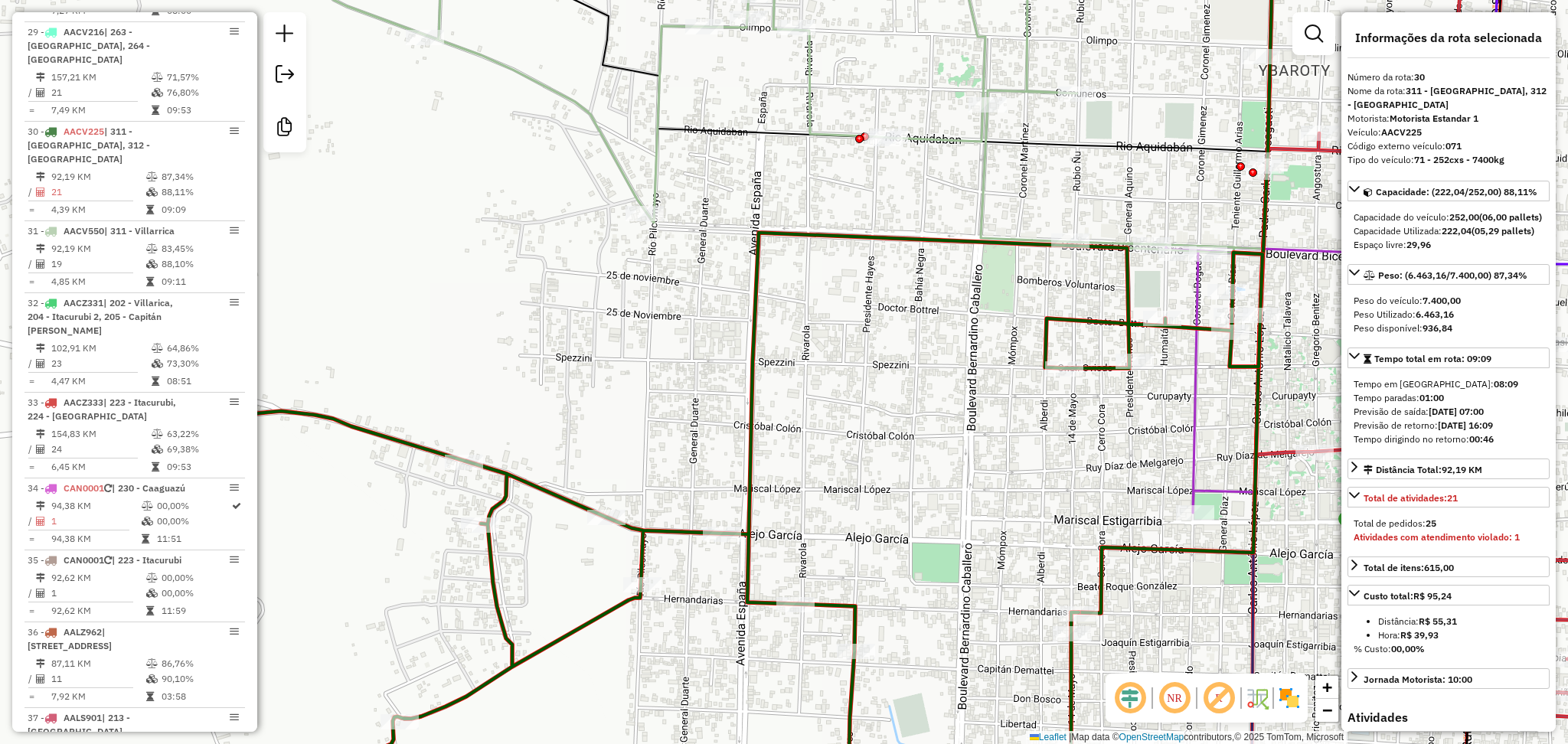
click at [1128, 279] on icon at bounding box center [666, 515] width 1193 height 566
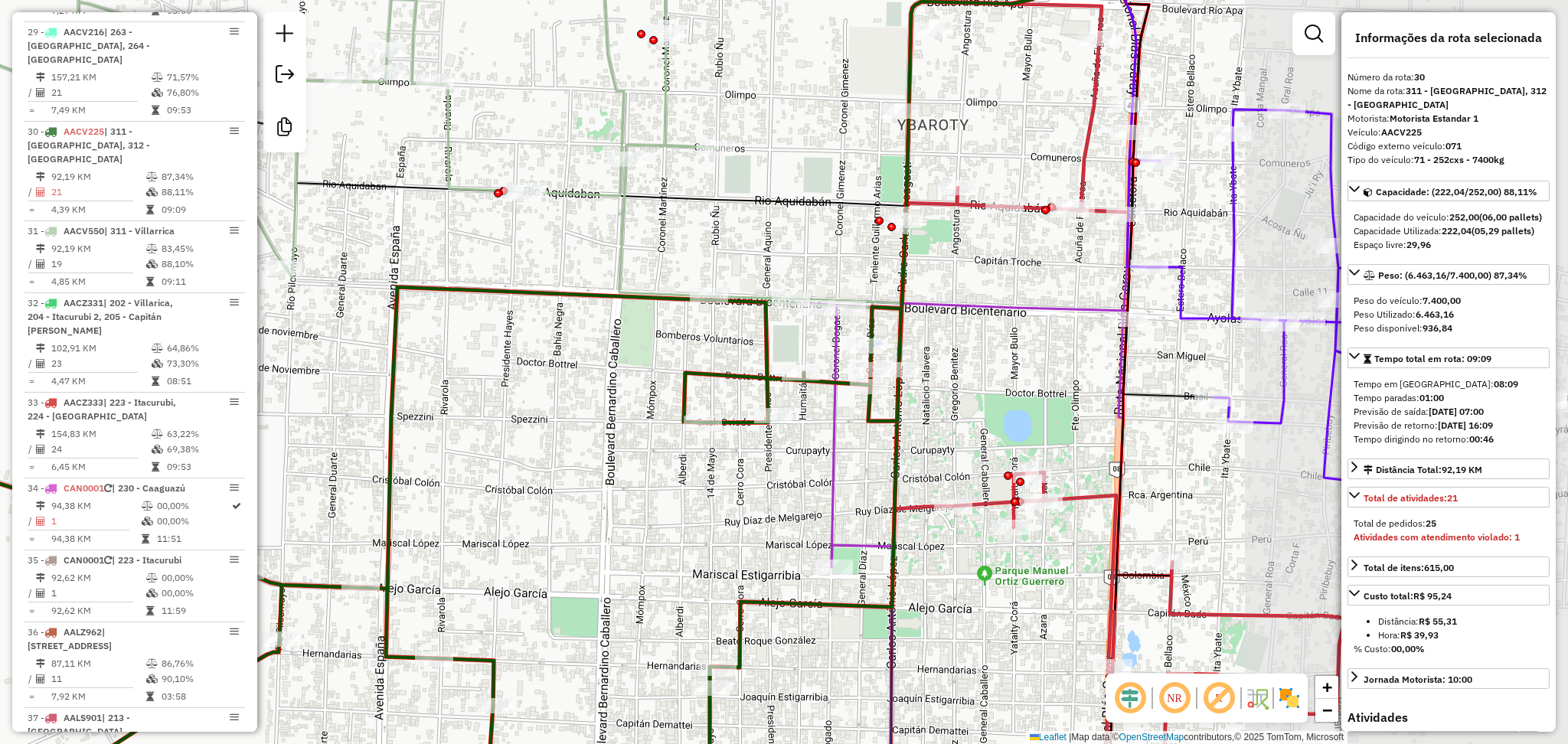
drag, startPoint x: 864, startPoint y: 401, endPoint x: 503, endPoint y: 456, distance: 365.2
click at [503, 456] on div "Janela de atendimento Grade de atendimento Capacidade Transportadoras Veículos …" at bounding box center [784, 372] width 1568 height 744
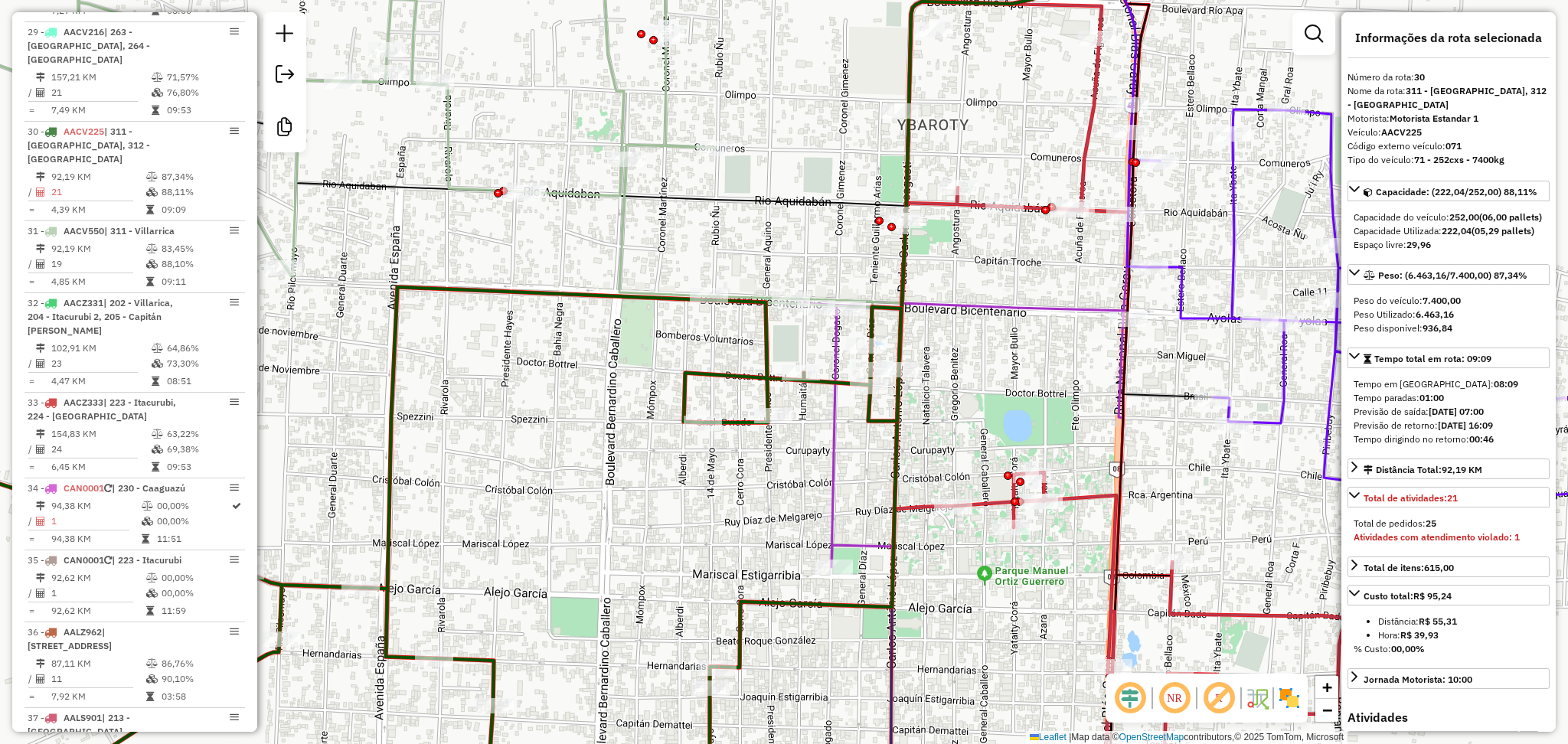
click at [1507, 383] on div "Tempo total em rota: 09:09 Tempo em rota: 08:09 Tempo paradas: 01:00 Previsão d…" at bounding box center [1448, 400] width 202 height 105
click at [1486, 365] on span "Tempo total em rota: 09:09" at bounding box center [1433, 358] width 118 height 11
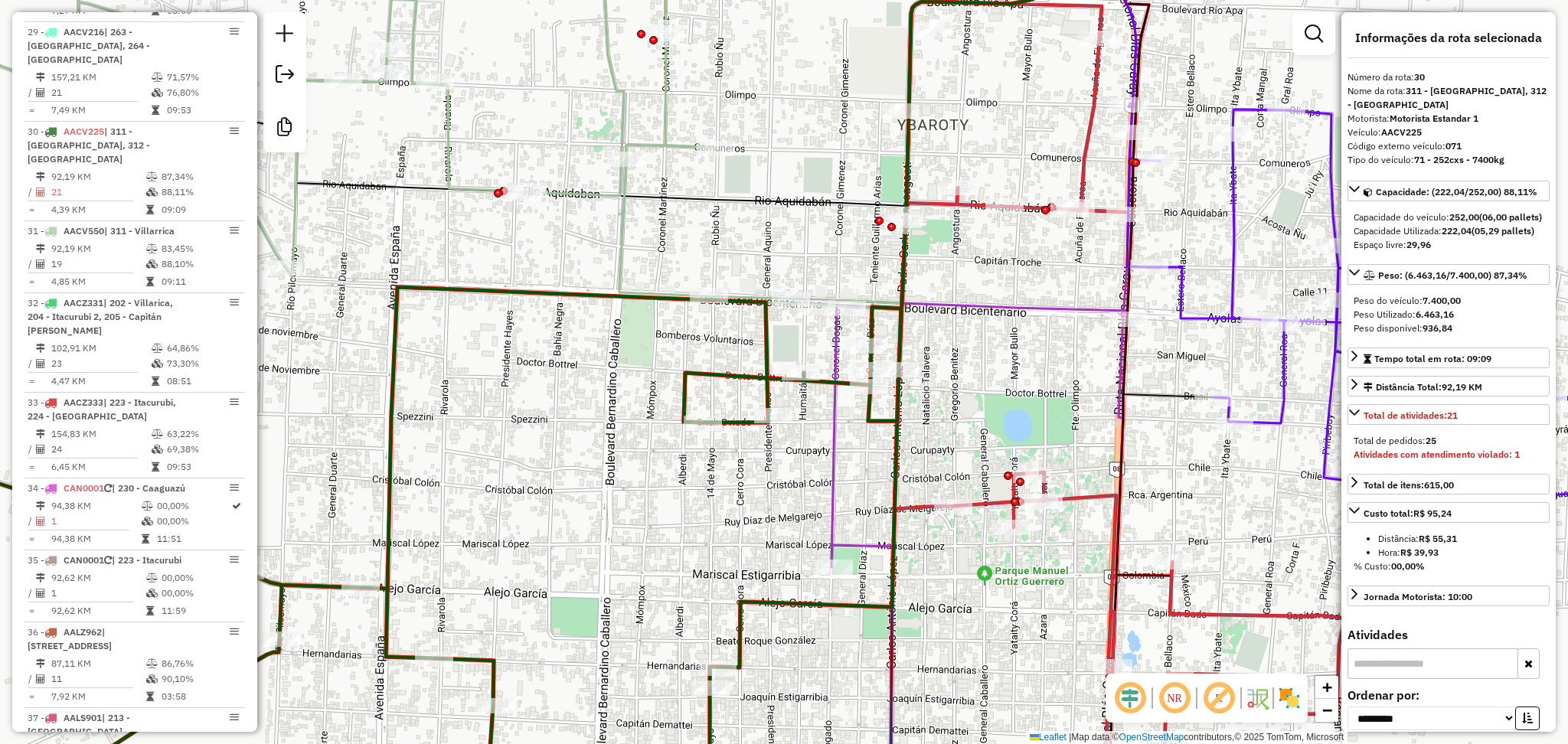
click at [770, 344] on icon at bounding box center [372, 554] width 1058 height 533
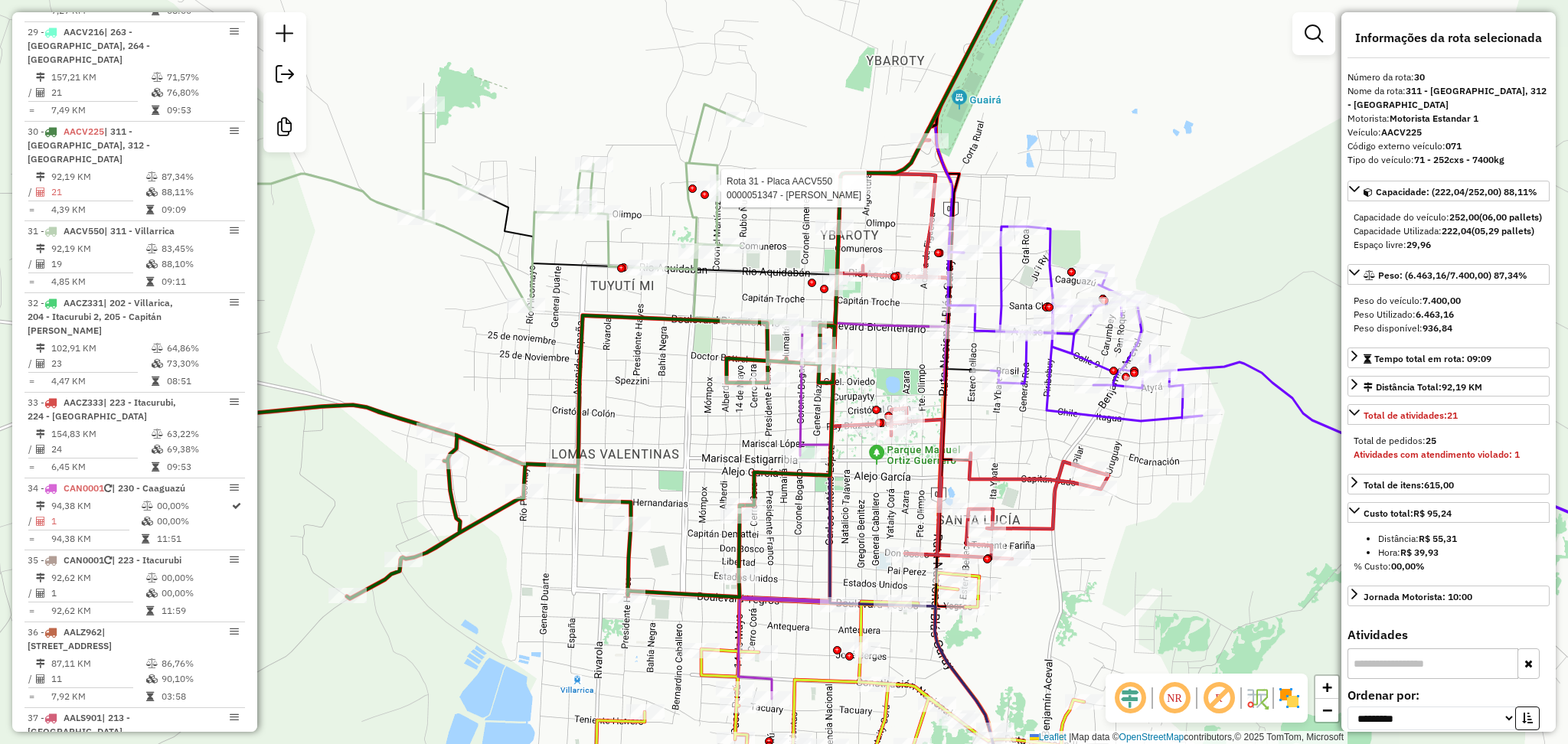
click at [691, 193] on div at bounding box center [692, 188] width 8 height 8
click at [573, 382] on icon at bounding box center [537, 457] width 596 height 283
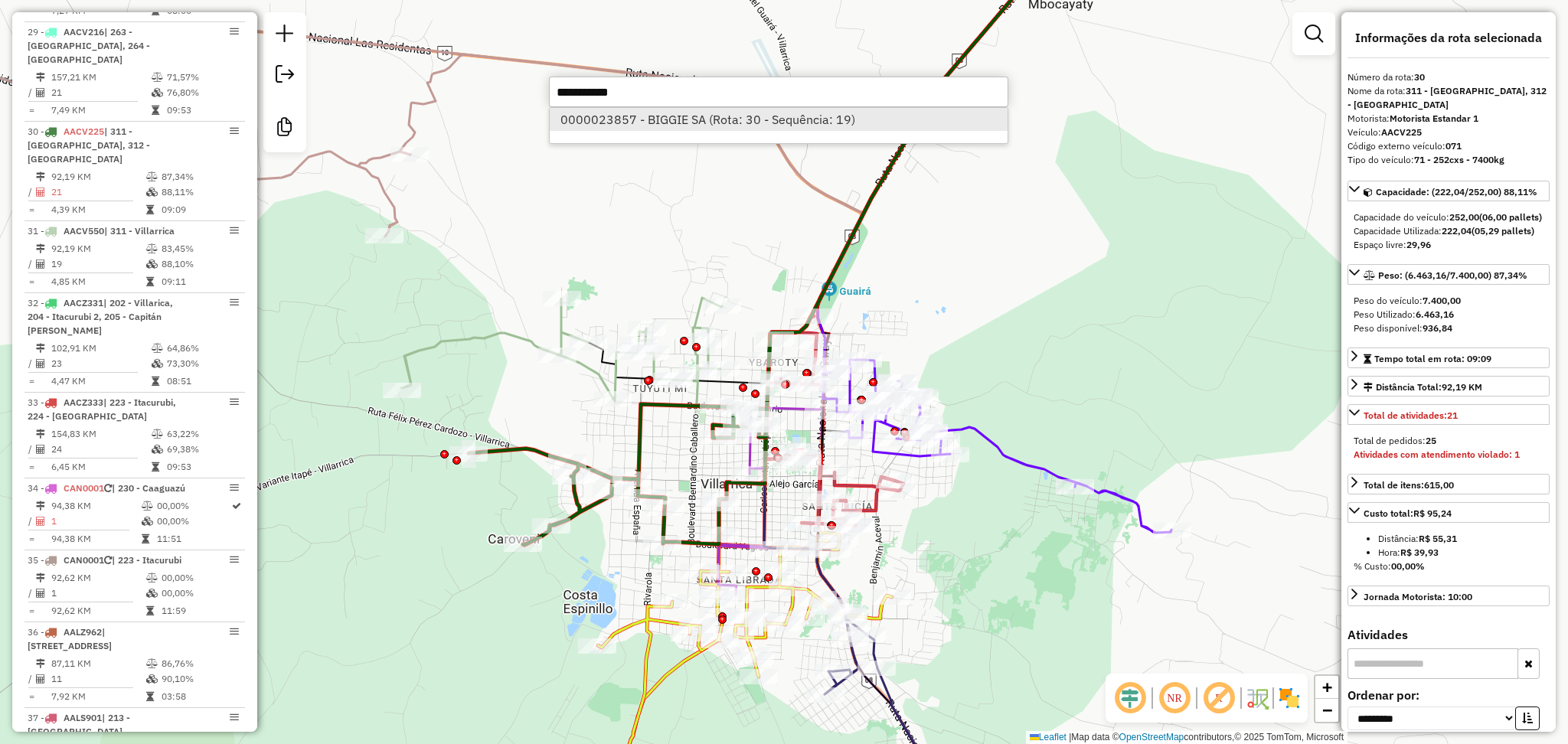
type input "**********"
click at [681, 120] on li "0000023857 - BIGGIE SA (Rota: 30 - Sequência: 19)" at bounding box center [778, 119] width 458 height 23
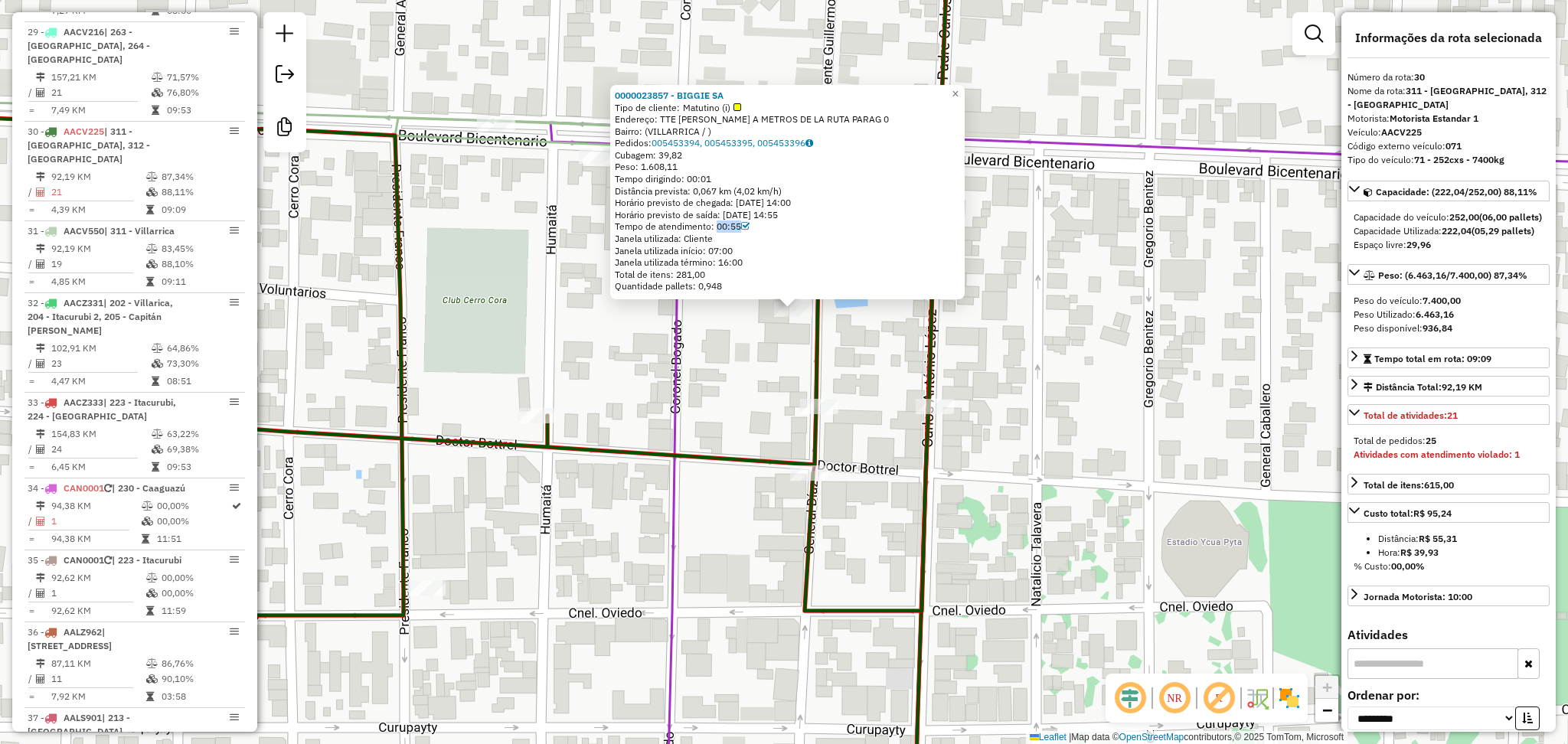
drag, startPoint x: 754, startPoint y: 231, endPoint x: 718, endPoint y: 225, distance: 36.5
click at [718, 225] on div "Tempo de atendimento: 00:55" at bounding box center [787, 226] width 345 height 12
click at [699, 360] on div "0000023857 - BIGGIE SA Tipo de cliente: Matutino (i) Endereço: TTE GUILLERMO AR…" at bounding box center [784, 372] width 1568 height 744
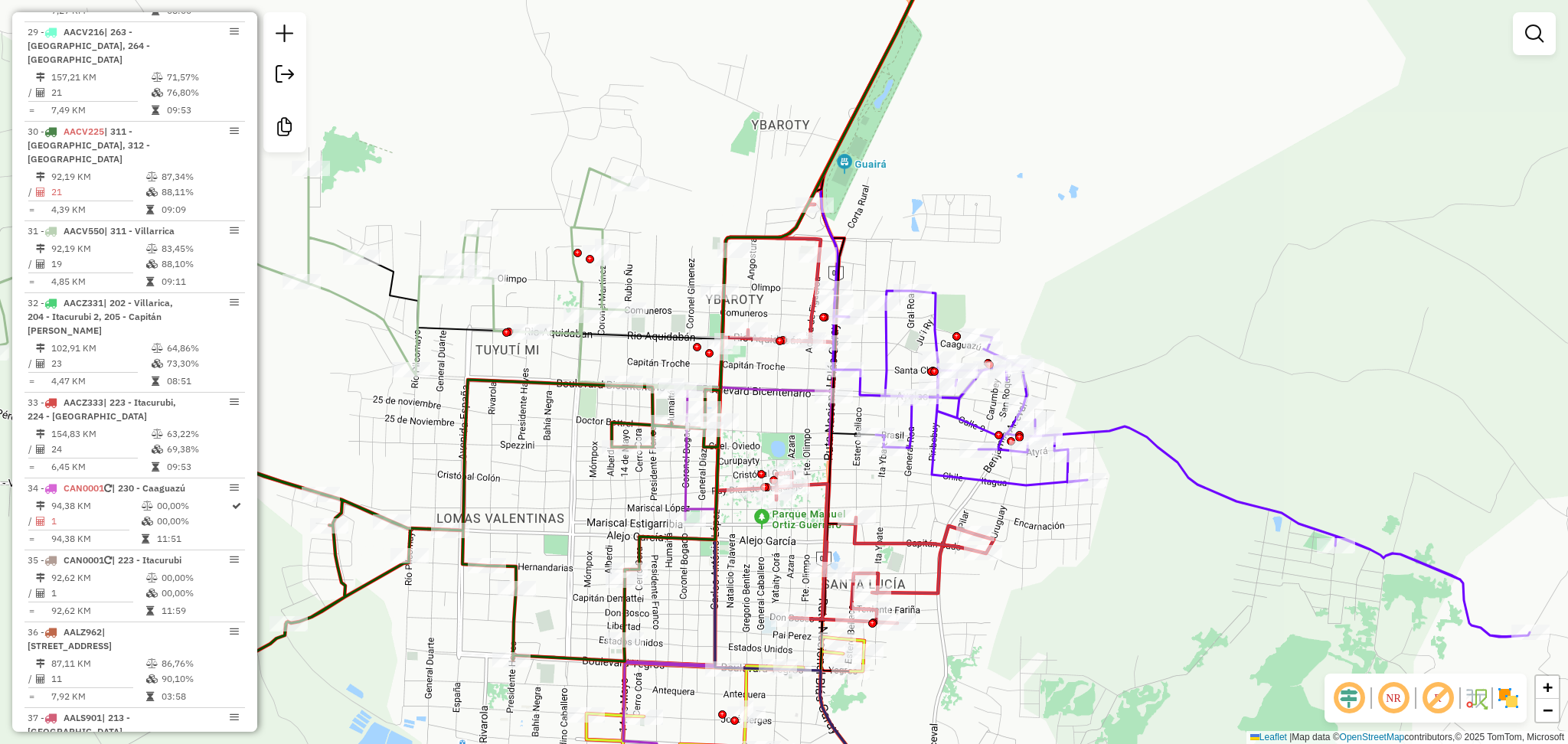
click at [643, 542] on icon at bounding box center [790, 248] width 324 height 644
select select "**********"
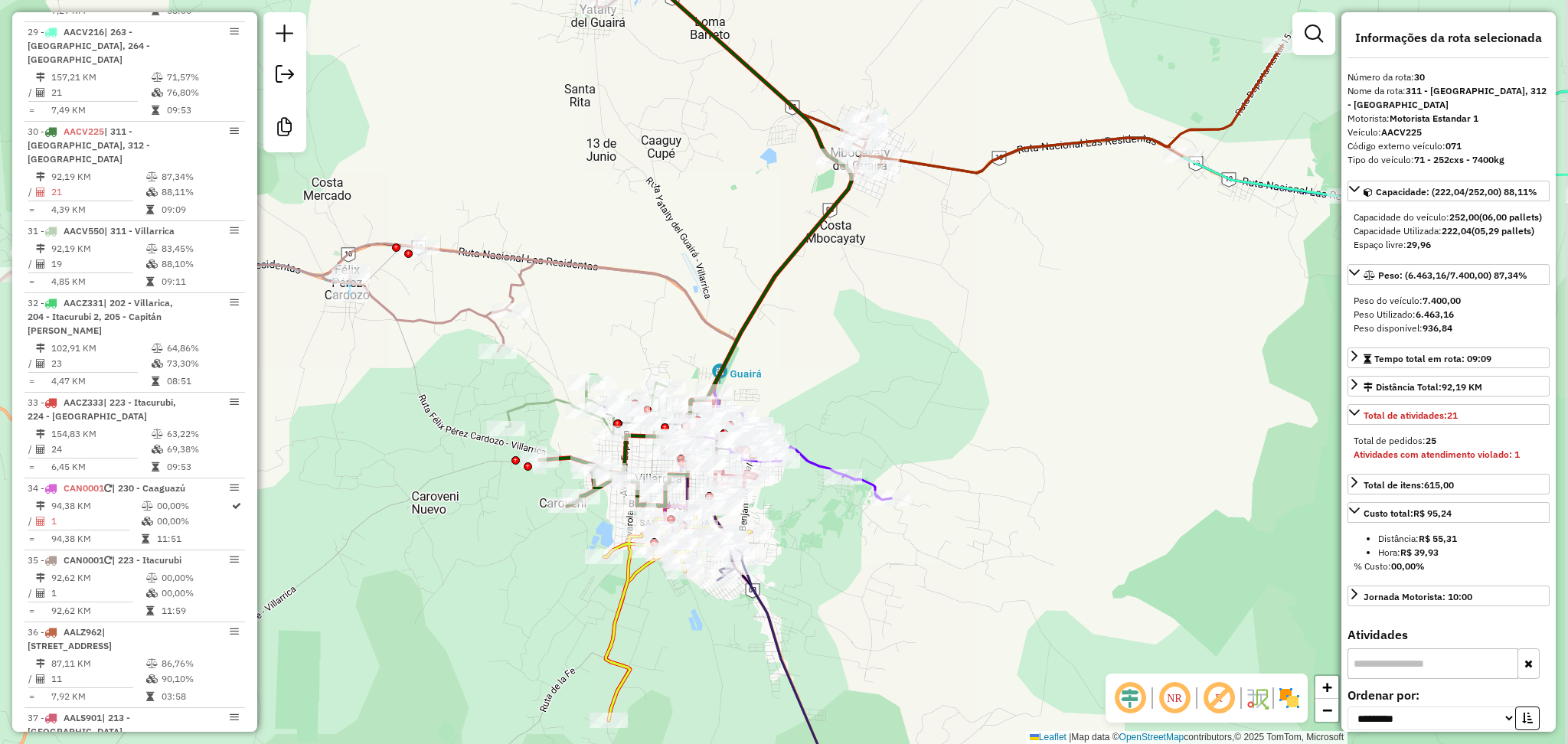
drag, startPoint x: 717, startPoint y: 674, endPoint x: 672, endPoint y: 630, distance: 62.9
click at [672, 630] on div "Janela de atendimento Grade de atendimento Capacidade Transportadoras Veículos …" at bounding box center [784, 372] width 1568 height 744
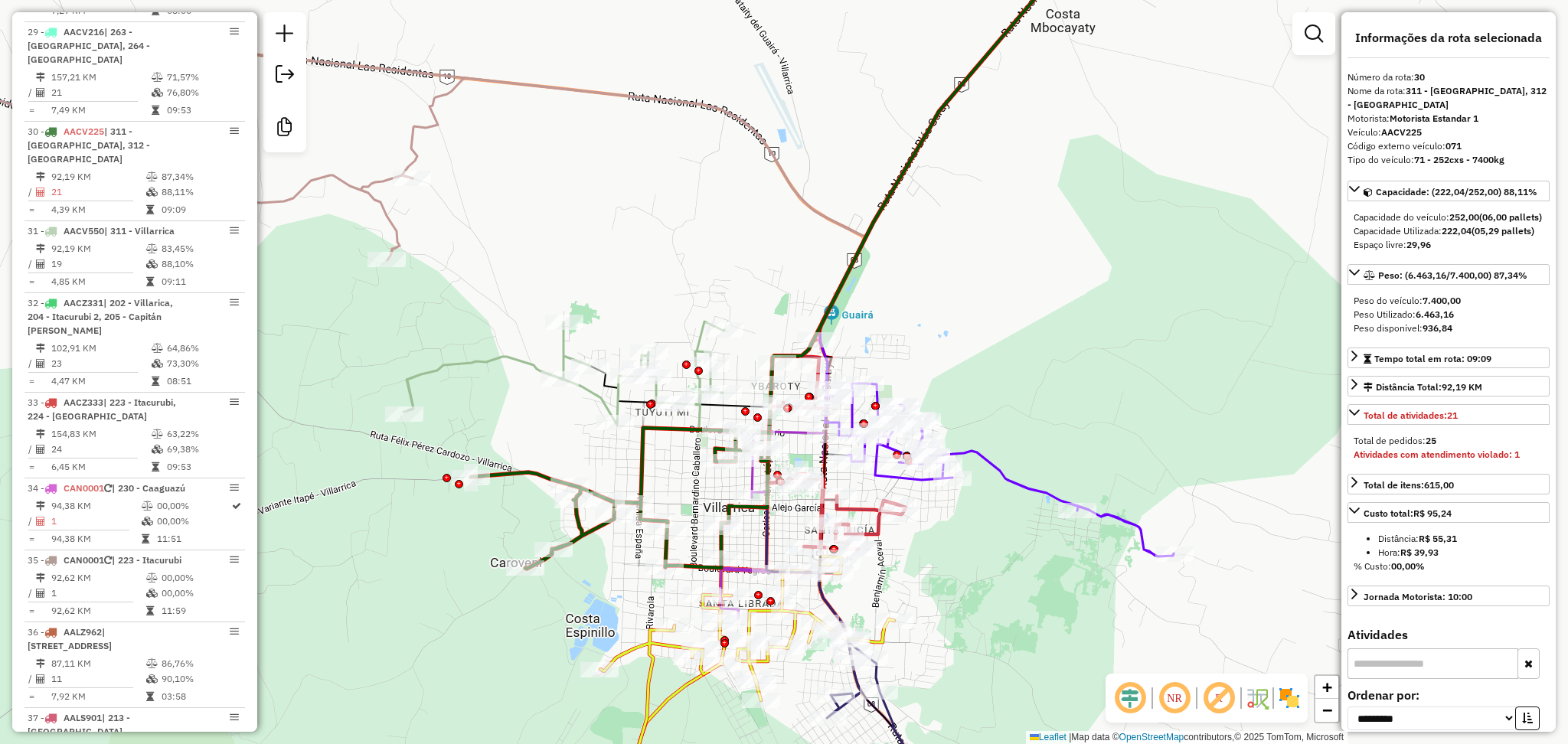
click at [650, 487] on icon at bounding box center [620, 498] width 299 height 141
paste input "**********"
type input "**********"
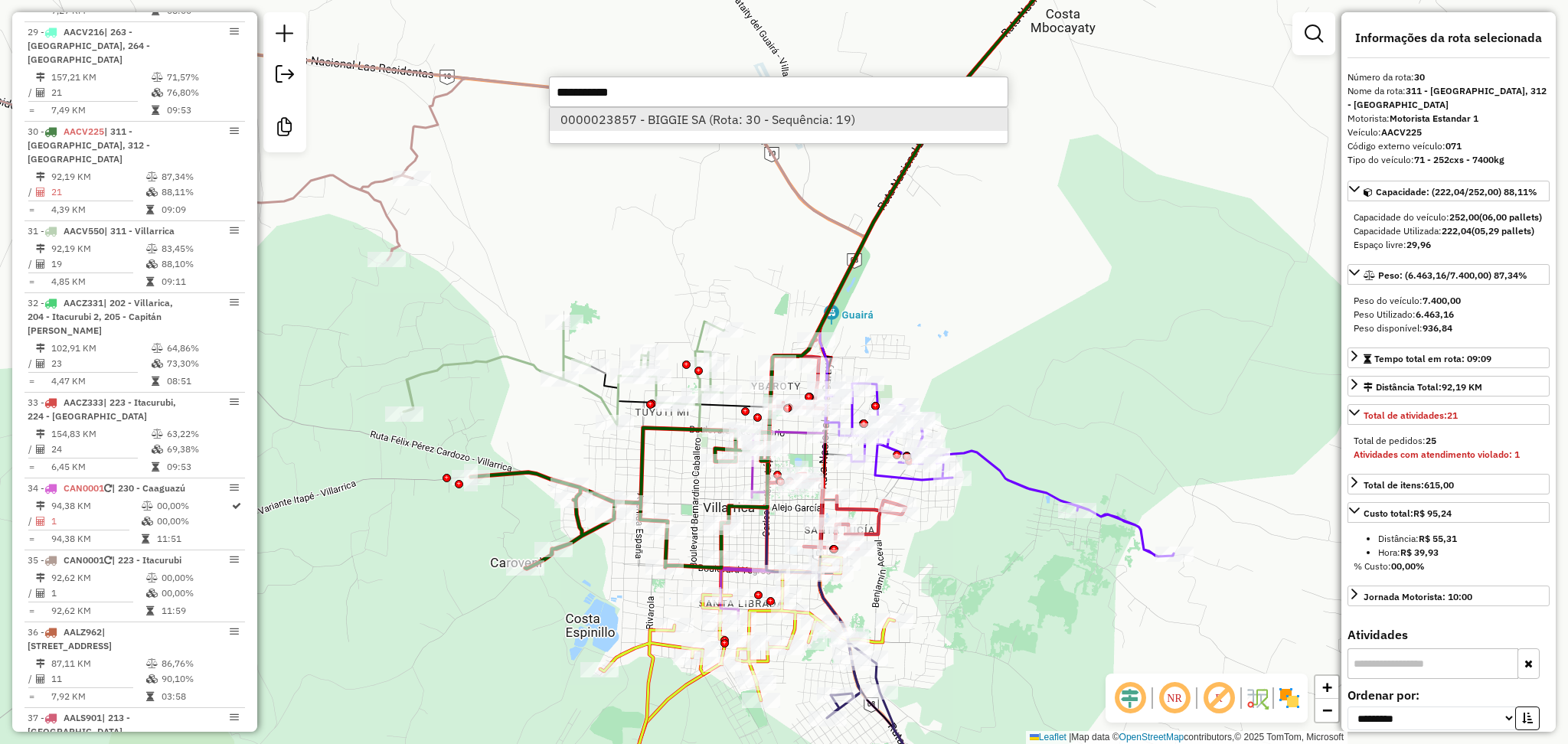
click at [664, 117] on li "0000023857 - BIGGIE SA (Rota: 30 - Sequência: 19)" at bounding box center [778, 119] width 458 height 23
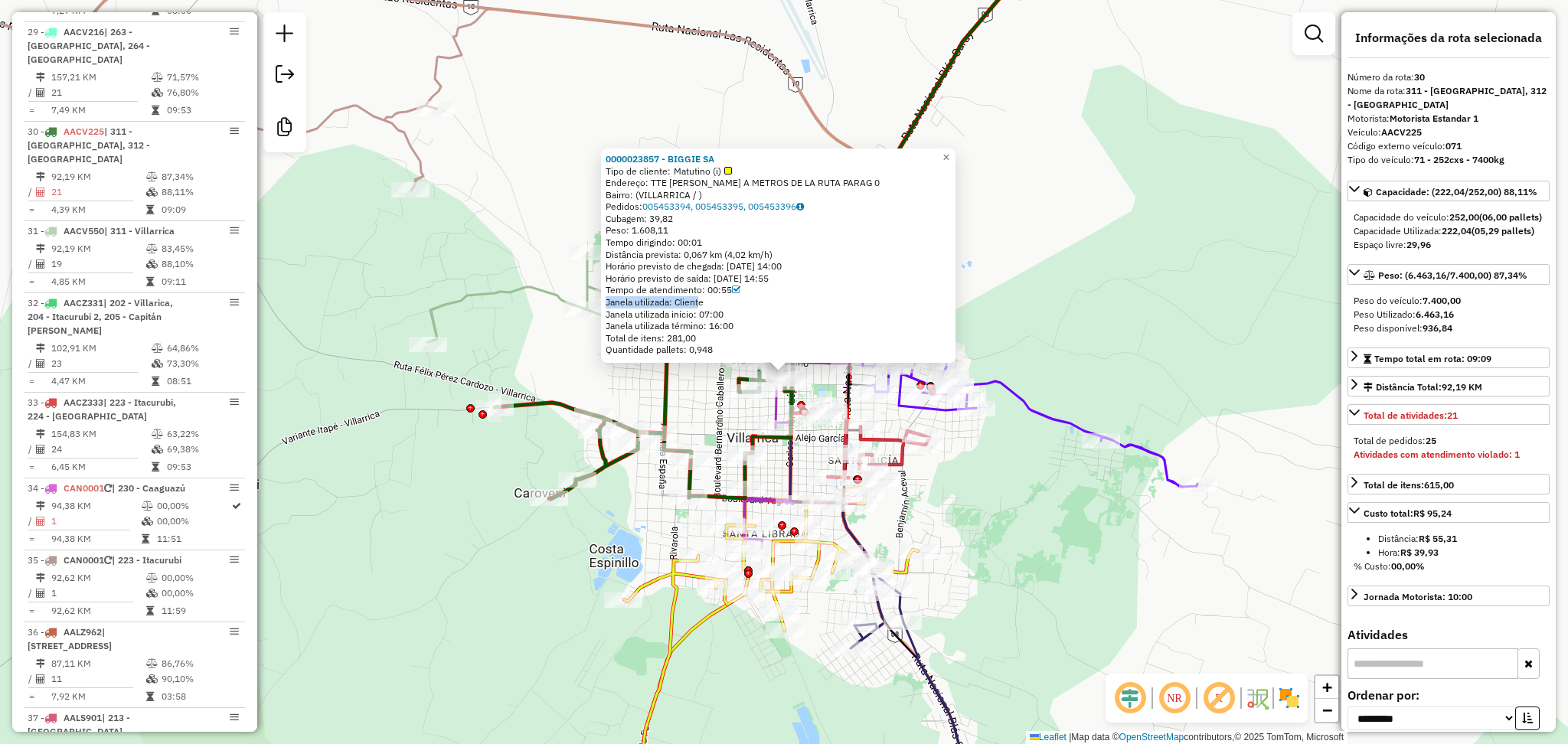
drag, startPoint x: 699, startPoint y: 296, endPoint x: 755, endPoint y: 287, distance: 56.7
click at [755, 287] on div "0000023857 - BIGGIE SA Tipo de cliente: Matutino (i) Endereço: TTE GUILLERMO AR…" at bounding box center [778, 254] width 345 height 203
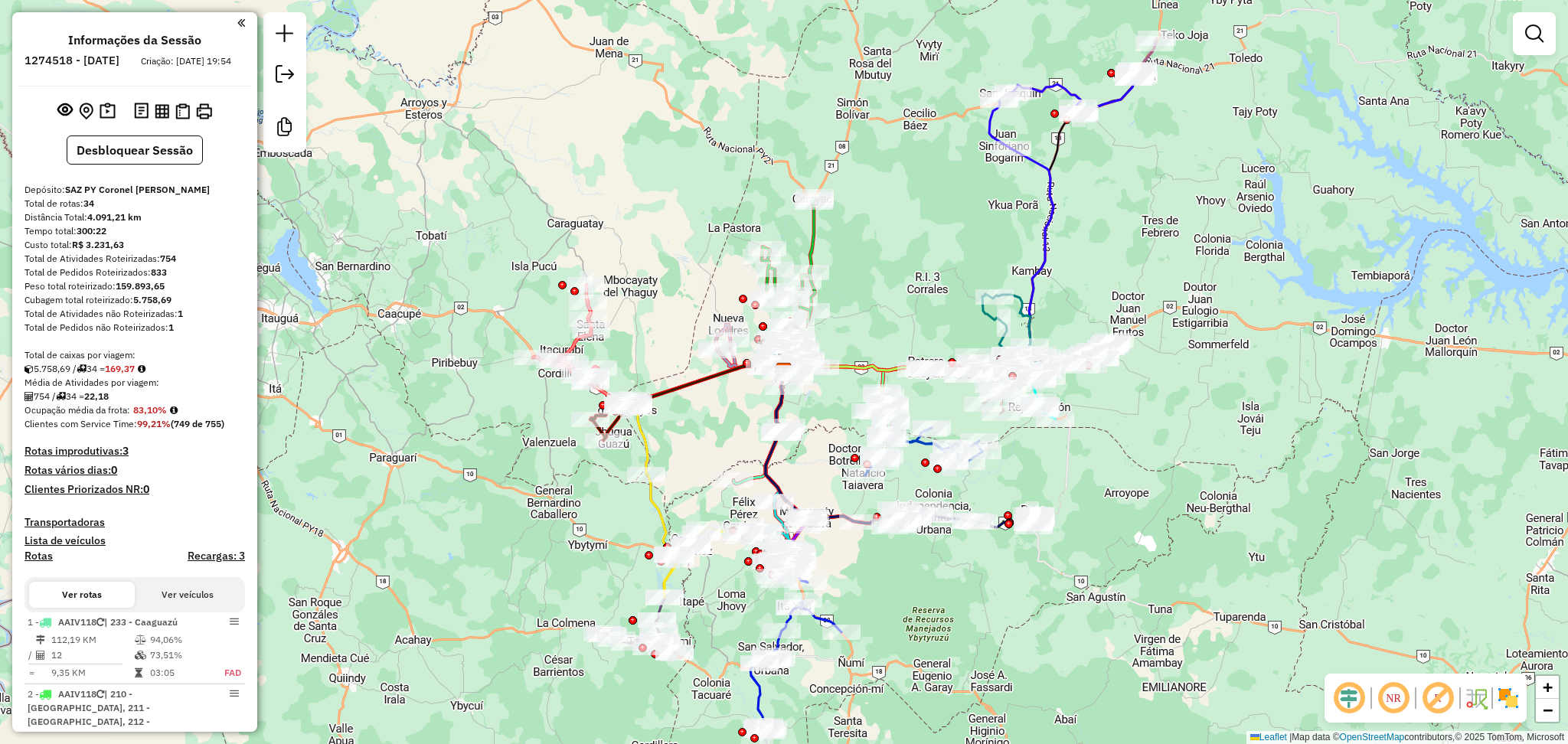
click at [1054, 211] on icon at bounding box center [918, 262] width 270 height 226
select select "**********"
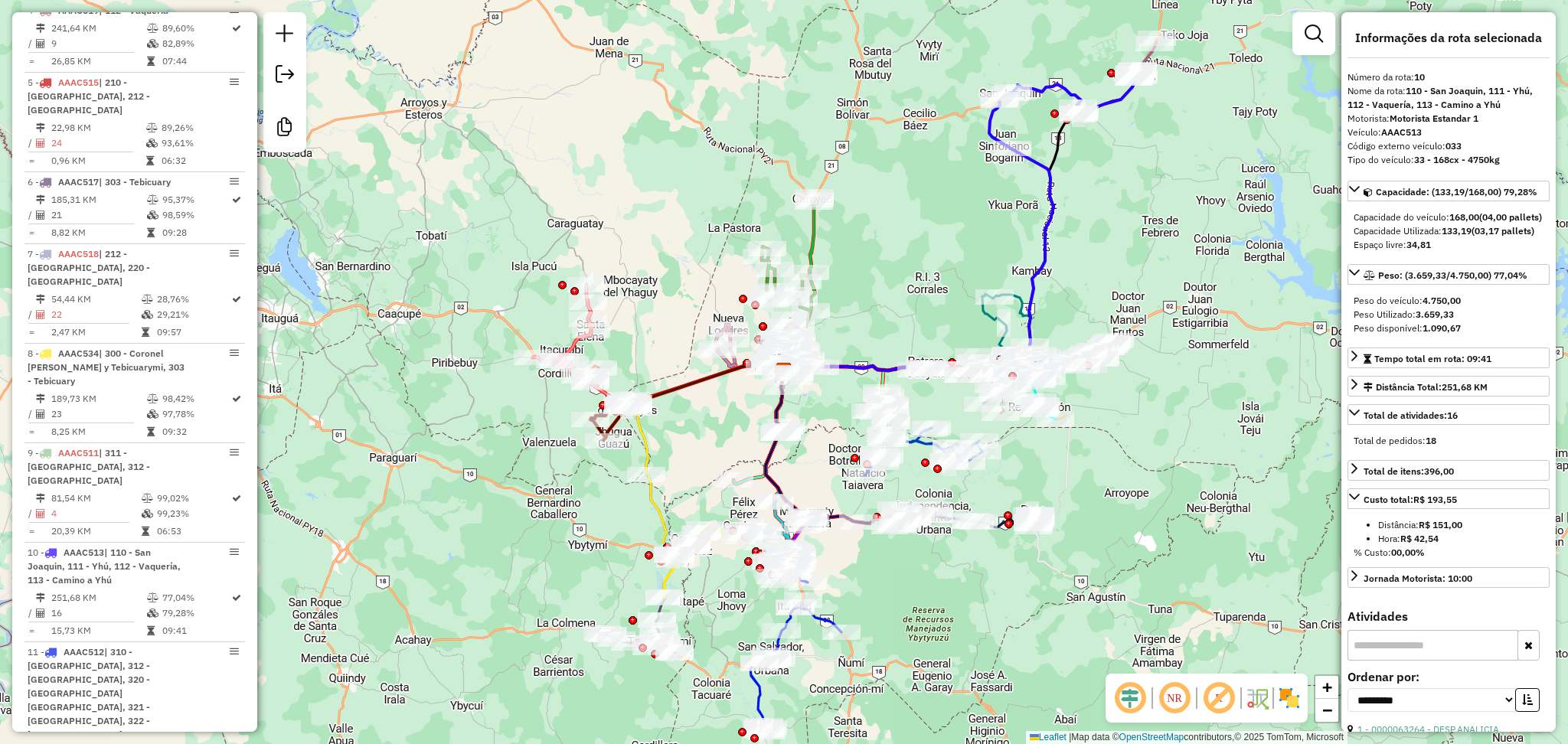
scroll to position [1400, 0]
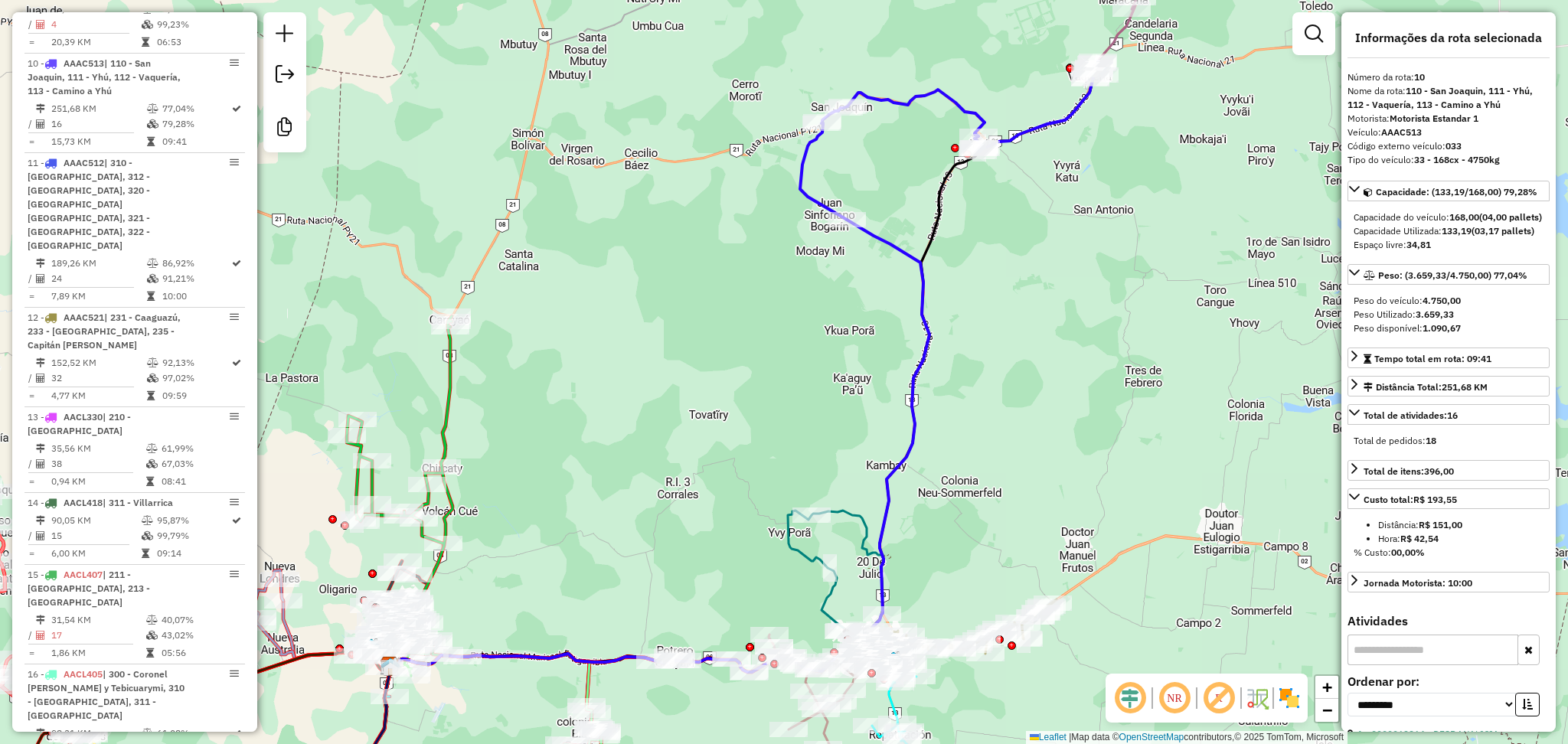
click at [1121, 31] on icon at bounding box center [1113, 38] width 47 height 81
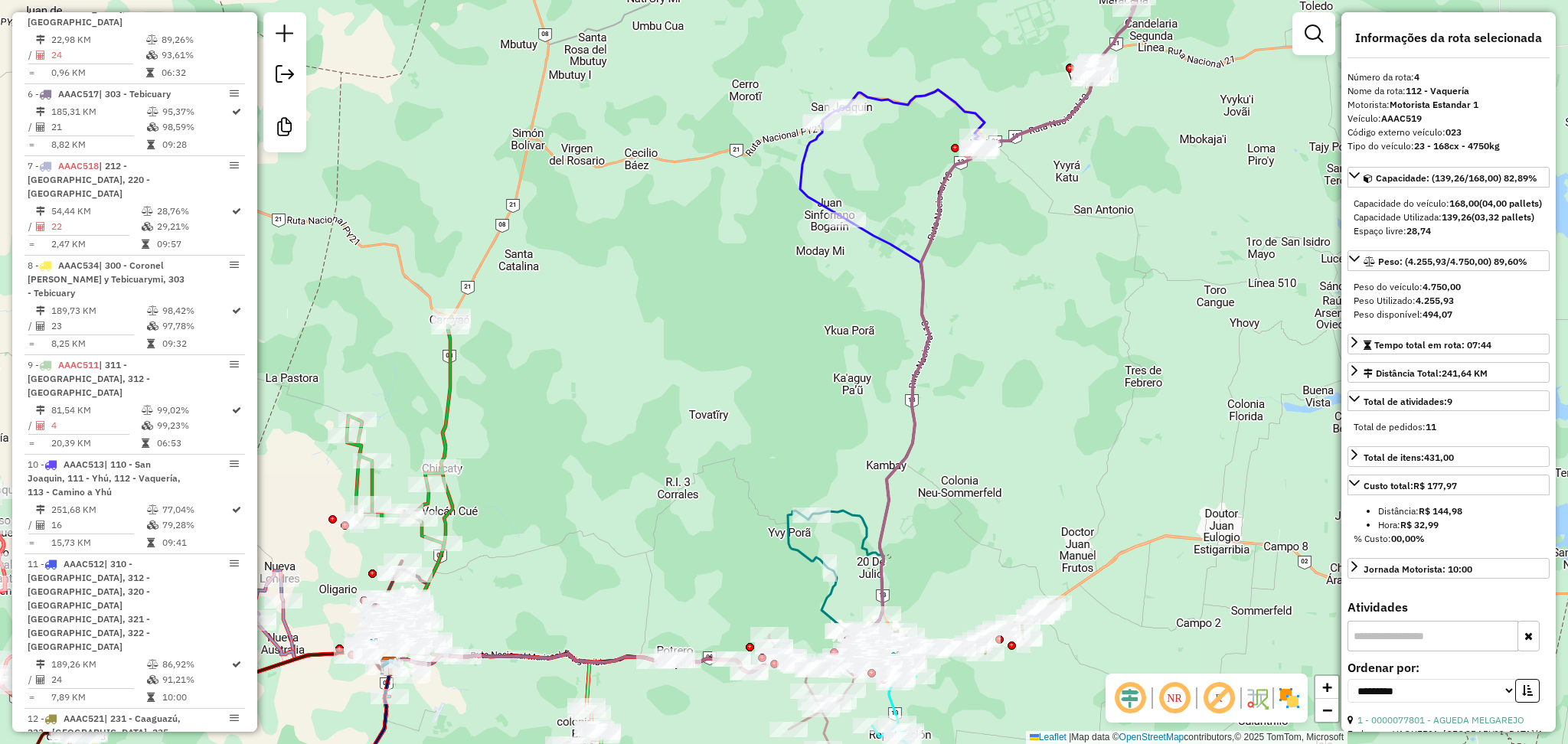
scroll to position [899, 0]
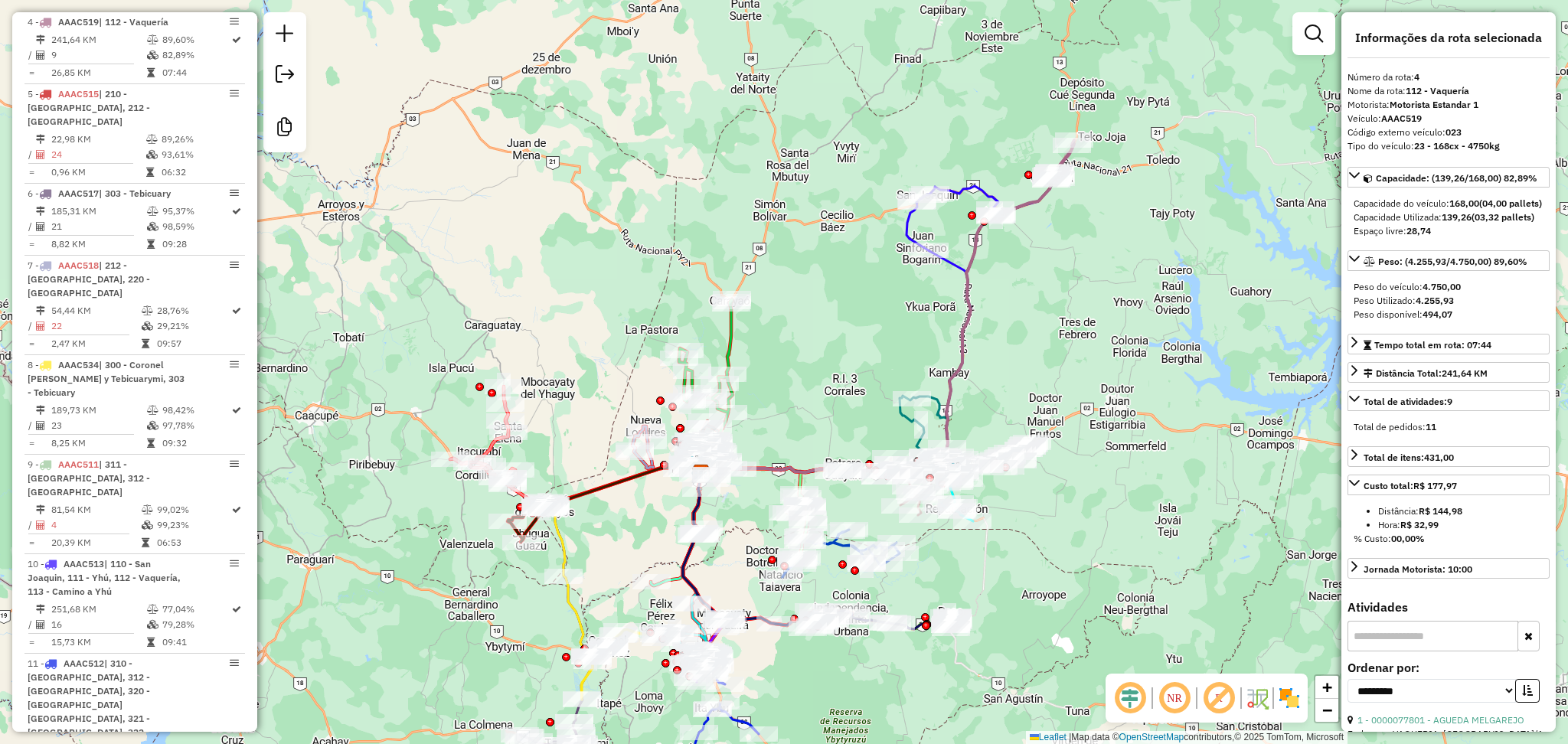
click at [349, 556] on div "Janela de atendimento Grade de atendimento Capacidade Transportadoras Veículos …" at bounding box center [784, 372] width 1568 height 744
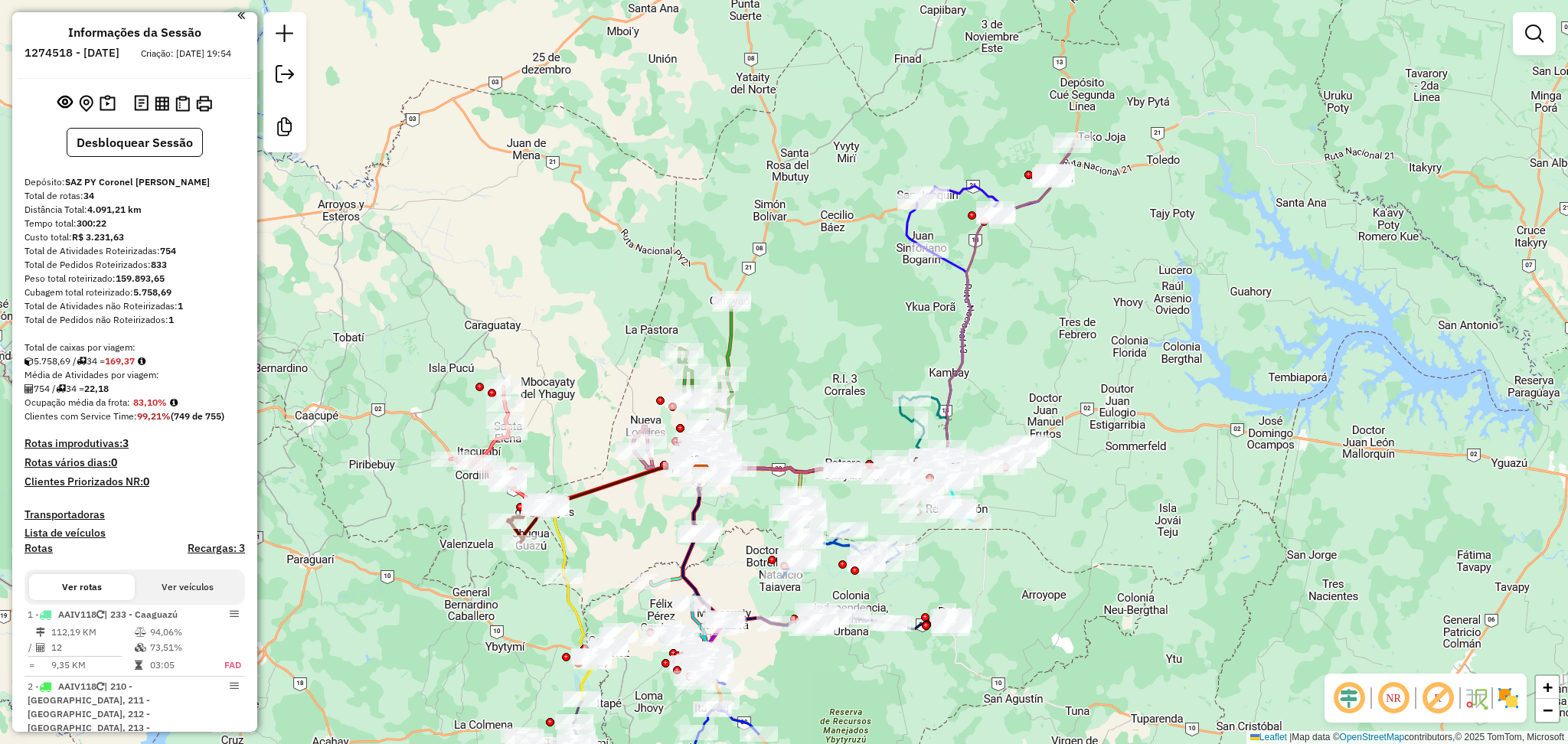
scroll to position [0, 0]
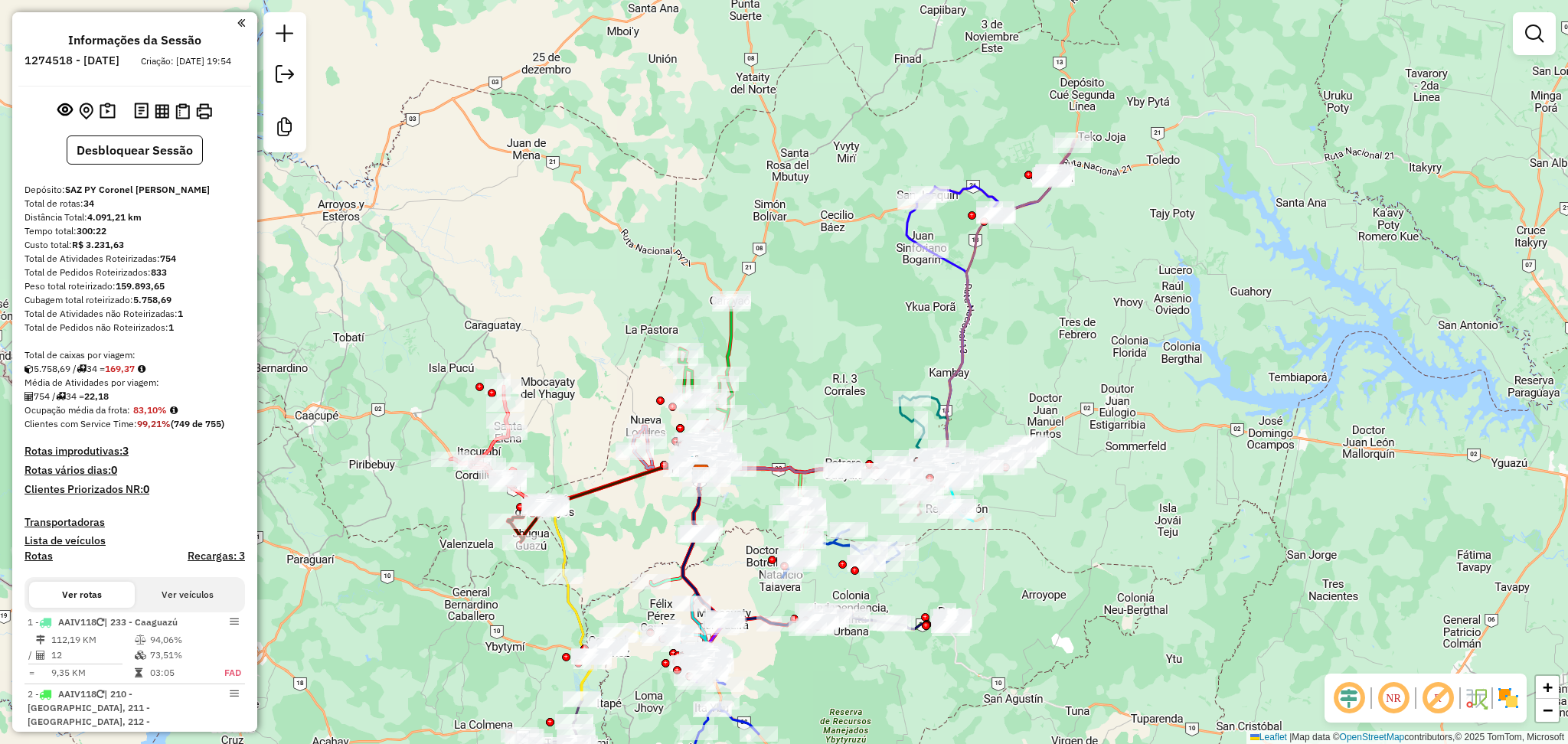
drag, startPoint x: 125, startPoint y: 56, endPoint x: 180, endPoint y: 55, distance: 55.0
click at [119, 55] on h6 "1274518 - 12/09/2025" at bounding box center [72, 60] width 95 height 14
click at [957, 186] on icon at bounding box center [980, 211] width 149 height 80
select select "**********"
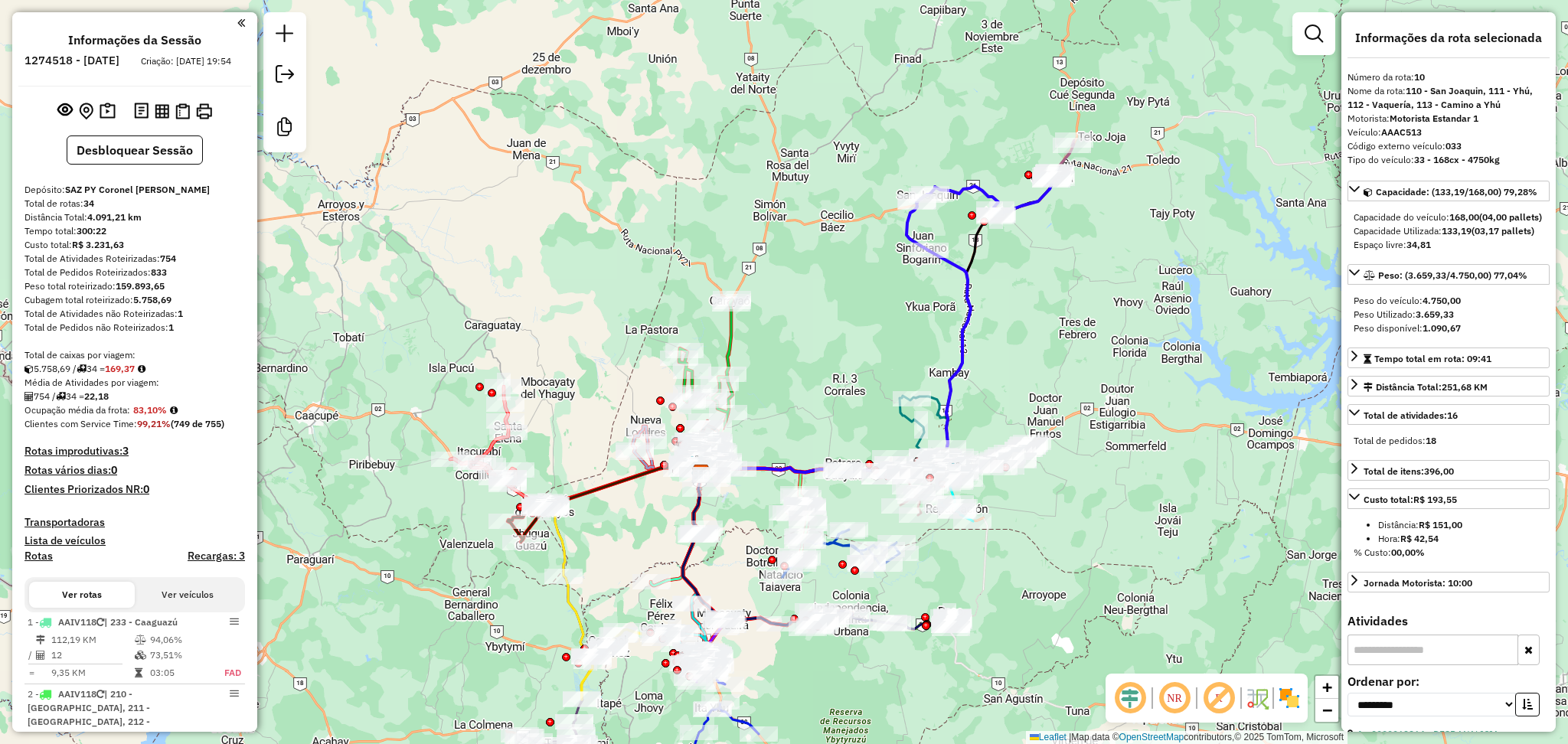
click at [959, 267] on icon at bounding box center [836, 364] width 270 height 226
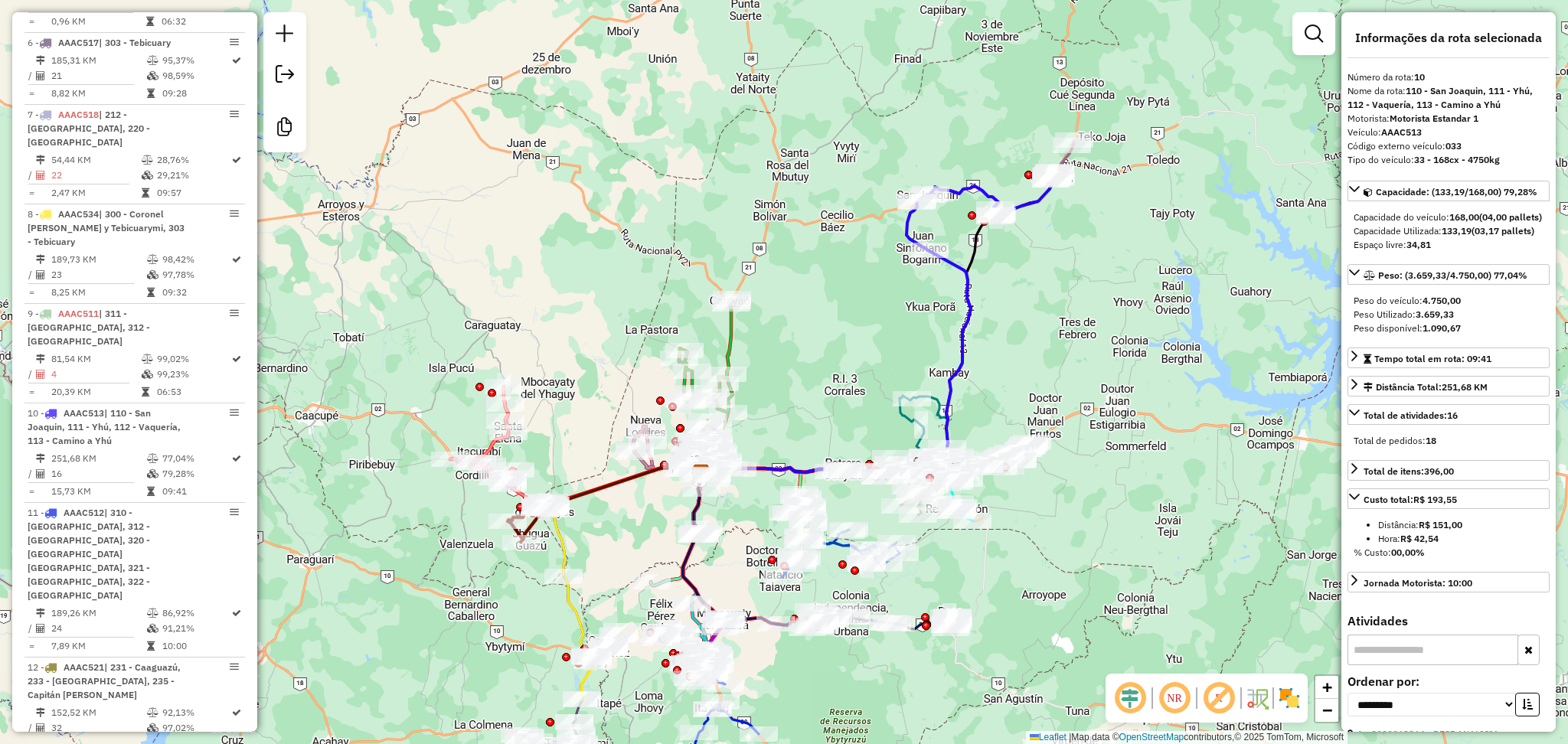
scroll to position [1400, 0]
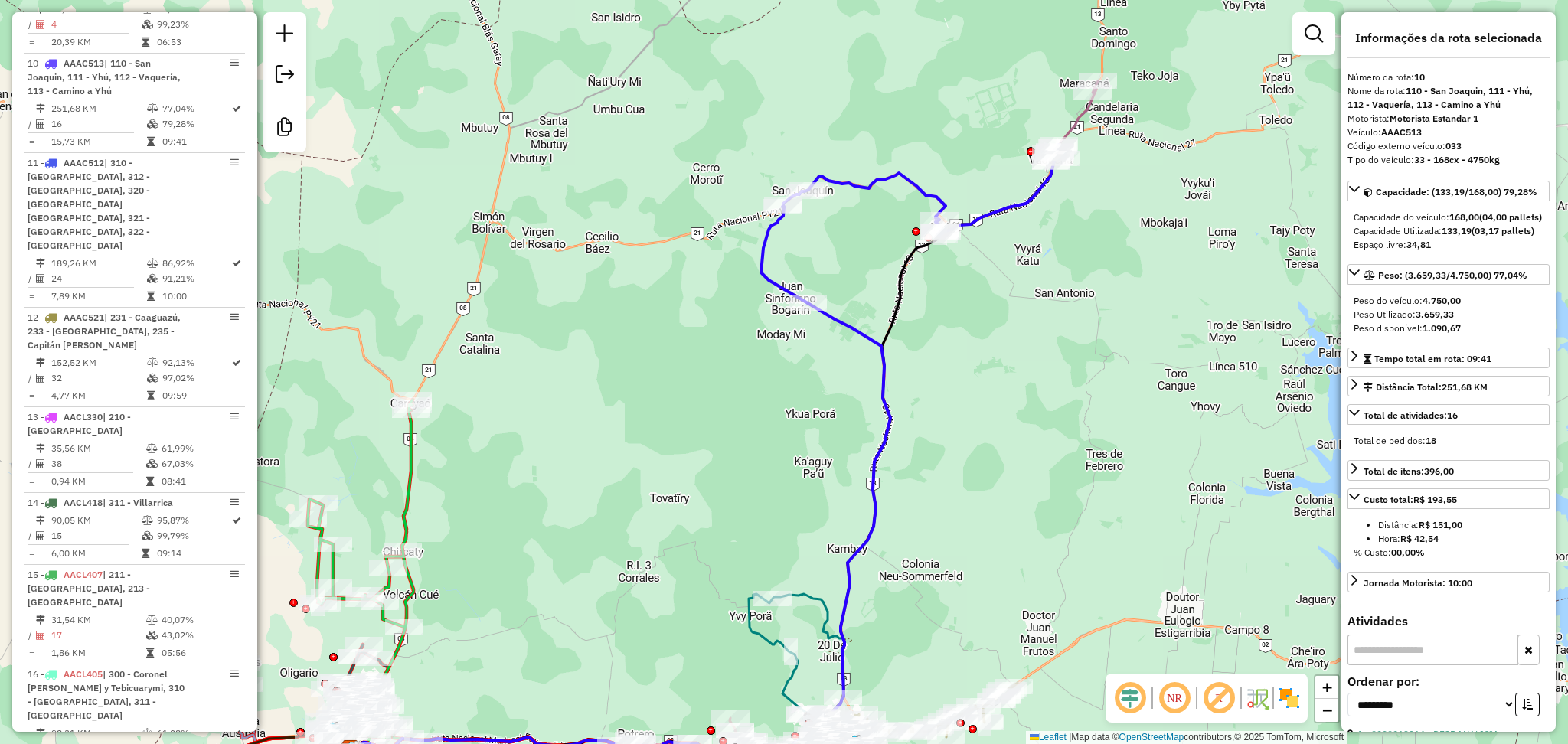
click at [1080, 126] on icon at bounding box center [1075, 122] width 47 height 81
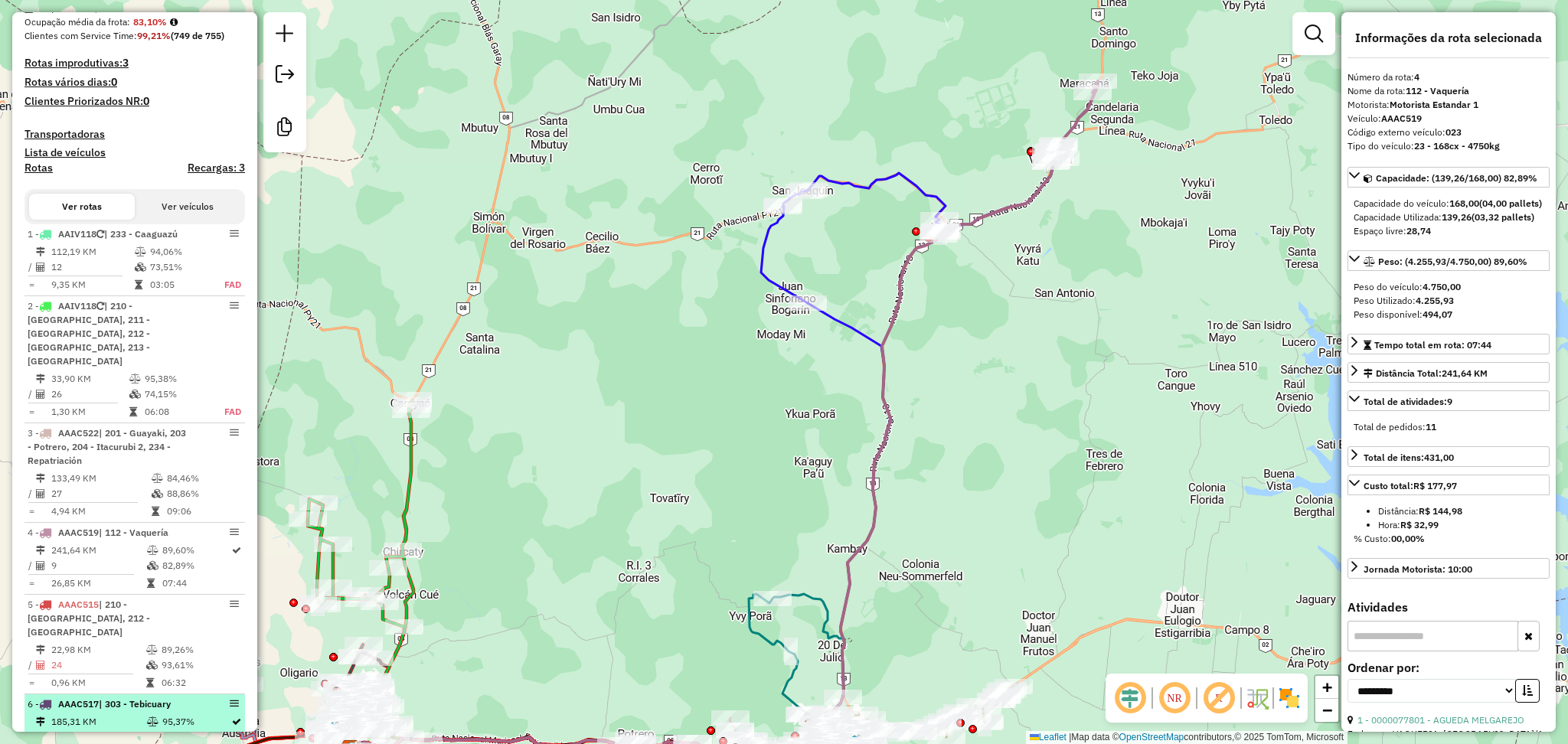
scroll to position [0, 0]
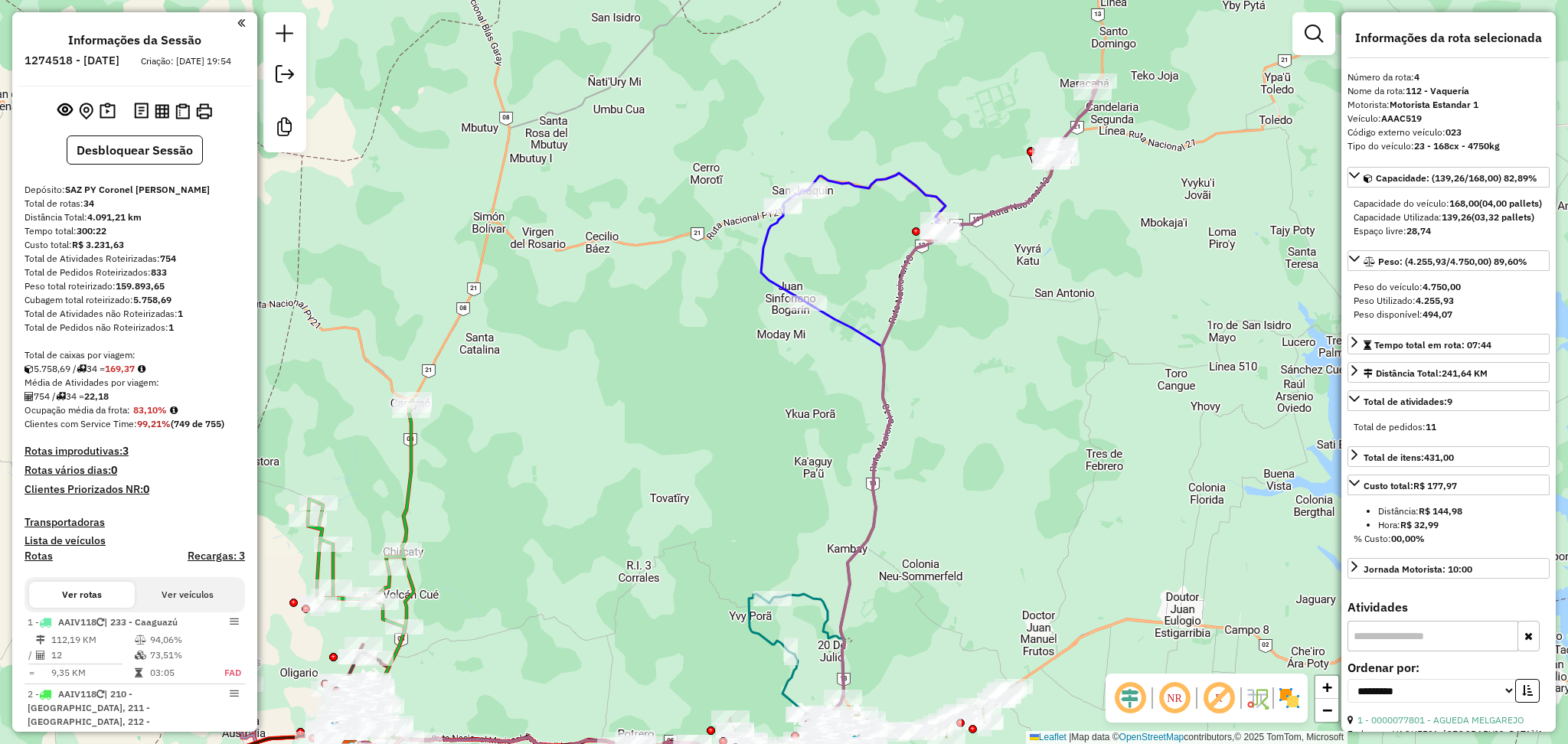
click at [850, 329] on icon at bounding box center [620, 530] width 540 height 453
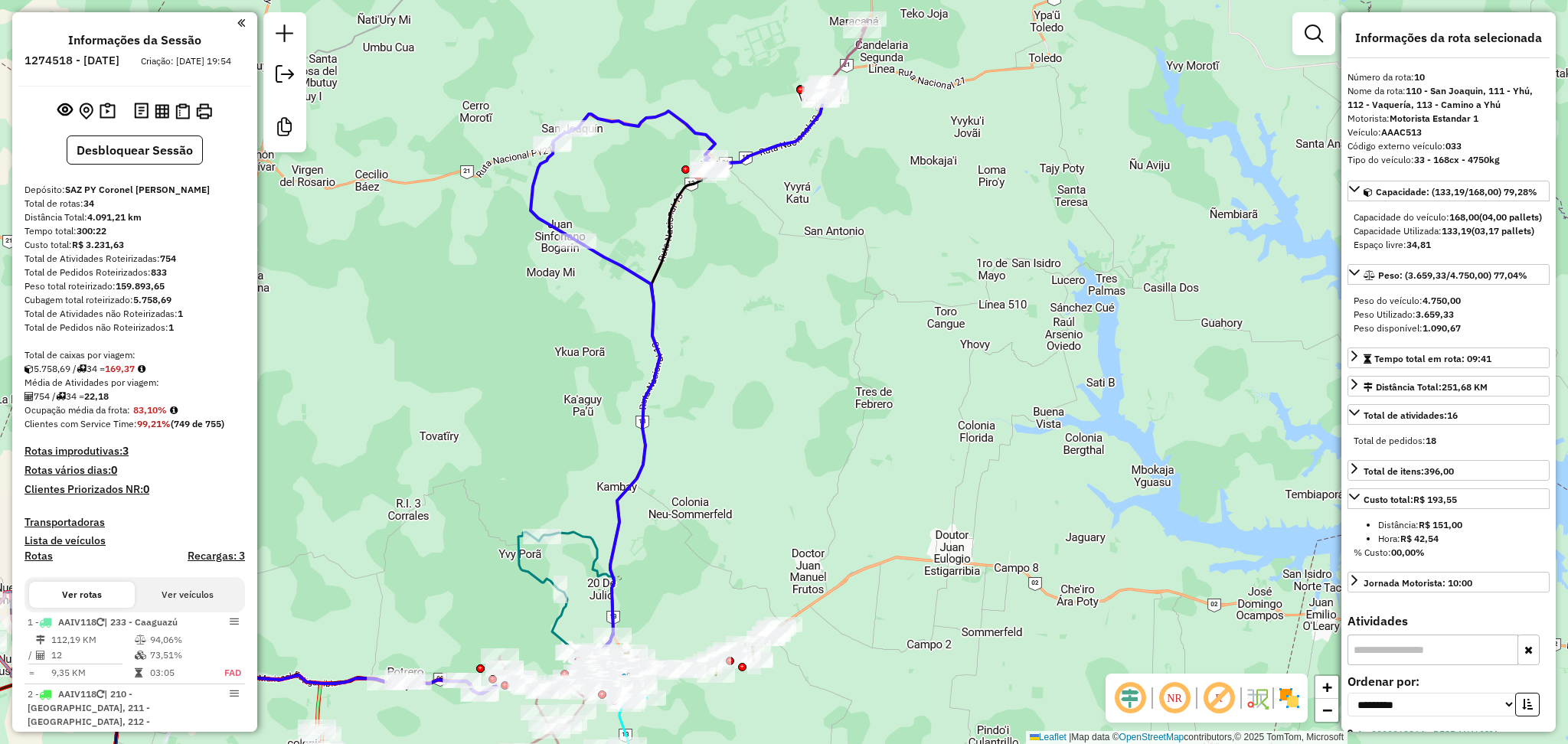
drag, startPoint x: 678, startPoint y: 436, endPoint x: 447, endPoint y: 374, distance: 239.2
click at [447, 374] on div "Janela de atendimento Grade de atendimento Capacidade Transportadoras Veículos …" at bounding box center [784, 372] width 1568 height 744
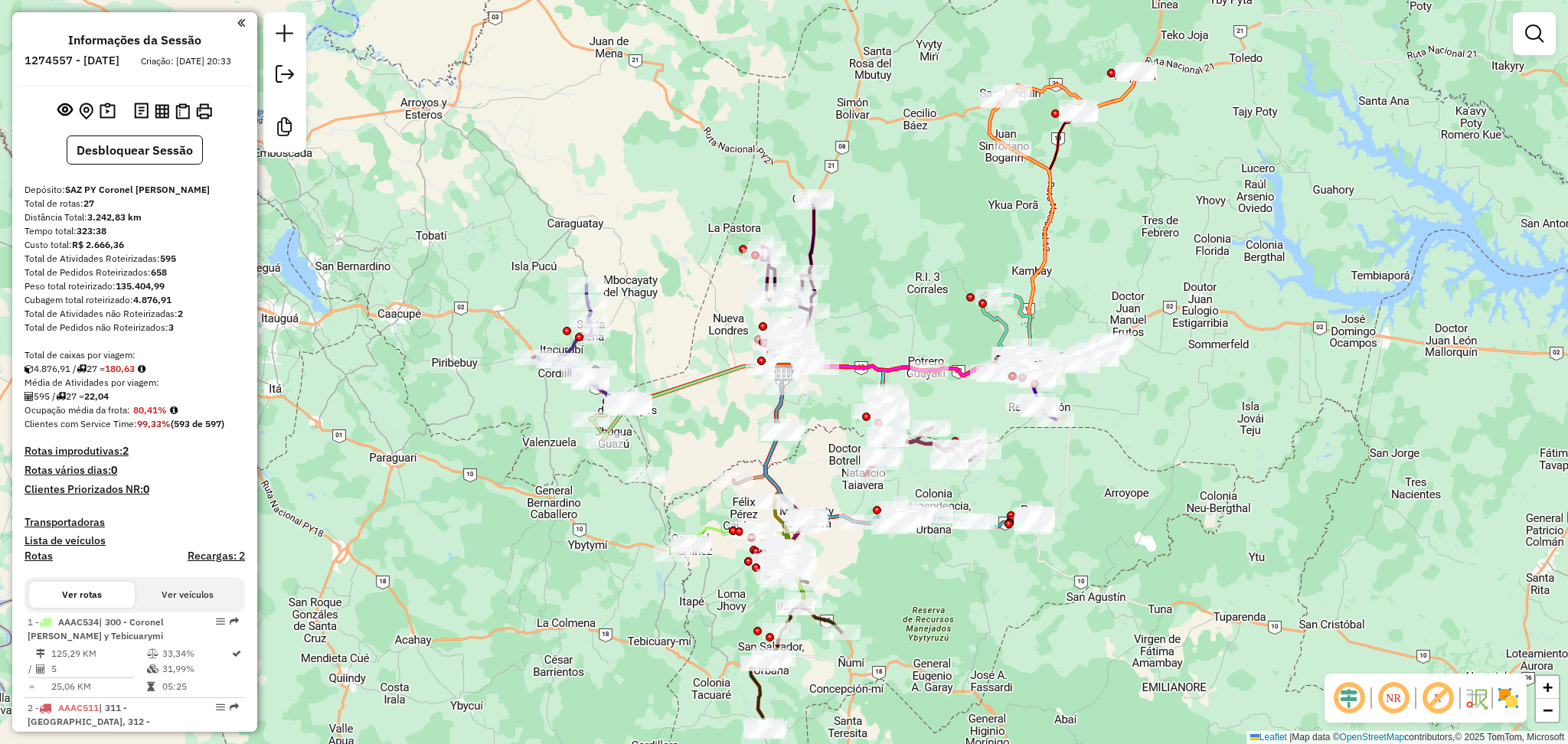
click at [1039, 184] on div "Janela de atendimento Grade de atendimento Capacidade Transportadoras Veículos …" at bounding box center [784, 372] width 1568 height 744
click at [1050, 201] on icon at bounding box center [918, 262] width 270 height 226
select select "**********"
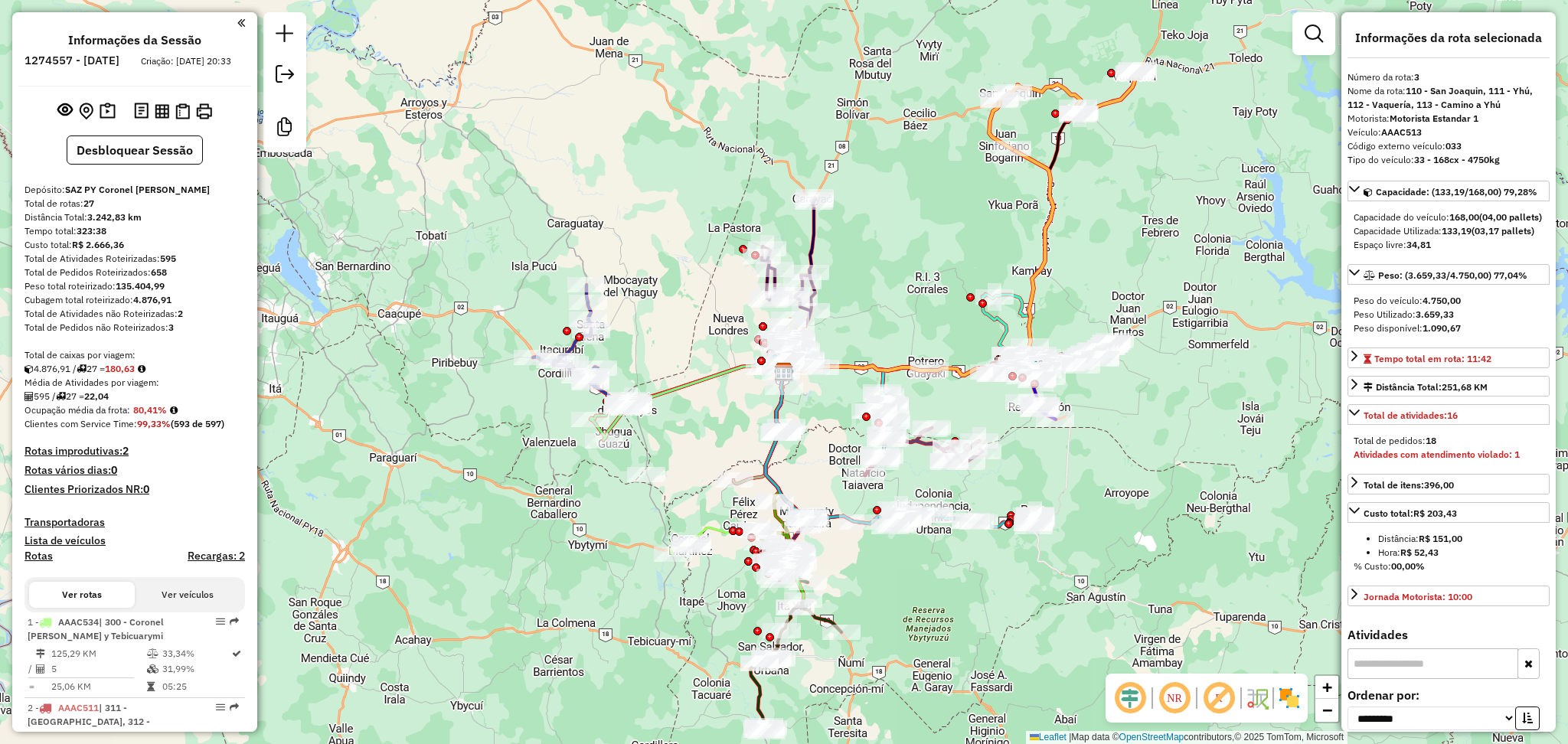
click at [1045, 197] on icon at bounding box center [918, 262] width 270 height 226
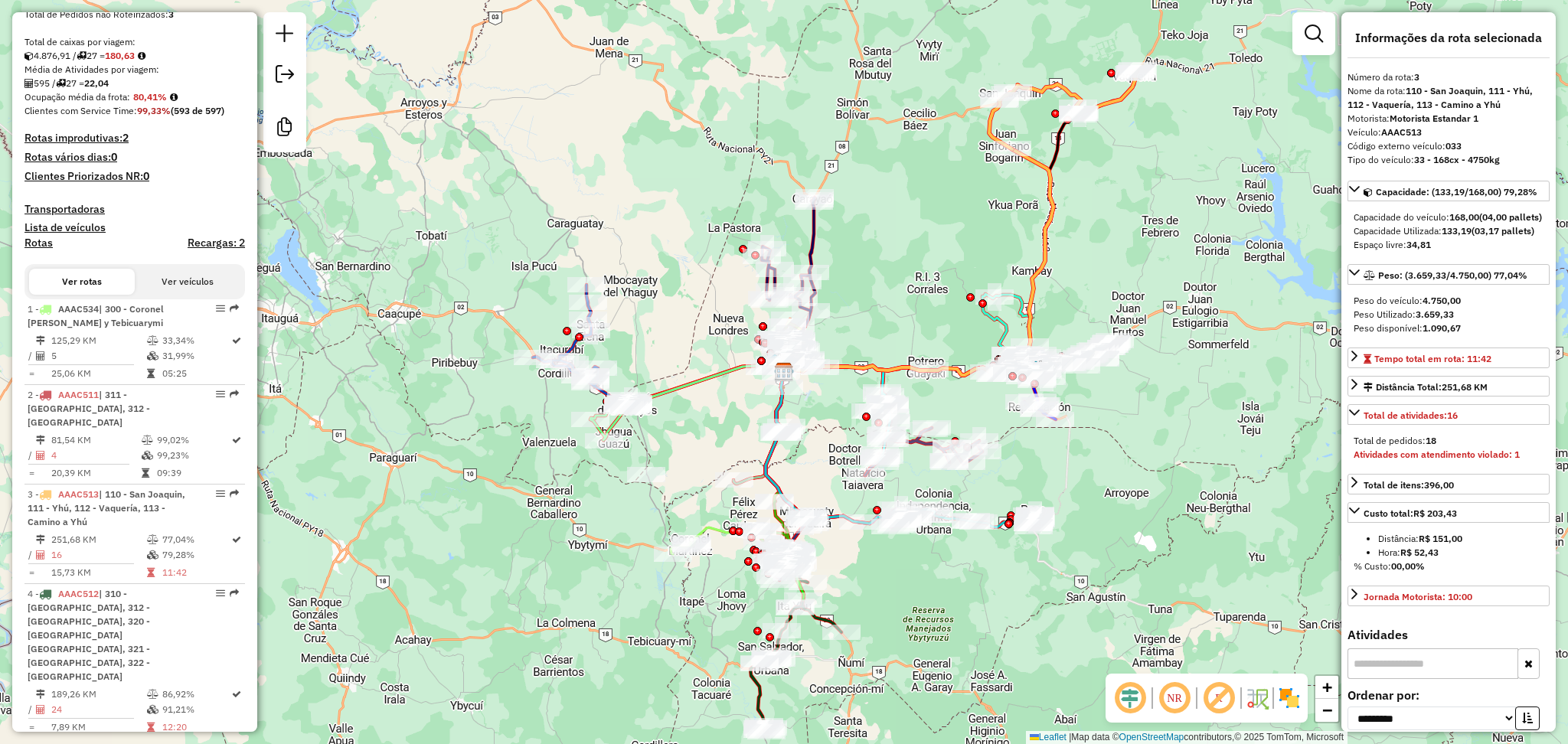
scroll to position [786, 0]
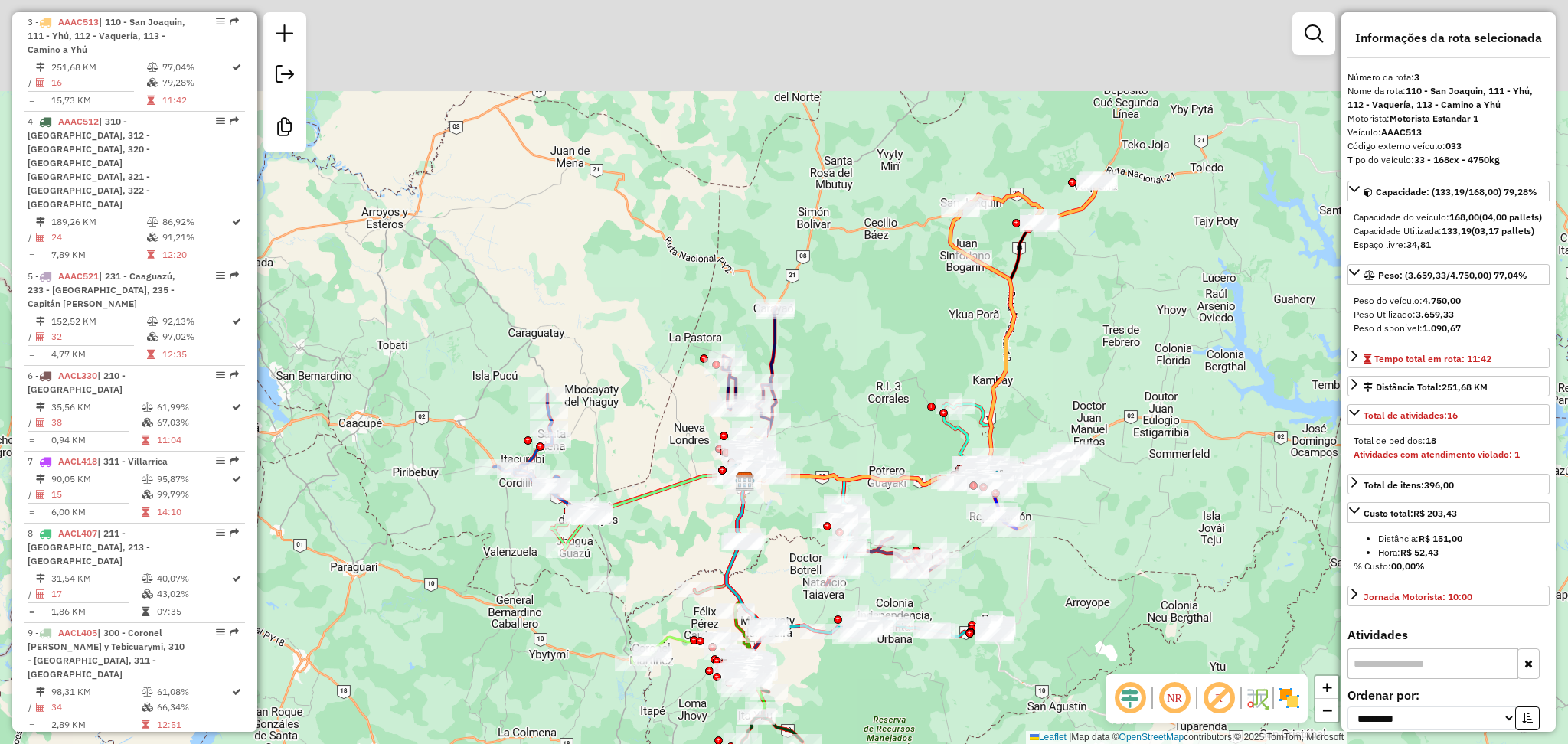
drag, startPoint x: 1131, startPoint y: 189, endPoint x: 1091, endPoint y: 299, distance: 117.0
click at [1091, 299] on div "Janela de atendimento Grade de atendimento Capacidade Transportadoras Veículos …" at bounding box center [784, 372] width 1568 height 744
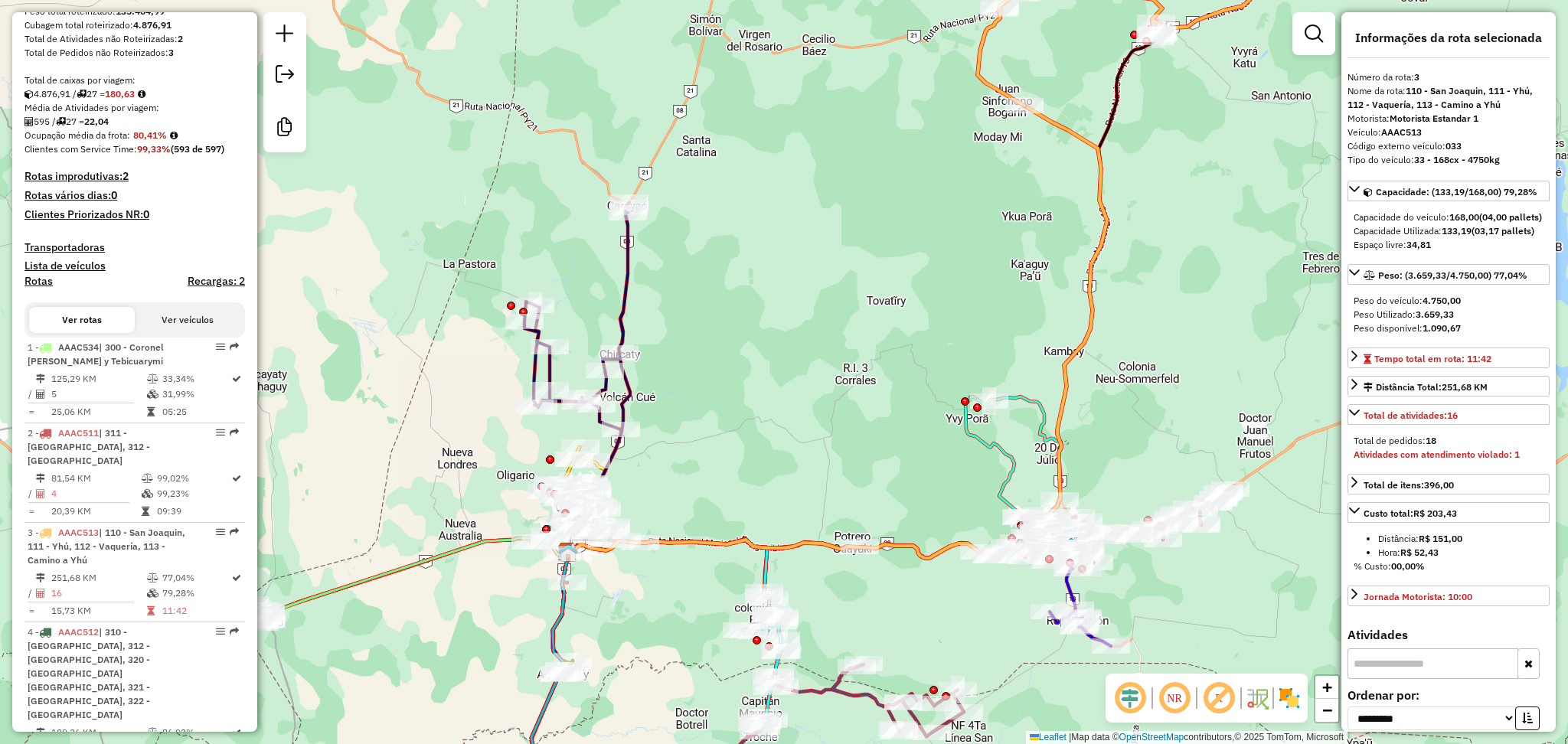
scroll to position [0, 0]
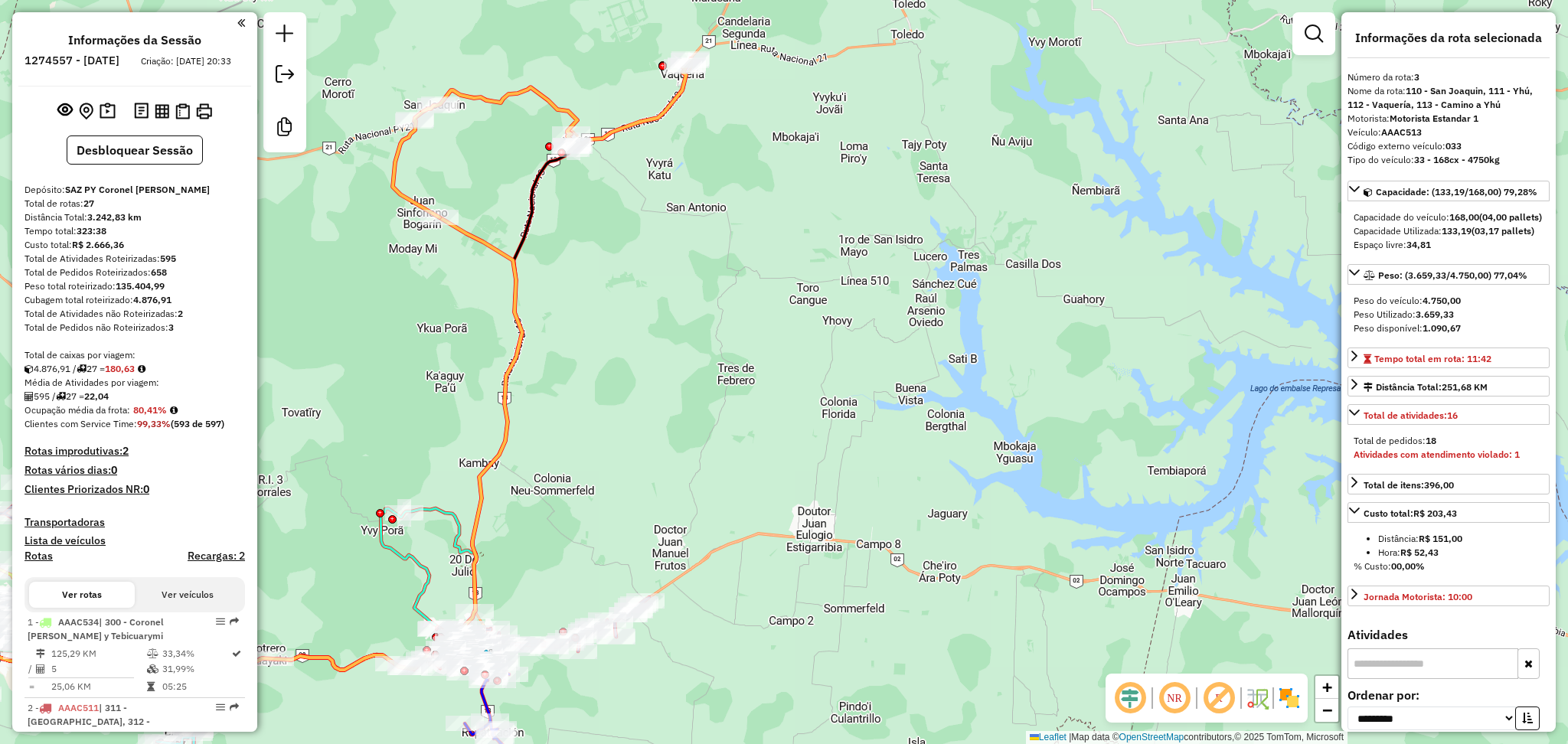
drag, startPoint x: 936, startPoint y: 223, endPoint x: 352, endPoint y: 335, distance: 594.6
click at [352, 335] on div "Janela de atendimento Grade de atendimento Capacidade Transportadoras Veículos …" at bounding box center [784, 372] width 1568 height 744
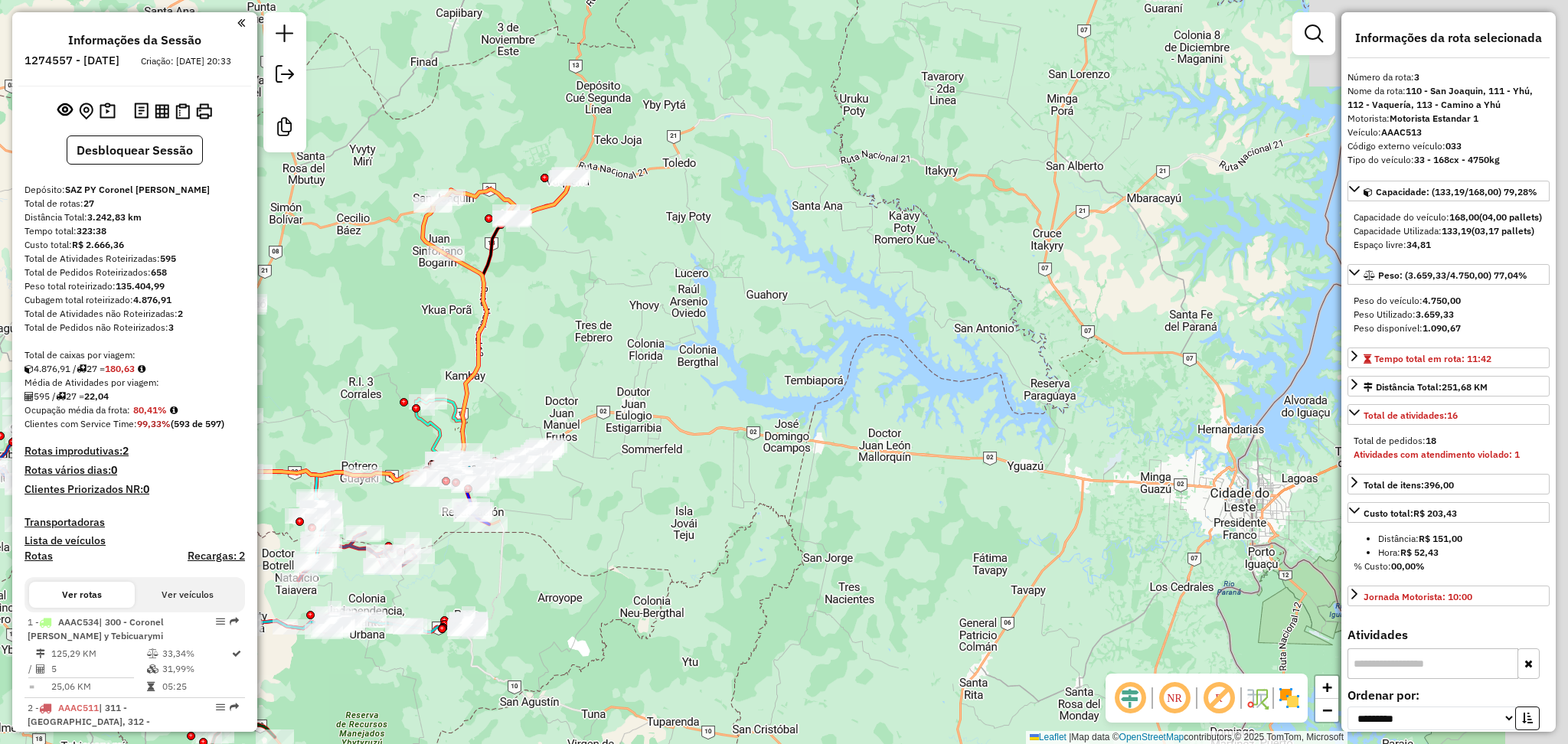
drag, startPoint x: 497, startPoint y: 361, endPoint x: 524, endPoint y: 332, distance: 39.6
click at [524, 332] on div "Janela de atendimento Grade de atendimento Capacidade Transportadoras Veículos …" at bounding box center [784, 372] width 1568 height 744
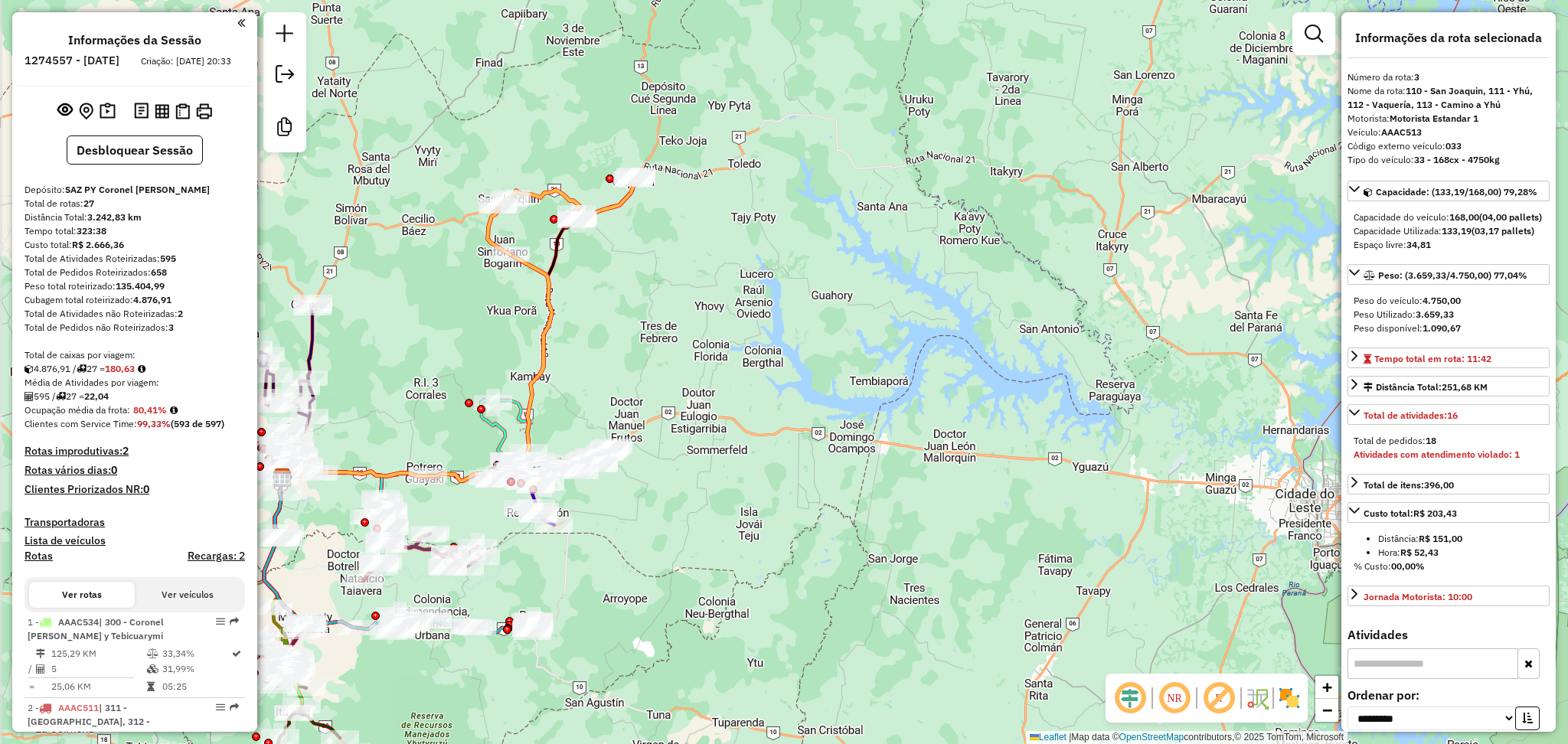
drag, startPoint x: 556, startPoint y: 308, endPoint x: 645, endPoint y: 316, distance: 89.4
click at [645, 316] on div "Janela de atendimento Grade de atendimento Capacidade Transportadoras Veículos …" at bounding box center [784, 372] width 1568 height 744
click at [545, 286] on icon at bounding box center [417, 369] width 270 height 226
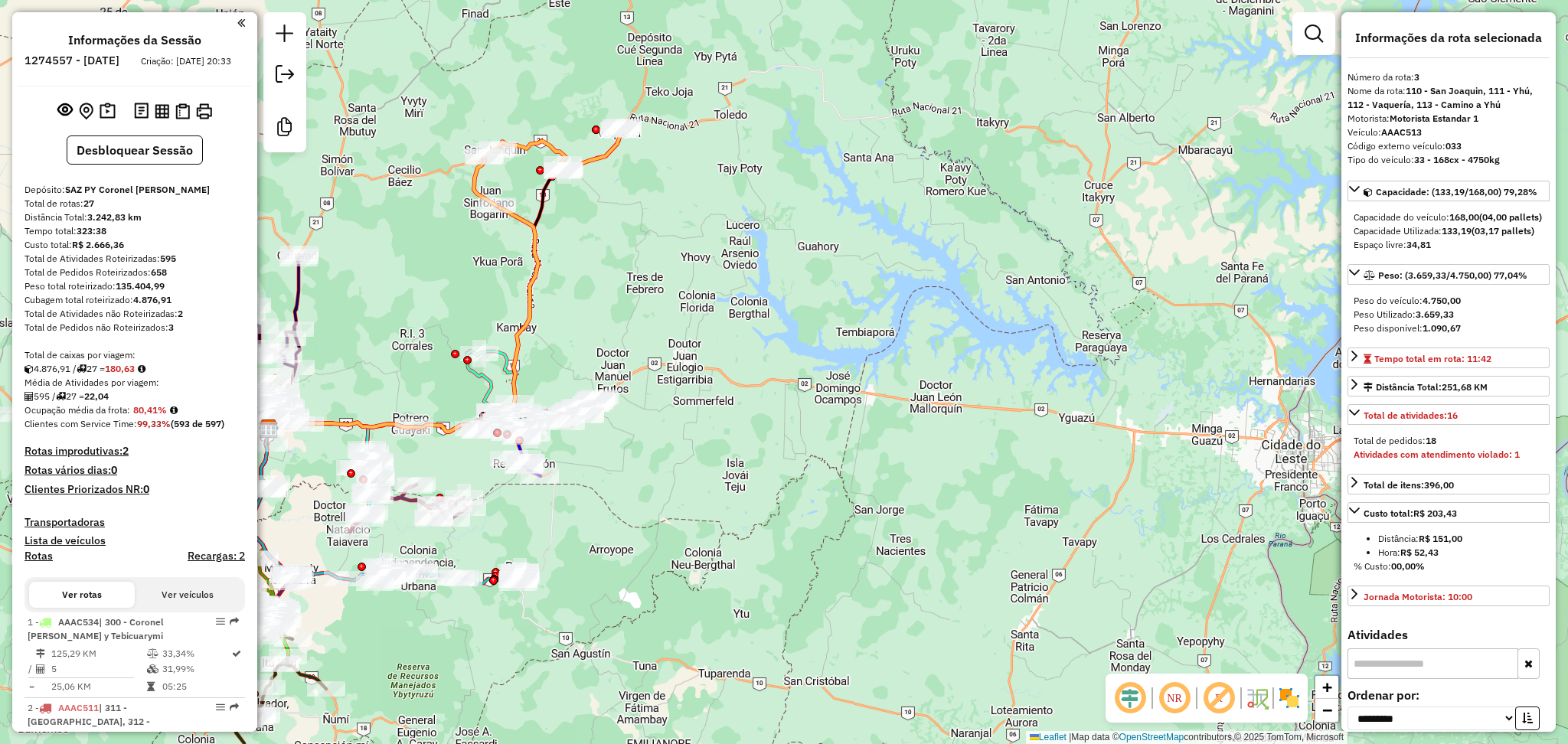
drag, startPoint x: 729, startPoint y: 343, endPoint x: 716, endPoint y: 293, distance: 51.7
click at [716, 293] on div "Janela de atendimento Grade de atendimento Capacidade Transportadoras Veículos …" at bounding box center [784, 372] width 1568 height 744
click at [386, 202] on div "Janela de atendimento Grade de atendimento Capacidade Transportadoras Veículos …" at bounding box center [784, 372] width 1568 height 744
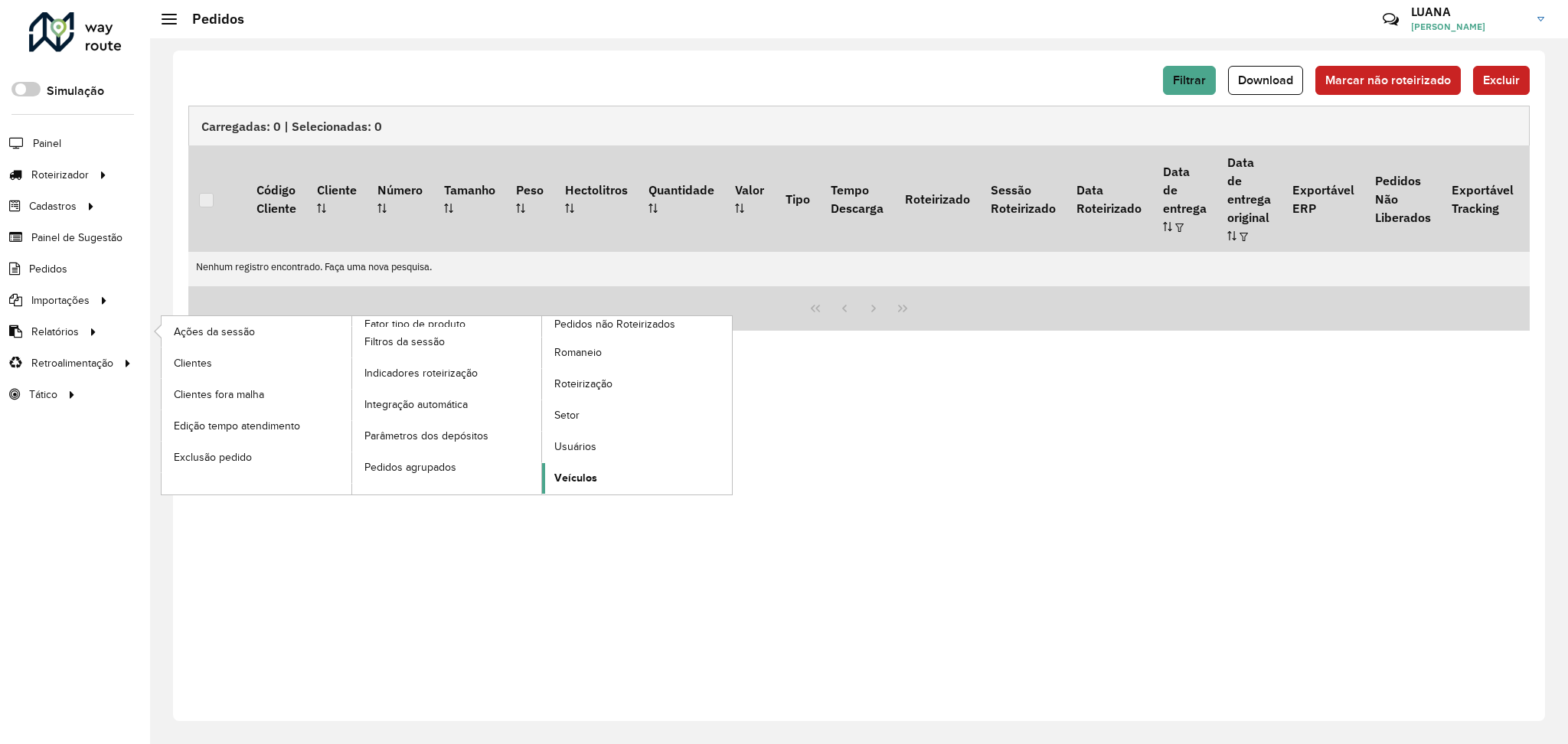
click at [566, 489] on link "Veículos" at bounding box center [637, 478] width 190 height 31
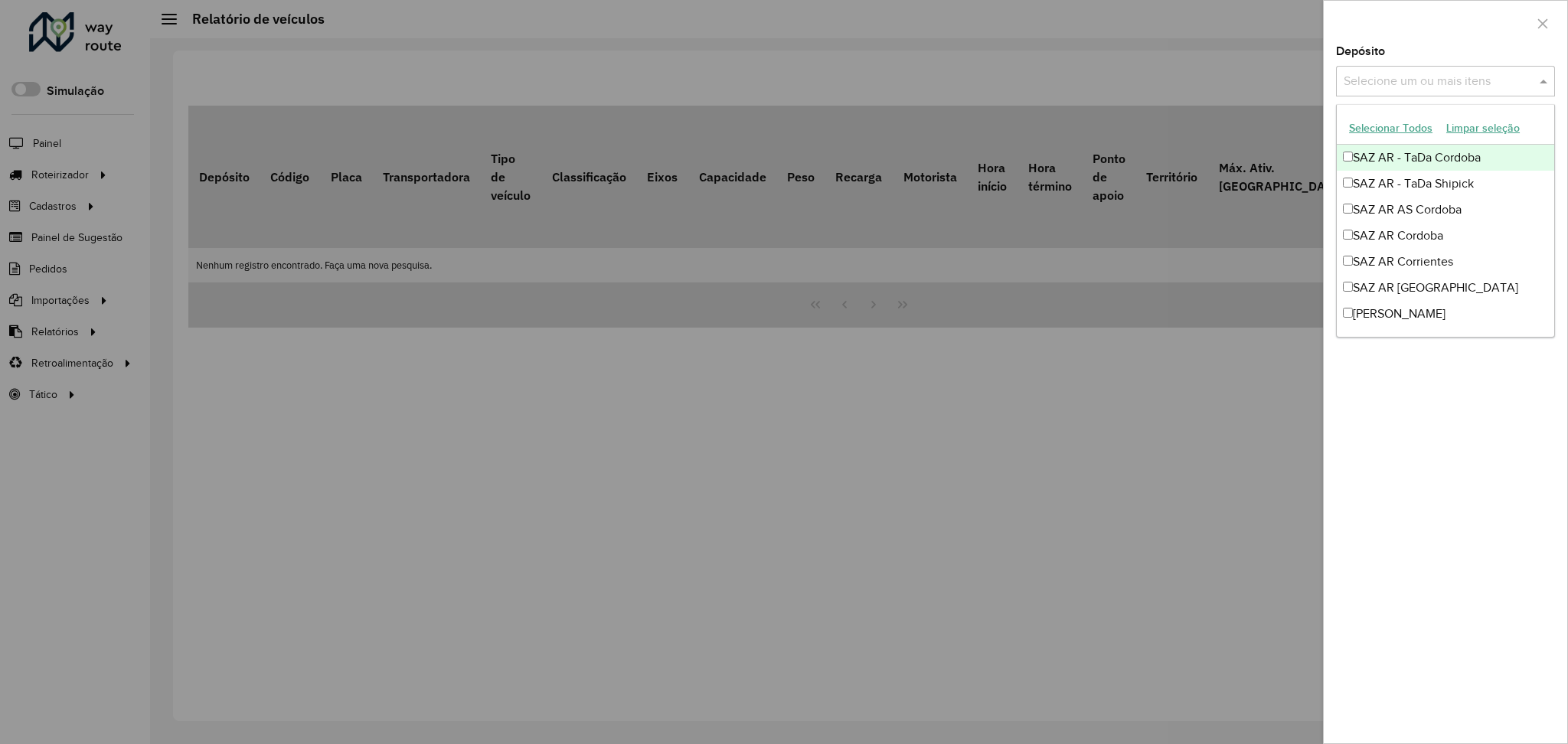
click at [1432, 88] on input "text" at bounding box center [1437, 81] width 196 height 19
type input "****"
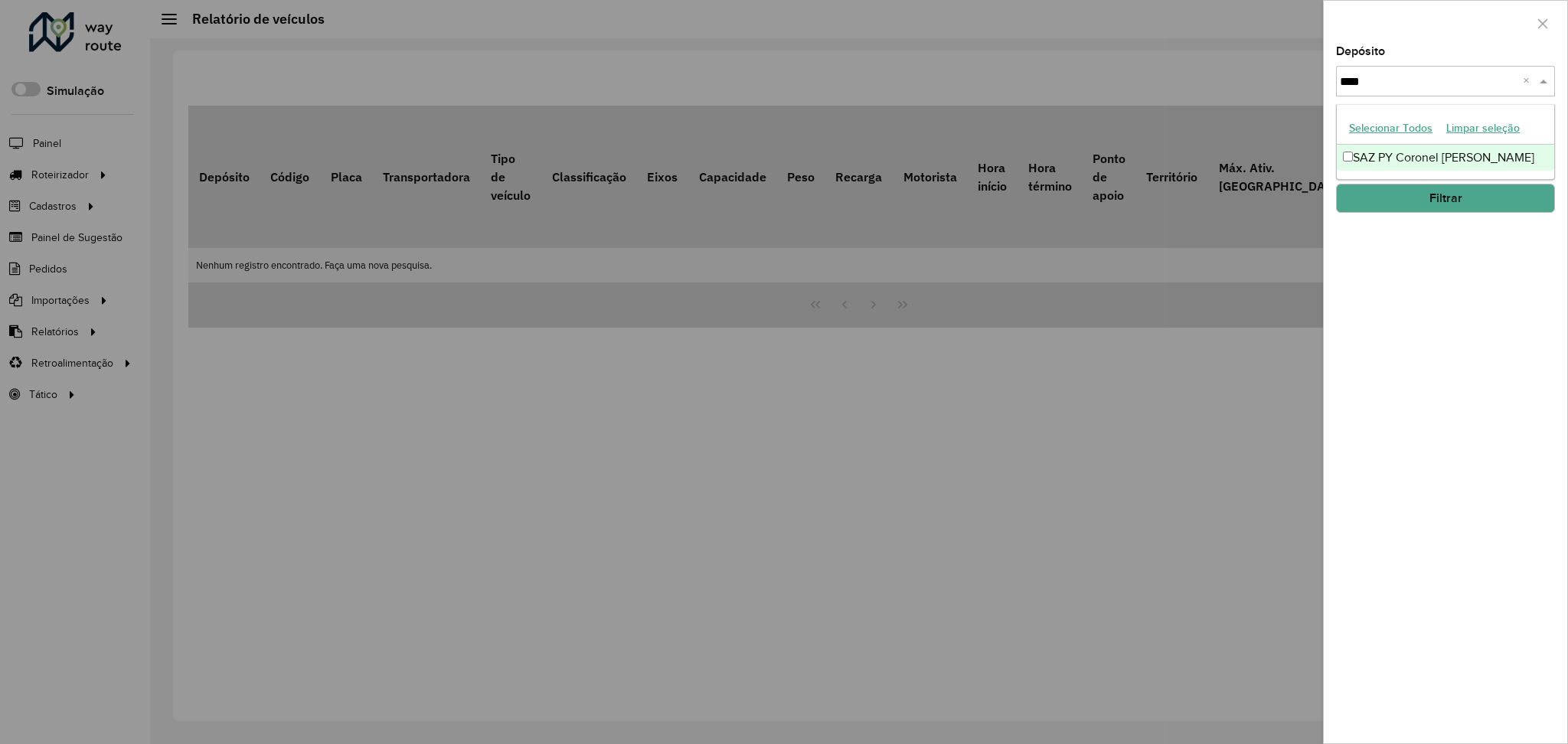
click at [1468, 163] on div "SAZ PY Coronel [PERSON_NAME]" at bounding box center [1446, 158] width 217 height 26
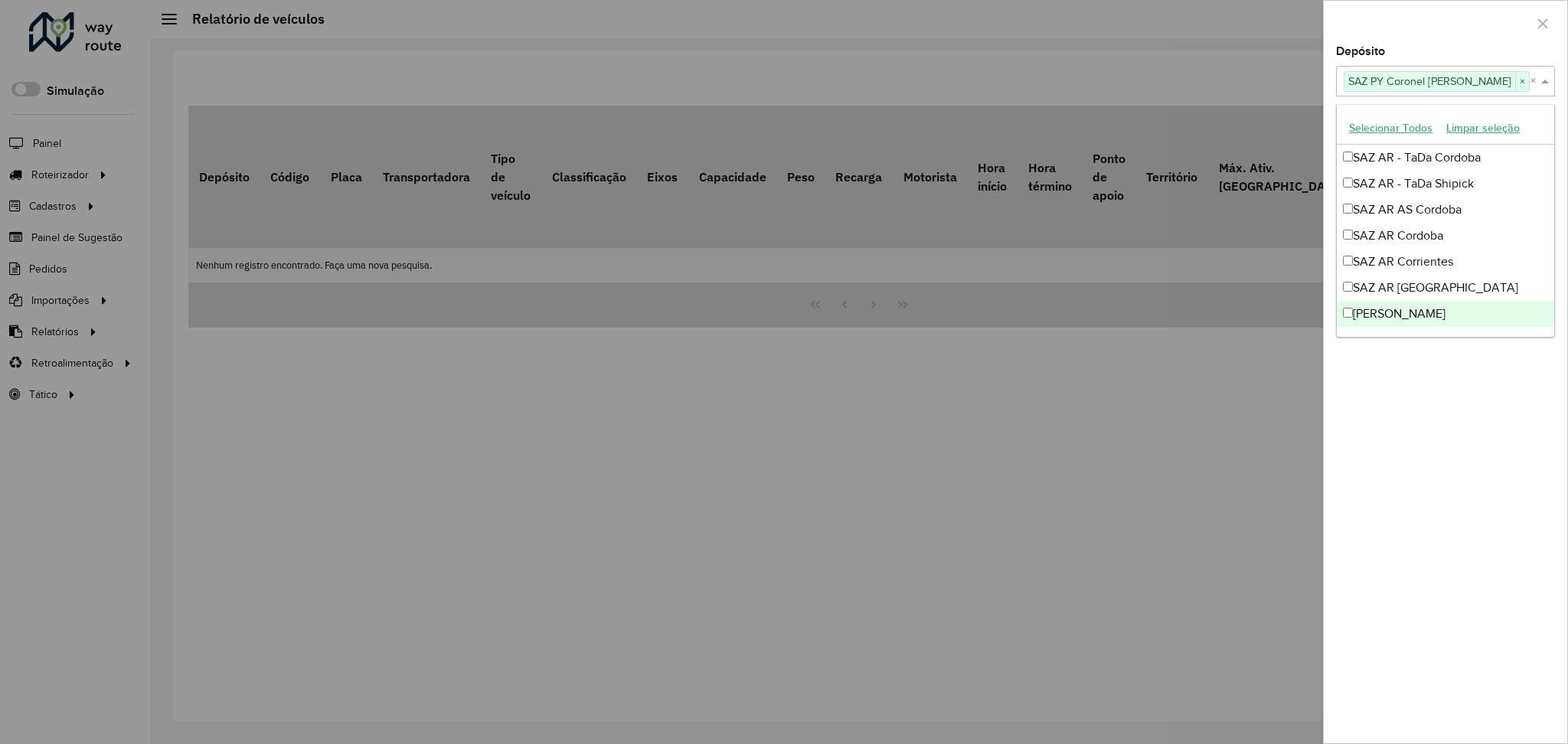
click at [1454, 420] on div "Depósito Selecione um ou mais itens SAZ PY Coronel Oviedo × **** × Grupo de Dep…" at bounding box center [1445, 395] width 243 height 697
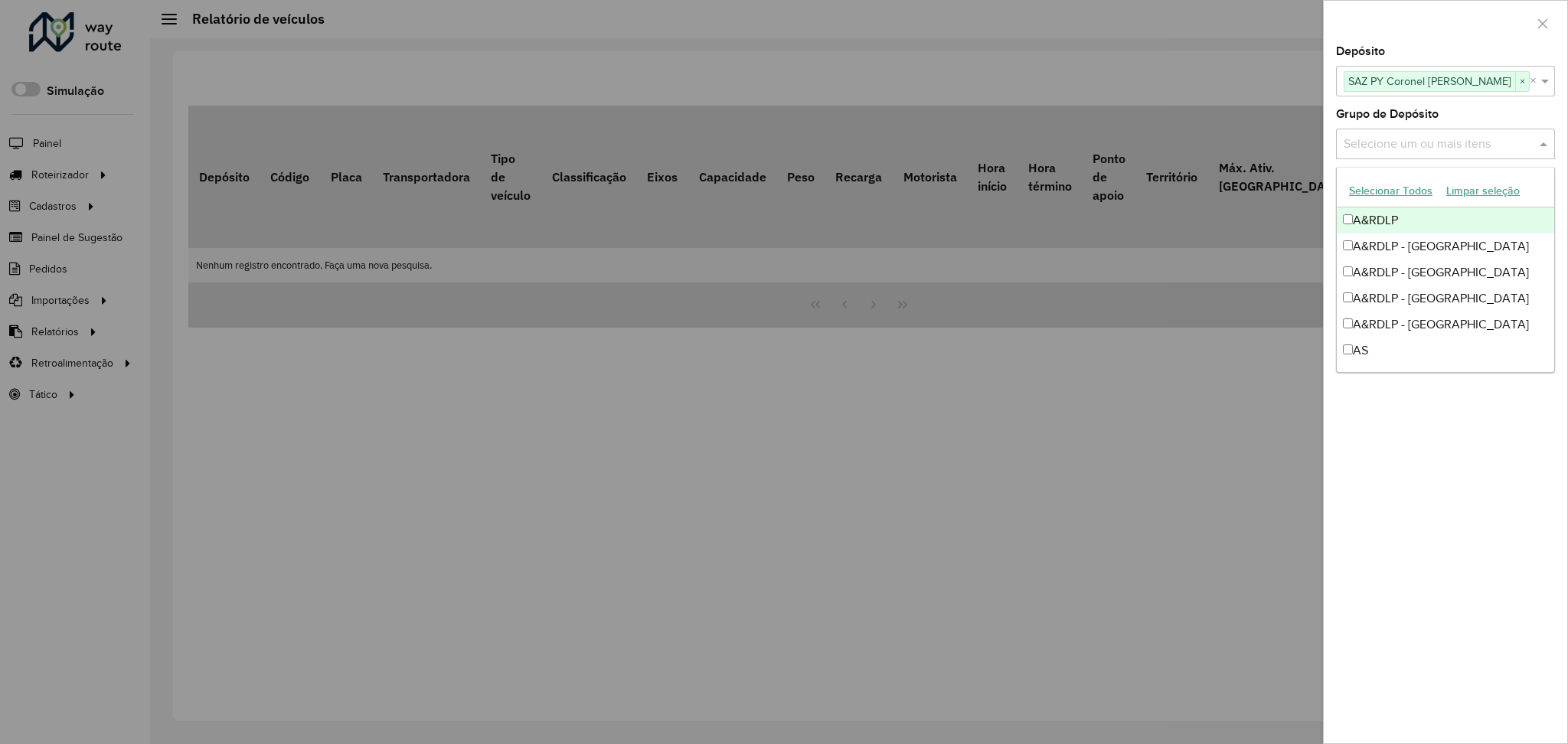
click at [1372, 134] on div "Selecione um ou mais itens" at bounding box center [1446, 144] width 219 height 31
drag, startPoint x: 1394, startPoint y: 487, endPoint x: 1366, endPoint y: 338, distance: 151.6
click at [1394, 486] on div "Depósito Selecione um ou mais itens SAZ PY Coronel Oviedo × **** × Grupo de Dep…" at bounding box center [1445, 395] width 243 height 697
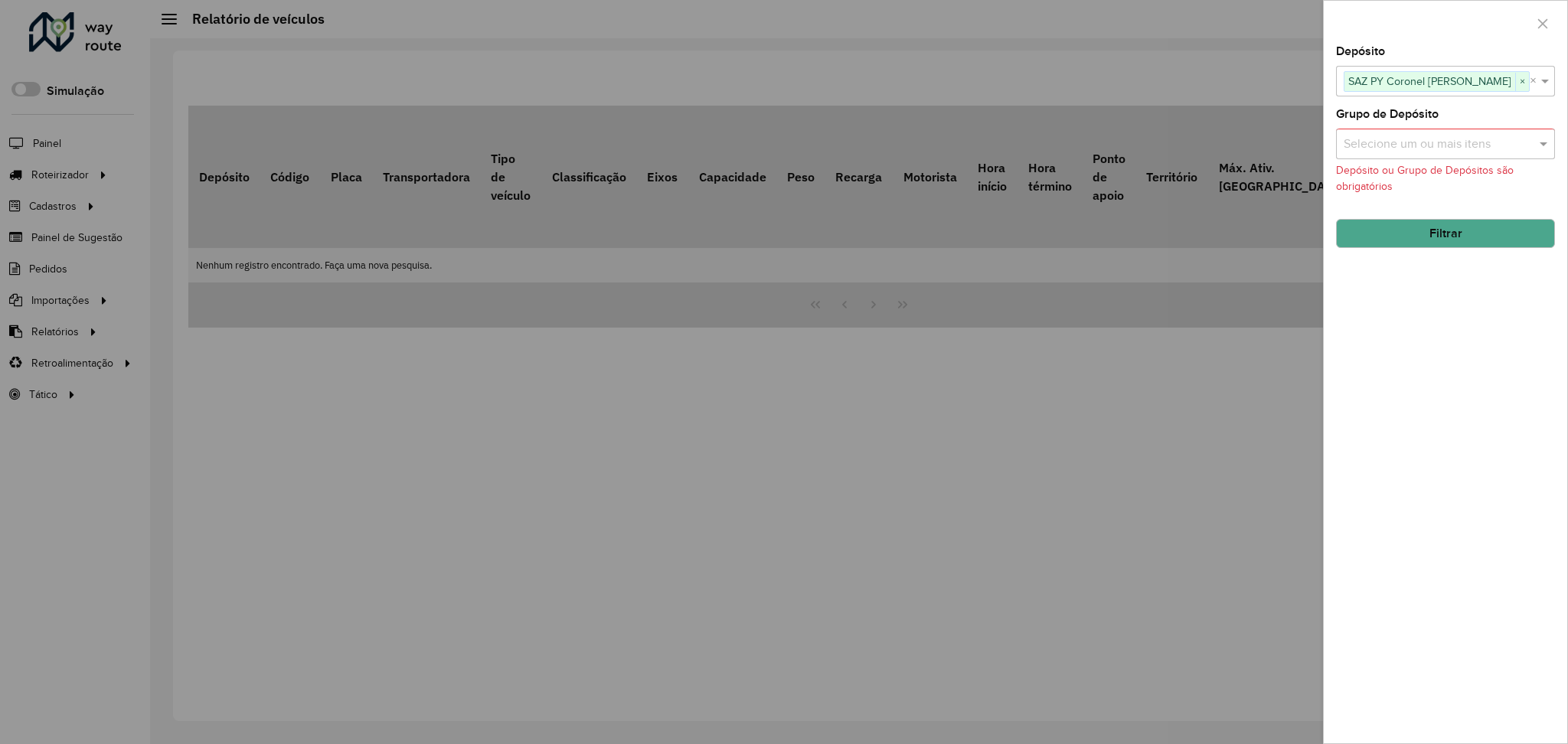
click at [1401, 226] on button "Filtrar" at bounding box center [1446, 234] width 219 height 29
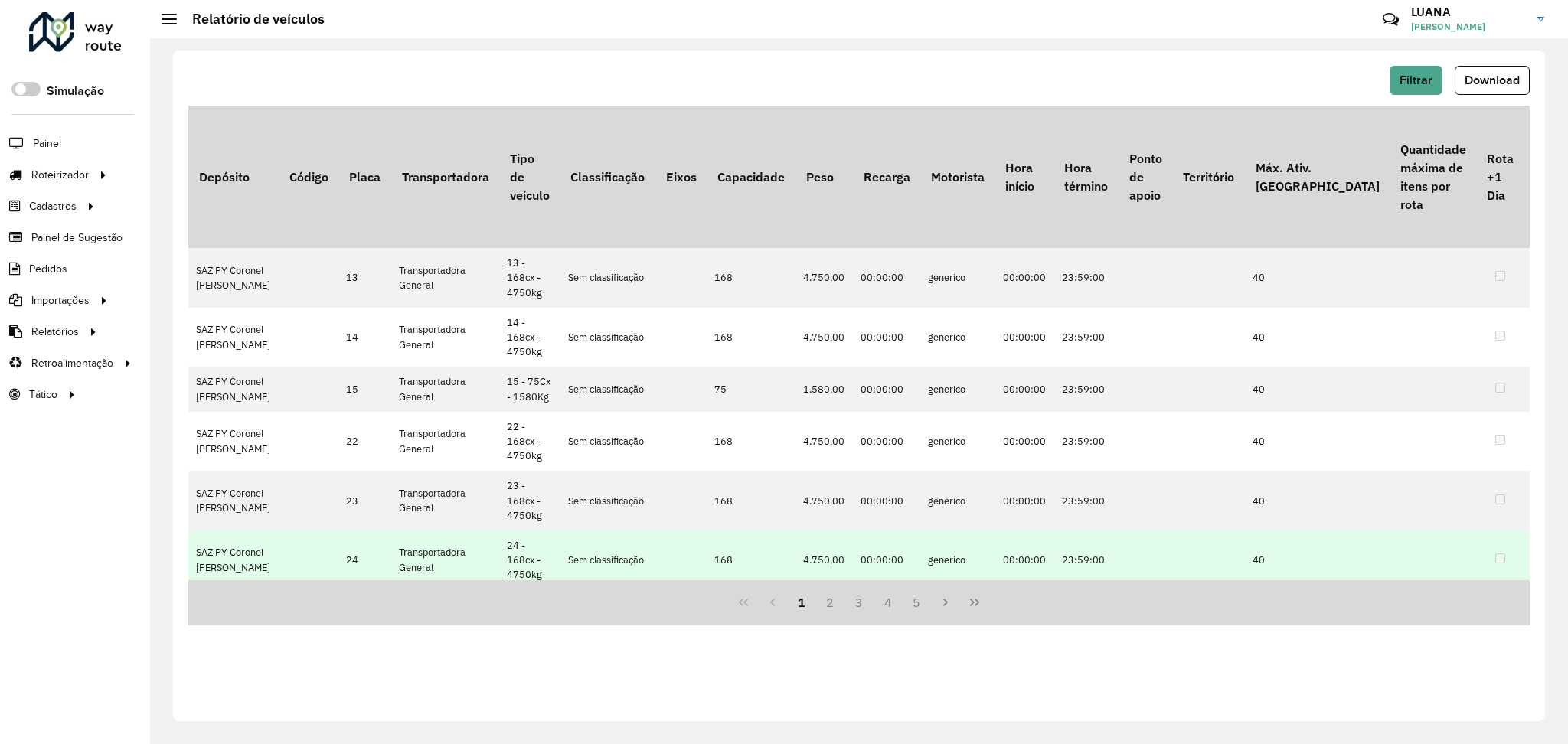
drag, startPoint x: 744, startPoint y: 576, endPoint x: 774, endPoint y: 568, distance: 31.0
click at [774, 568] on td "168" at bounding box center [750, 560] width 88 height 60
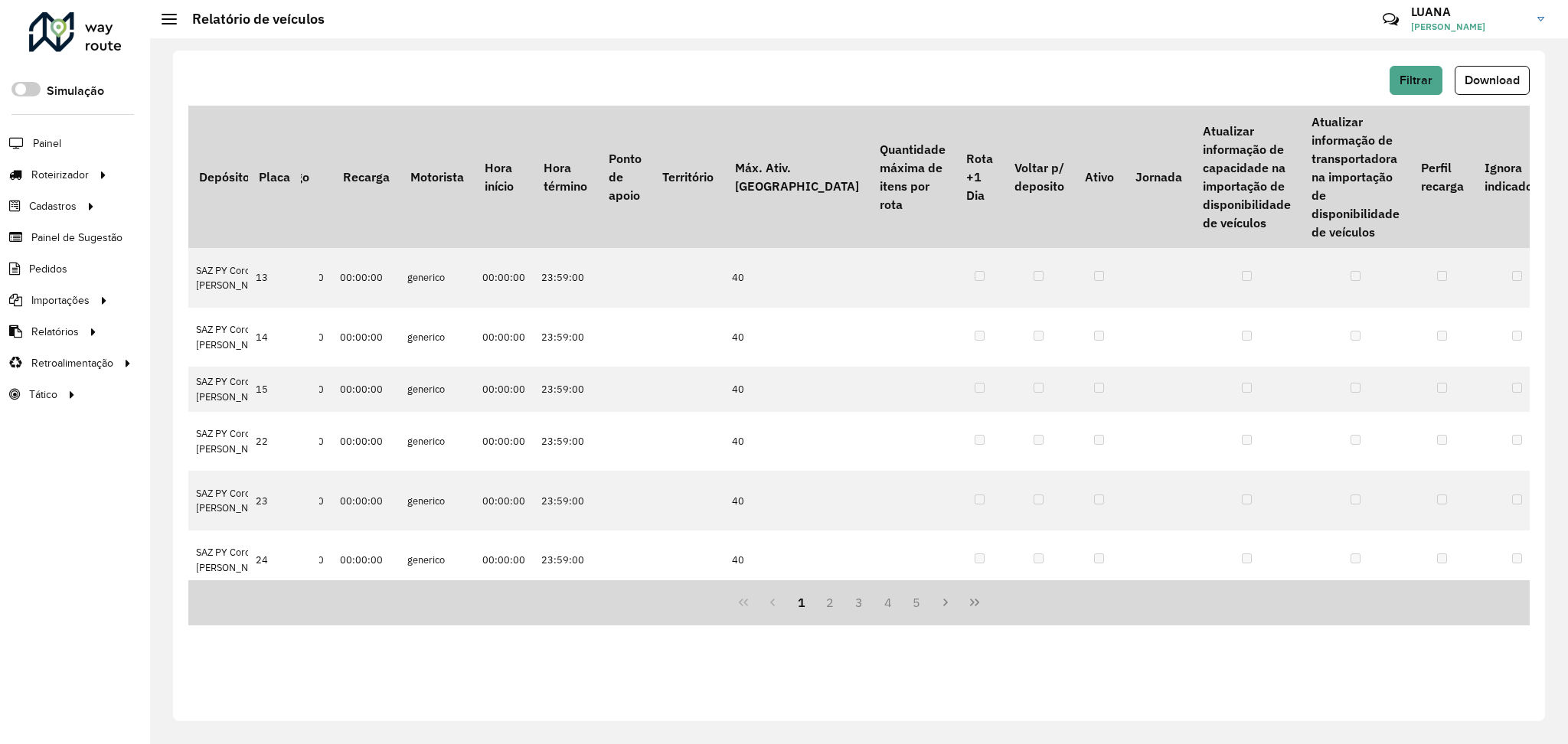
scroll to position [0, 523]
click at [288, 701] on div "Filtrar Download Depósito Código Placa Transportadora Tipo de veículo Classific…" at bounding box center [859, 386] width 1372 height 671
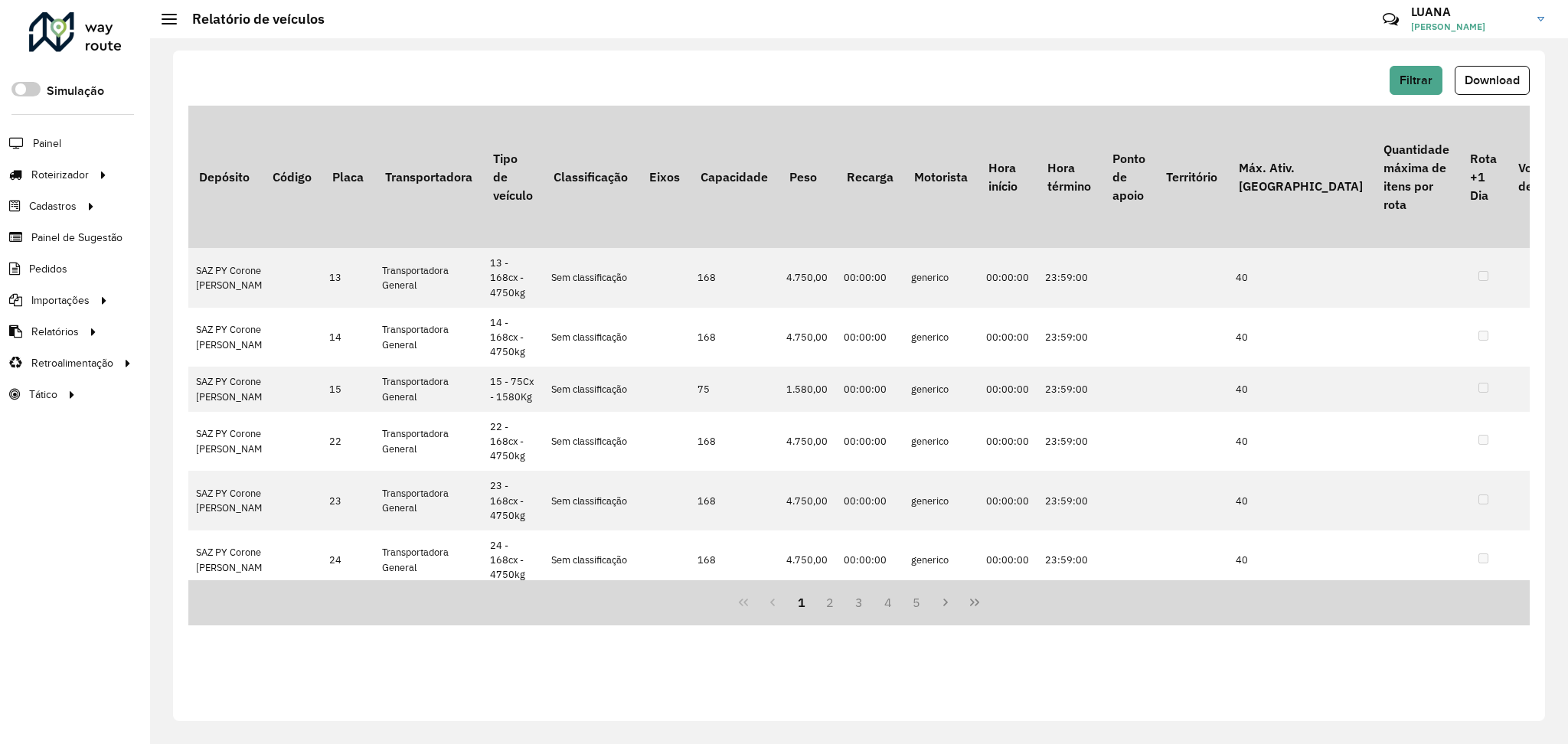
scroll to position [0, 0]
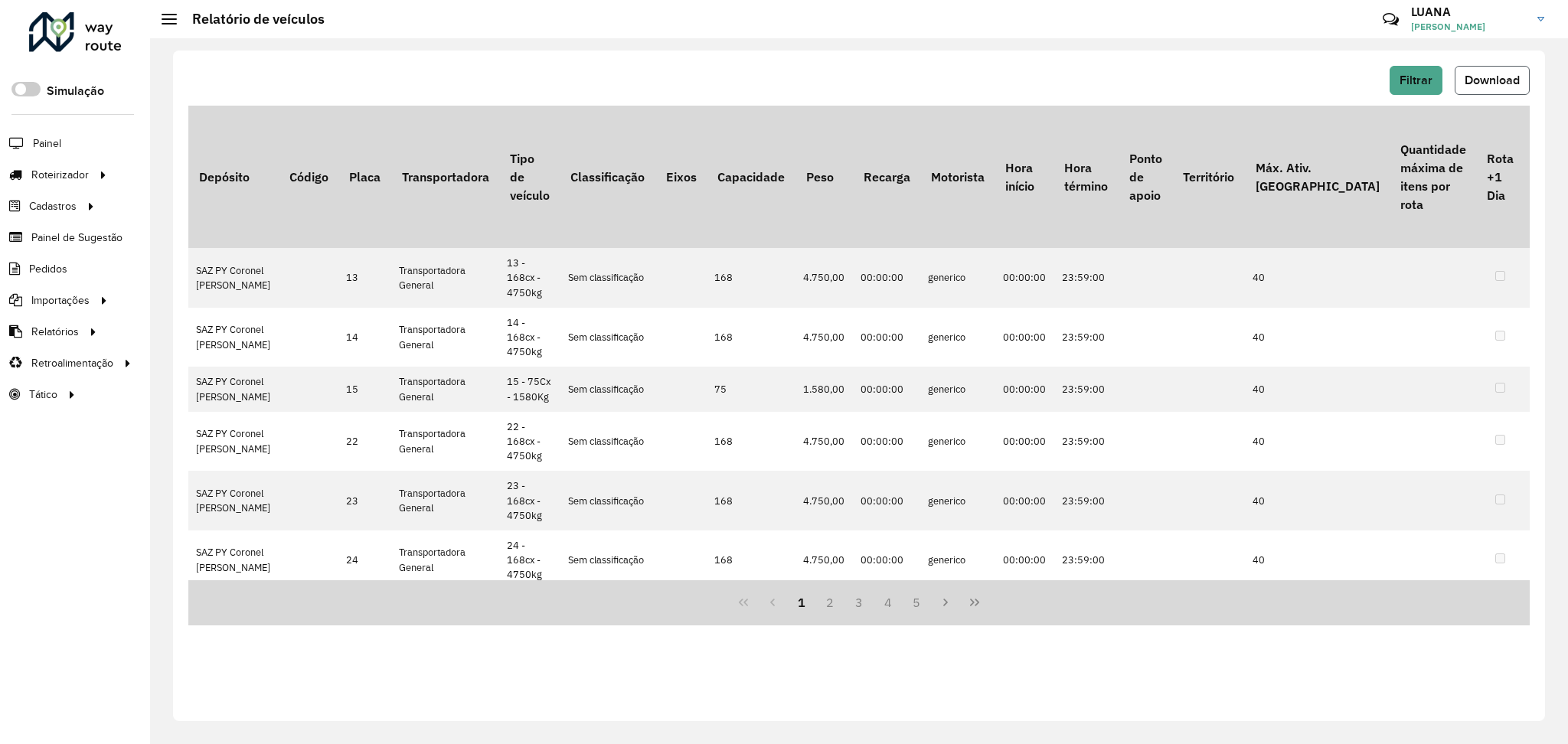
click at [1496, 78] on span "Download" at bounding box center [1492, 80] width 55 height 13
